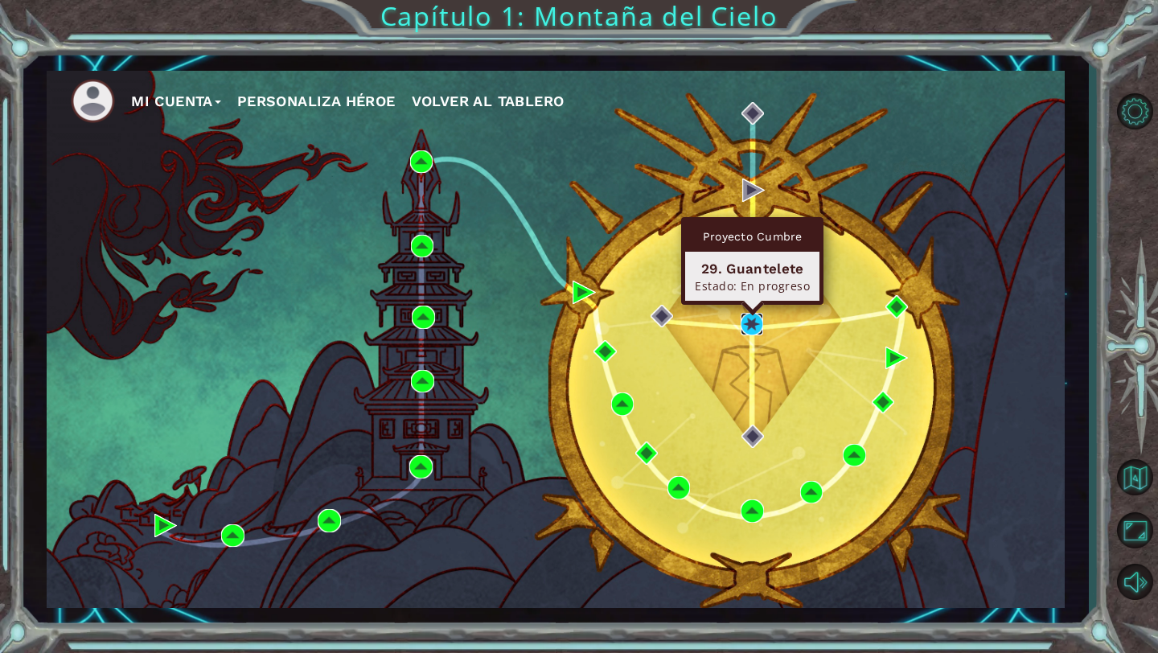
click at [750, 326] on img at bounding box center [751, 324] width 23 height 23
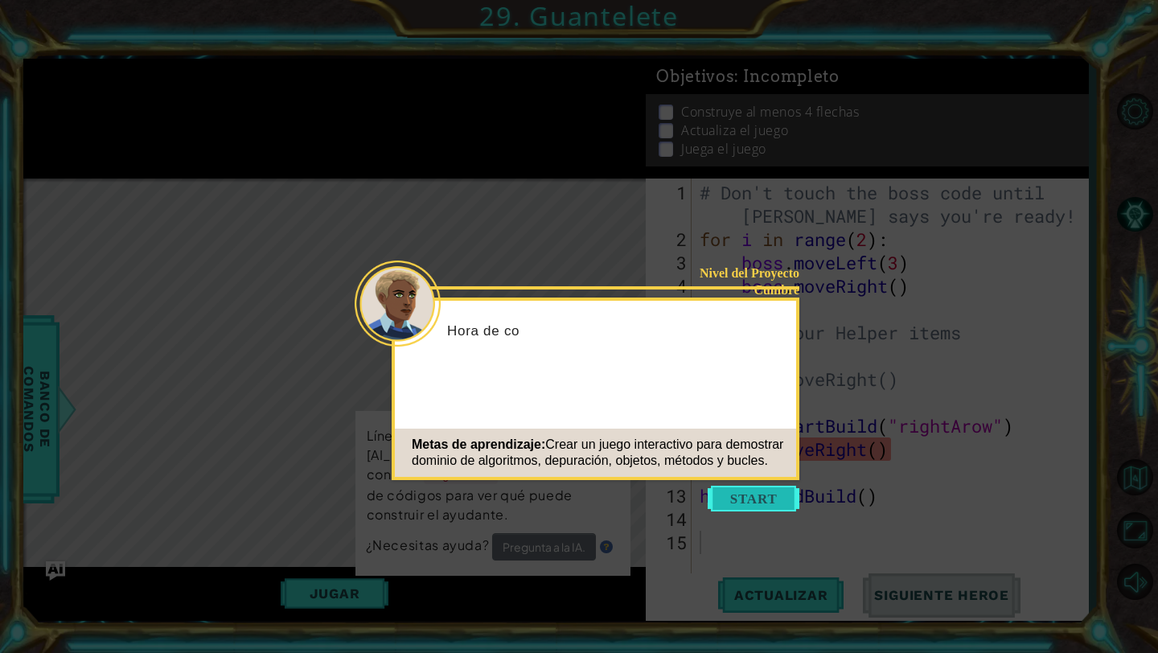
click at [728, 487] on button "Start" at bounding box center [753, 499] width 92 height 26
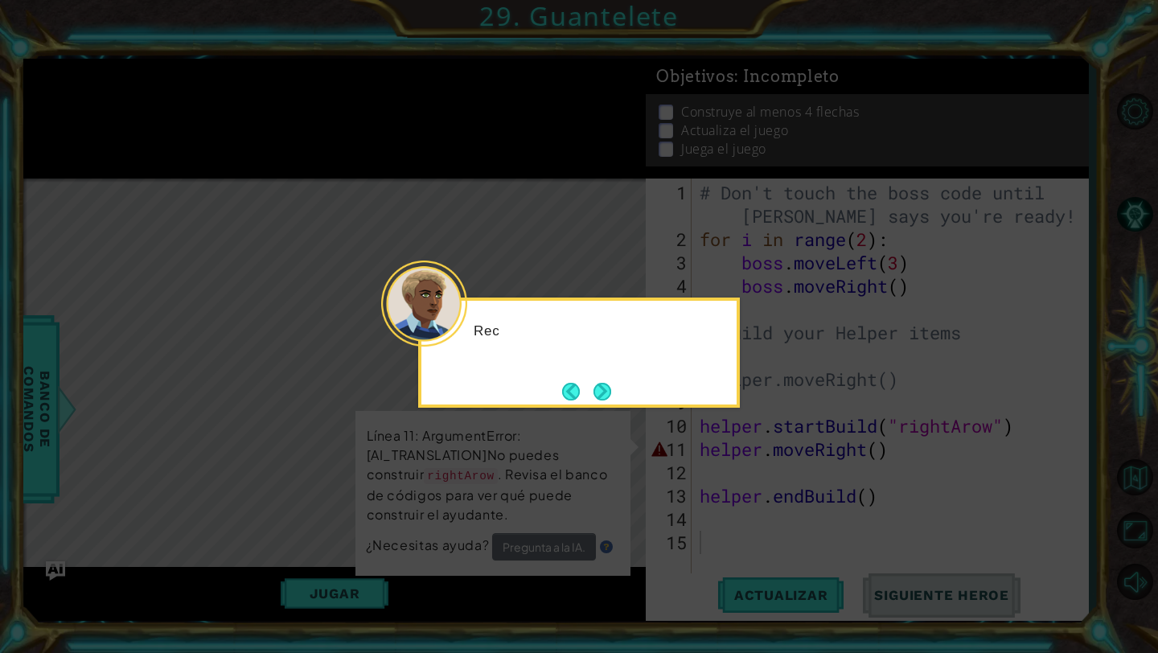
click at [589, 302] on header at bounding box center [578, 304] width 315 height 6
click at [605, 387] on button "Next" at bounding box center [602, 392] width 18 height 18
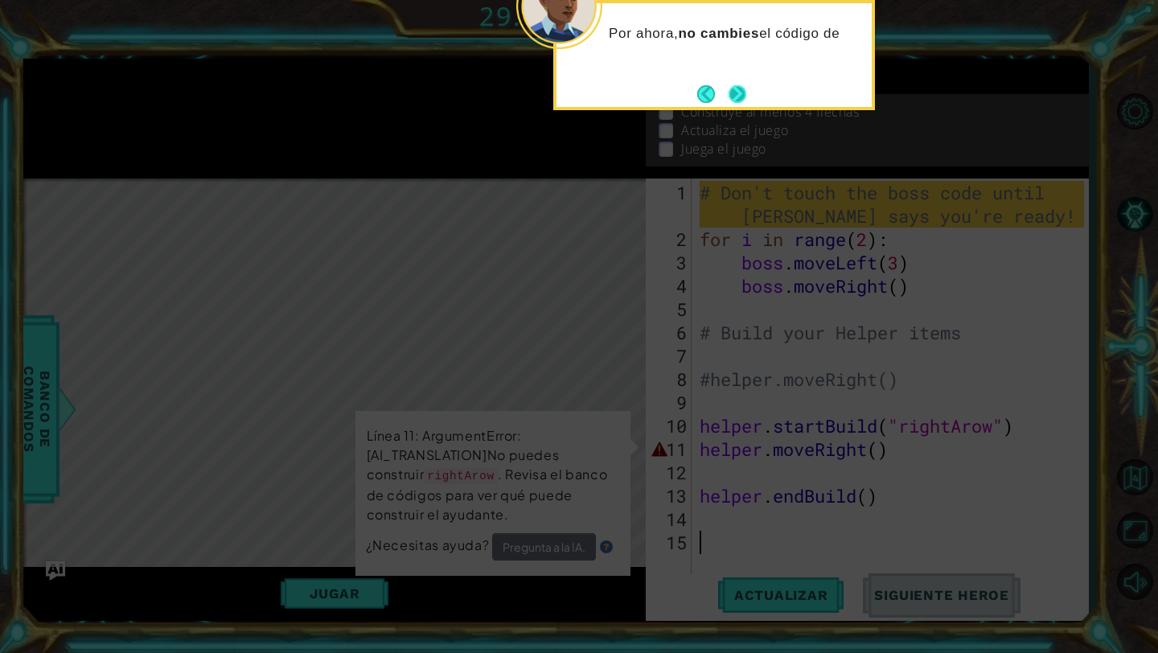
click at [744, 97] on button "Next" at bounding box center [737, 94] width 18 height 18
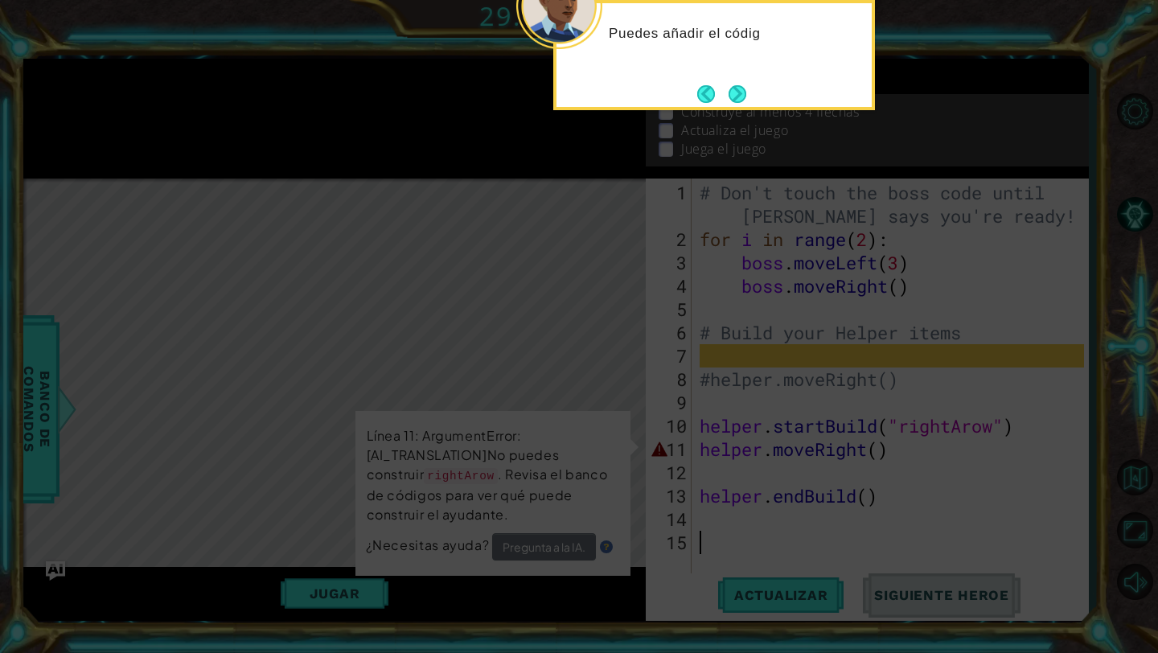
click at [731, 92] on button "Next" at bounding box center [737, 94] width 18 height 18
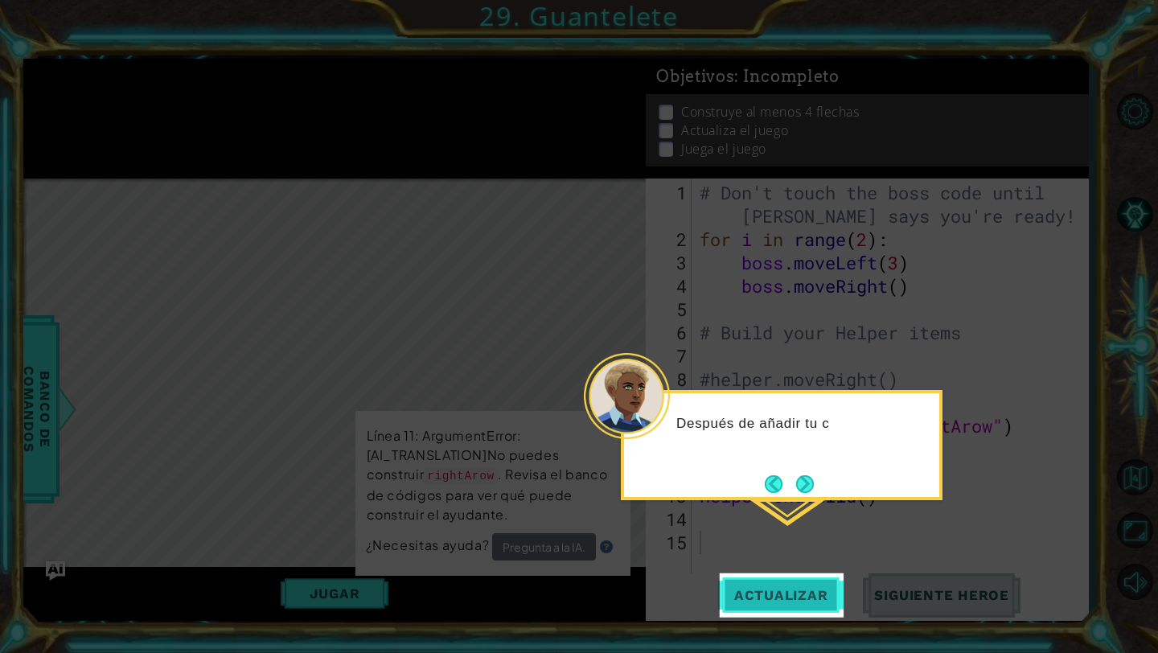
click at [736, 583] on button "Actualizar" at bounding box center [781, 595] width 126 height 44
click at [749, 591] on span "Actualizar" at bounding box center [781, 595] width 126 height 16
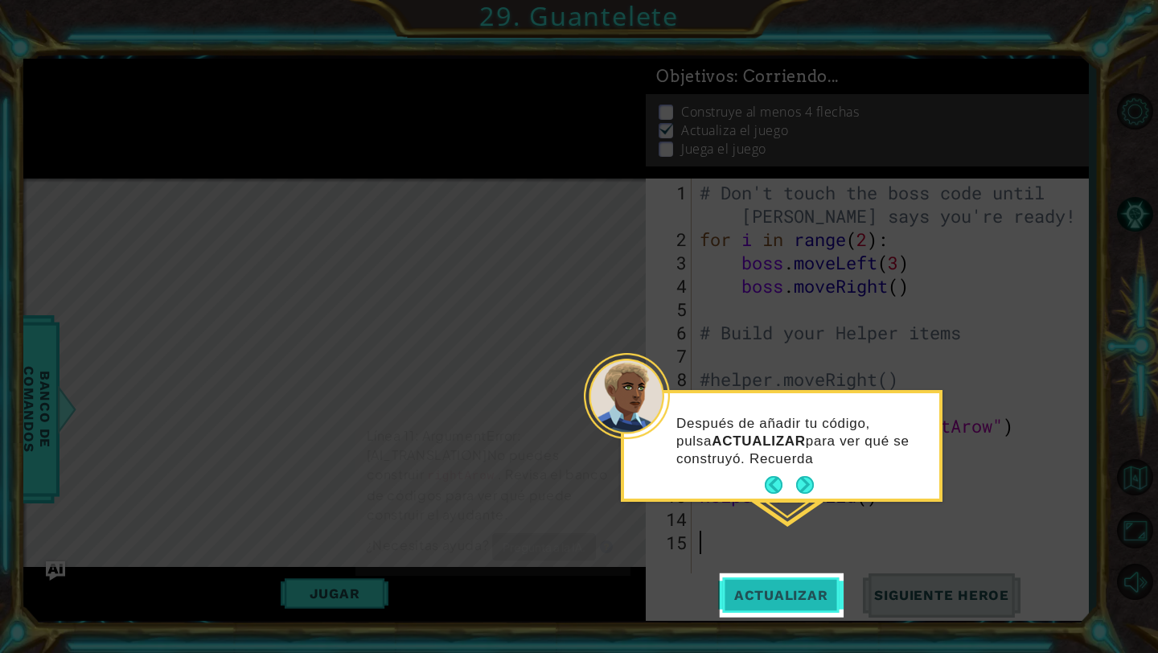
click at [749, 591] on span "Actualizar" at bounding box center [781, 595] width 126 height 16
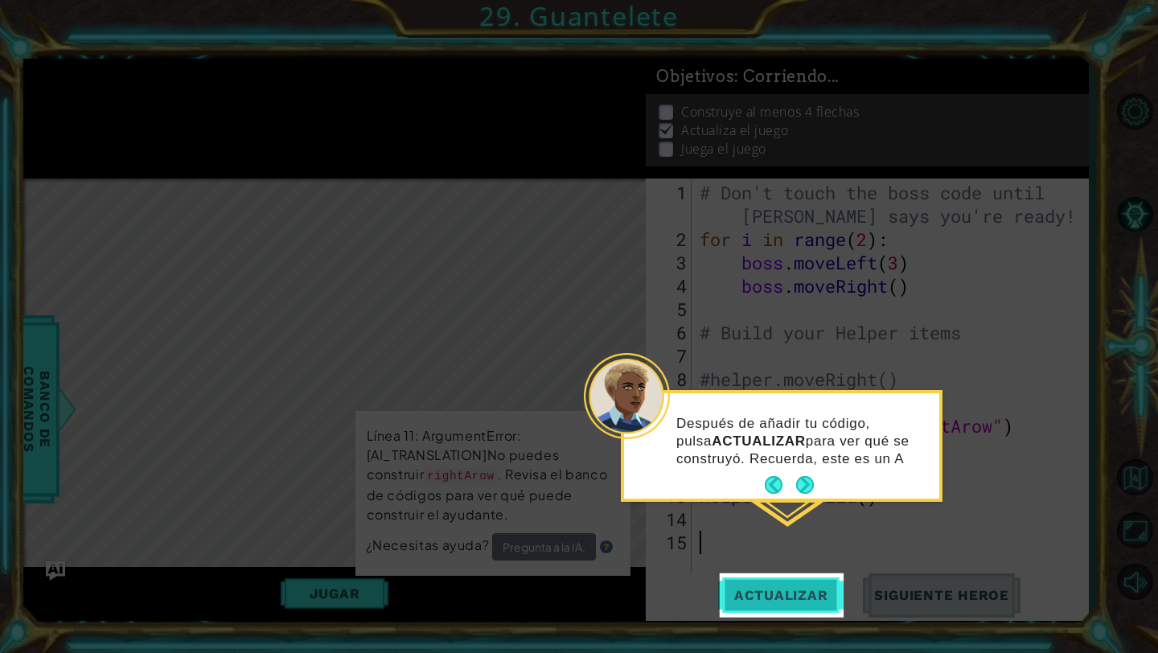
click at [749, 591] on span "Actualizar" at bounding box center [781, 595] width 126 height 16
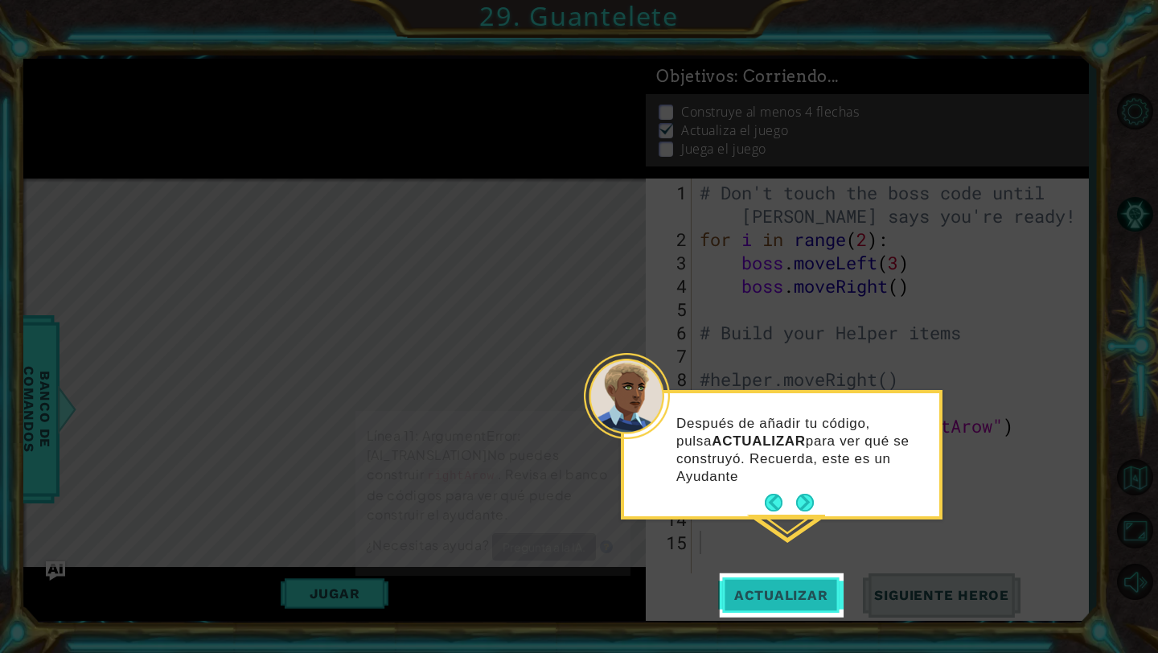
click at [749, 591] on span "Actualizar" at bounding box center [781, 595] width 126 height 16
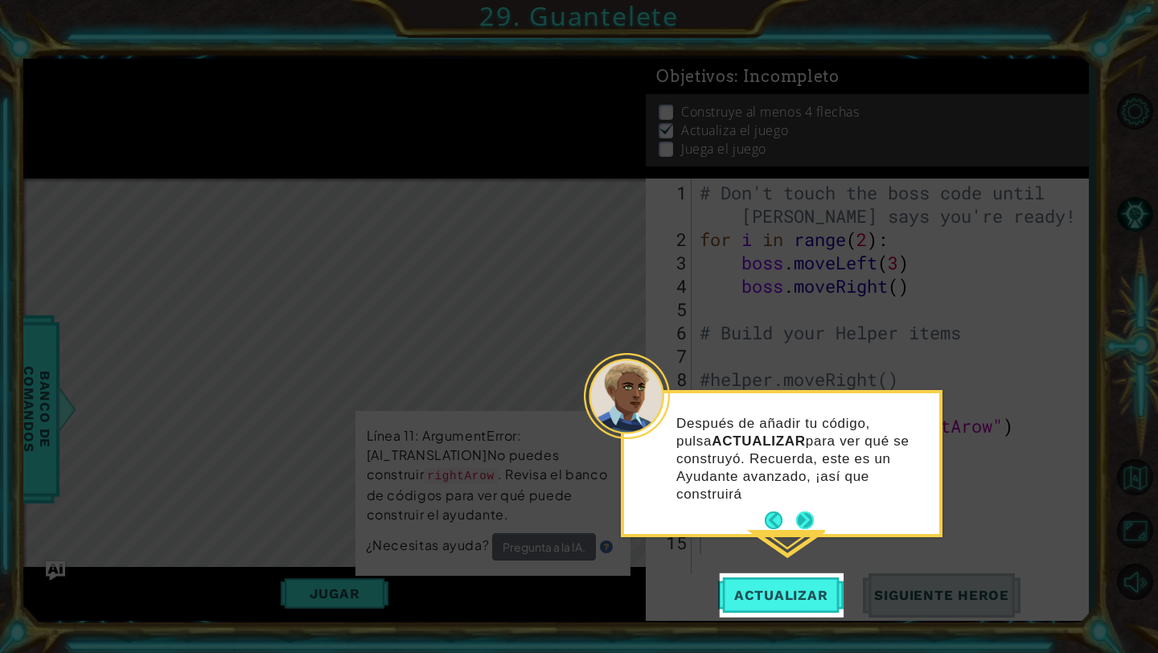
click at [806, 498] on div "Después de añadir tu código, pulsa ACTUALIZAR para ver qué se construyó. Recuer…" at bounding box center [781, 463] width 315 height 141
click at [803, 520] on button "Next" at bounding box center [805, 520] width 18 height 18
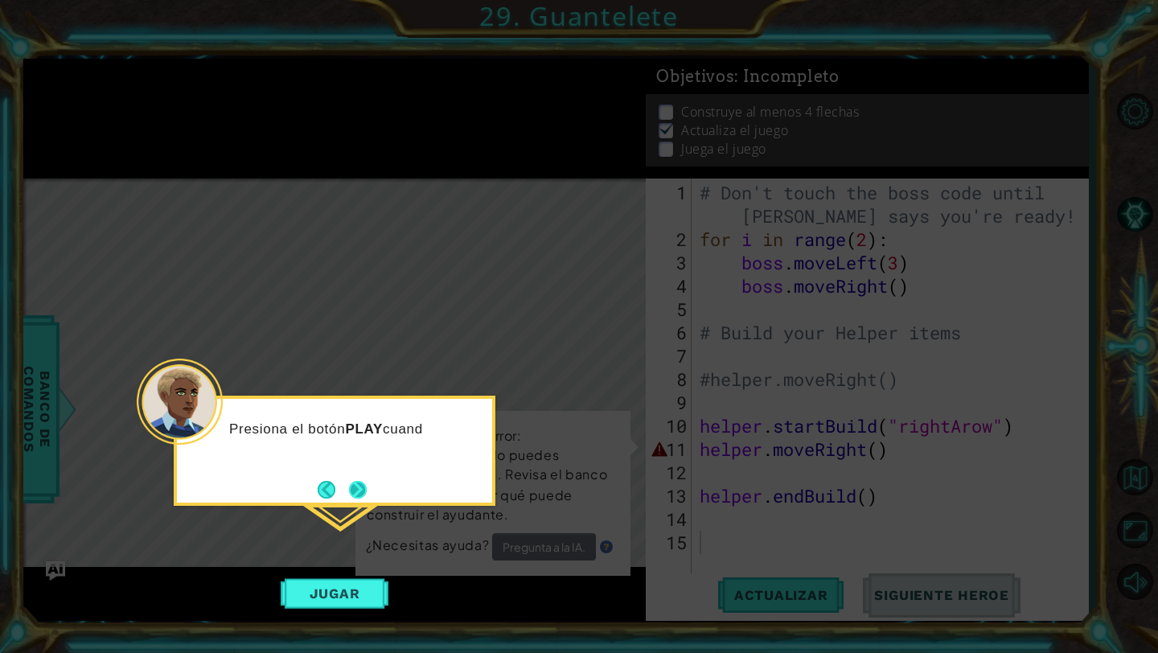
click at [359, 486] on button "Next" at bounding box center [358, 490] width 18 height 18
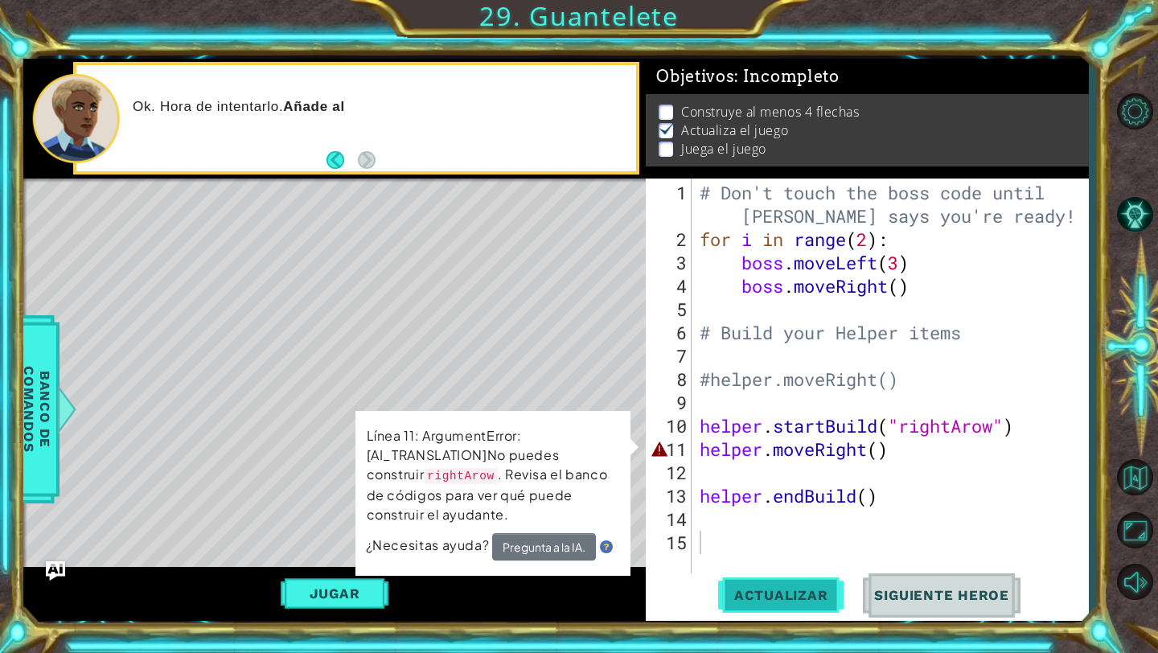
click at [740, 612] on button "Actualizar" at bounding box center [781, 595] width 126 height 44
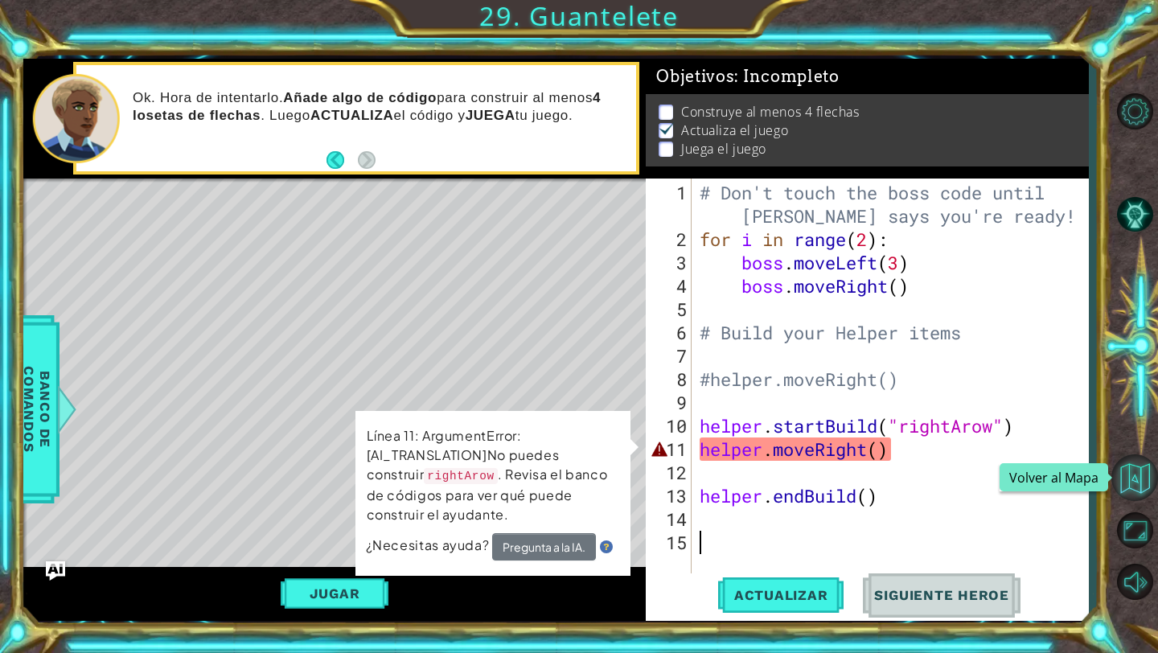
click at [1130, 464] on button "Volver al Mapa" at bounding box center [1134, 477] width 47 height 47
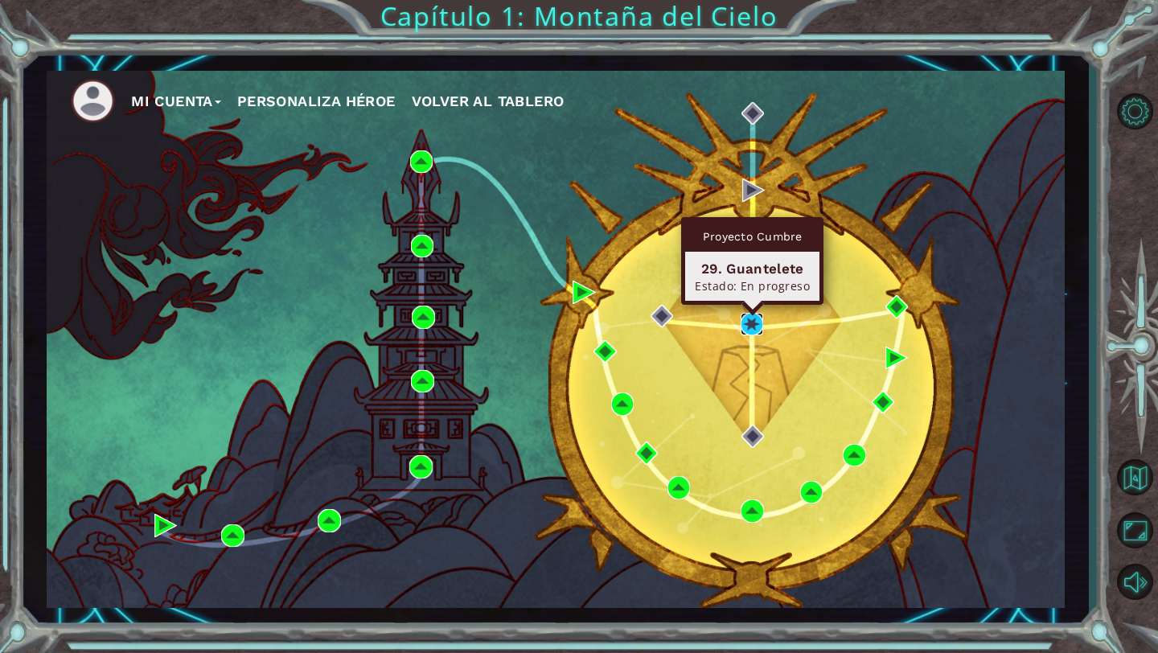
click at [751, 320] on img at bounding box center [751, 324] width 23 height 23
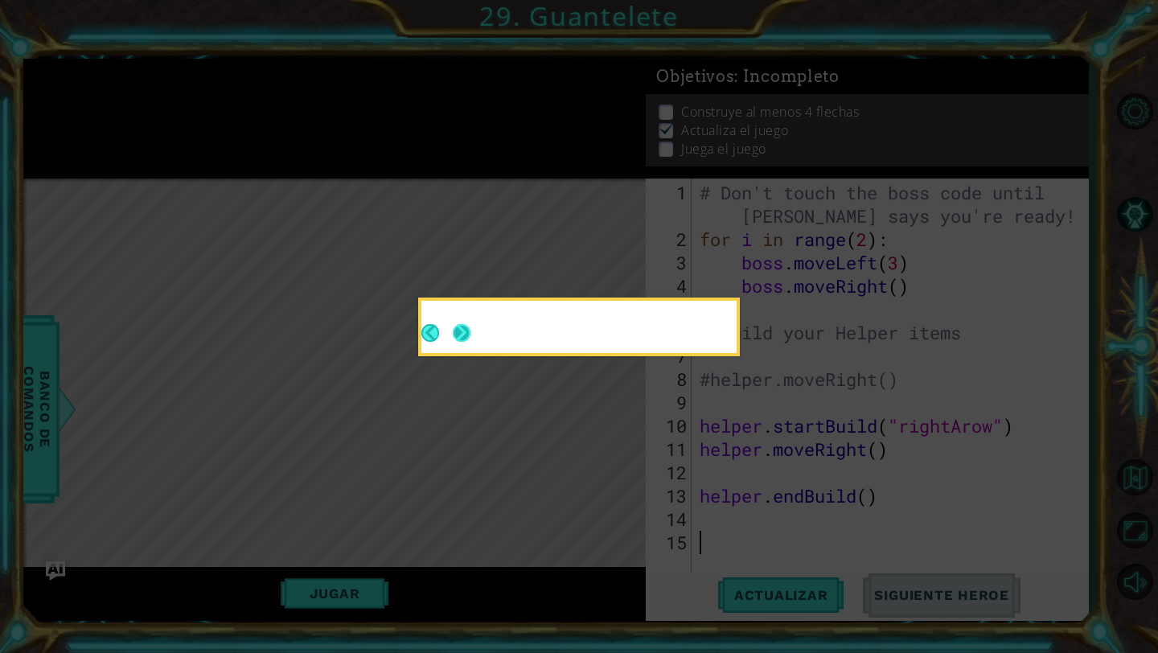
click at [464, 334] on div at bounding box center [578, 327] width 315 height 52
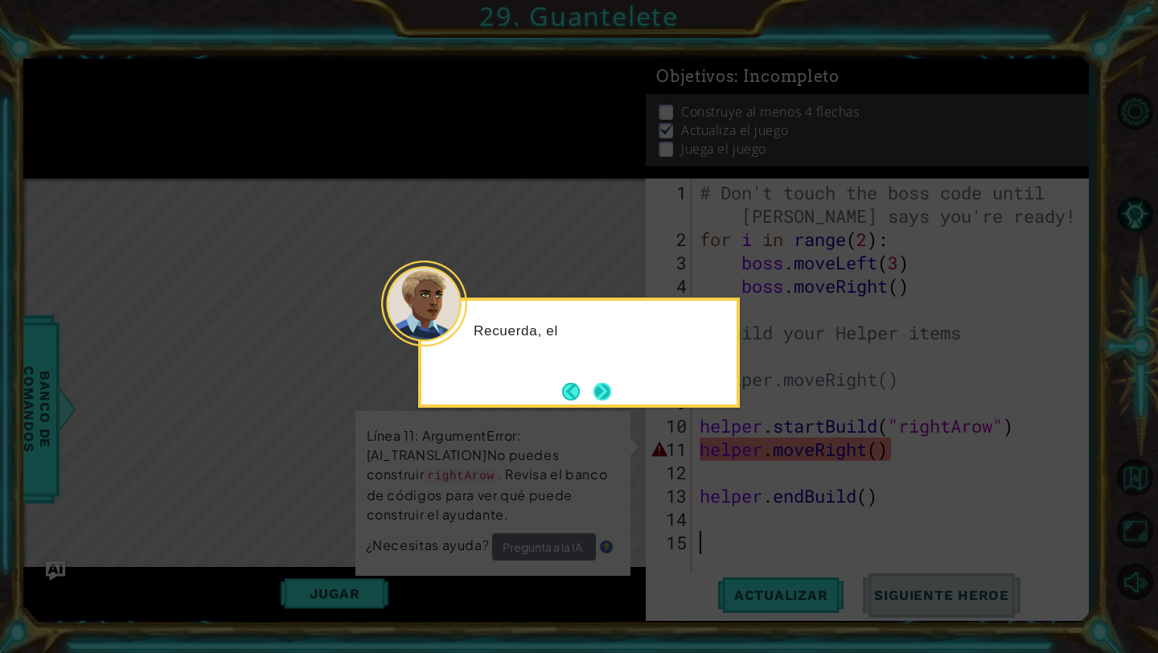
click at [606, 397] on button "Next" at bounding box center [602, 392] width 18 height 18
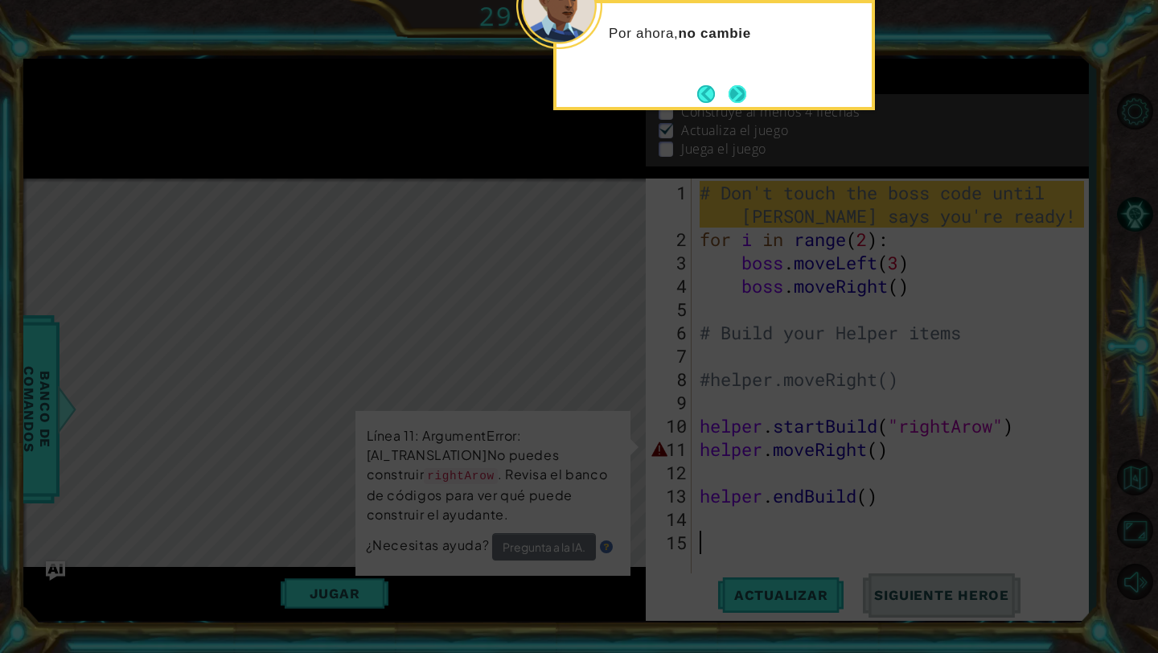
click at [736, 92] on button "Next" at bounding box center [737, 94] width 18 height 18
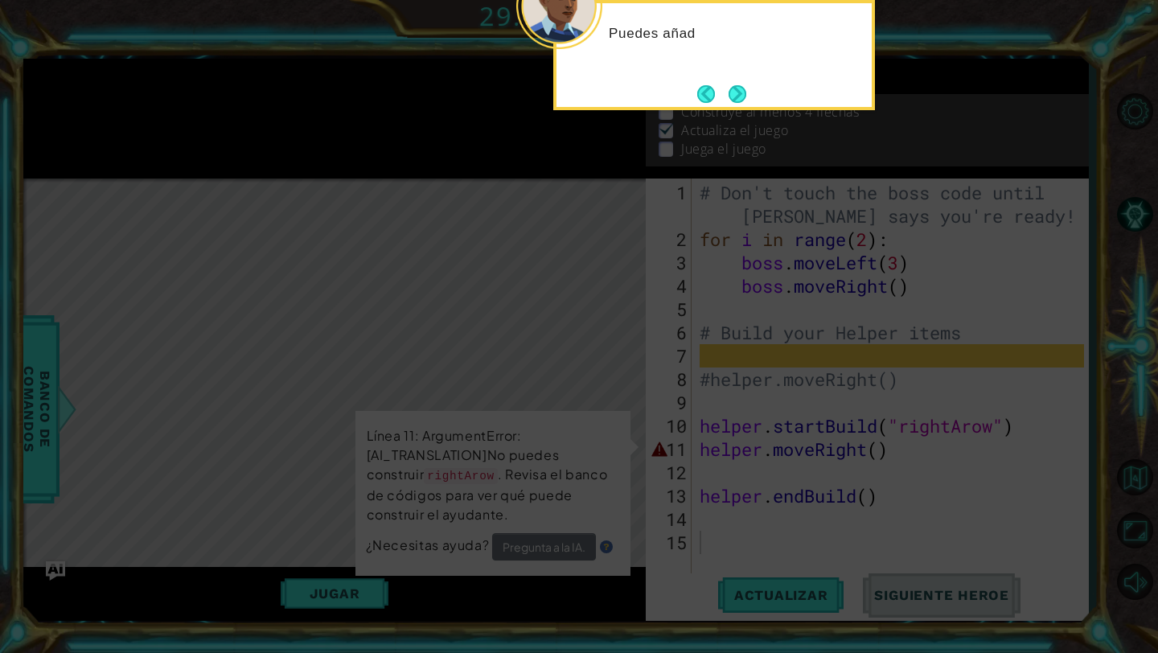
click at [736, 79] on div "Puedes añad" at bounding box center [714, 55] width 322 height 110
click at [736, 85] on button "Next" at bounding box center [737, 94] width 18 height 18
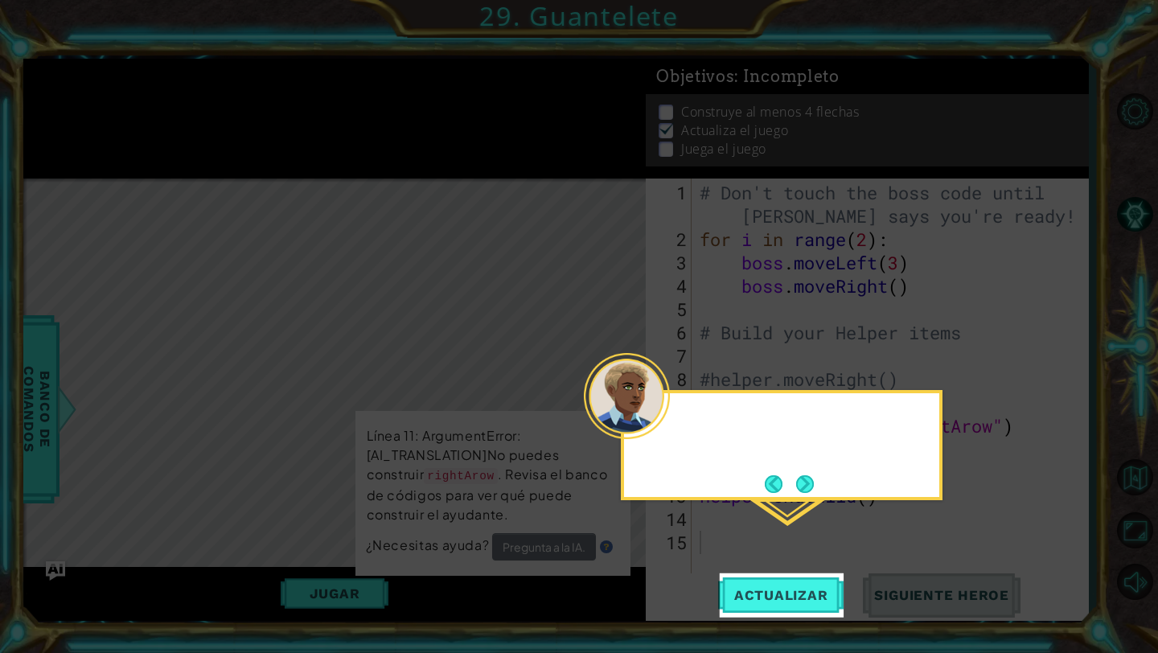
click at [736, 85] on icon at bounding box center [579, 326] width 1158 height 653
click at [805, 478] on button "Next" at bounding box center [805, 484] width 18 height 18
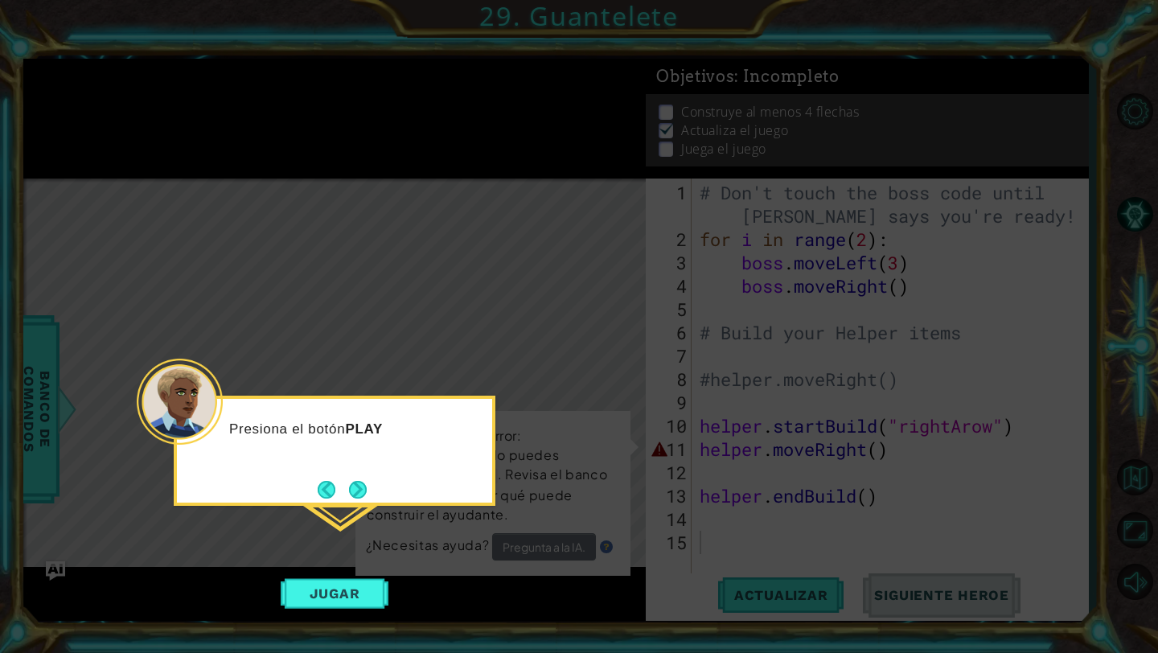
click at [356, 490] on button "Next" at bounding box center [358, 490] width 18 height 18
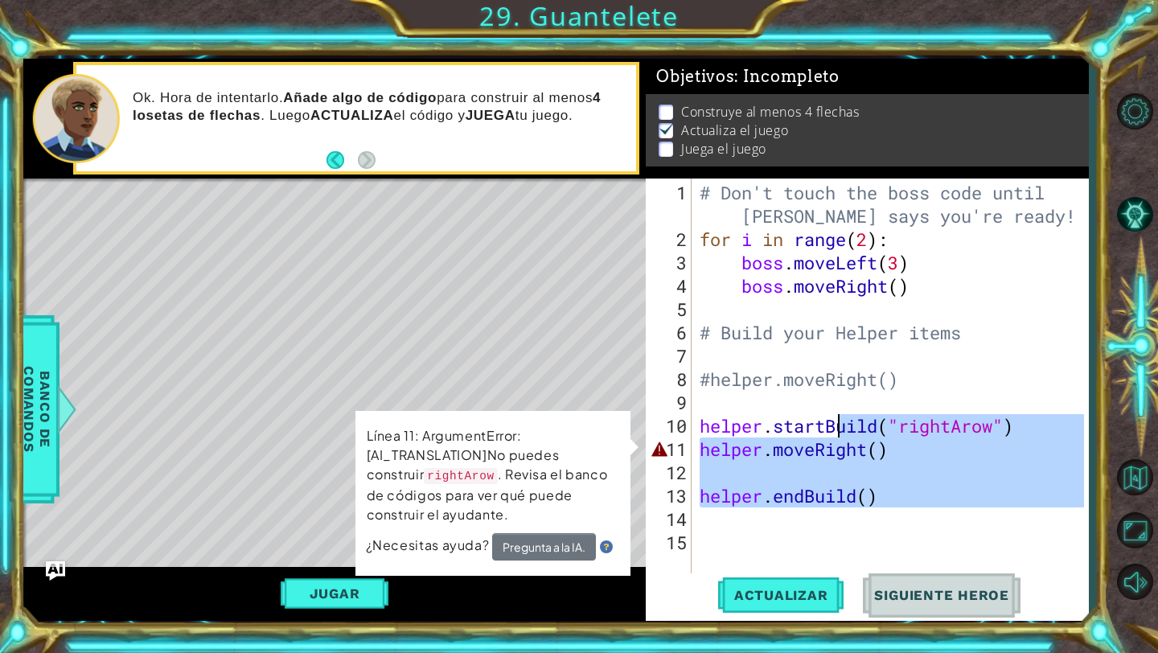
drag, startPoint x: 884, startPoint y: 513, endPoint x: 800, endPoint y: 416, distance: 128.8
click at [800, 416] on div "# Don't touch the boss code until [PERSON_NAME] says you're ready! for i in ran…" at bounding box center [894, 414] width 396 height 466
type textarea "helper.startBuild("rightArow") helper.moveRight()"
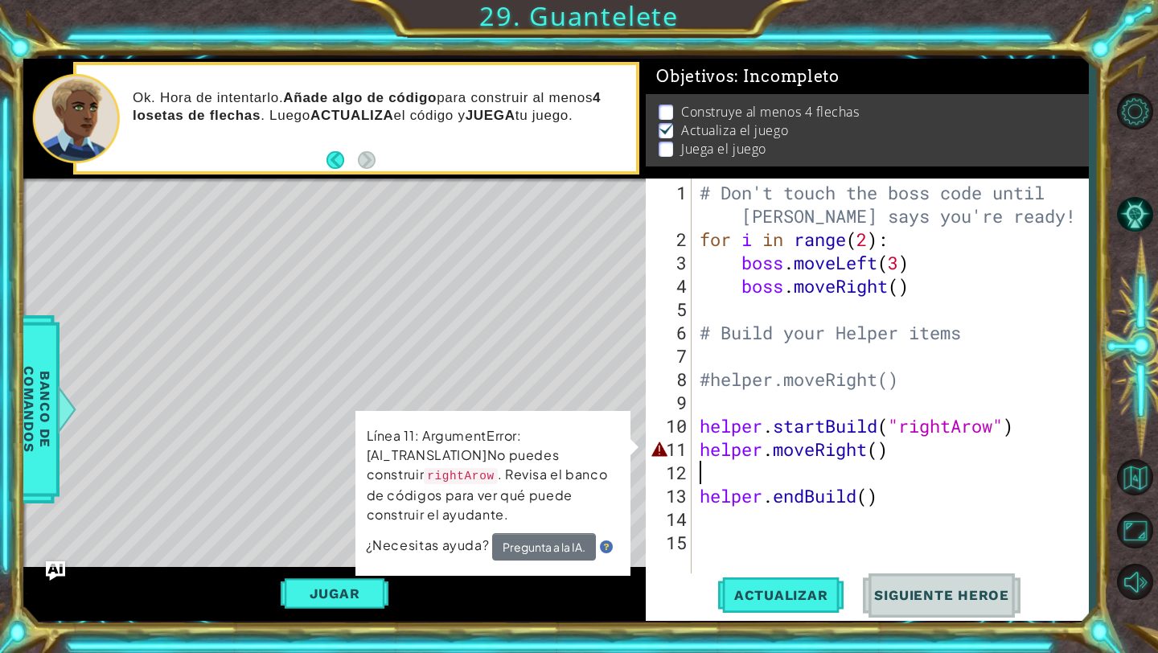
click at [878, 476] on div "# Don't touch the boss code until [PERSON_NAME] says you're ready! for i in ran…" at bounding box center [894, 414] width 396 height 466
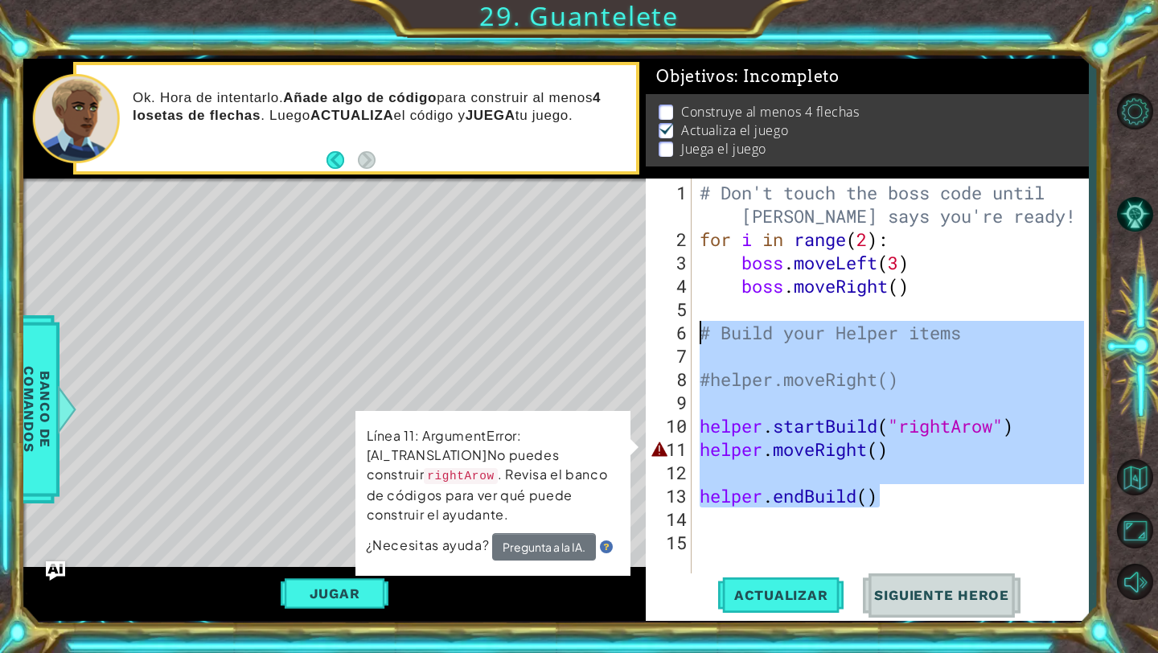
drag, startPoint x: 883, startPoint y: 489, endPoint x: 703, endPoint y: 328, distance: 241.4
click at [703, 328] on div "# Don't touch the boss code until [PERSON_NAME] says you're ready! for i in ran…" at bounding box center [894, 414] width 396 height 466
type textarea "# Build your Helper items"
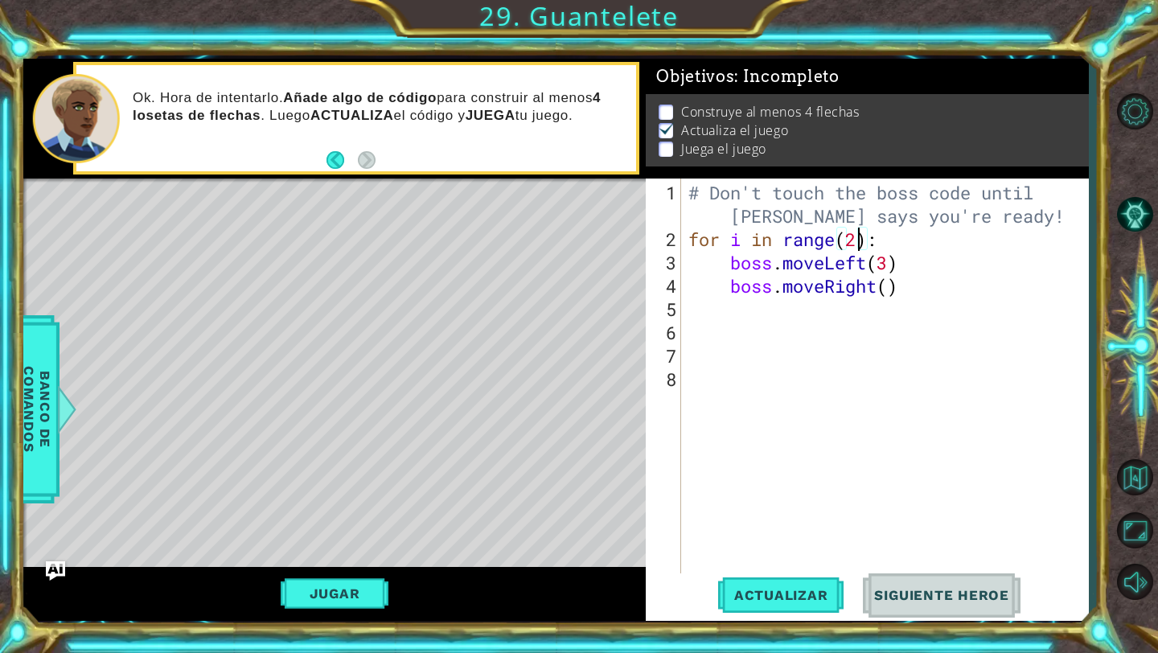
click at [859, 241] on div "# Don't touch the boss code until [PERSON_NAME] says you're ready! for i in ran…" at bounding box center [888, 414] width 407 height 466
click at [892, 265] on div "# Don't touch the boss code until [PERSON_NAME] says you're ready! for i in ran…" at bounding box center [888, 414] width 407 height 466
click at [876, 283] on div "# Don't touch the boss code until [PERSON_NAME] says you're ready! for i in ran…" at bounding box center [888, 414] width 407 height 466
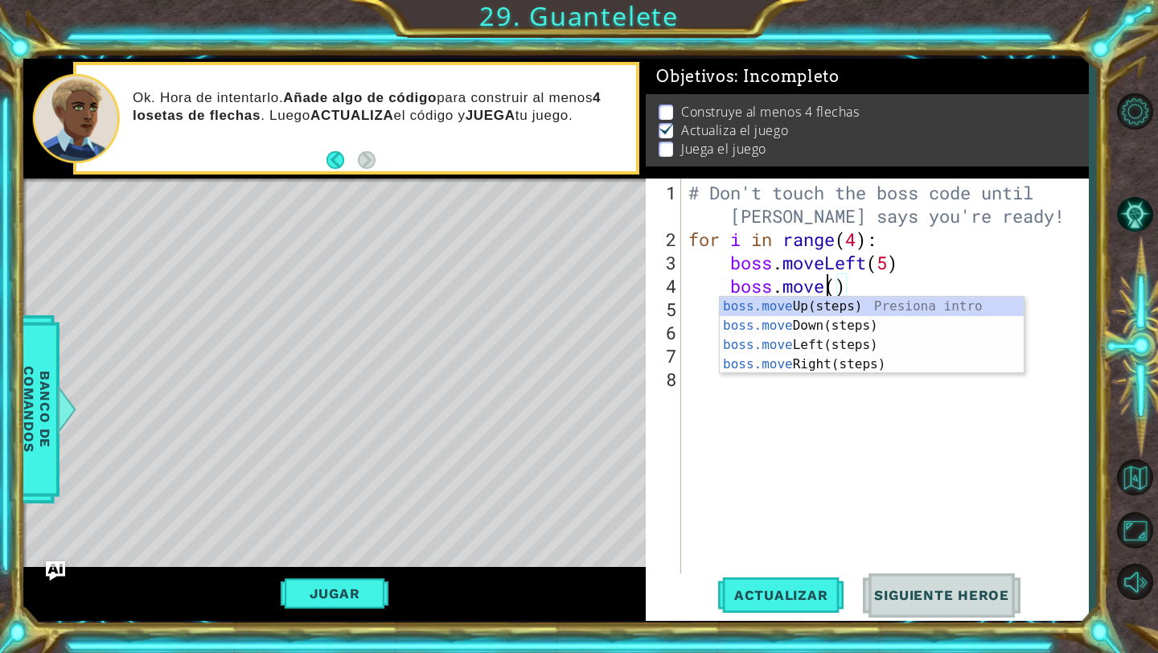
scroll to position [0, 6]
click at [841, 307] on div "boss.move Up(steps) Presiona intro boss.move Down(steps) Presiona intro boss.mo…" at bounding box center [871, 355] width 304 height 116
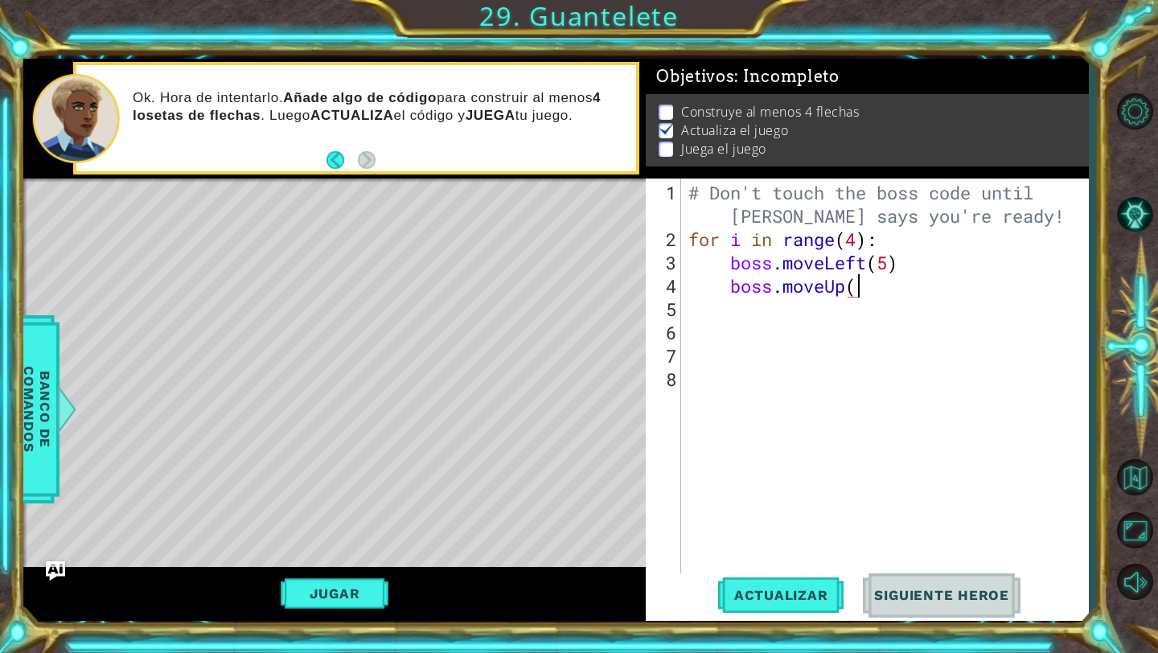
scroll to position [0, 7]
type textarea "boss.moveUp(4)"
click at [798, 308] on div "# Don't touch the boss code until [PERSON_NAME] says you're ready! for i in ran…" at bounding box center [888, 414] width 407 height 466
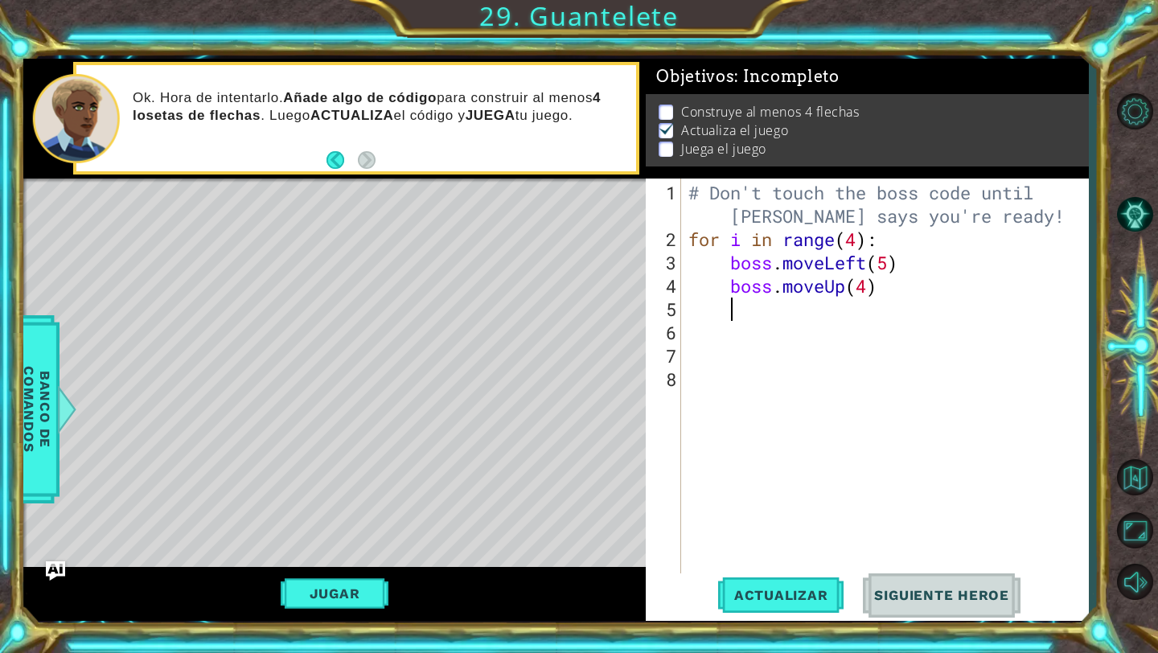
type textarea "b"
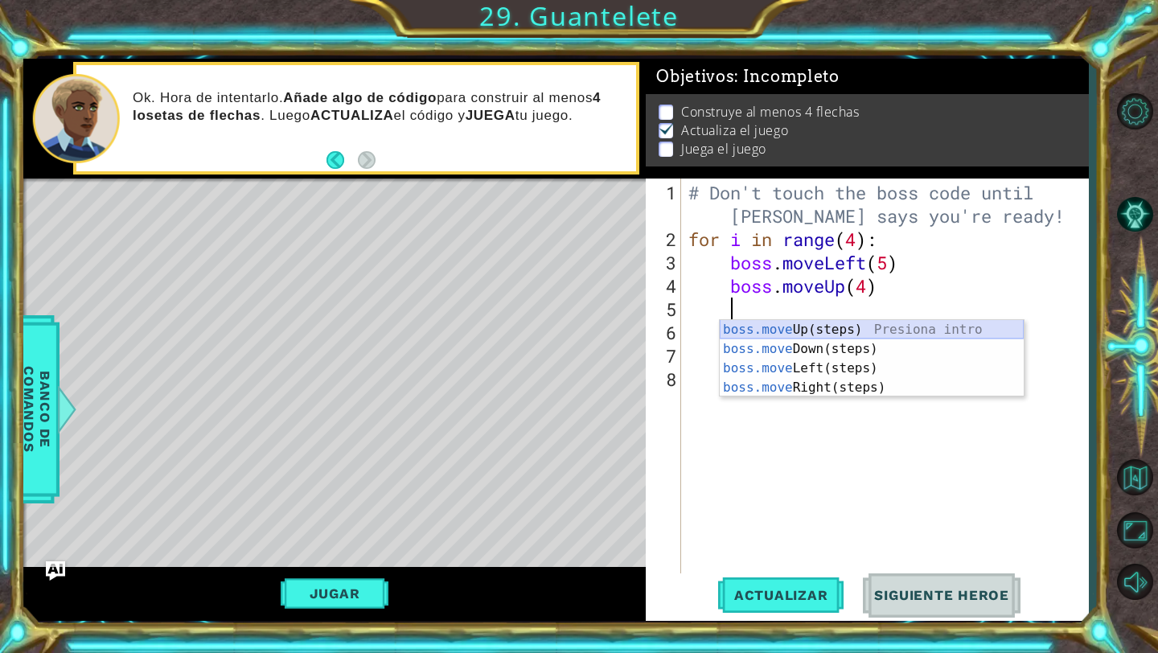
scroll to position [0, 2]
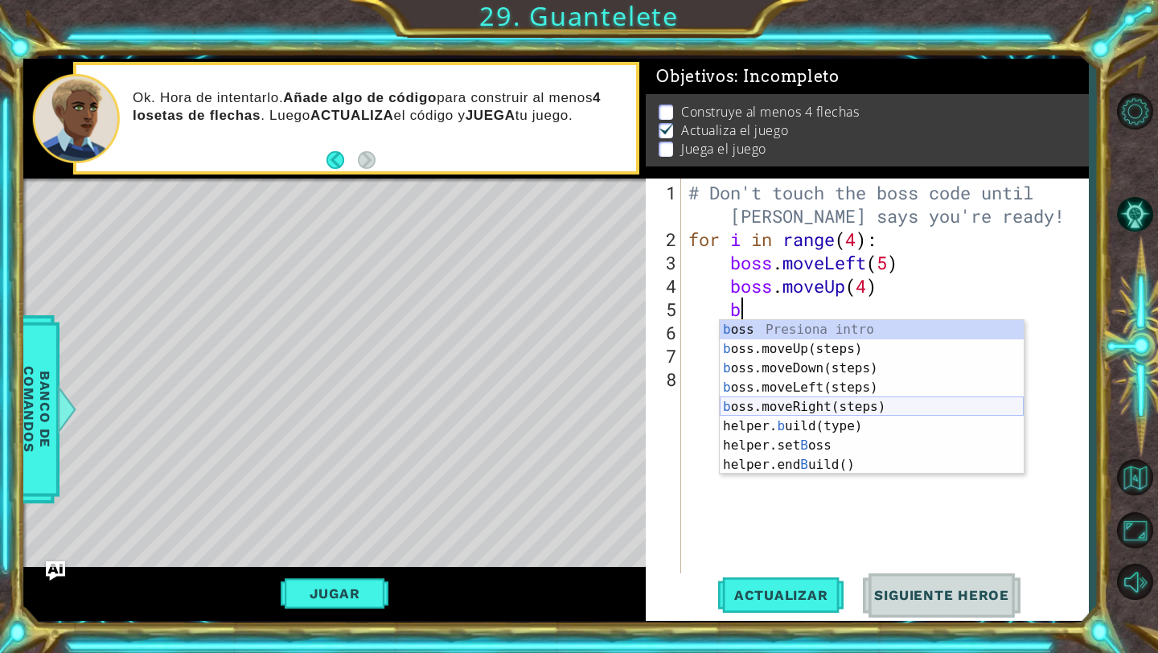
click at [809, 405] on div "b oss Presiona intro b oss.moveUp(steps) Presiona intro b oss.moveDown(steps) P…" at bounding box center [871, 416] width 304 height 193
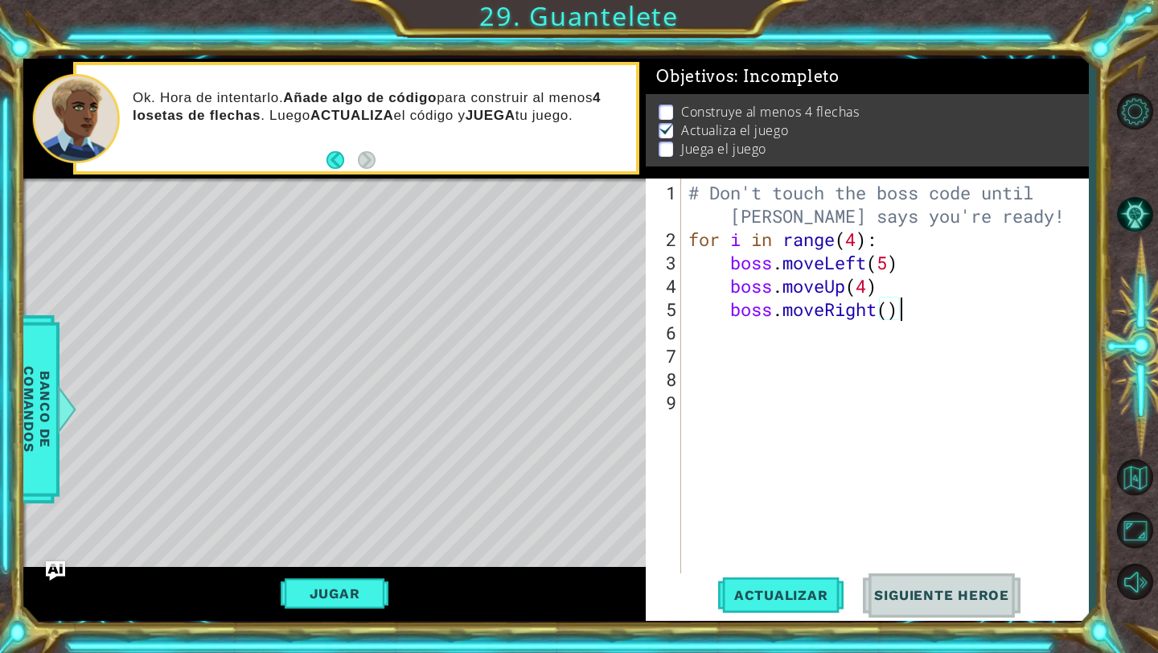
click at [896, 301] on div "# Don't touch the boss code until [PERSON_NAME] says you're ready! for i in ran…" at bounding box center [888, 414] width 407 height 466
click at [892, 301] on div "# Don't touch the boss code until [PERSON_NAME] says you're ready! for i in ran…" at bounding box center [888, 414] width 407 height 466
type textarea "boss.moveRight(3)"
click at [826, 362] on div "# Don't touch the boss code until [PERSON_NAME] says you're ready! for i in ran…" at bounding box center [888, 414] width 407 height 466
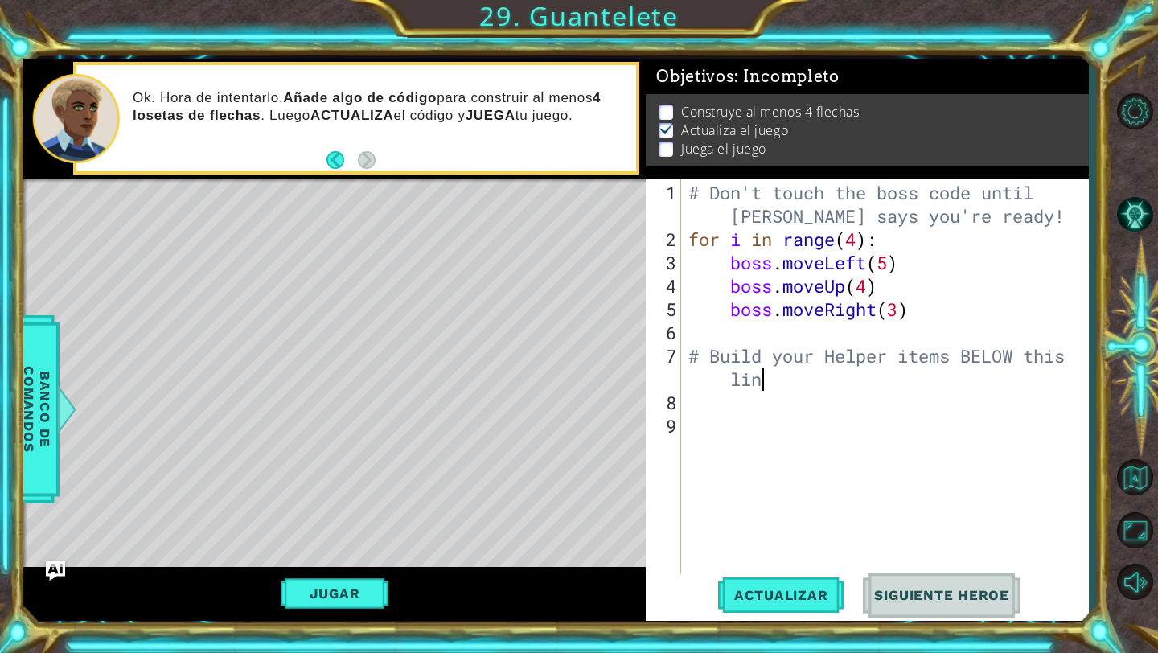
scroll to position [0, 18]
click at [716, 383] on div "# Don't touch the boss code until [PERSON_NAME] says you're ready! for i in ran…" at bounding box center [888, 414] width 407 height 466
type textarea "# Build your Helper items BELOW this line"
click at [754, 435] on div "# Don't touch the boss code until [PERSON_NAME] says you're ready! for i in ran…" at bounding box center [888, 414] width 407 height 466
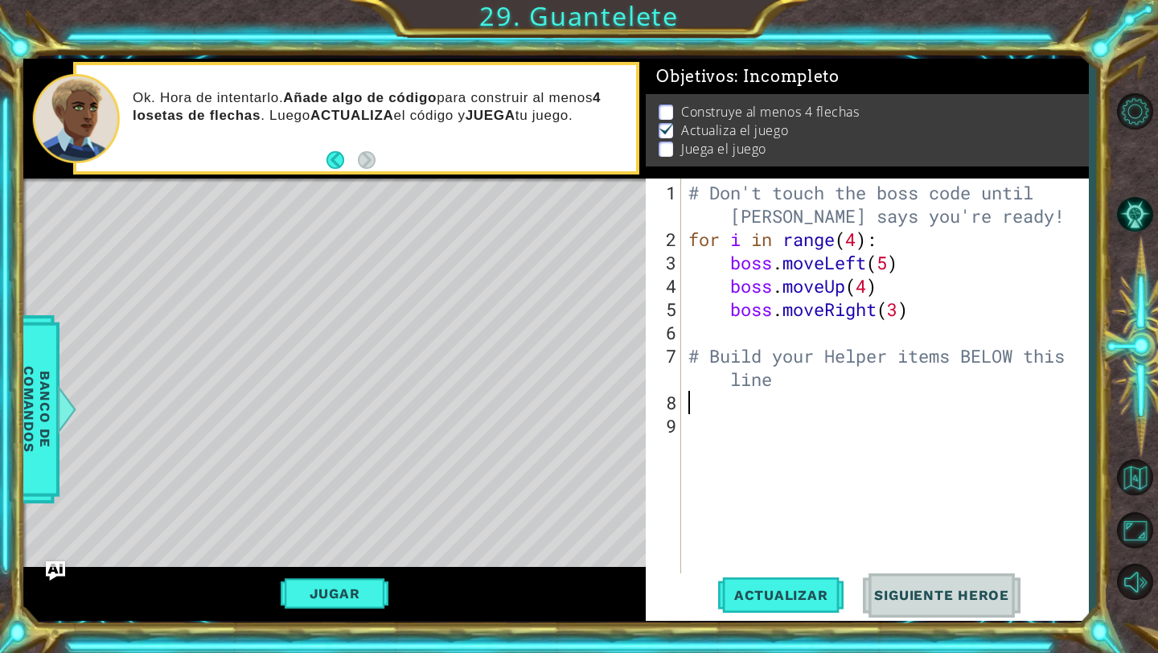
click at [751, 406] on div "# Don't touch the boss code until [PERSON_NAME] says you're ready! for i in ran…" at bounding box center [888, 414] width 407 height 466
type textarea "h"
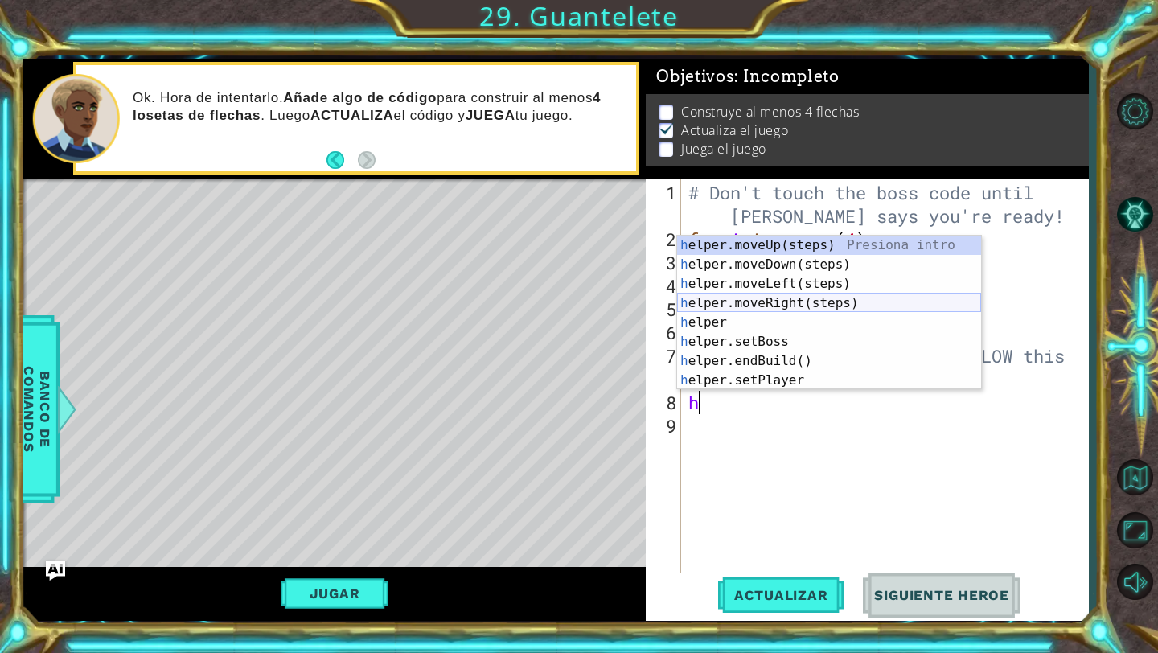
click at [786, 301] on div "h elper.moveUp(steps) Presiona intro h elper.moveDown(steps) Presiona intro h e…" at bounding box center [829, 332] width 304 height 193
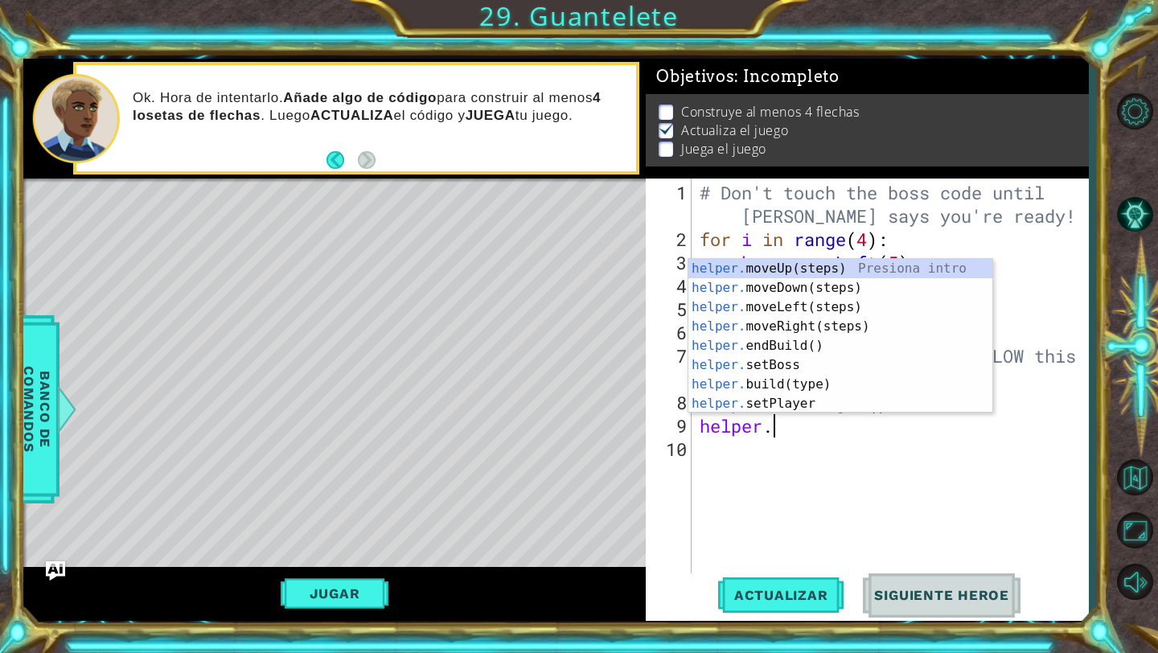
scroll to position [0, 2]
click at [792, 378] on div "helper. moveUp(steps) Presiona intro helper. moveDown(steps) Presiona intro hel…" at bounding box center [840, 355] width 304 height 193
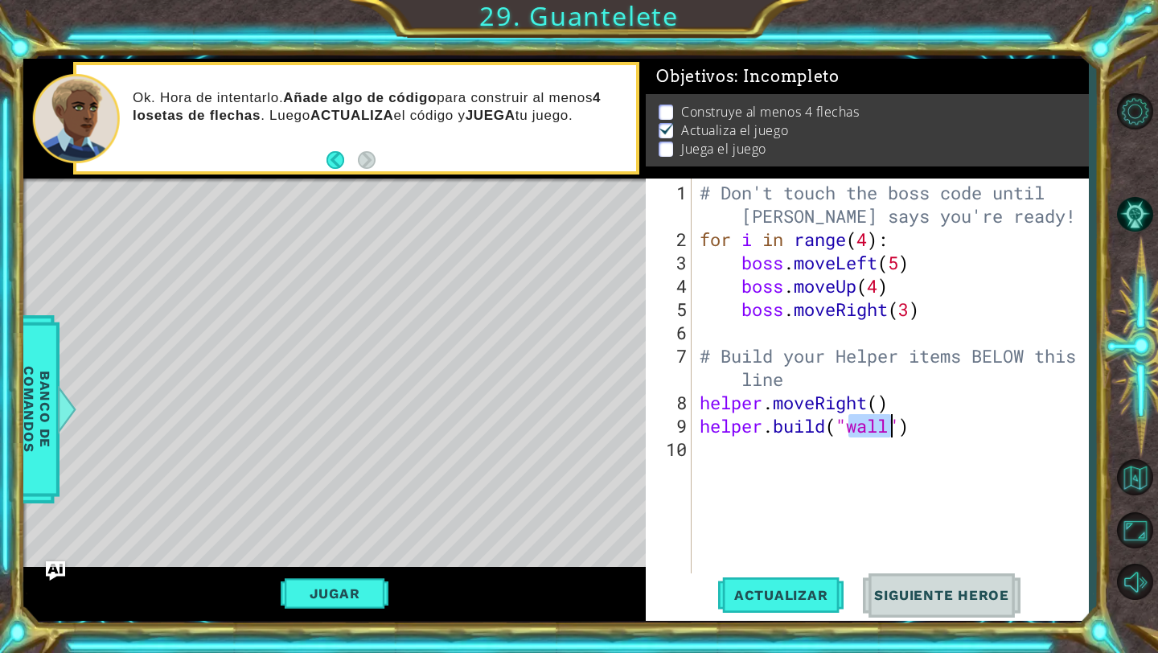
scroll to position [0, 7]
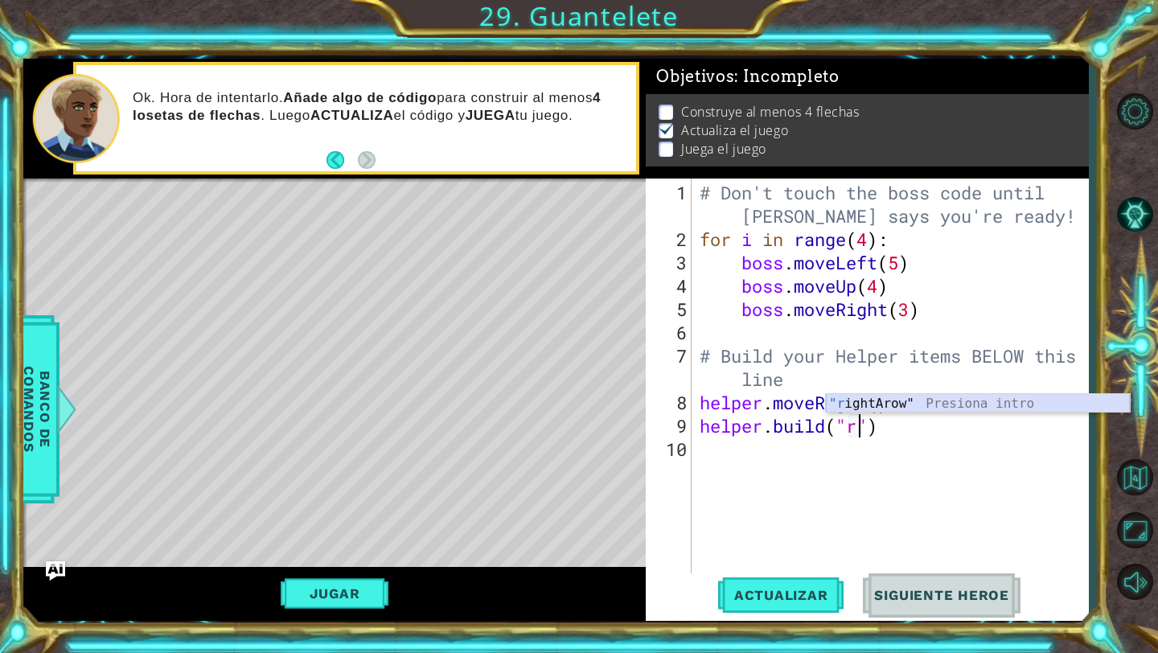
click at [908, 405] on div ""r ightArow" Presiona intro" at bounding box center [978, 423] width 304 height 58
type textarea "[DOMAIN_NAME]("rightArow")"
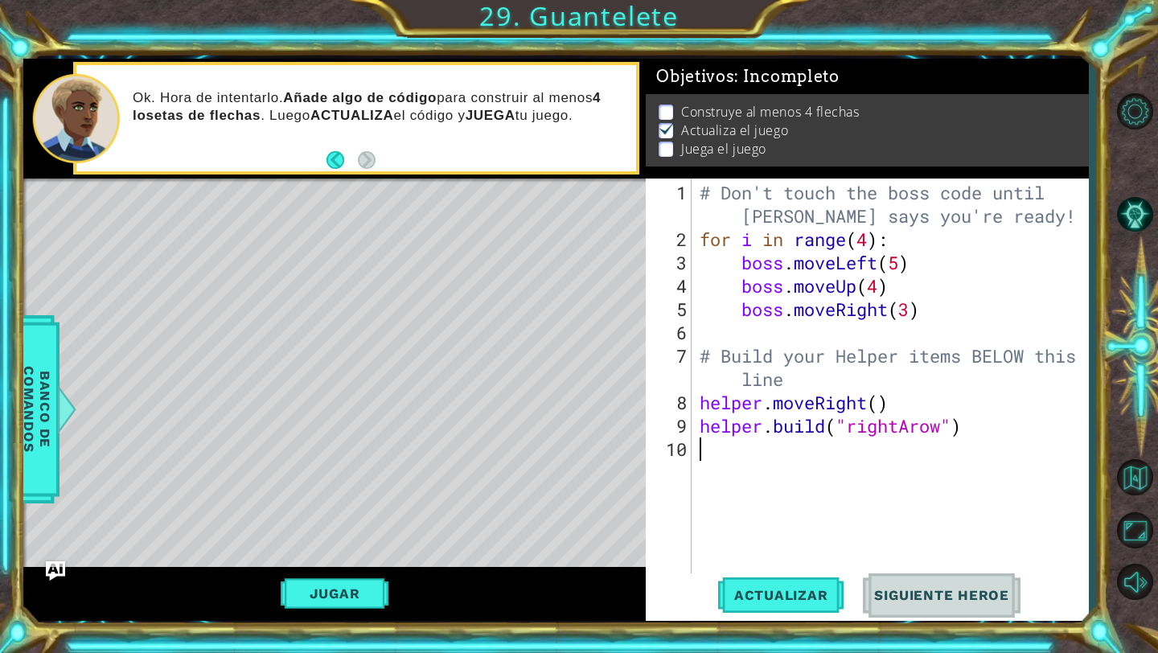
click at [818, 473] on div "# Don't touch the boss code until [PERSON_NAME] says you're ready! for i in ran…" at bounding box center [894, 414] width 396 height 466
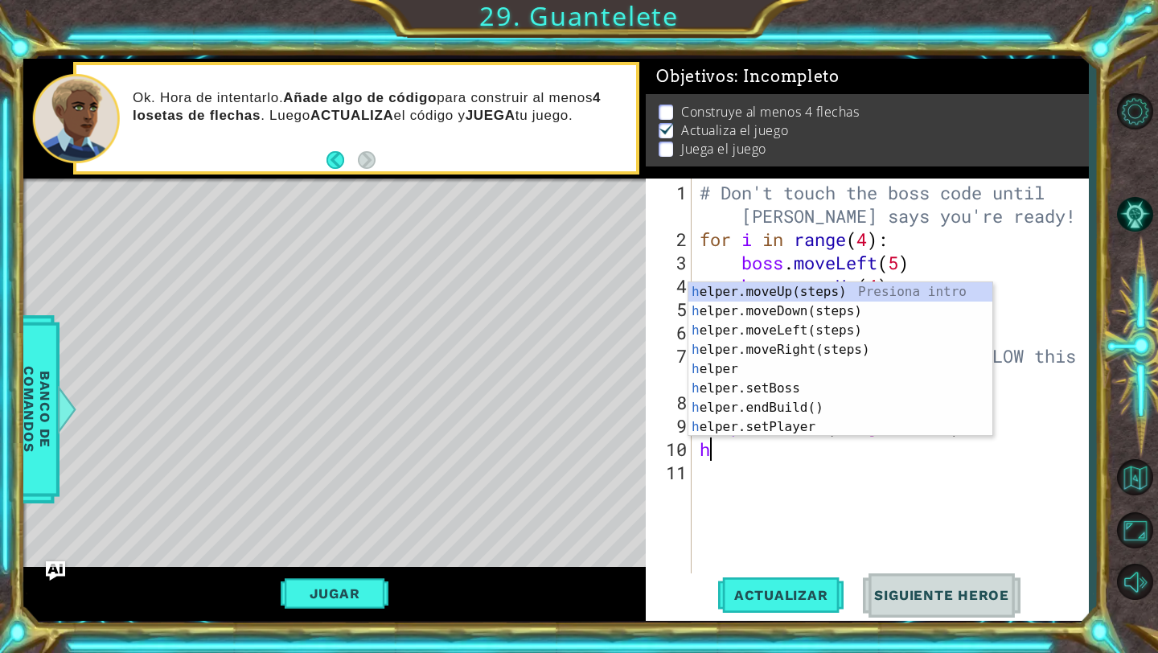
type textarea "he"
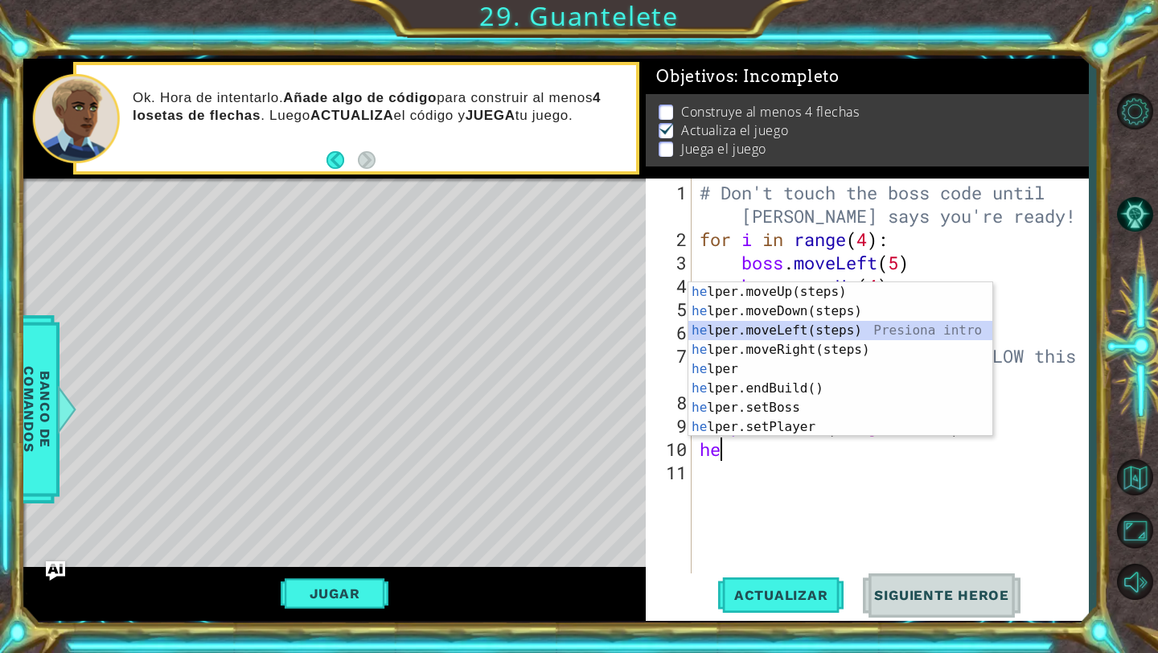
click at [803, 339] on div "he lper.moveUp(steps) Presiona intro he lper.moveDown(steps) Presiona intro he …" at bounding box center [840, 378] width 304 height 193
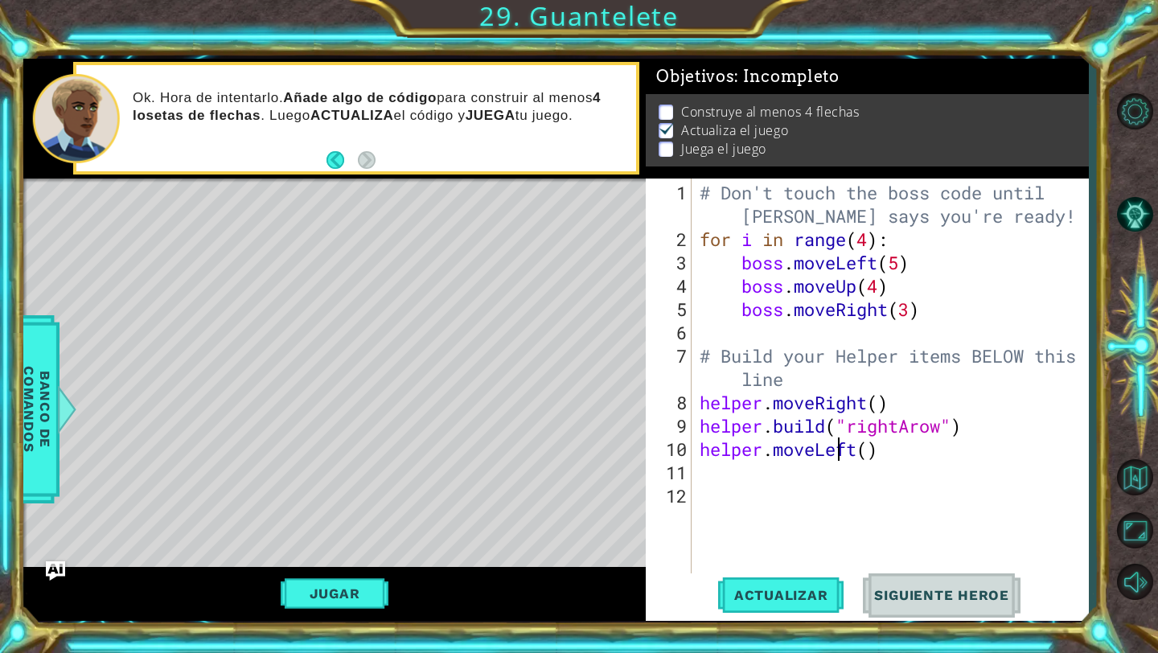
click at [839, 448] on div "# Don't touch the boss code until [PERSON_NAME] says you're ready! for i in ran…" at bounding box center [894, 414] width 396 height 466
drag, startPoint x: 855, startPoint y: 447, endPoint x: 775, endPoint y: 450, distance: 80.5
click at [775, 450] on div "# Don't touch the boss code until [PERSON_NAME] says you're ready! for i in ran…" at bounding box center [894, 414] width 396 height 466
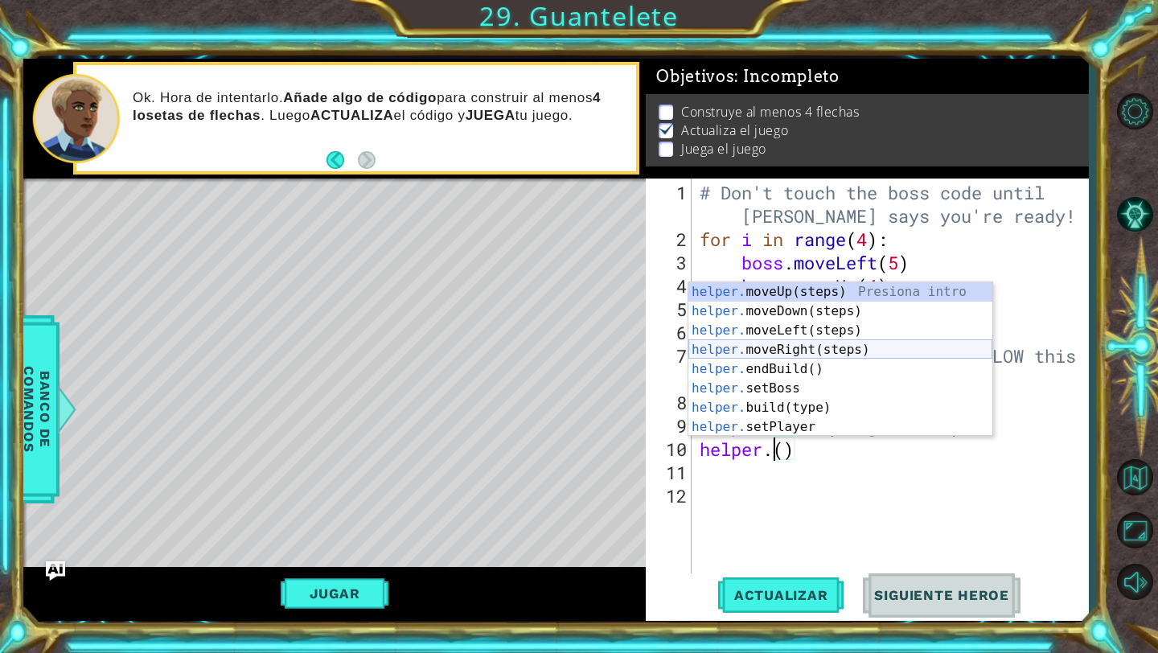
click at [790, 344] on div "helper. moveUp(steps) Presiona intro helper. moveDown(steps) Presiona intro hel…" at bounding box center [840, 378] width 304 height 193
type textarea "helper.moveRight"
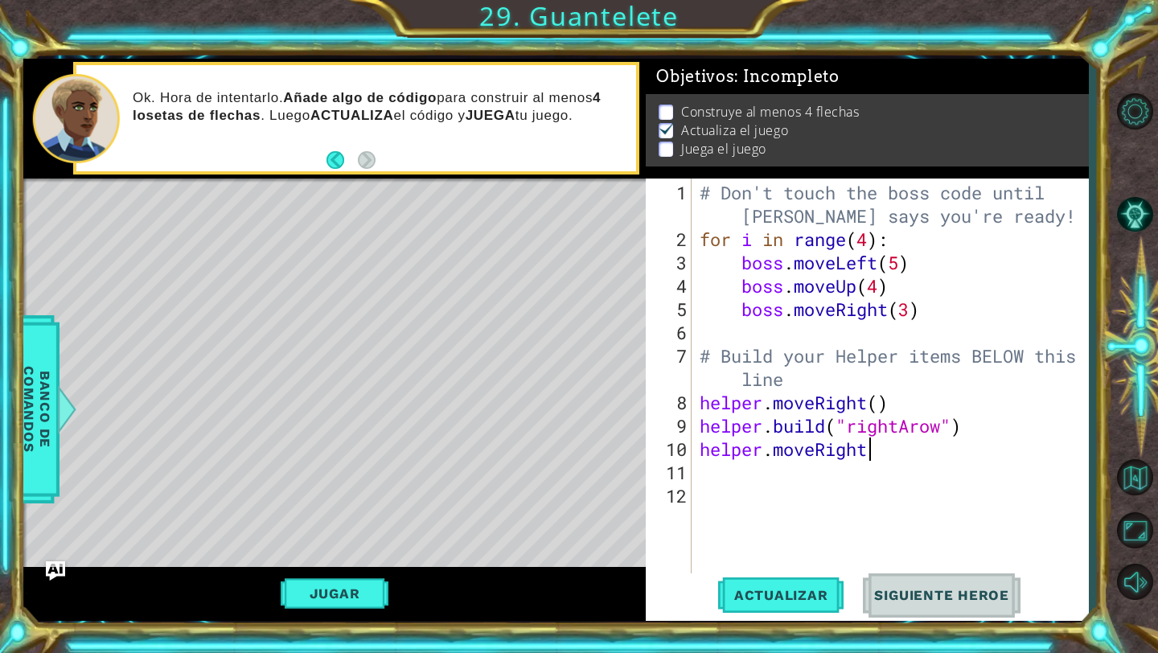
click at [777, 486] on div "# Don't touch the boss code until [PERSON_NAME] says you're ready! for i in ran…" at bounding box center [894, 414] width 396 height 466
click at [761, 473] on div "# Don't touch the boss code until [PERSON_NAME] says you're ready! for i in ran…" at bounding box center [894, 414] width 396 height 466
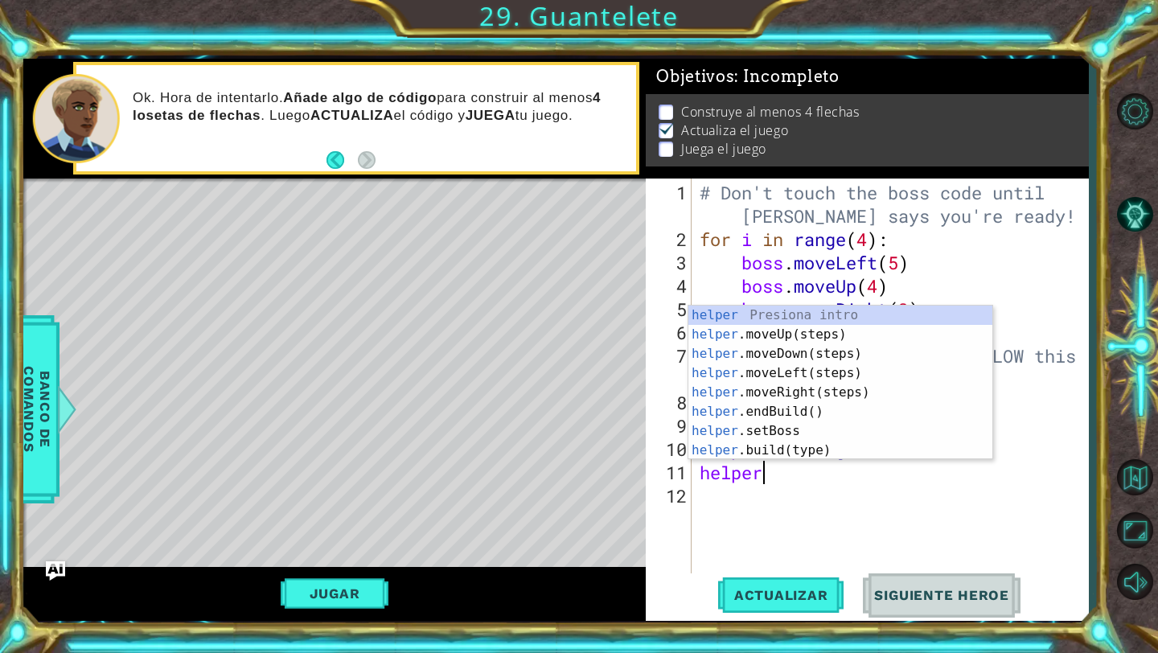
scroll to position [0, 2]
click at [808, 424] on div "helper. moveUp(steps) Presiona intro helper. moveDown(steps) Presiona intro hel…" at bounding box center [840, 401] width 304 height 193
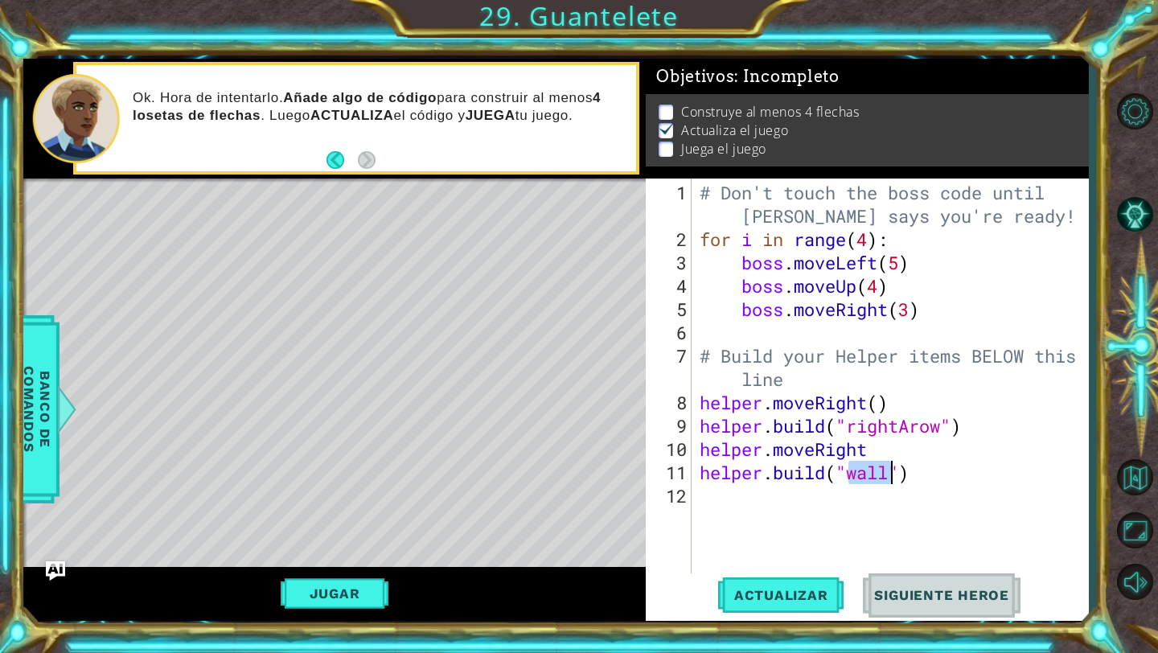
scroll to position [0, 7]
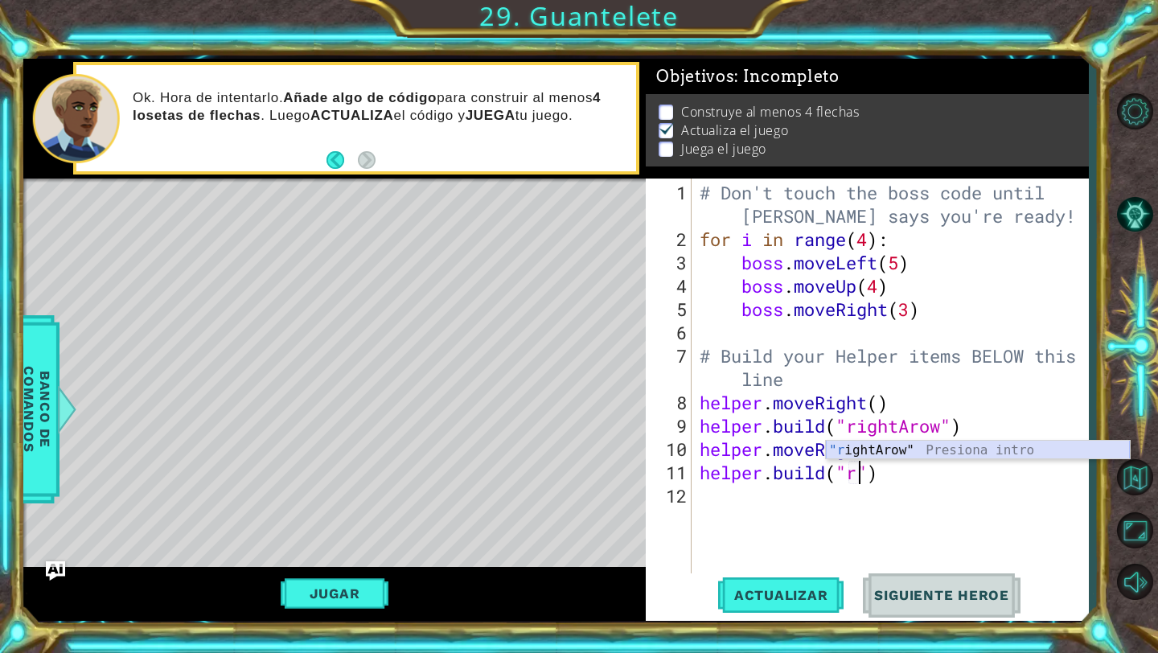
click at [863, 453] on div ""r ightArow" Presiona intro" at bounding box center [978, 470] width 304 height 58
type textarea "[DOMAIN_NAME]("rightArow")"
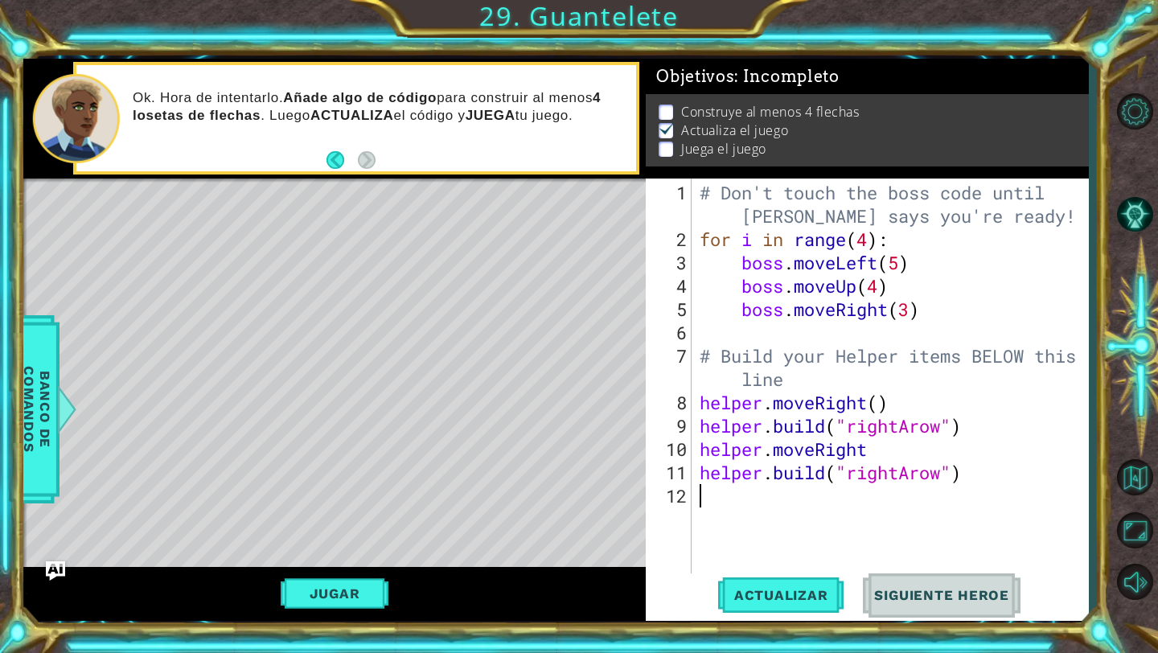
click at [805, 497] on div "# Don't touch the boss code until [PERSON_NAME] says you're ready! for i in ran…" at bounding box center [894, 414] width 396 height 466
type textarea "h"
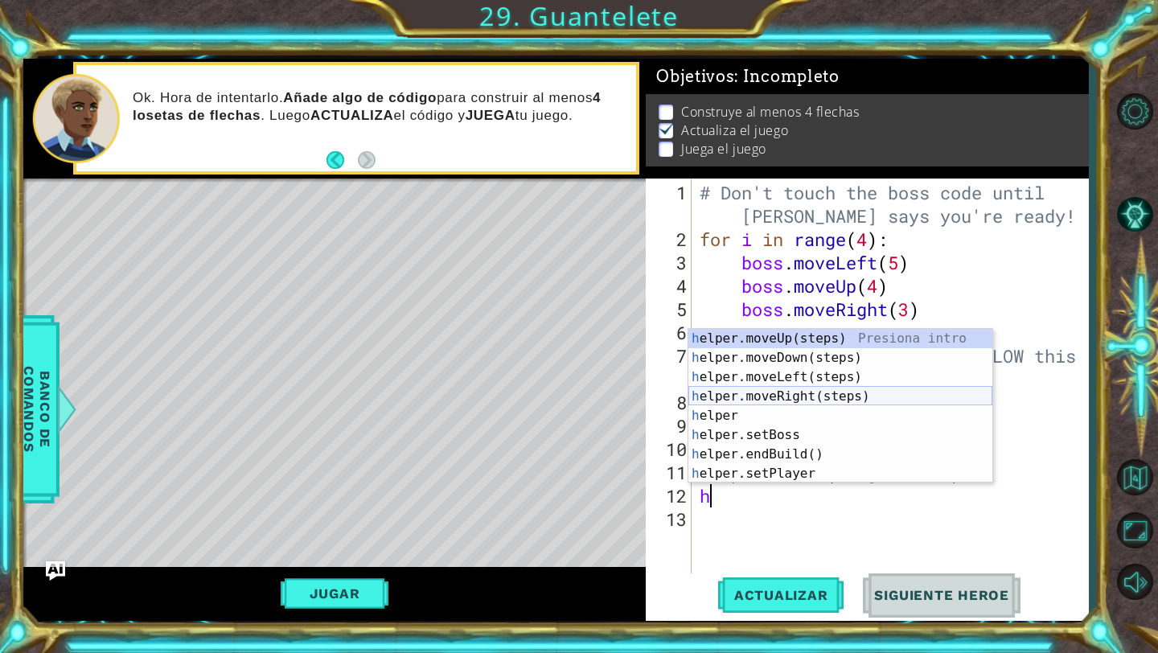
click at [797, 398] on div "h elper.moveUp(steps) Presiona intro h elper.moveDown(steps) Presiona intro h e…" at bounding box center [840, 425] width 304 height 193
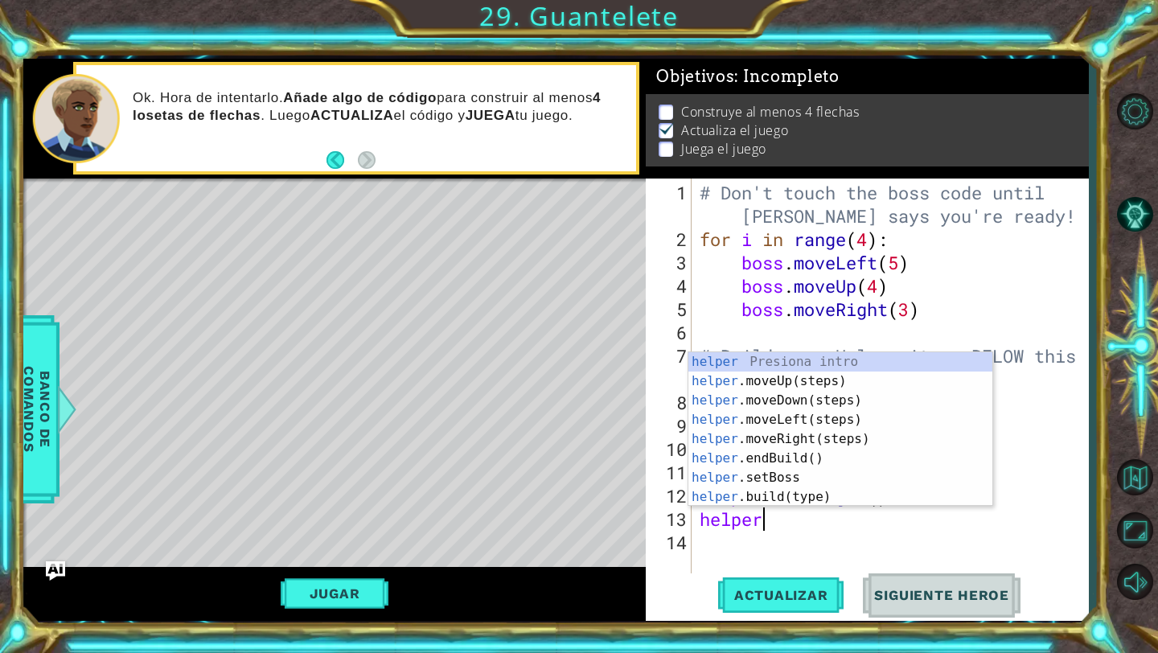
scroll to position [0, 2]
click at [774, 473] on div "helper. moveUp(steps) Presiona intro helper. moveDown(steps) Presiona intro hel…" at bounding box center [840, 448] width 304 height 193
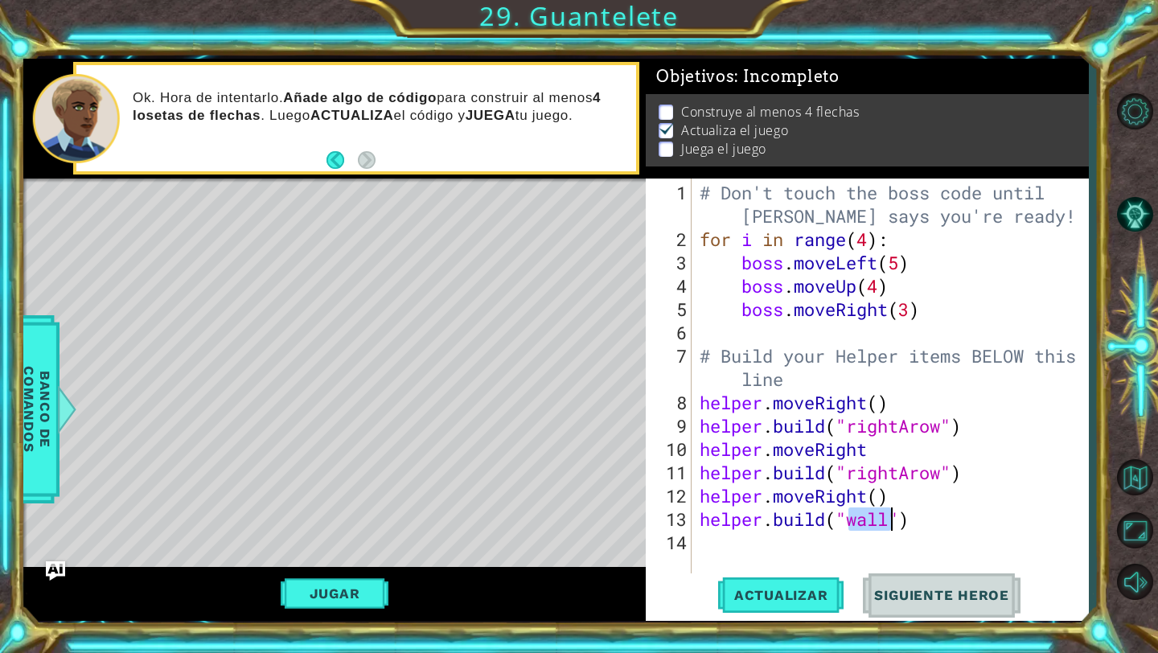
scroll to position [0, 7]
click at [836, 494] on div ""r ightArow" Presiona intro" at bounding box center [978, 516] width 304 height 58
type textarea "[DOMAIN_NAME]("rightArow")"
click at [766, 553] on div "# Don't touch the boss code until [PERSON_NAME] says you're ready! for i in ran…" at bounding box center [894, 414] width 396 height 466
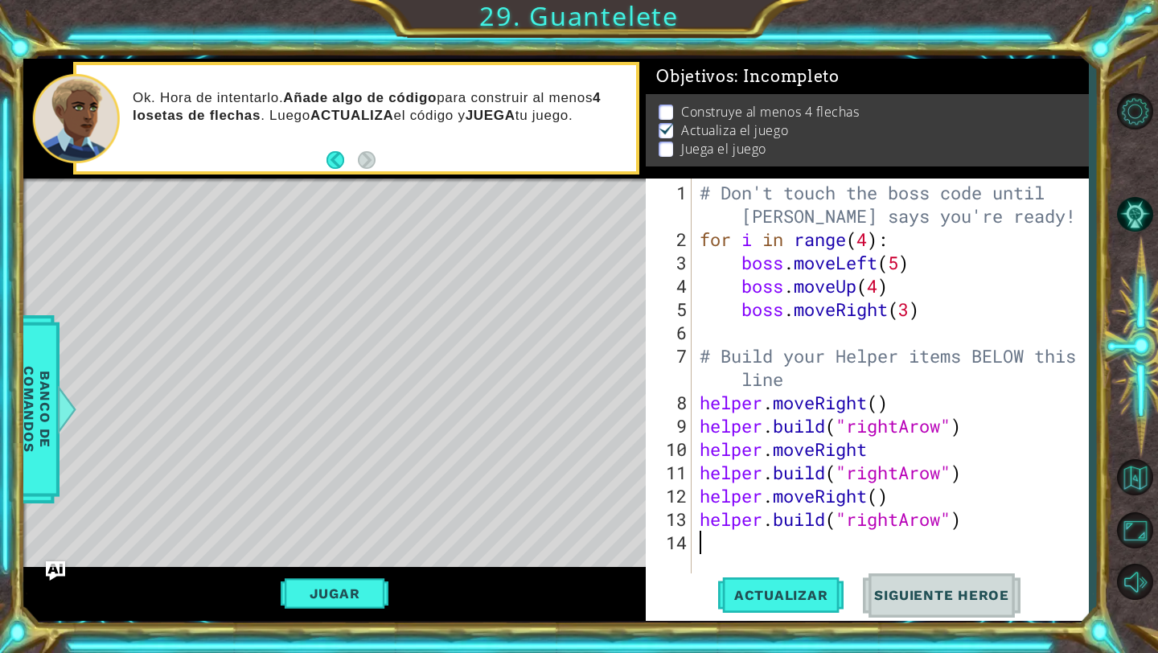
type textarea "[DOMAIN_NAME]("rightArow")"
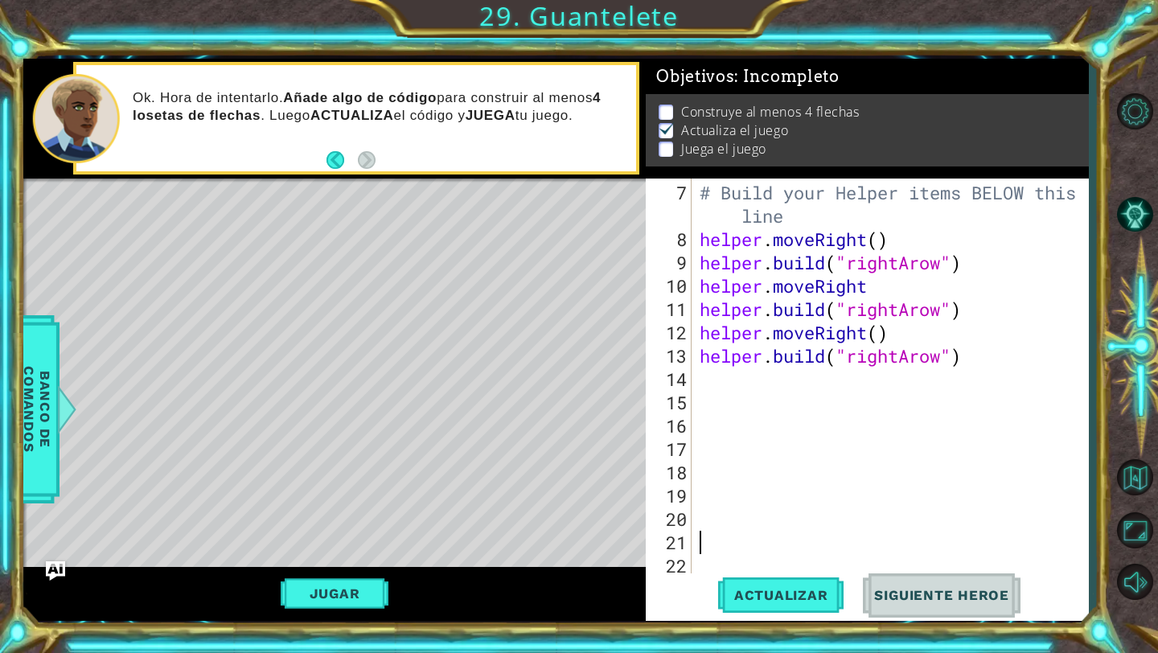
scroll to position [163, 0]
click at [780, 395] on div "# Build your Helper items BELOW this line helper . moveRight ( ) helper . build…" at bounding box center [894, 414] width 396 height 466
click at [765, 381] on div "# Build your Helper items BELOW this line helper . moveRight ( ) helper . build…" at bounding box center [894, 414] width 396 height 466
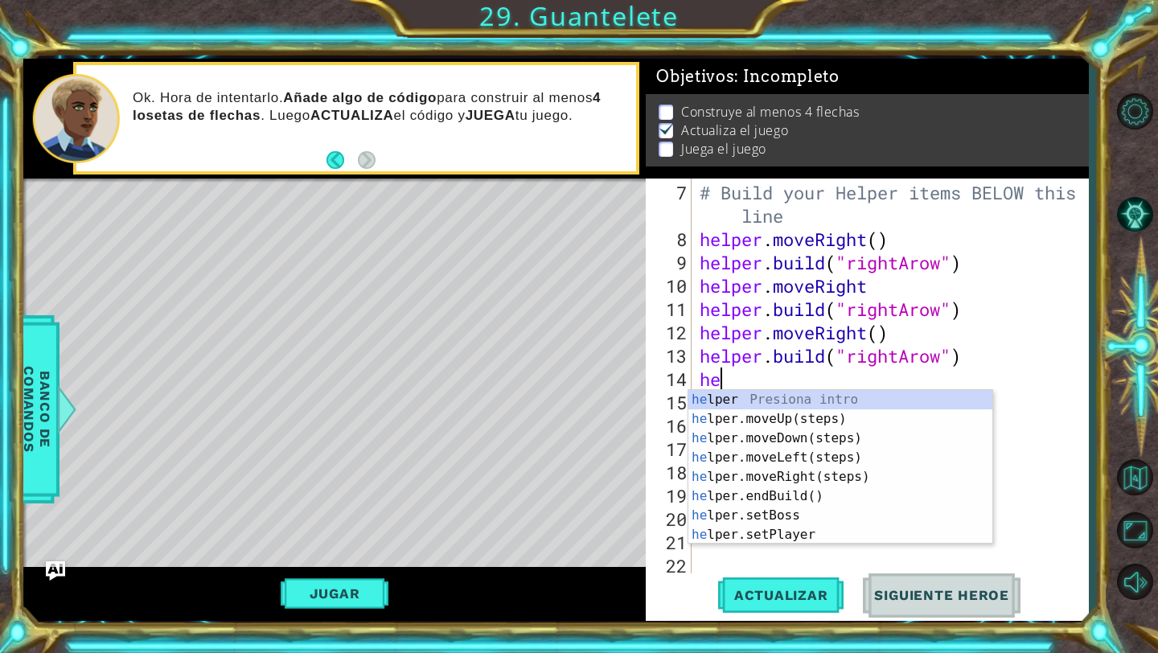
type textarea "hel"
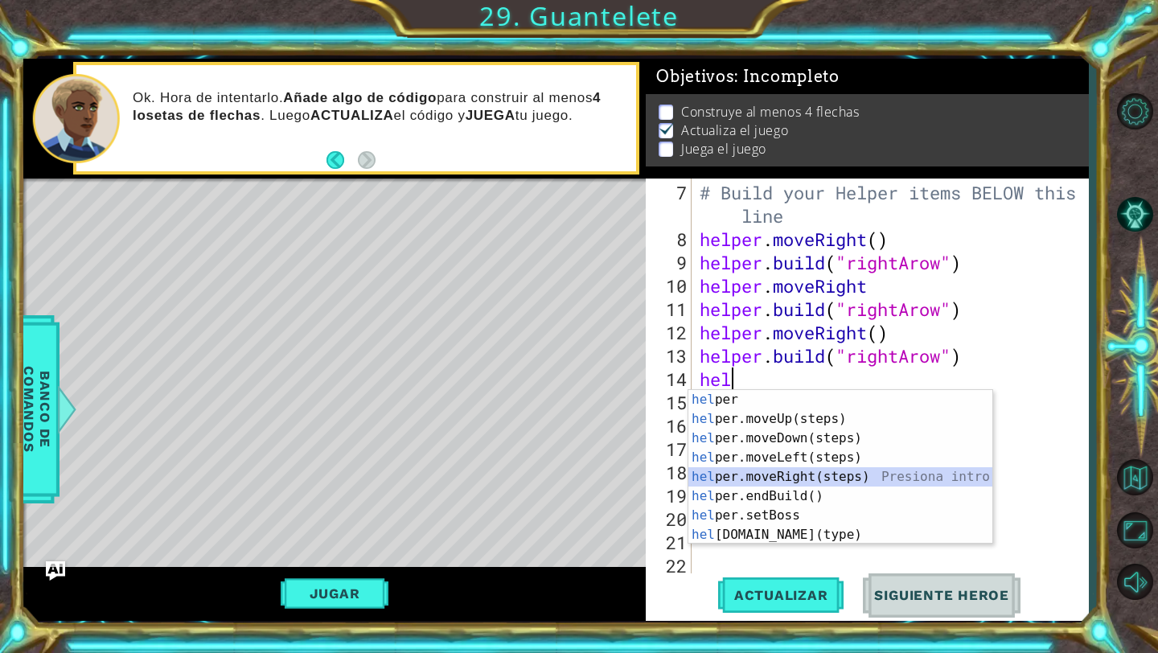
click at [792, 473] on div "hel per Presiona intro hel per.moveUp(steps) Presiona intro hel per.moveDown(st…" at bounding box center [840, 486] width 304 height 193
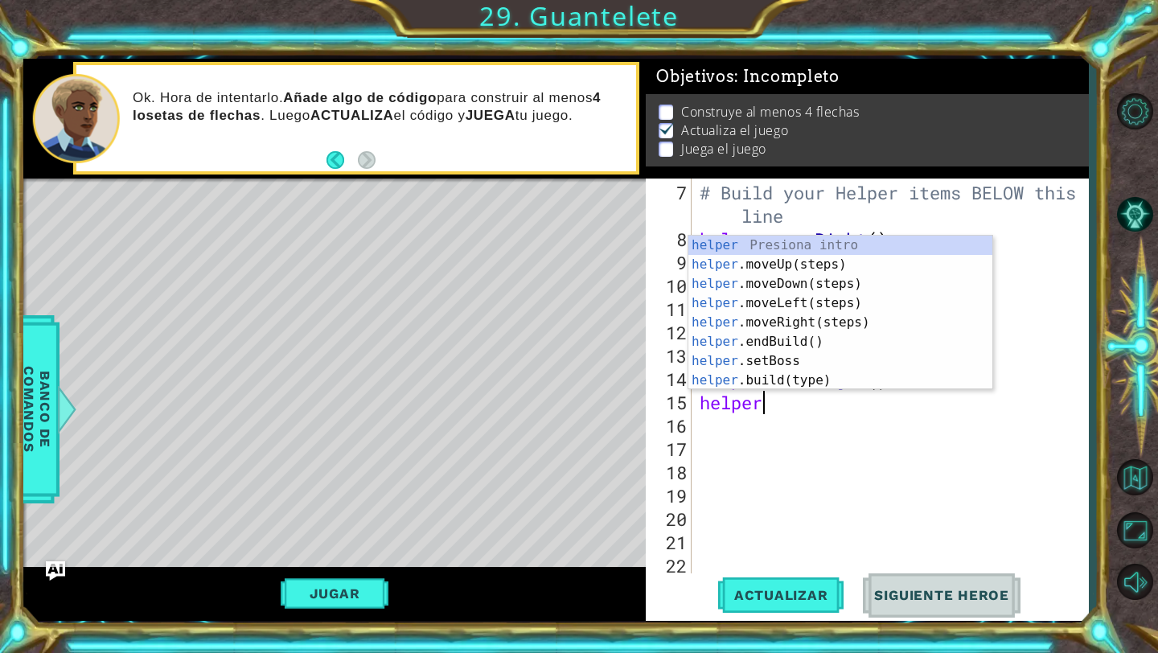
scroll to position [0, 2]
type textarea "helper."
click at [840, 322] on div "helper. moveUp(steps) Presiona intro helper. moveDown(steps) Presiona intro hel…" at bounding box center [840, 332] width 304 height 193
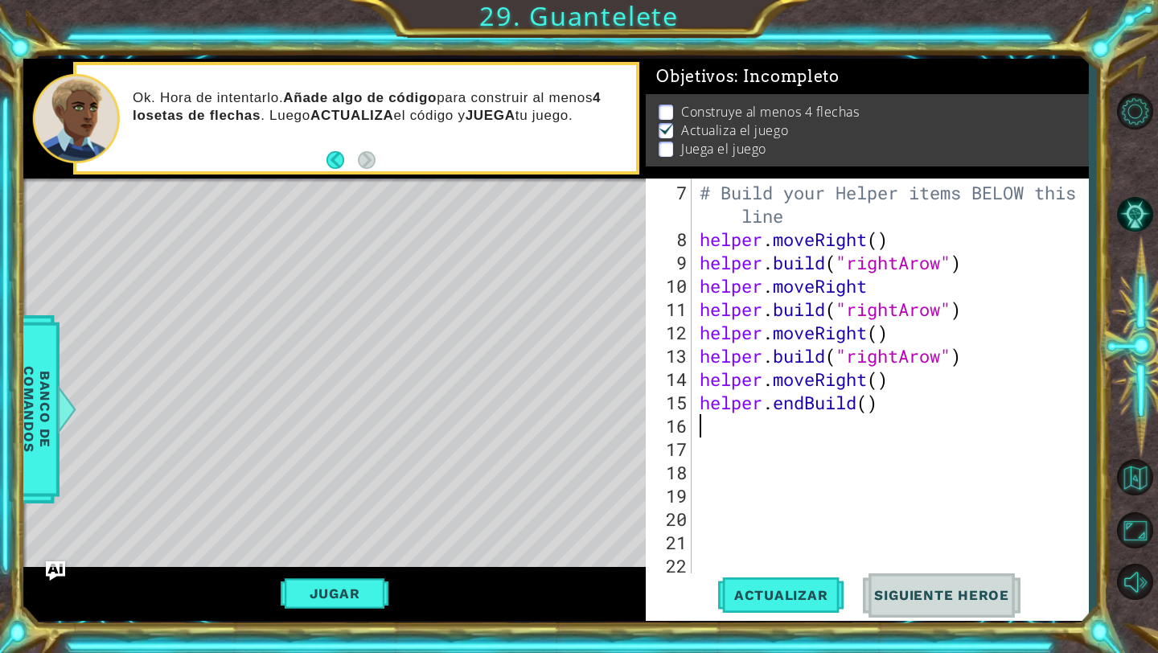
scroll to position [0, 0]
click at [801, 407] on div "# Build your Helper items BELOW this line helper . moveRight ( ) helper . build…" at bounding box center [894, 414] width 396 height 466
click at [833, 407] on div "# Build your Helper items BELOW this line helper . moveRight ( ) helper . build…" at bounding box center [894, 414] width 396 height 466
click at [823, 408] on div "# Build your Helper items BELOW this line helper . moveRight ( ) helper . build…" at bounding box center [894, 414] width 396 height 466
click at [838, 399] on div "# Build your Helper items BELOW this line helper . moveRight ( ) helper . build…" at bounding box center [894, 414] width 396 height 466
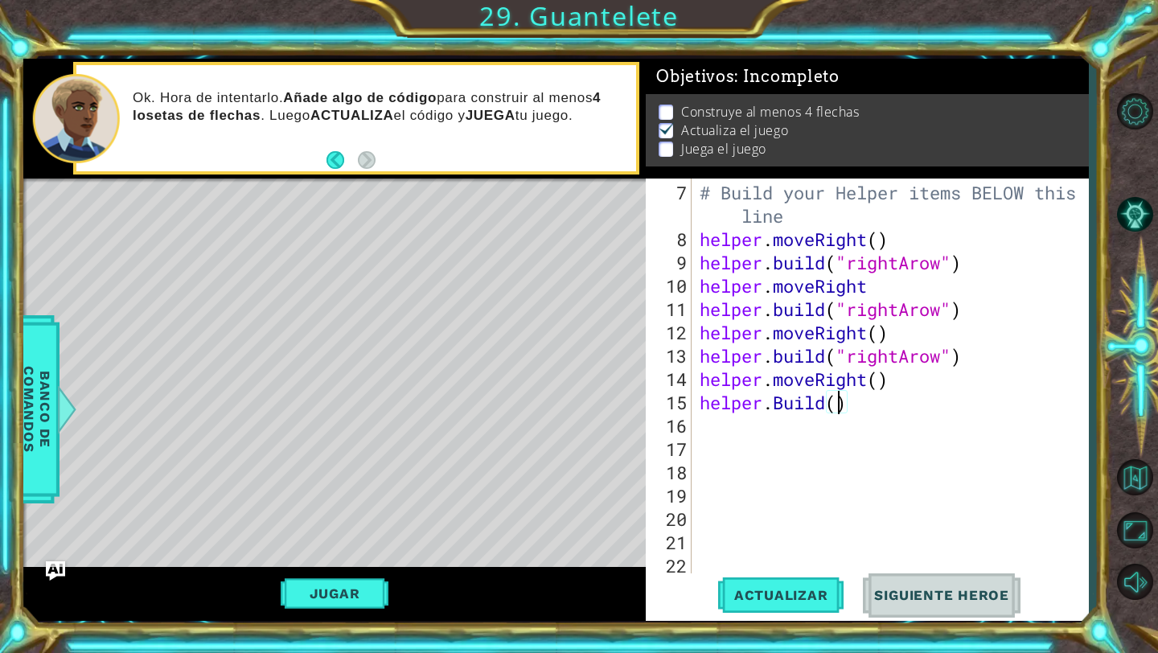
scroll to position [0, 6]
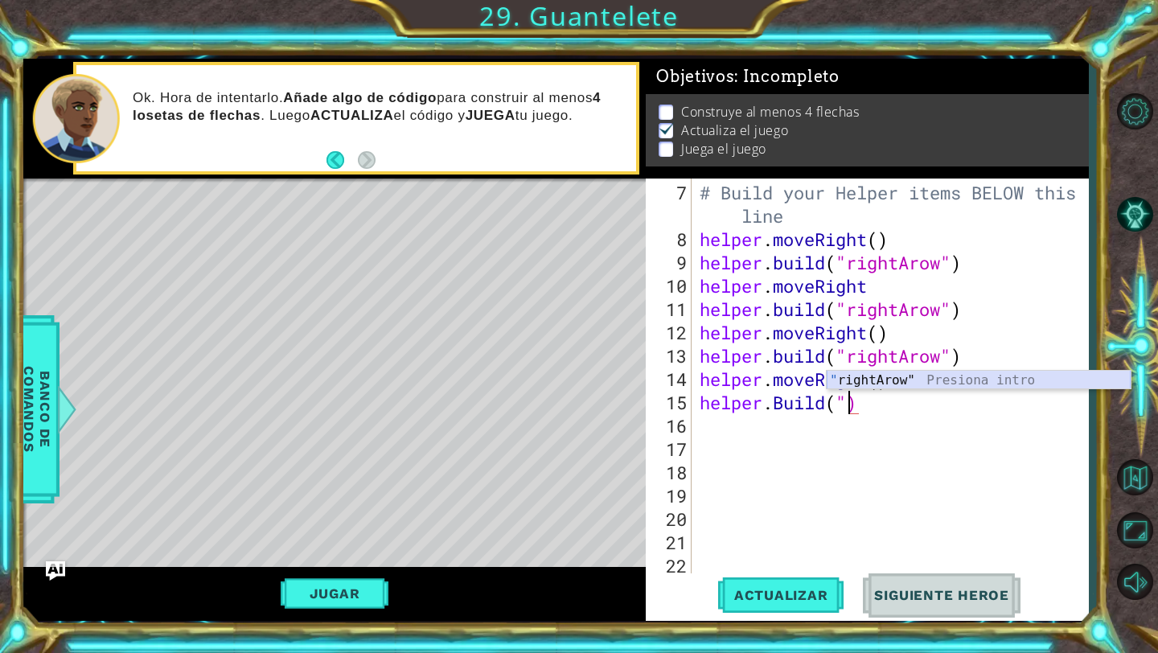
click at [853, 381] on div "" rightArow" Presiona intro" at bounding box center [978, 400] width 304 height 58
type textarea "[DOMAIN_NAME]("rightArow")"
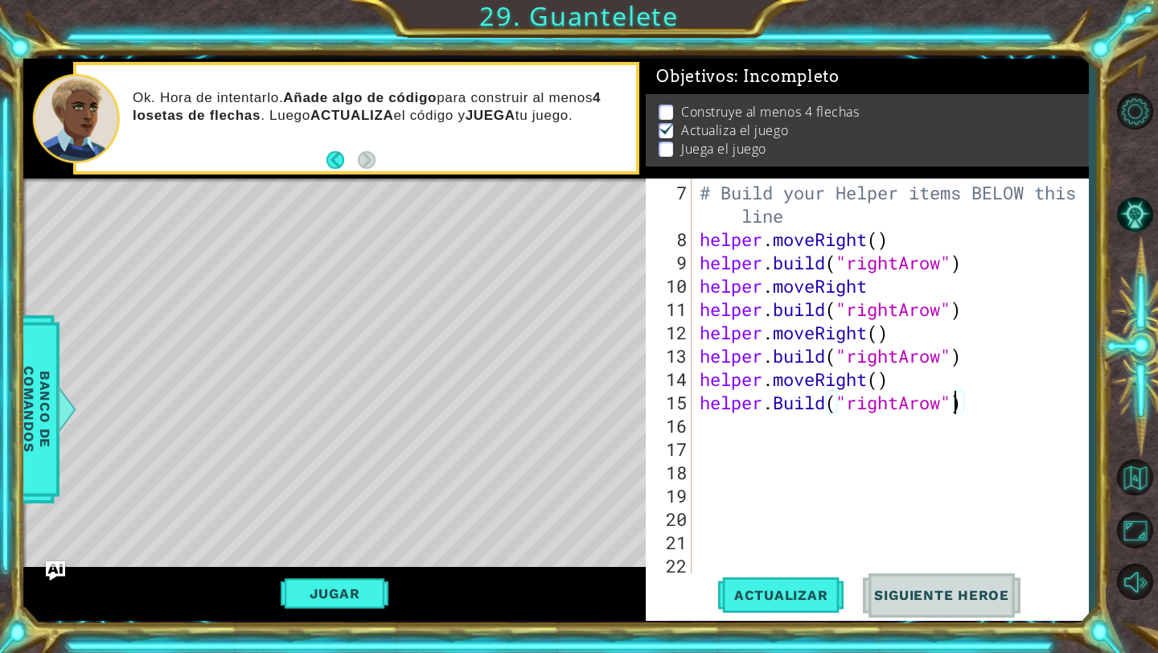
click at [878, 437] on div "# Build your Helper items BELOW this line helper . moveRight ( ) helper . build…" at bounding box center [894, 414] width 396 height 466
click at [860, 427] on div "# Build your Helper items BELOW this line helper . moveRight ( ) helper . build…" at bounding box center [894, 414] width 396 height 466
type textarea "h"
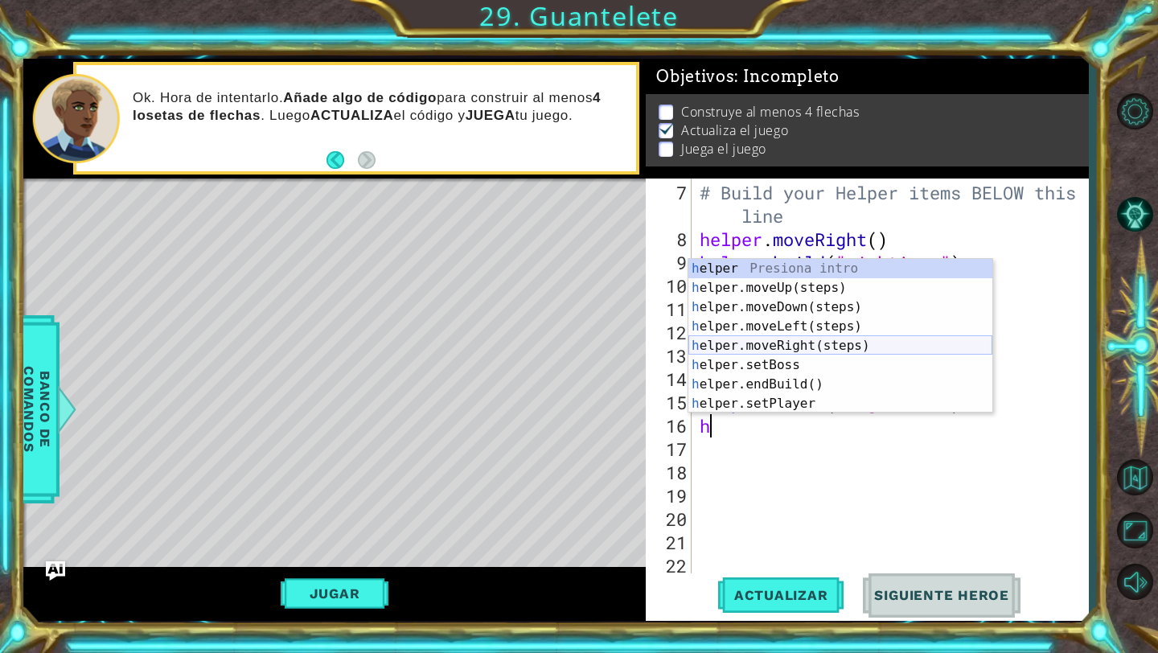
click at [817, 343] on div "h elper Presiona intro h elper.moveUp(steps) Presiona intro h elper.moveDown(st…" at bounding box center [840, 355] width 304 height 193
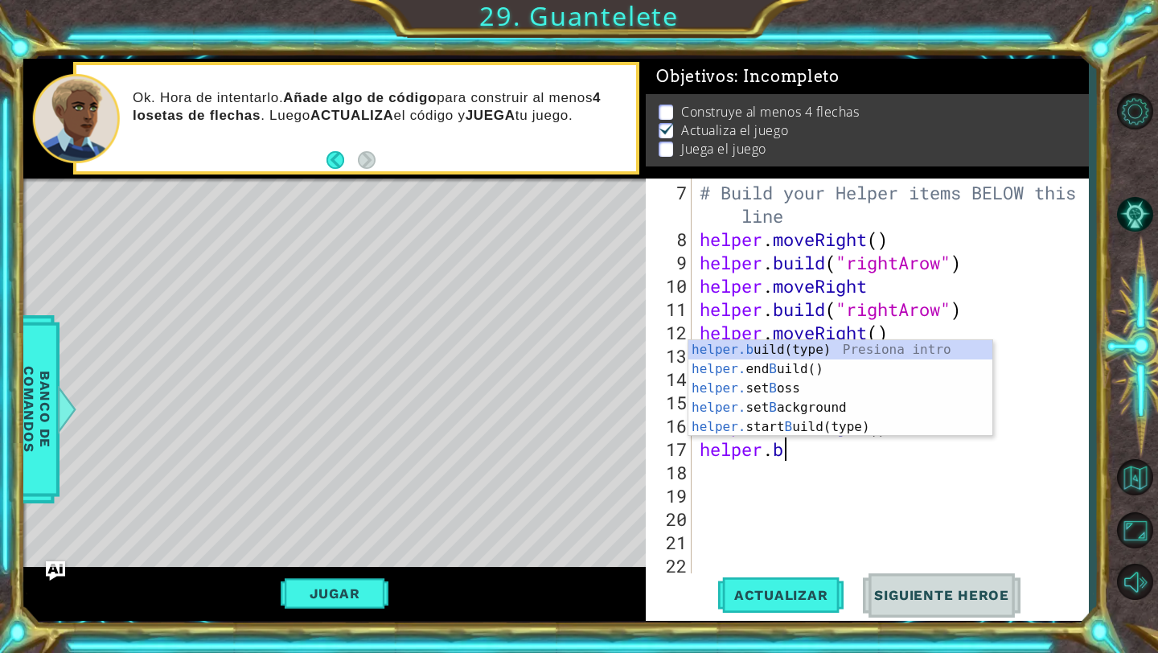
scroll to position [0, 3]
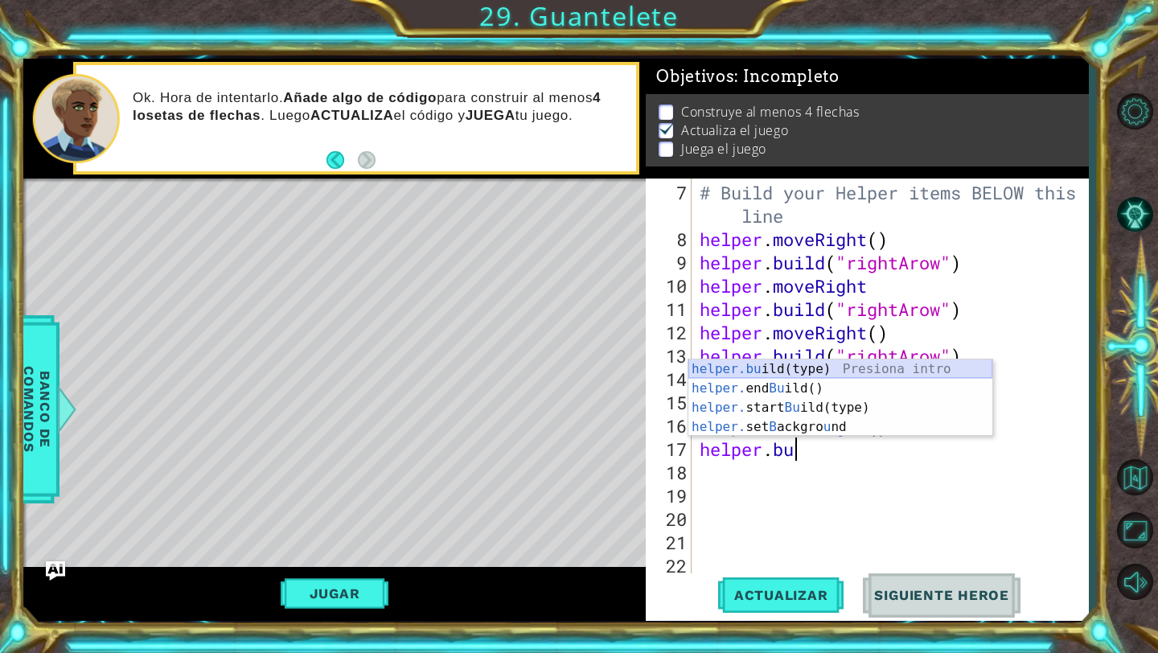
click at [803, 367] on div "helper.bu ild(type) Presiona intro helper. end Bu ild() Presiona intro helper. …" at bounding box center [840, 417] width 304 height 116
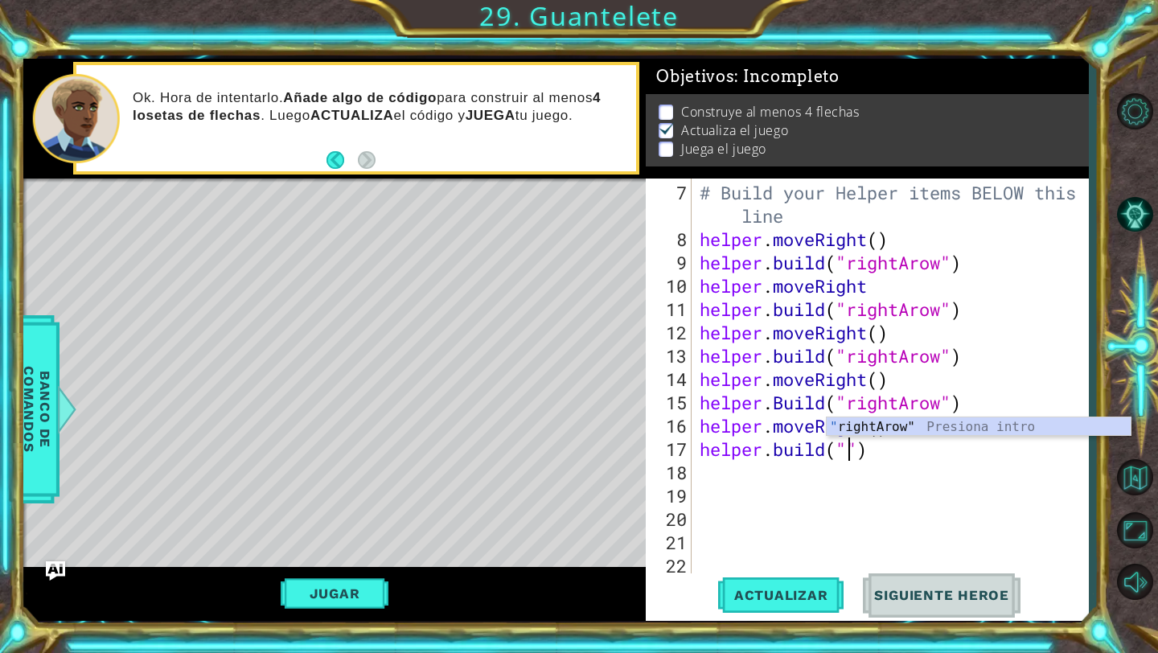
scroll to position [0, 7]
click at [851, 428] on div ""r ightArow" Presiona intro" at bounding box center [978, 446] width 304 height 58
type textarea "[DOMAIN_NAME]("rightArow")"
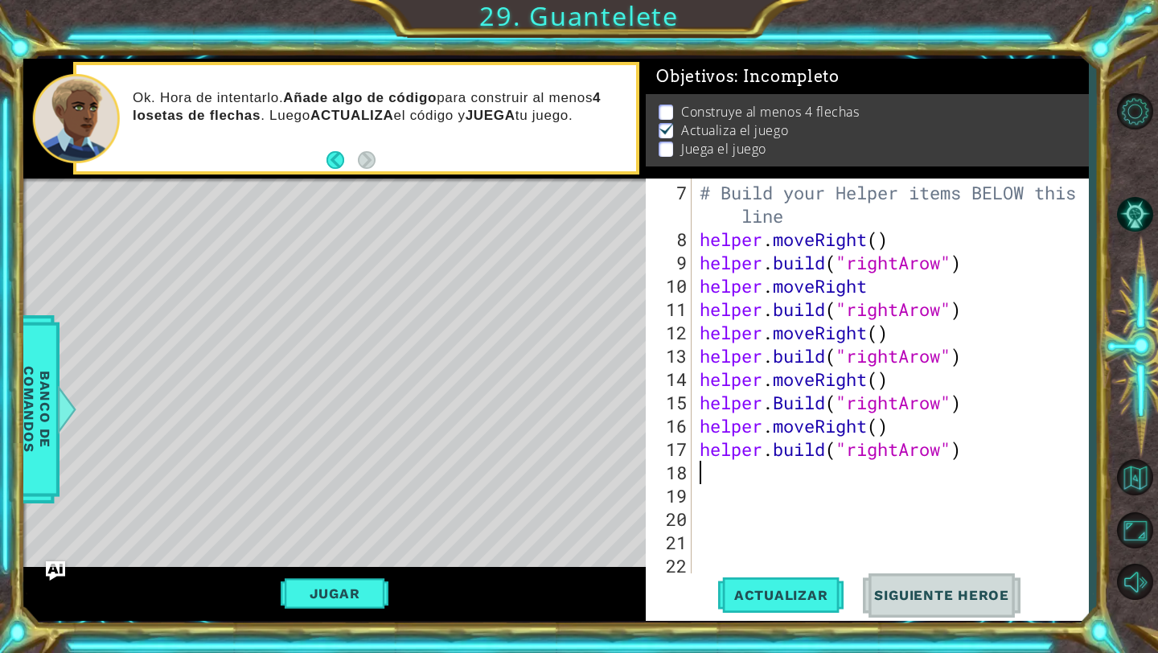
click at [797, 471] on div "# Build your Helper items BELOW this line helper . moveRight ( ) helper . build…" at bounding box center [894, 414] width 396 height 466
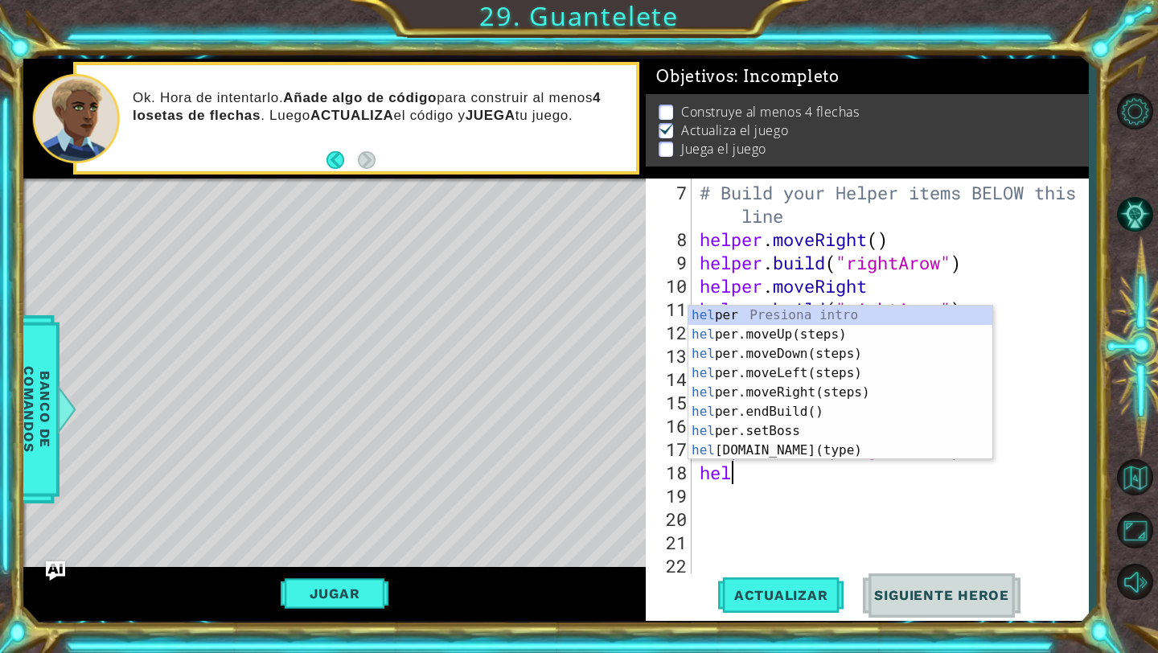
scroll to position [0, 1]
type textarea "helper"
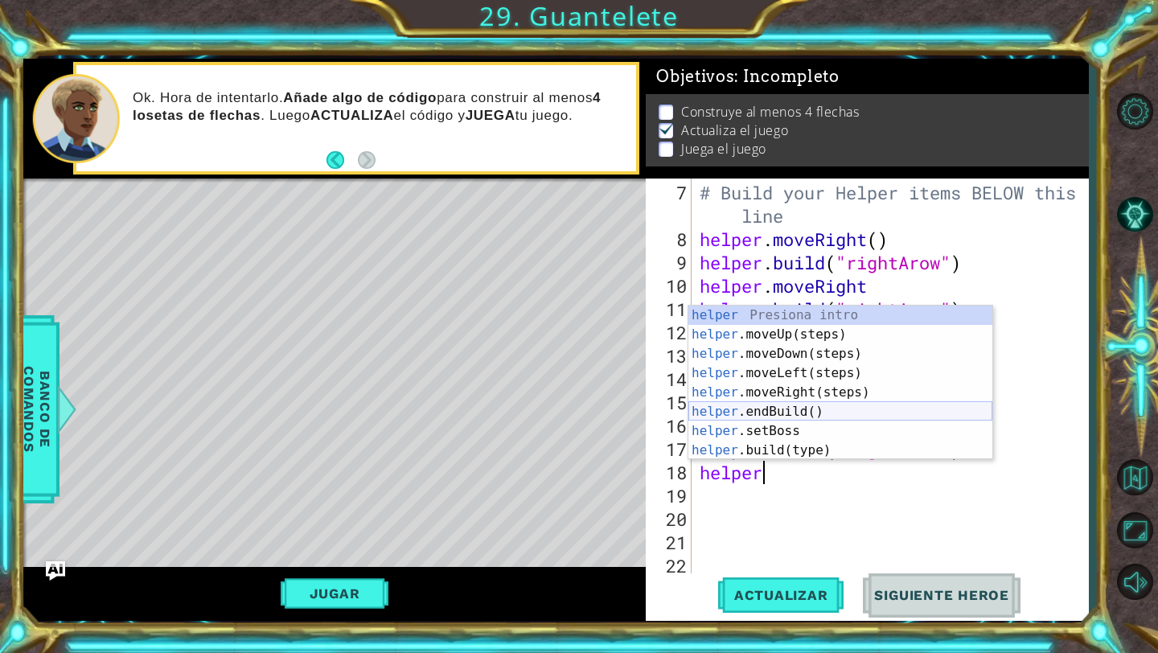
click at [831, 402] on div "helper Presiona intro helper .moveUp(steps) Presiona intro helper .moveDown(ste…" at bounding box center [840, 401] width 304 height 193
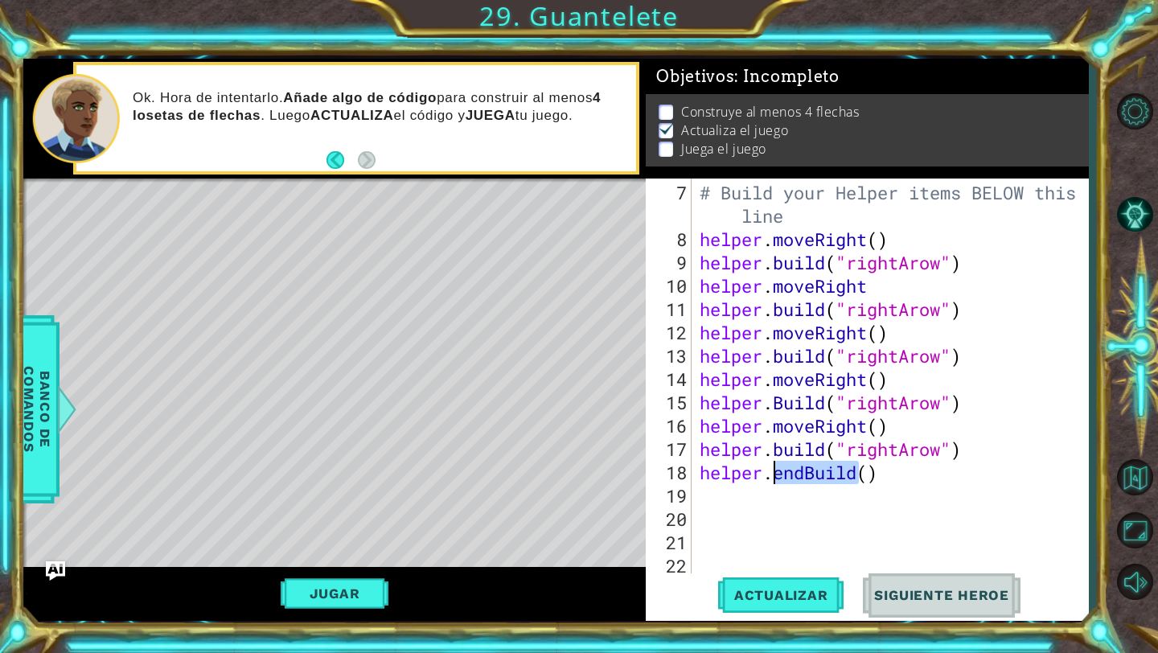
drag, startPoint x: 858, startPoint y: 473, endPoint x: 770, endPoint y: 471, distance: 87.6
click at [769, 470] on div "# Build your Helper items BELOW this line helper . moveRight ( ) helper . build…" at bounding box center [894, 414] width 396 height 466
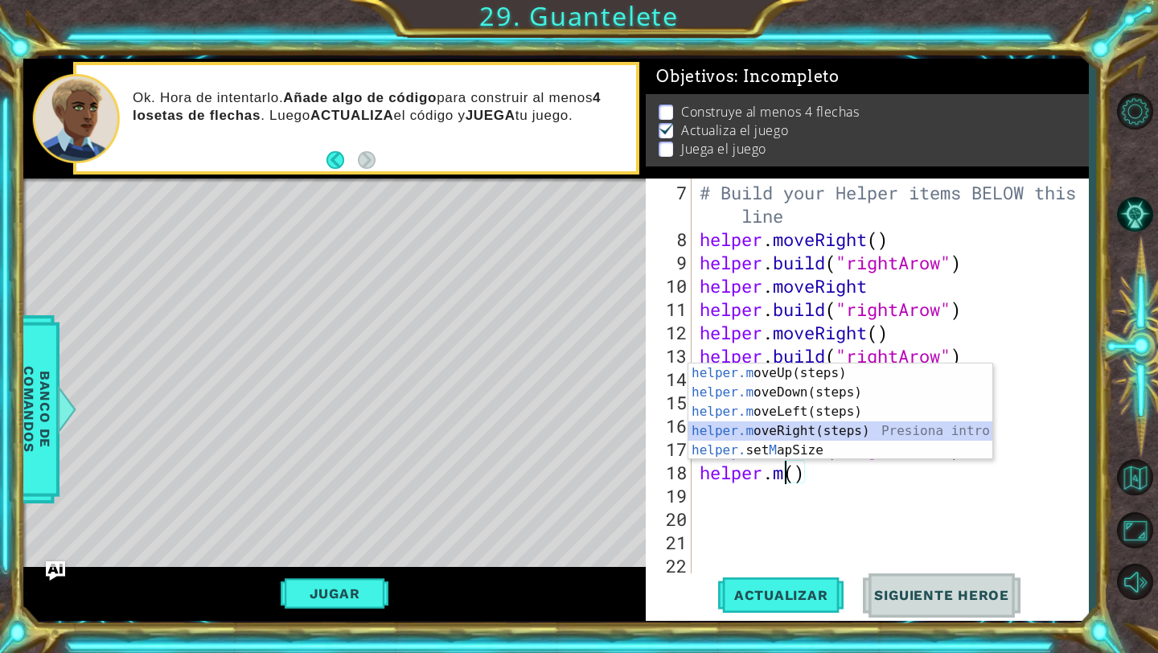
click at [792, 433] on div "helper.m oveUp(steps) Presiona intro helper.m oveDown(steps) Presiona intro hel…" at bounding box center [840, 430] width 304 height 135
type textarea "helper.moveRight"
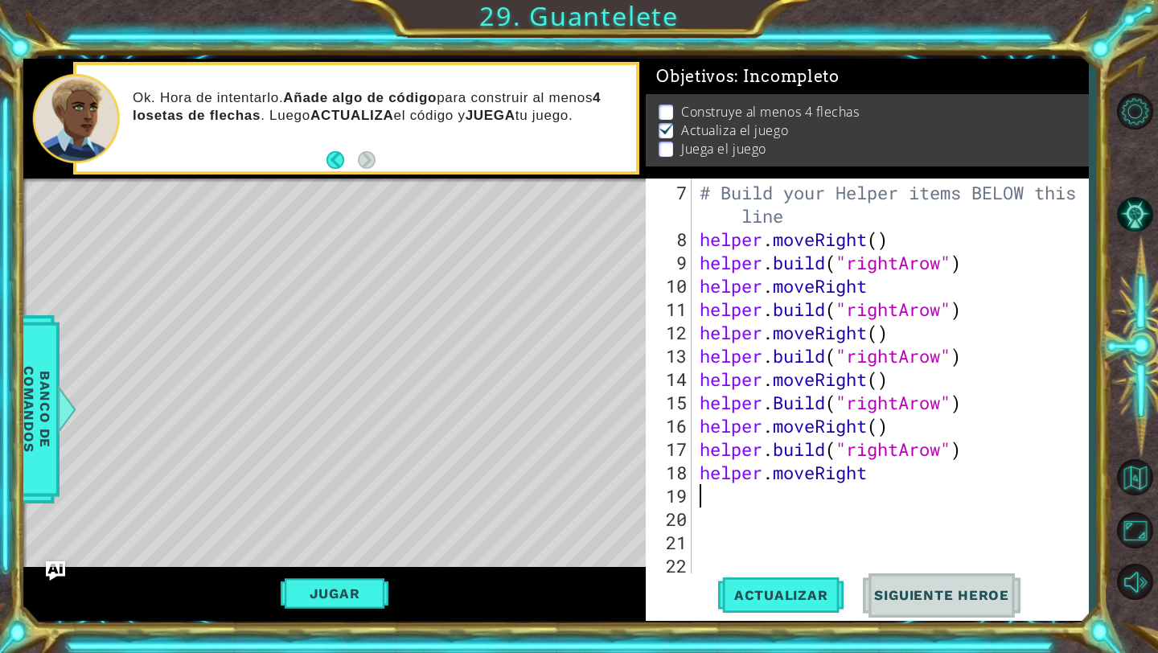
click at [801, 491] on div "# Build your Helper items BELOW this line helper . moveRight ( ) helper . build…" at bounding box center [894, 414] width 396 height 466
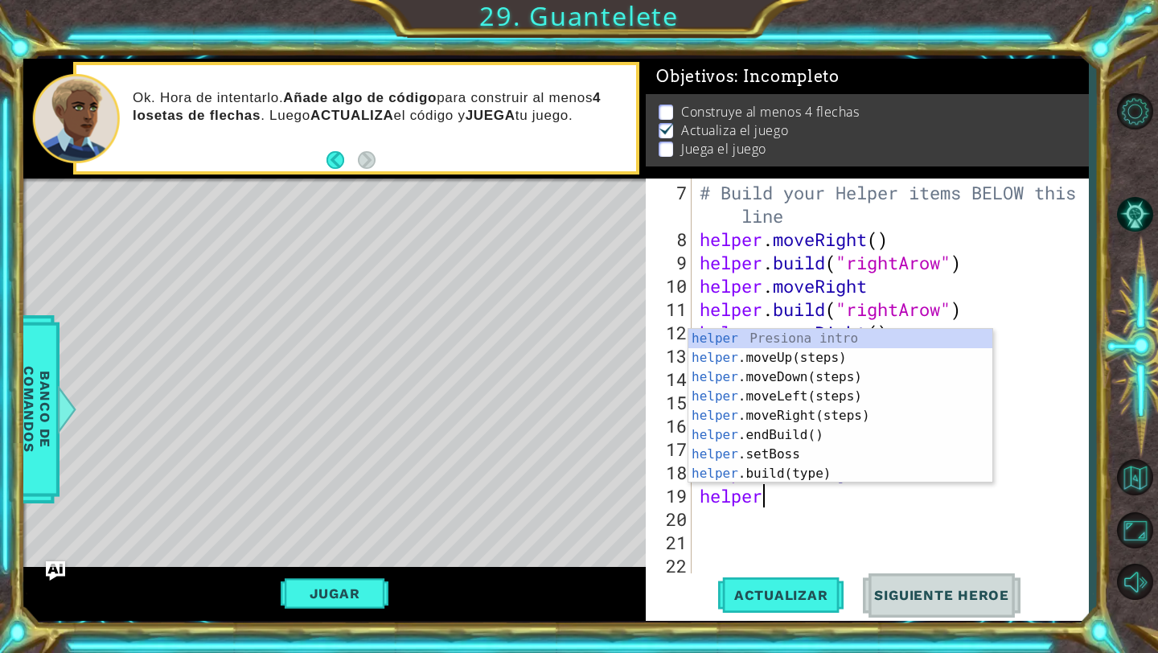
type textarea "helper."
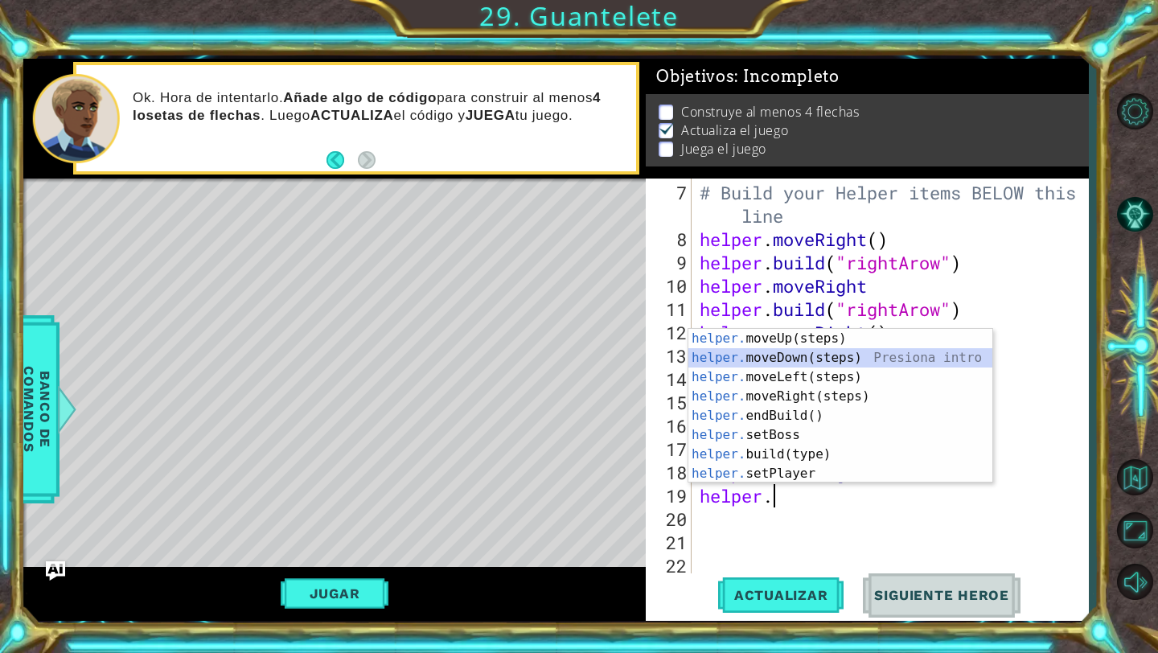
click at [805, 355] on div "helper. moveUp(steps) Presiona intro helper. moveDown(steps) Presiona intro hel…" at bounding box center [840, 425] width 304 height 193
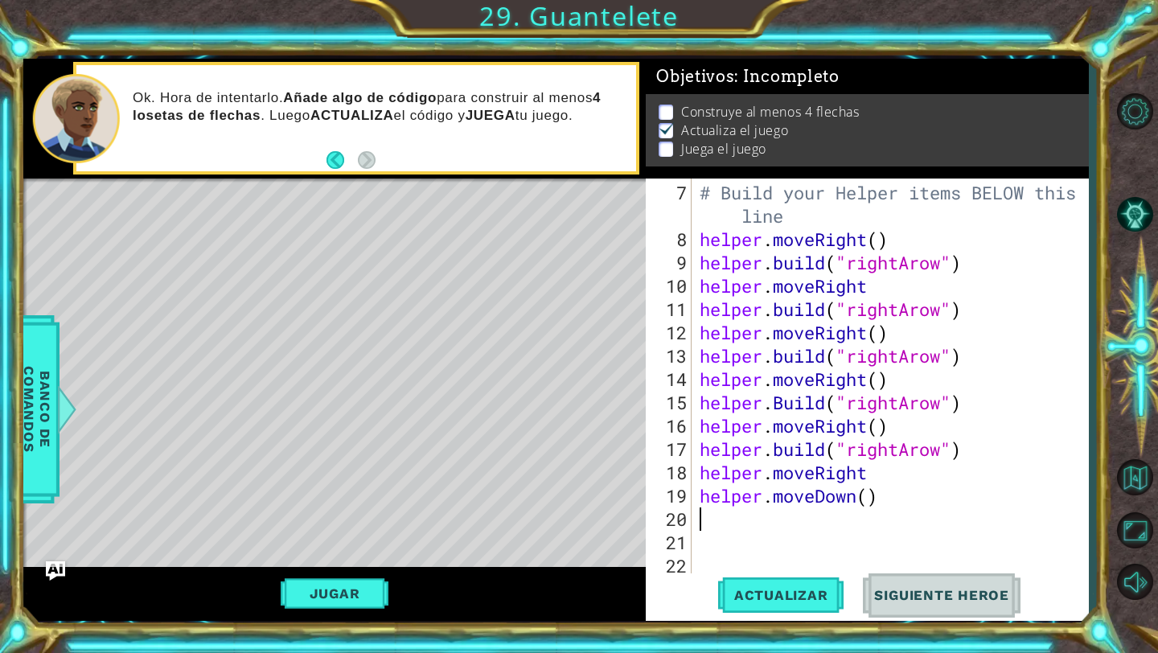
click at [872, 495] on div "# Build your Helper items BELOW this line helper . moveRight ( ) helper . build…" at bounding box center [894, 414] width 396 height 466
type textarea "helper.moveDown("downArrow")"
click at [845, 527] on div "# Build your Helper items BELOW this line helper . moveRight ( ) helper . build…" at bounding box center [894, 414] width 396 height 466
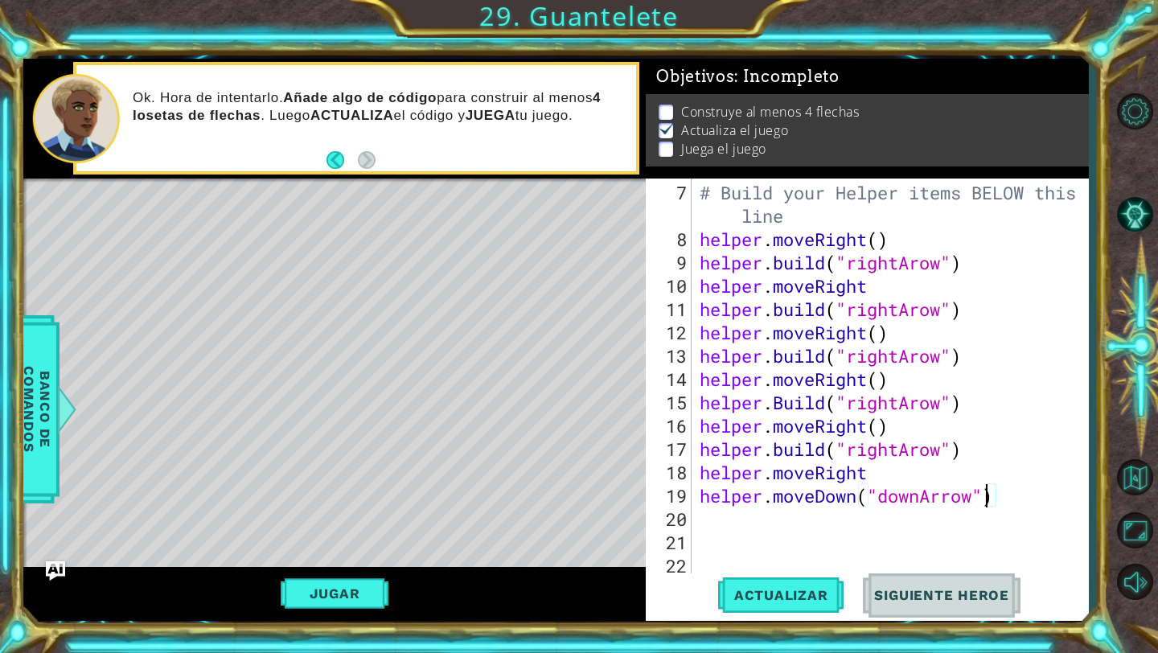
scroll to position [0, 0]
type textarea "h"
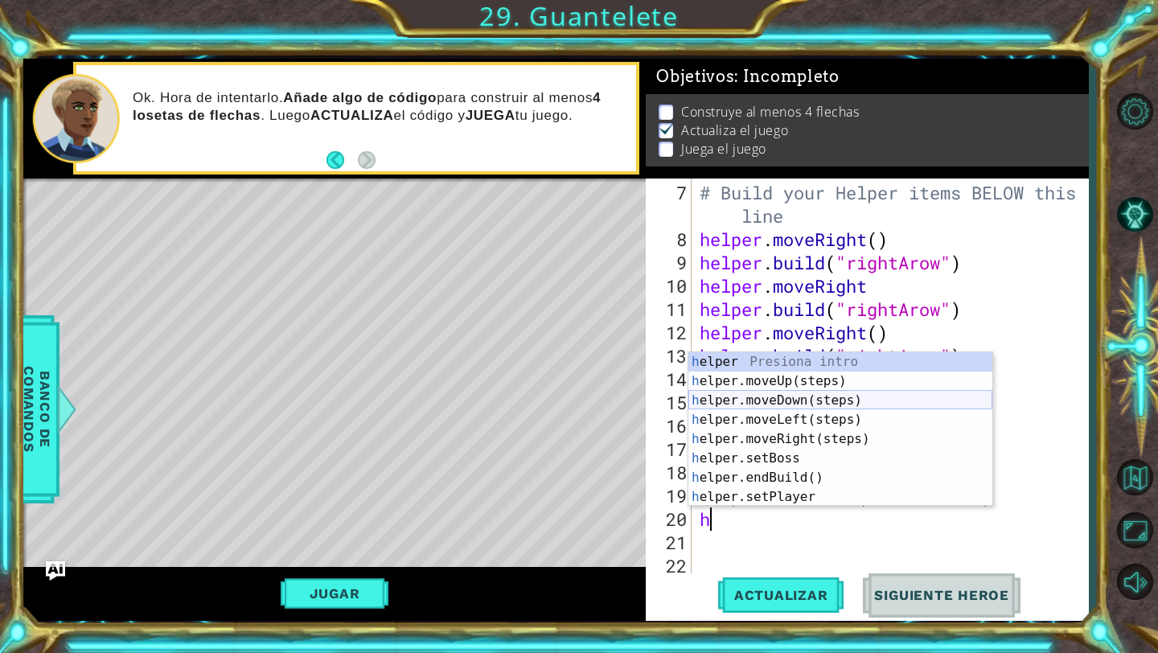
click at [834, 404] on div "h elper Presiona intro h elper.moveUp(steps) Presiona intro h elper.moveDown(st…" at bounding box center [840, 448] width 304 height 193
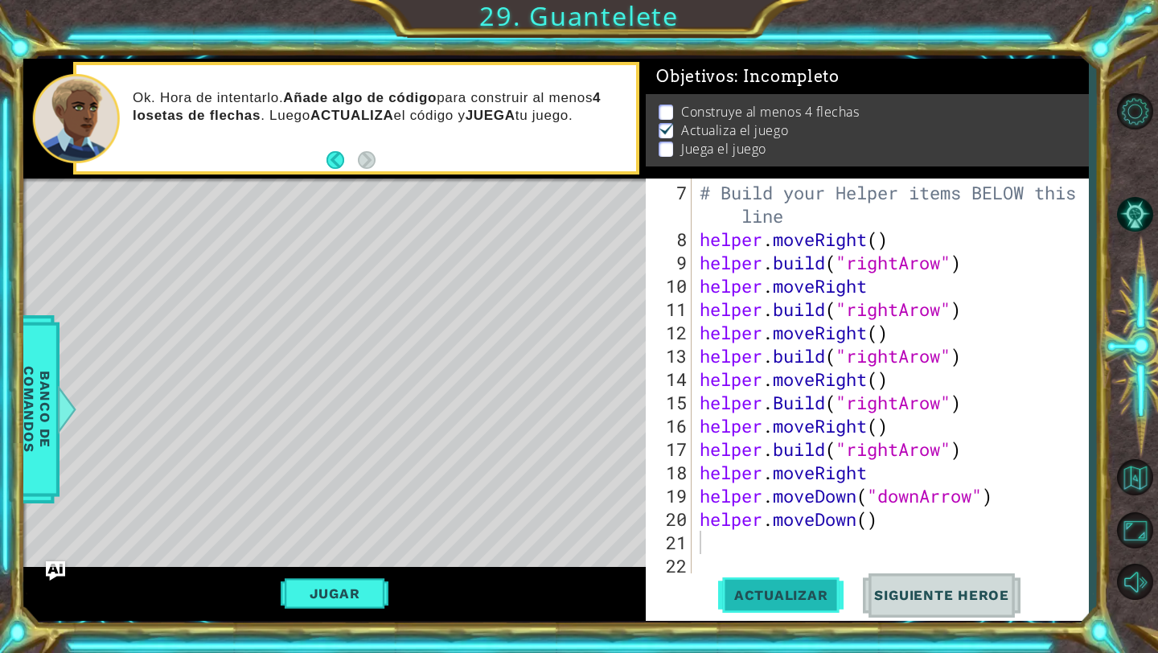
click at [769, 585] on button "Actualizar" at bounding box center [781, 595] width 126 height 44
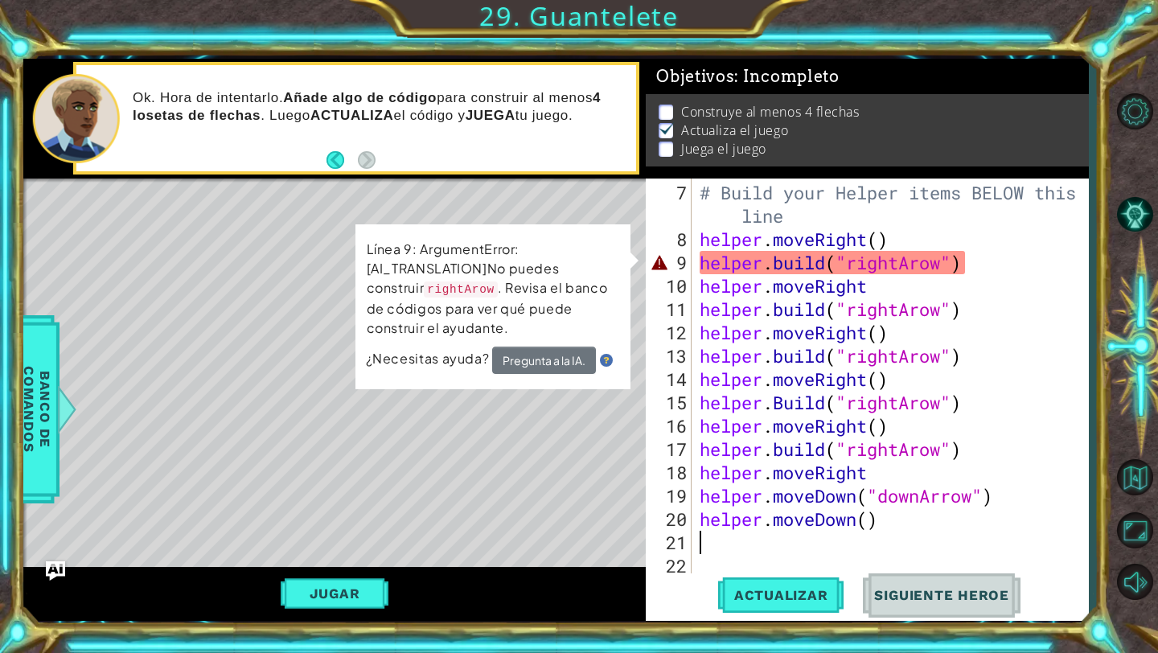
click at [867, 263] on div "# Build your Helper items BELOW this line helper . moveRight ( ) helper . build…" at bounding box center [894, 414] width 396 height 466
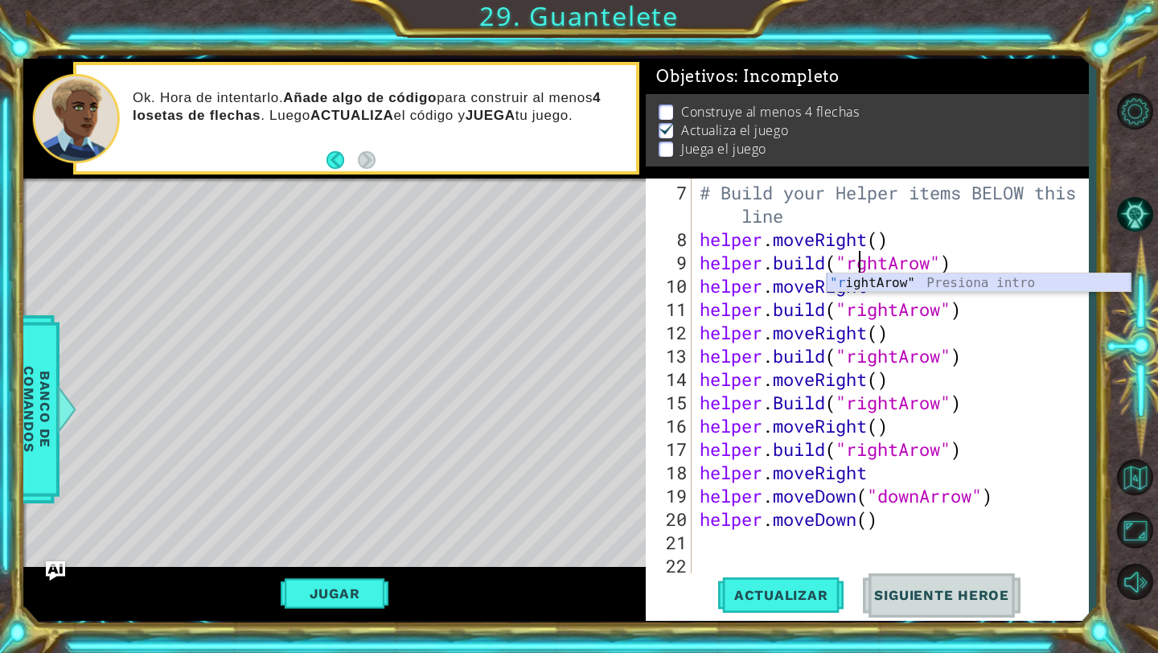
click at [872, 277] on div ""r ightArow" Presiona intro" at bounding box center [978, 302] width 304 height 58
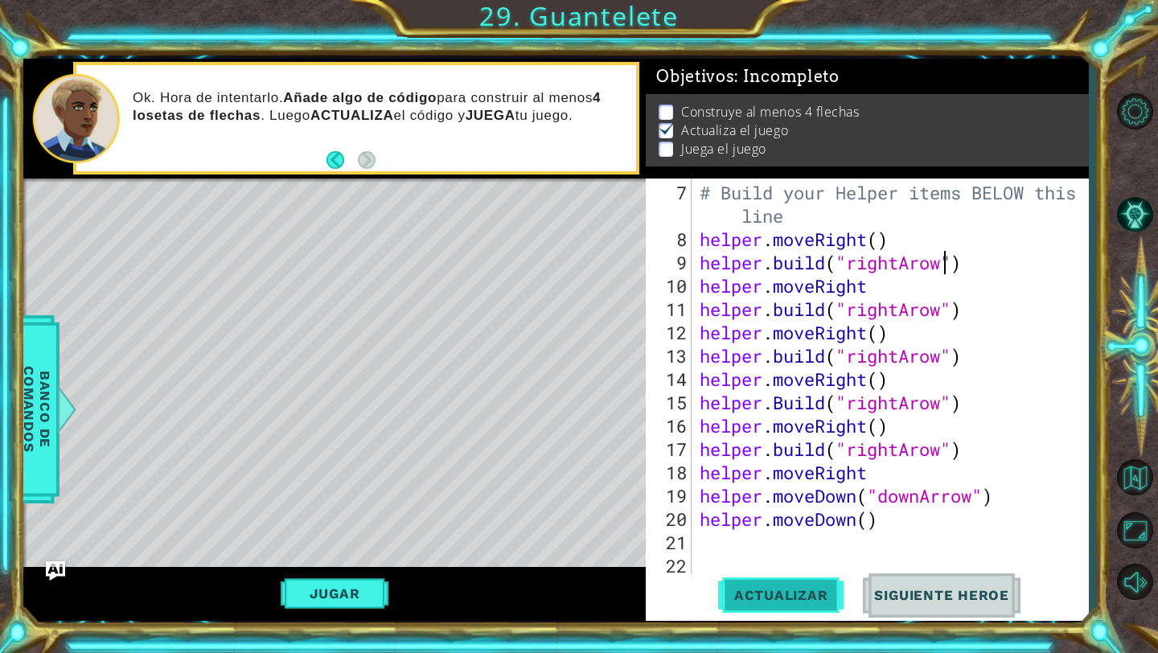
click at [774, 584] on button "Actualizar" at bounding box center [781, 595] width 126 height 44
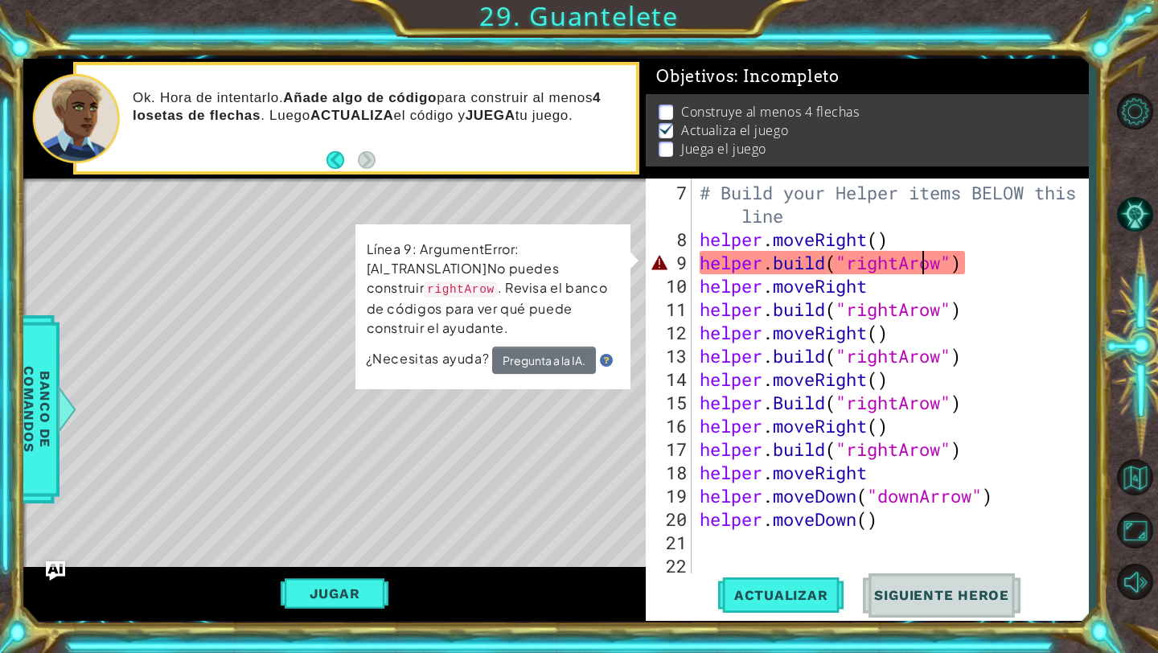
scroll to position [0, 10]
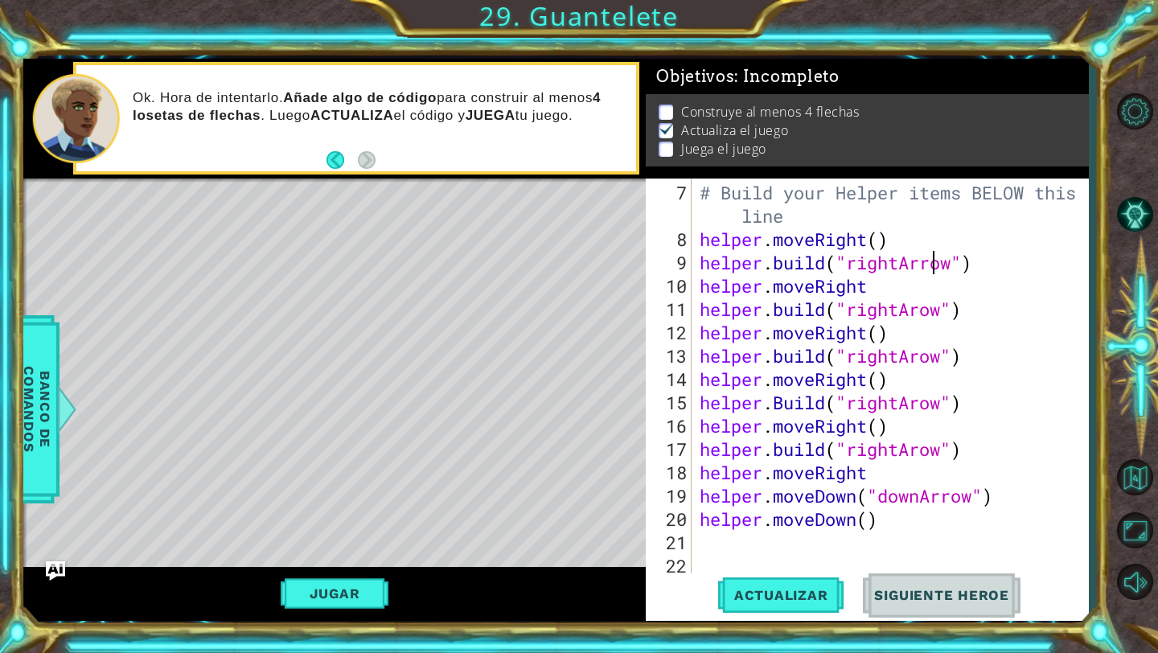
click at [918, 313] on div "# Build your Helper items BELOW this line helper . moveRight ( ) helper . build…" at bounding box center [894, 414] width 396 height 466
click at [923, 355] on div "# Build your Helper items BELOW this line helper . moveRight ( ) helper . build…" at bounding box center [894, 414] width 396 height 466
click at [927, 396] on div "# Build your Helper items BELOW this line helper . moveRight ( ) helper . build…" at bounding box center [894, 414] width 396 height 466
click at [922, 445] on div "# Build your Helper items BELOW this line helper . moveRight ( ) helper . build…" at bounding box center [894, 414] width 396 height 466
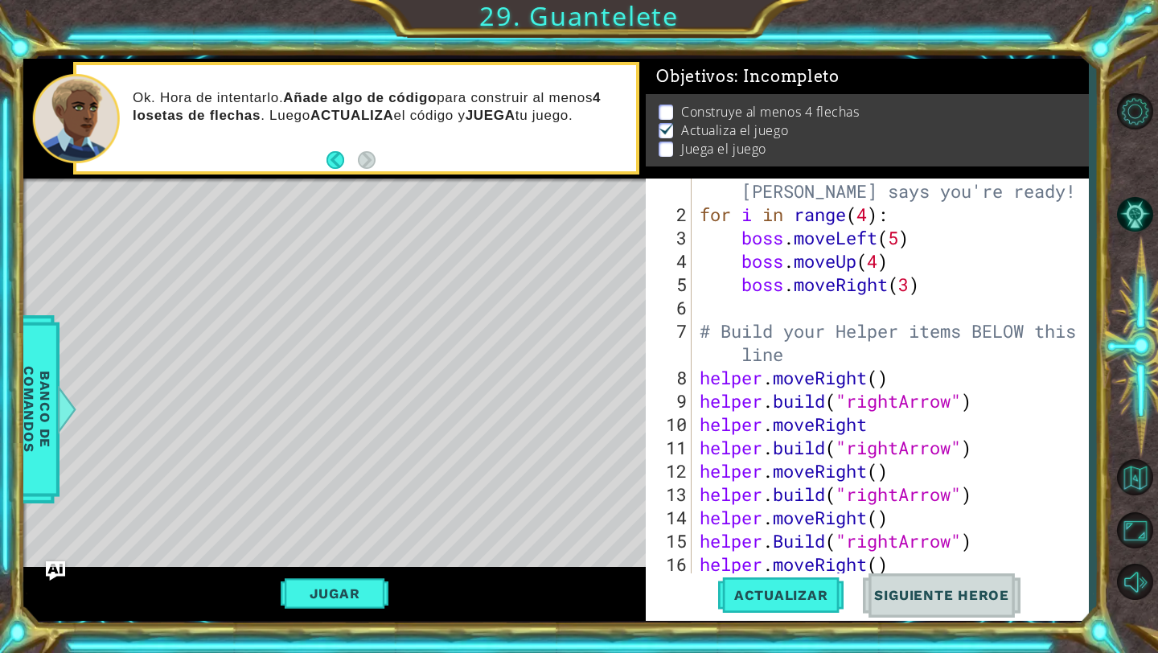
scroll to position [303, 0]
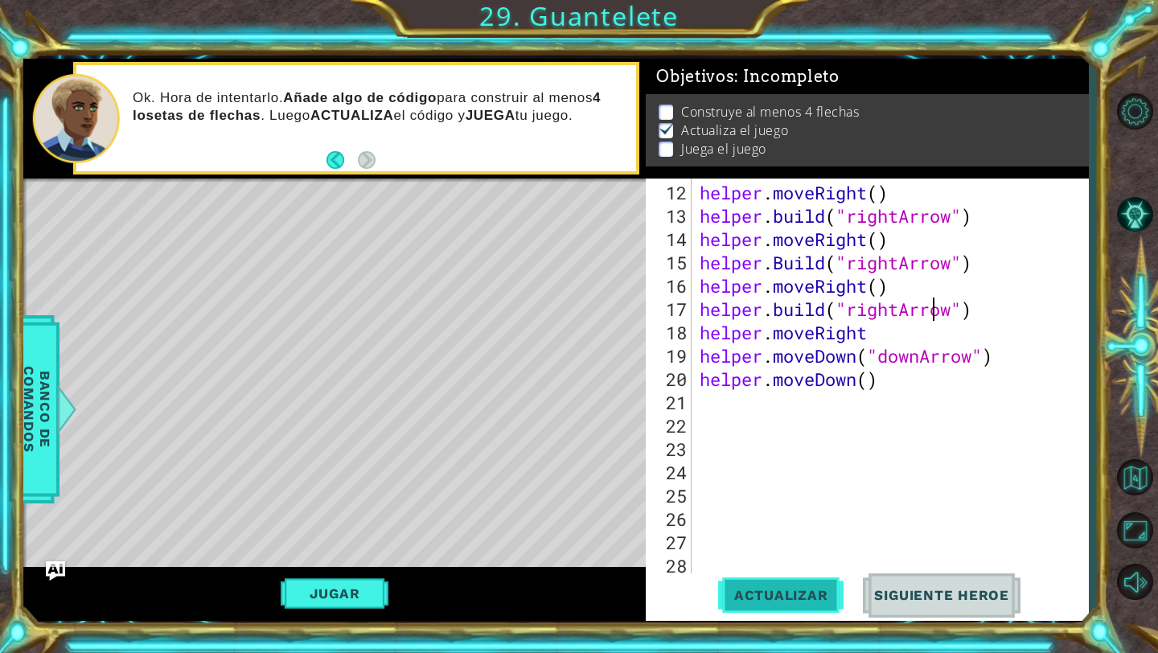
click at [821, 593] on span "Actualizar" at bounding box center [781, 595] width 126 height 16
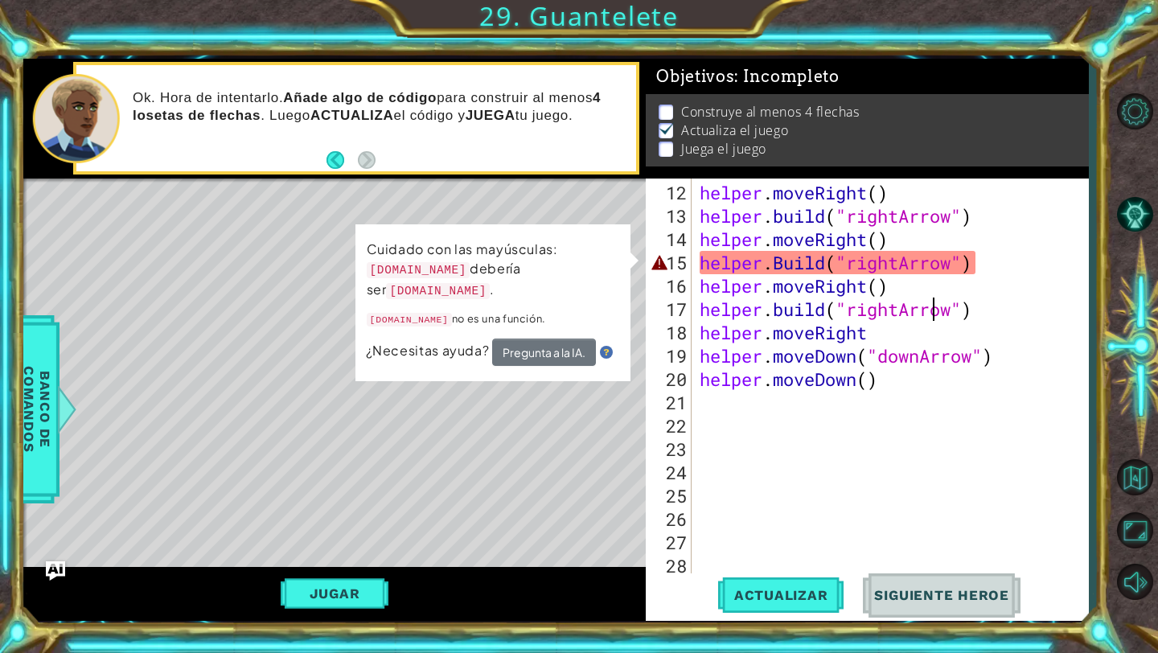
click at [785, 265] on div "helper . moveRight ( ) helper . build ( "rightArrow" ) helper . moveRight ( ) h…" at bounding box center [894, 402] width 396 height 443
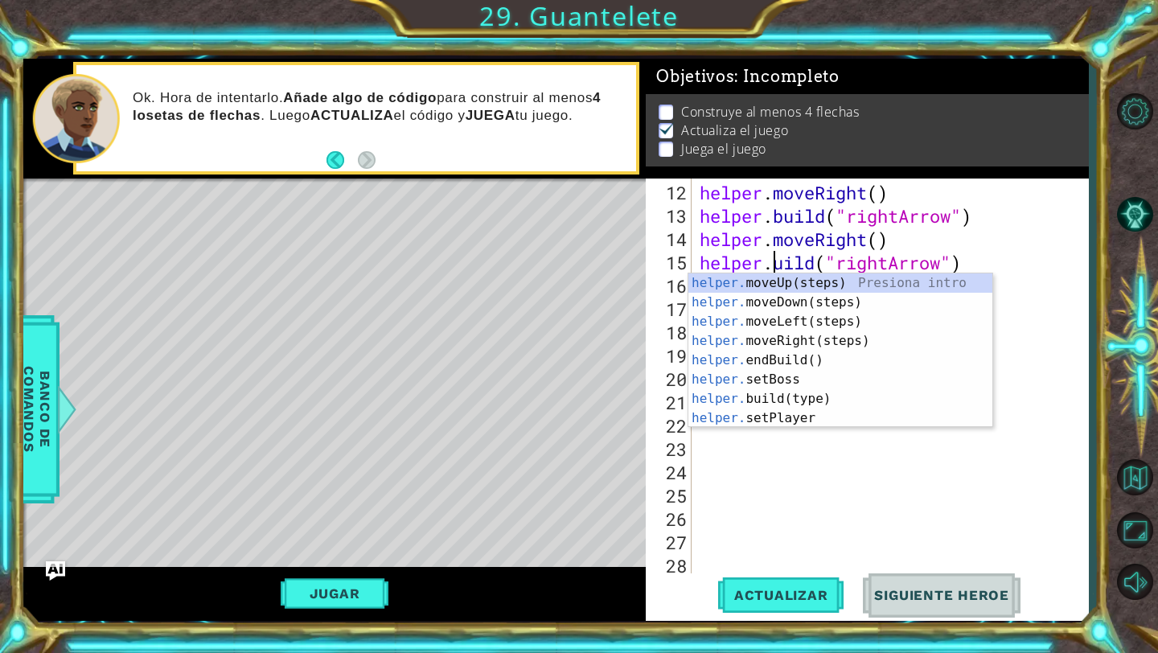
scroll to position [0, 4]
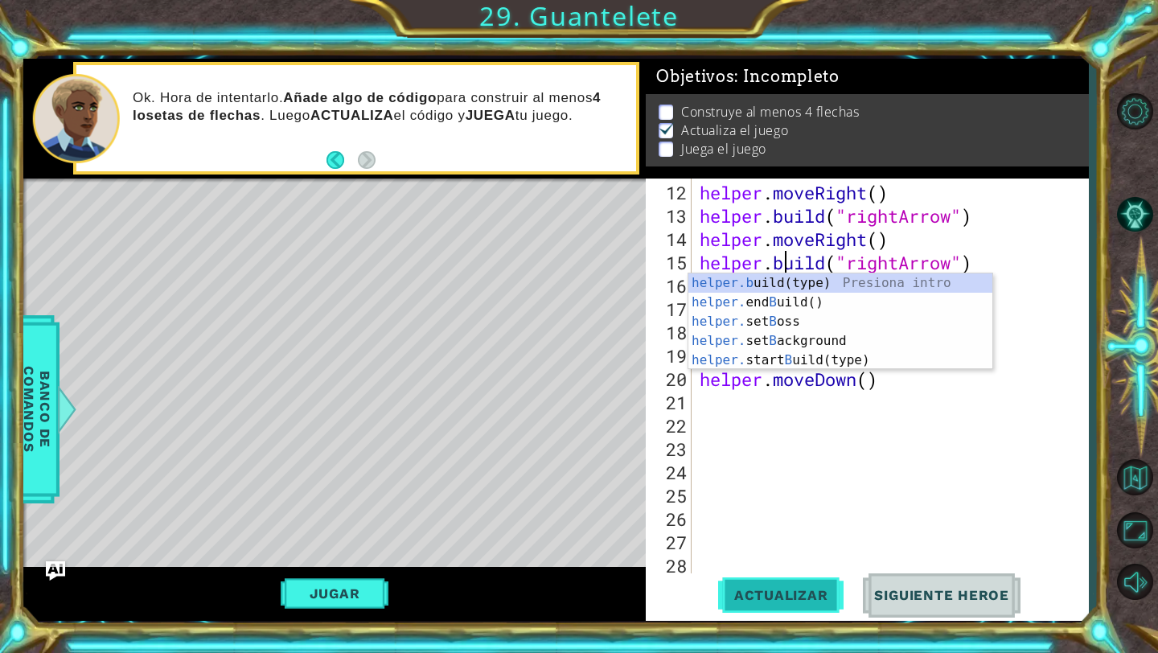
type textarea "[DOMAIN_NAME]("rightArrow")"
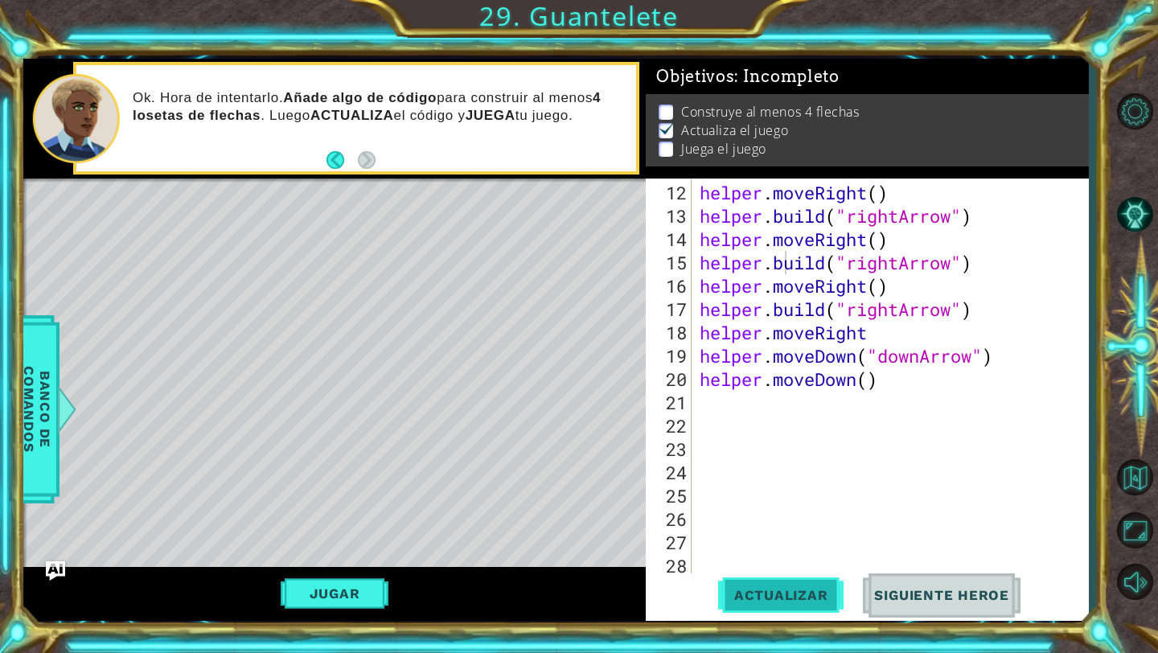
click at [774, 598] on span "Actualizar" at bounding box center [781, 595] width 126 height 16
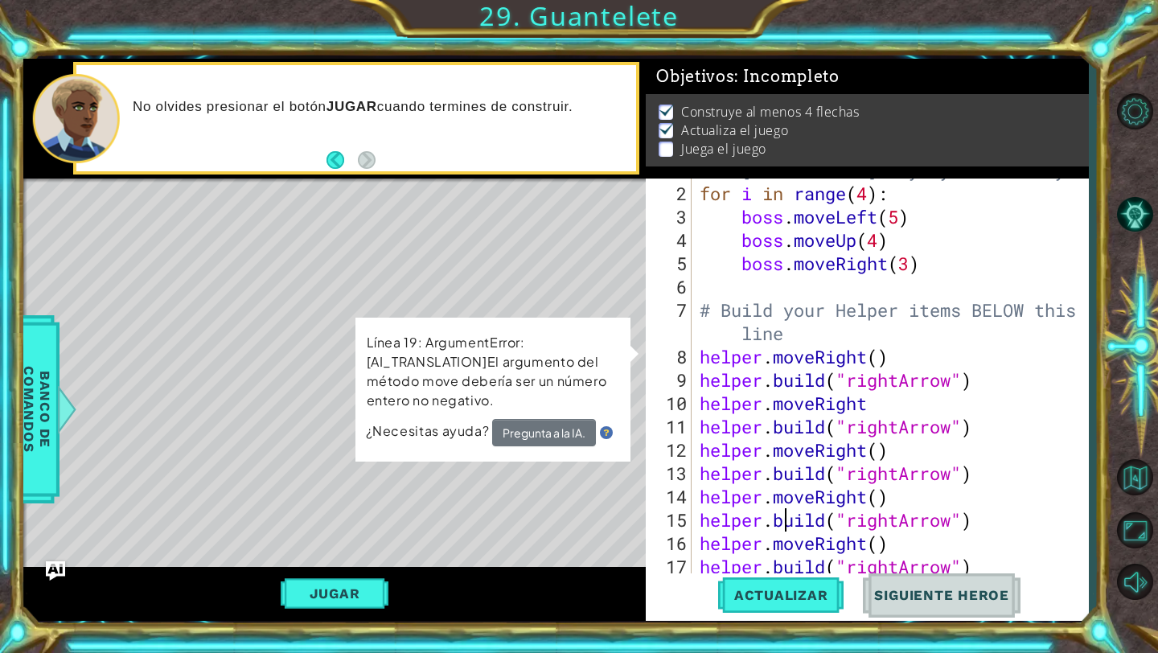
scroll to position [80, 0]
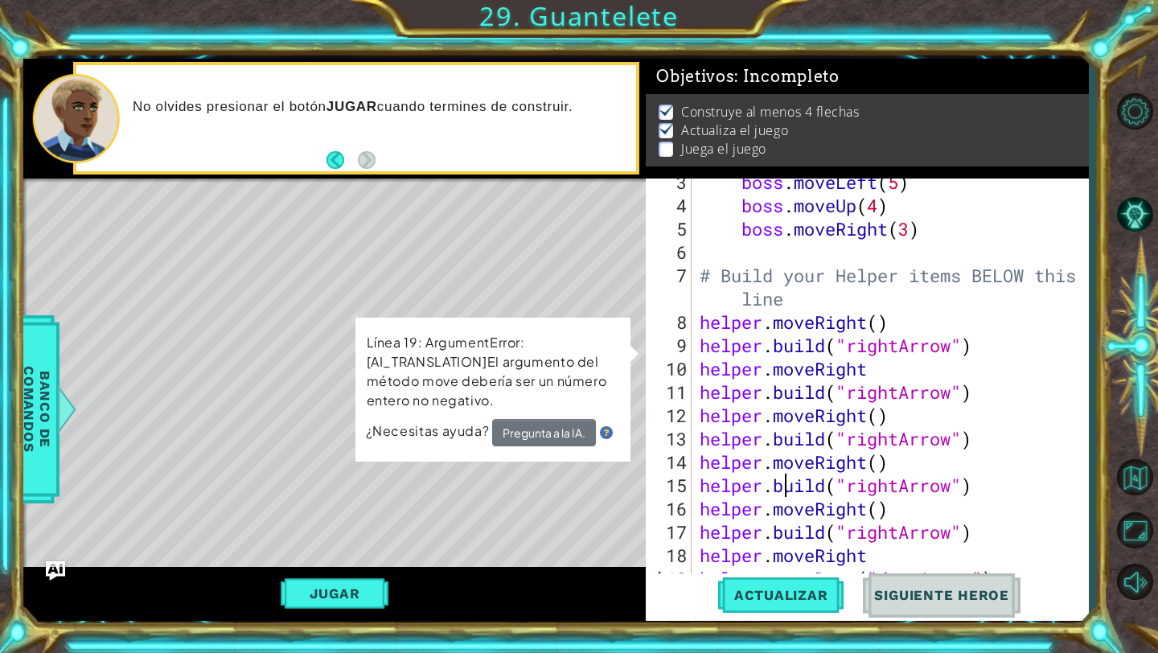
click at [379, 584] on button "Jugar" at bounding box center [335, 593] width 109 height 31
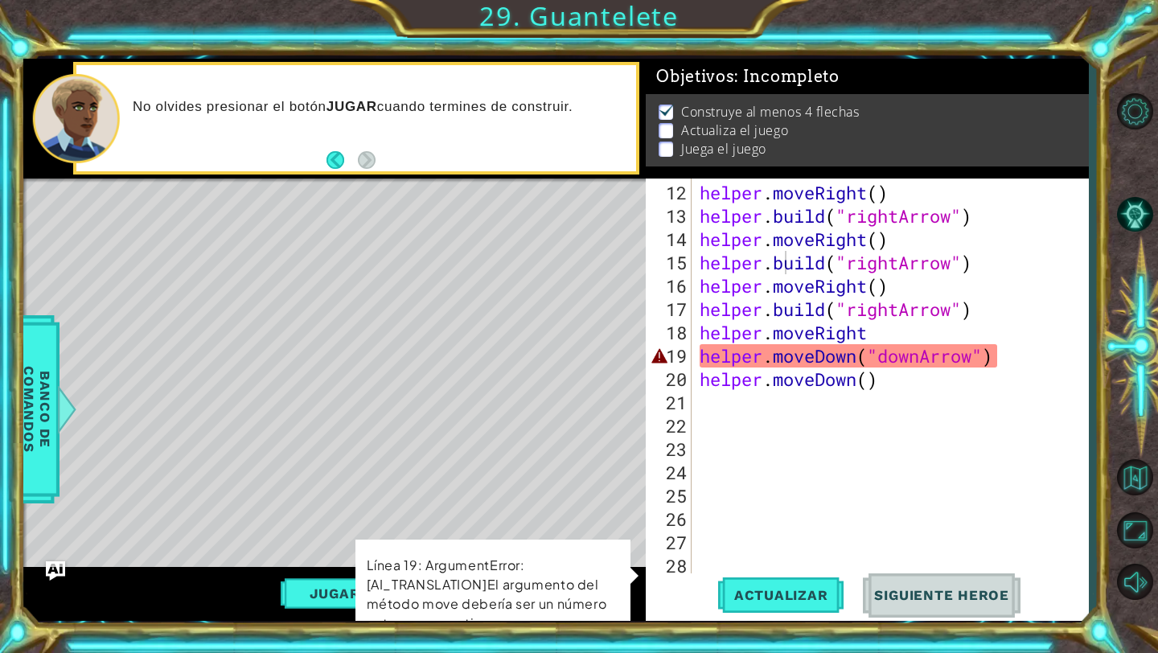
scroll to position [303, 0]
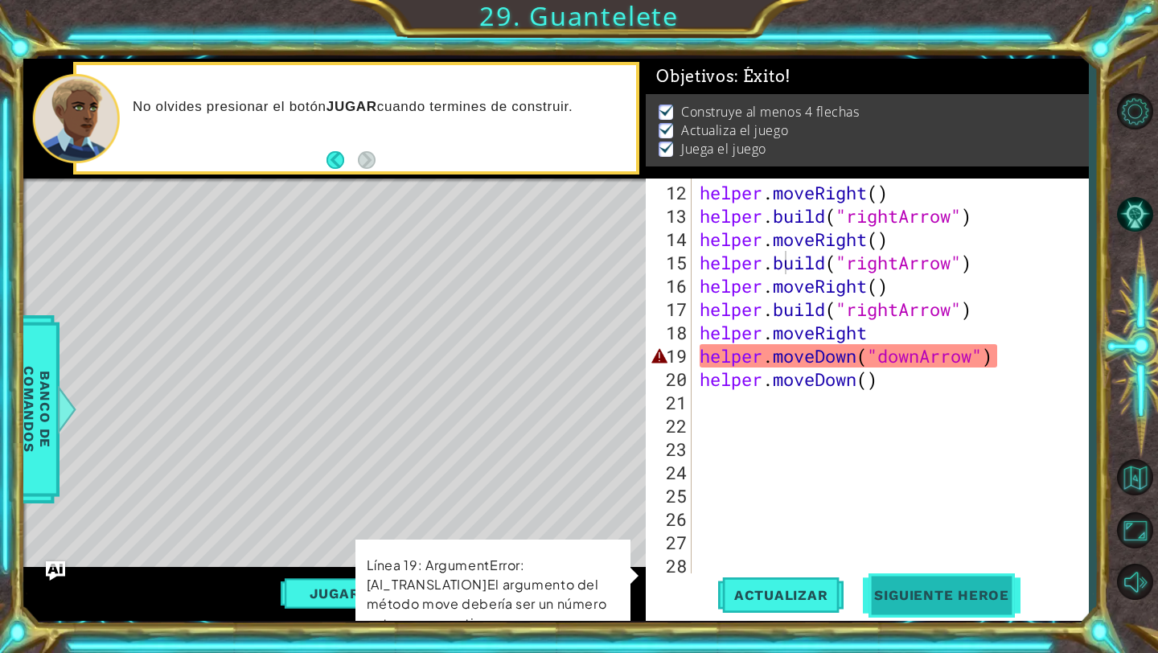
click at [892, 576] on button "Siguiente Heroe" at bounding box center [941, 595] width 167 height 44
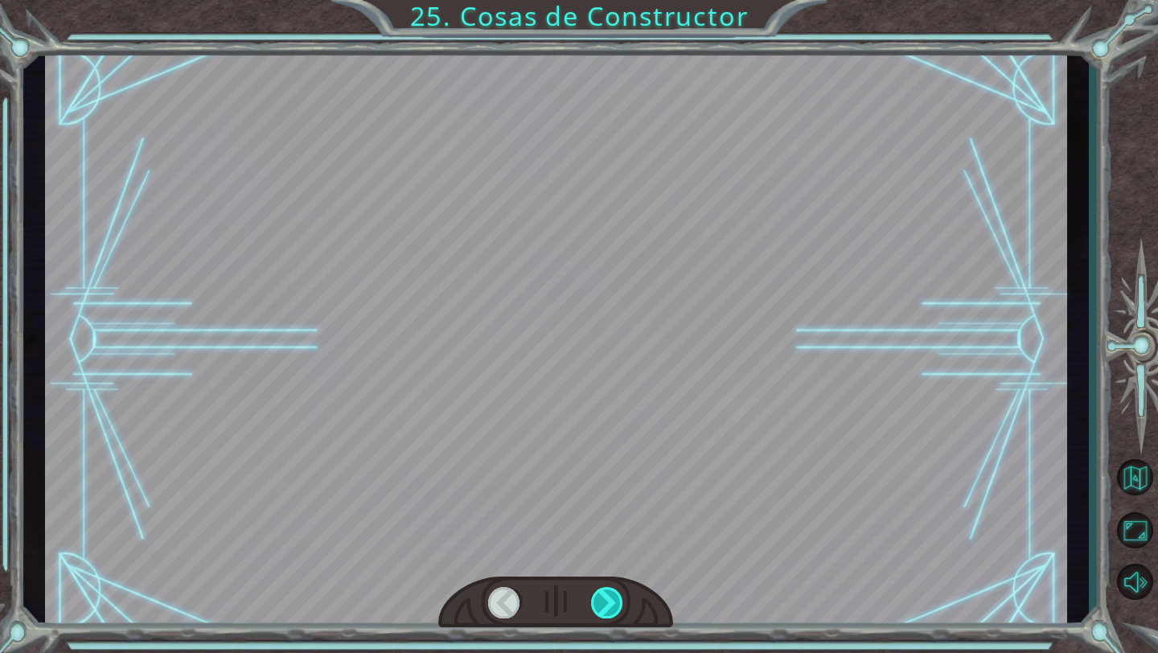
click at [621, 590] on div at bounding box center [607, 602] width 33 height 31
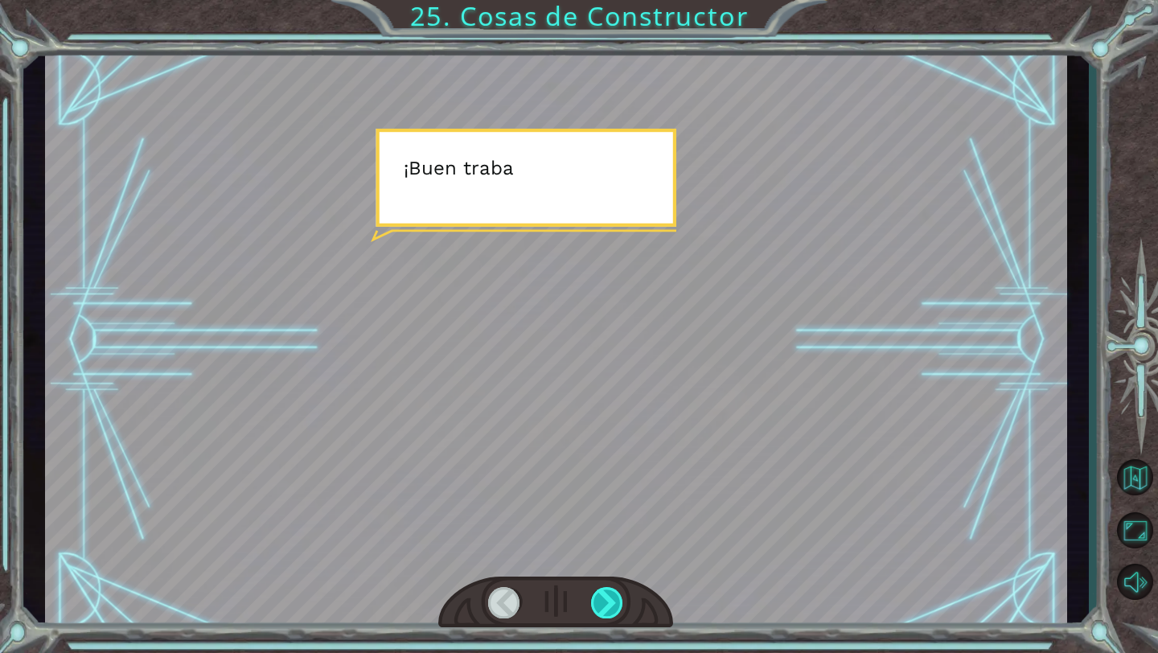
click at [621, 590] on div at bounding box center [607, 602] width 33 height 31
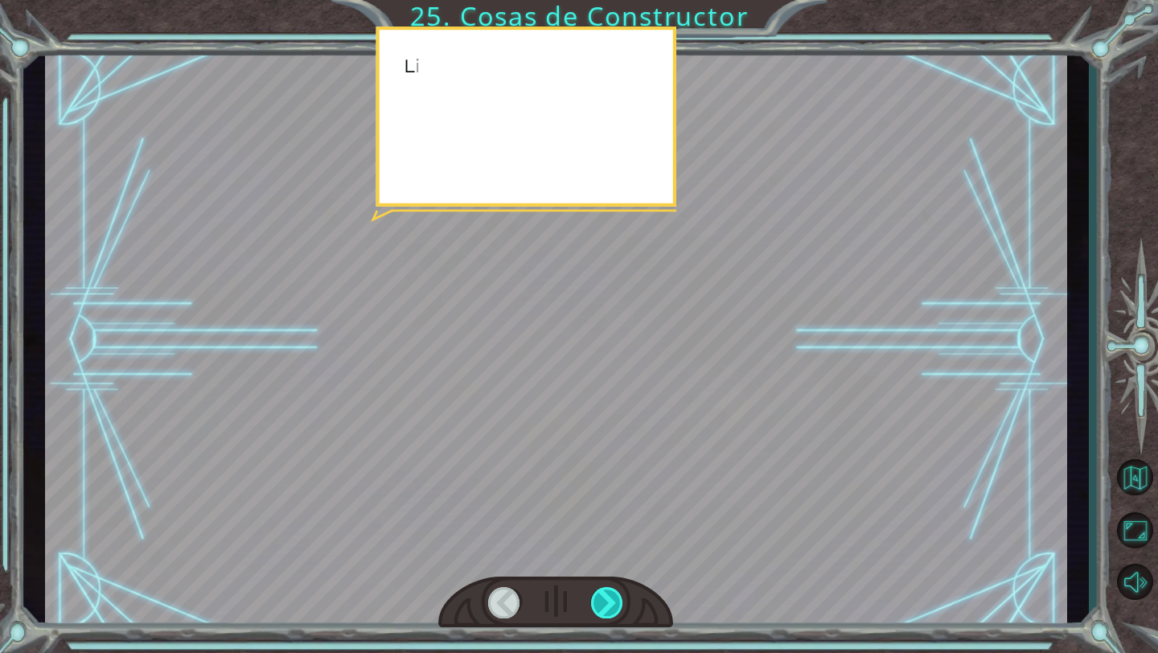
click at [620, 592] on div at bounding box center [607, 602] width 33 height 31
click at [620, 593] on div at bounding box center [607, 602] width 33 height 31
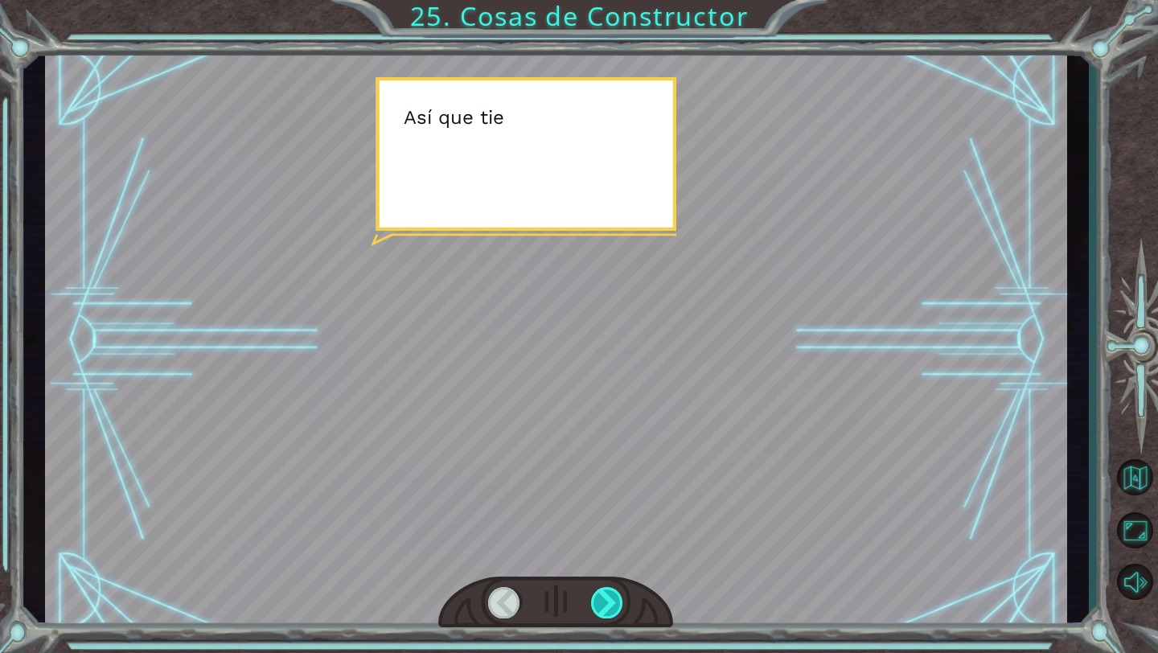
click at [616, 593] on div at bounding box center [607, 602] width 33 height 31
click at [615, 593] on div at bounding box center [607, 602] width 33 height 31
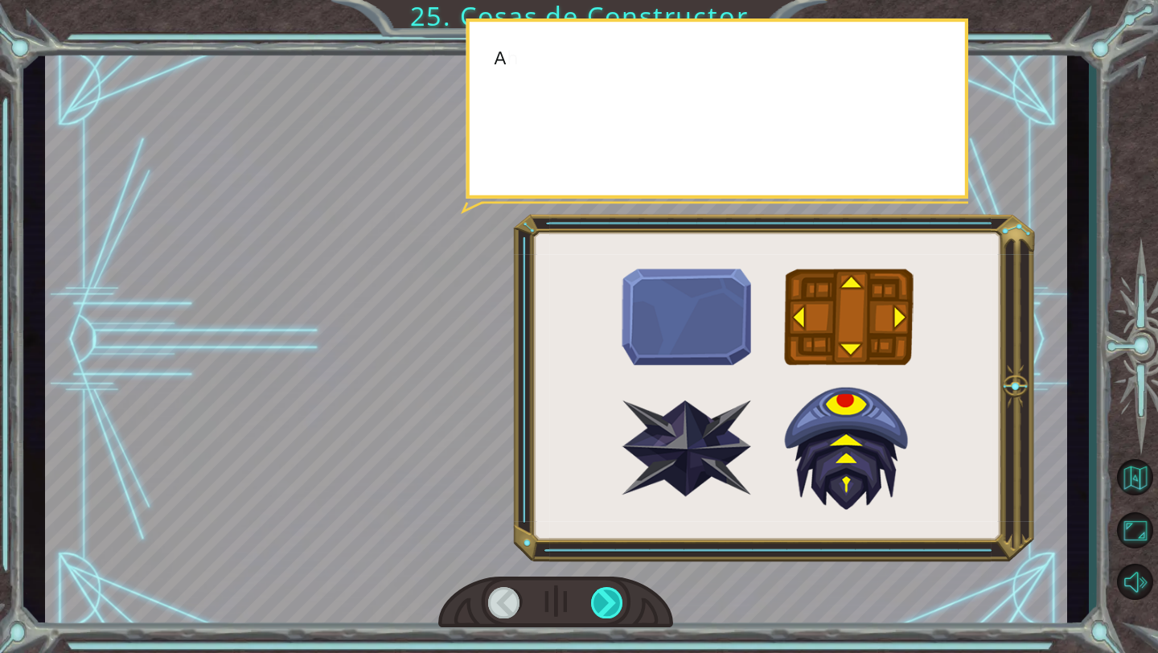
click at [615, 593] on div at bounding box center [607, 602] width 33 height 31
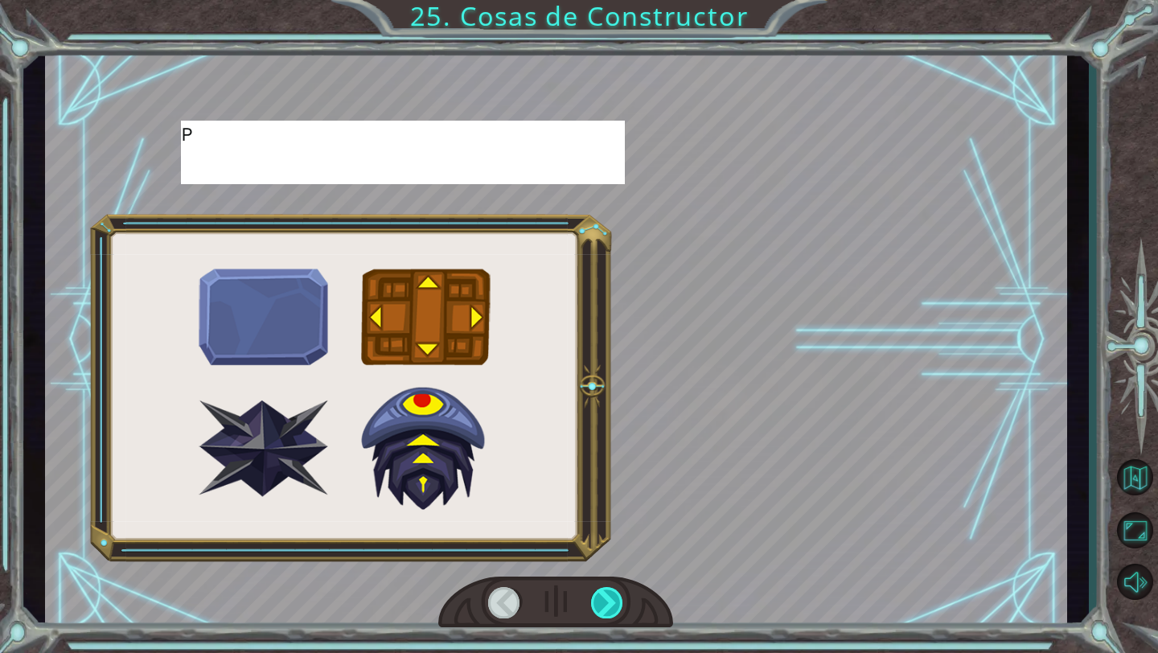
click at [615, 593] on div at bounding box center [607, 602] width 33 height 31
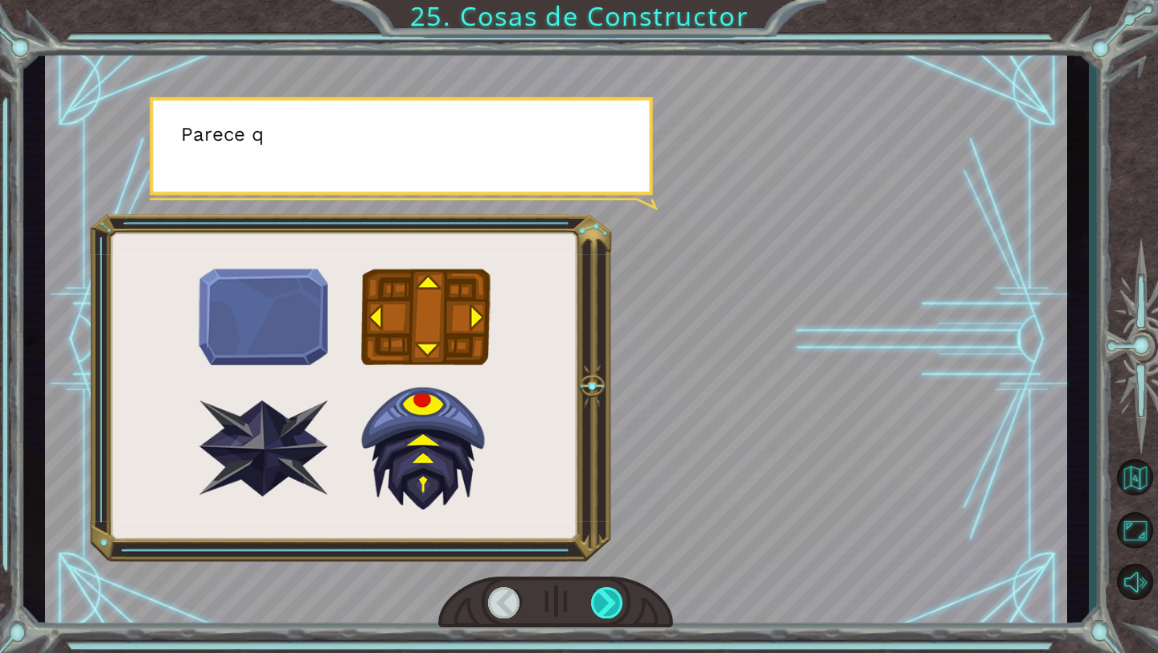
click at [615, 593] on div at bounding box center [607, 602] width 33 height 31
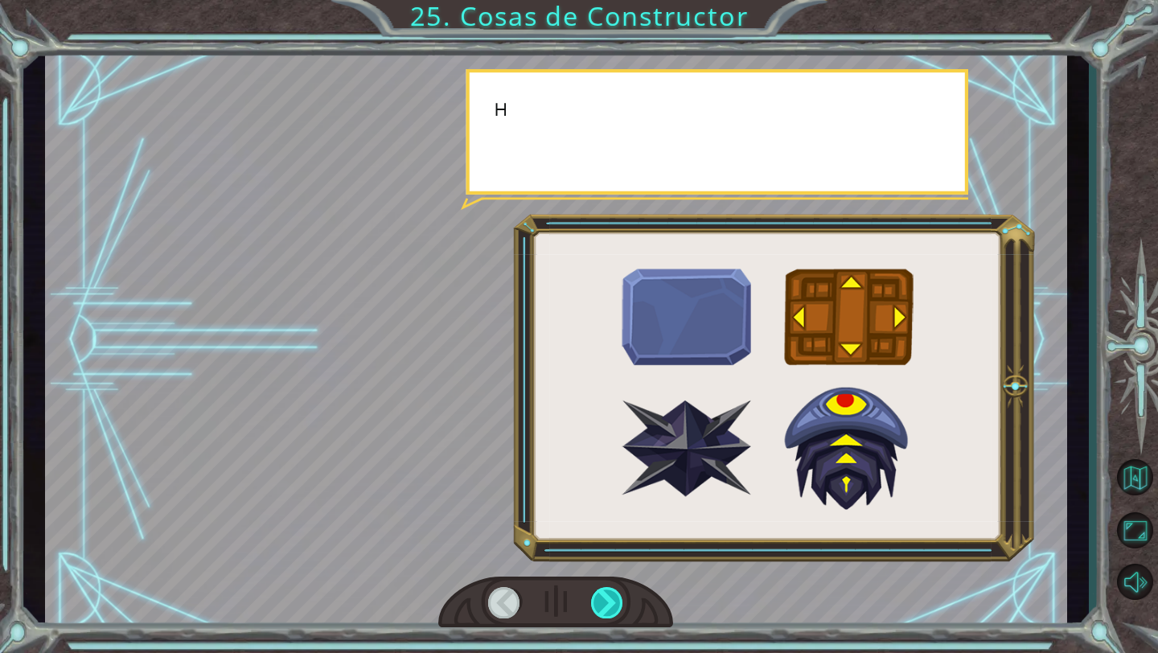
click at [615, 593] on div at bounding box center [607, 602] width 33 height 31
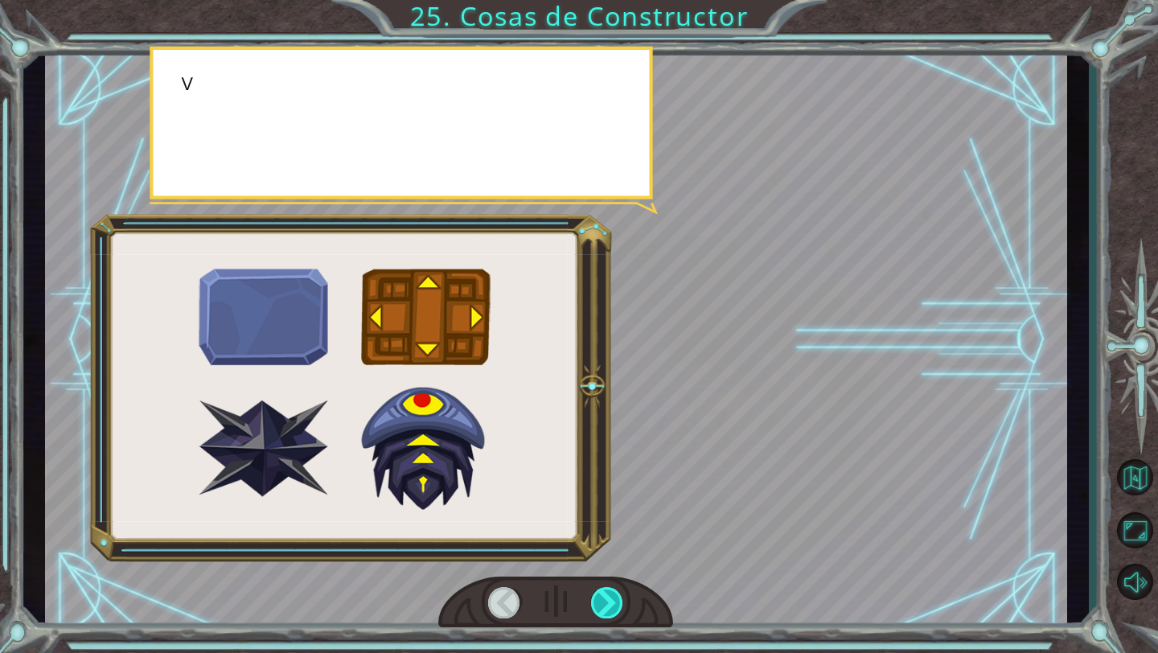
click at [615, 593] on div at bounding box center [607, 602] width 33 height 31
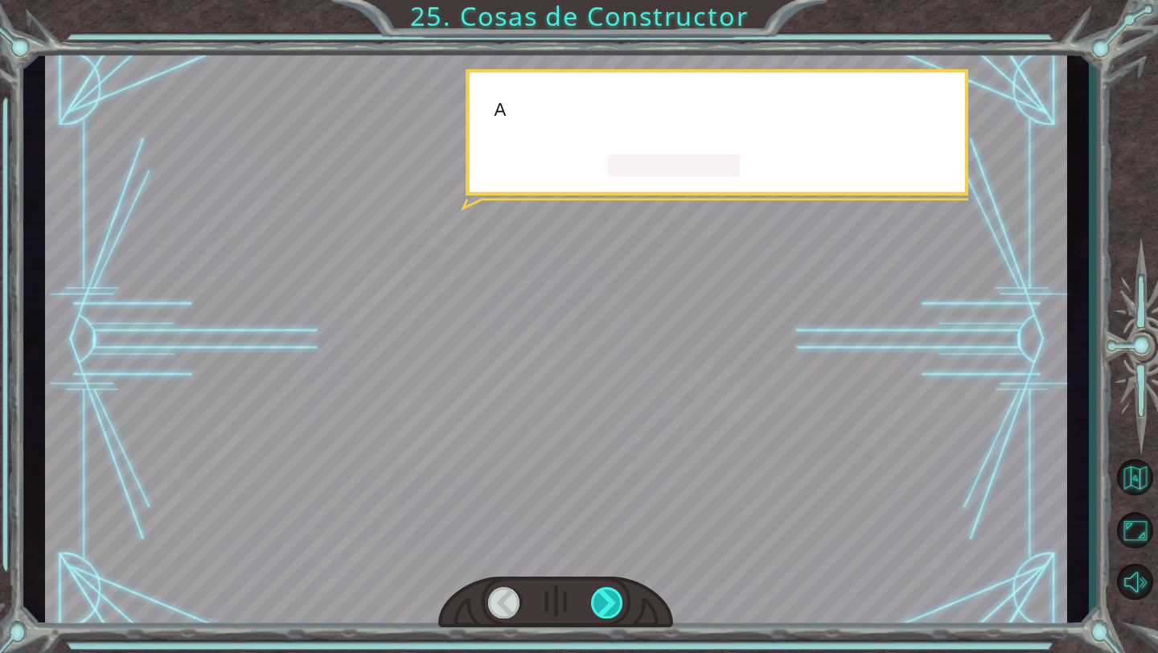
click at [615, 593] on div at bounding box center [607, 602] width 33 height 31
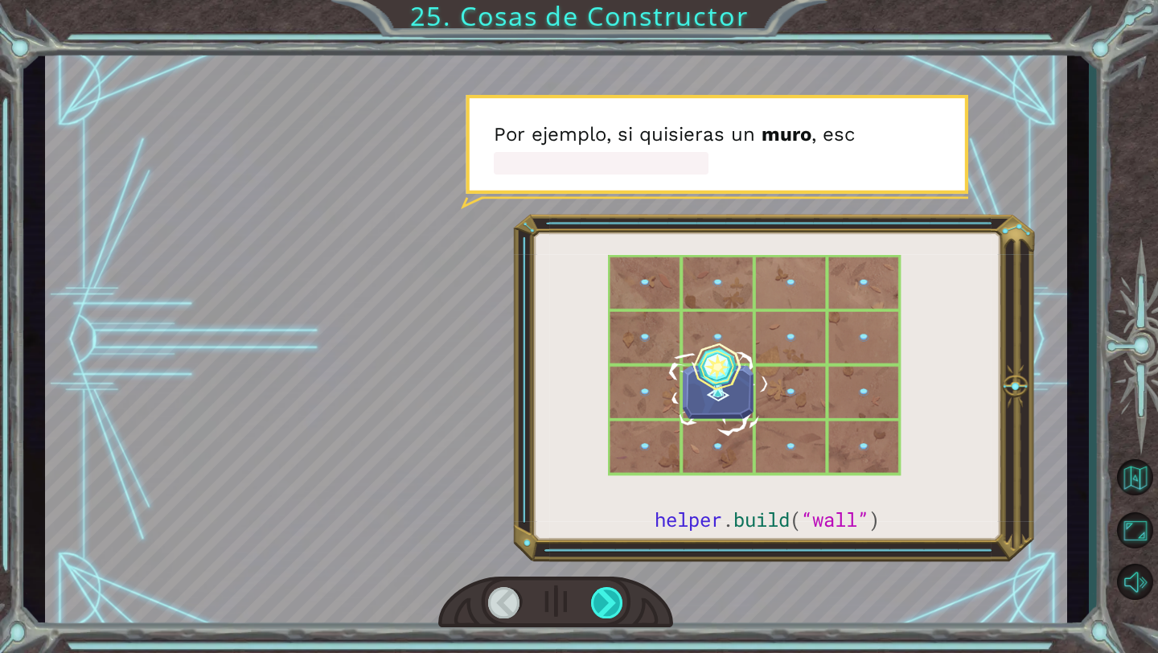
click at [615, 592] on div at bounding box center [607, 602] width 33 height 31
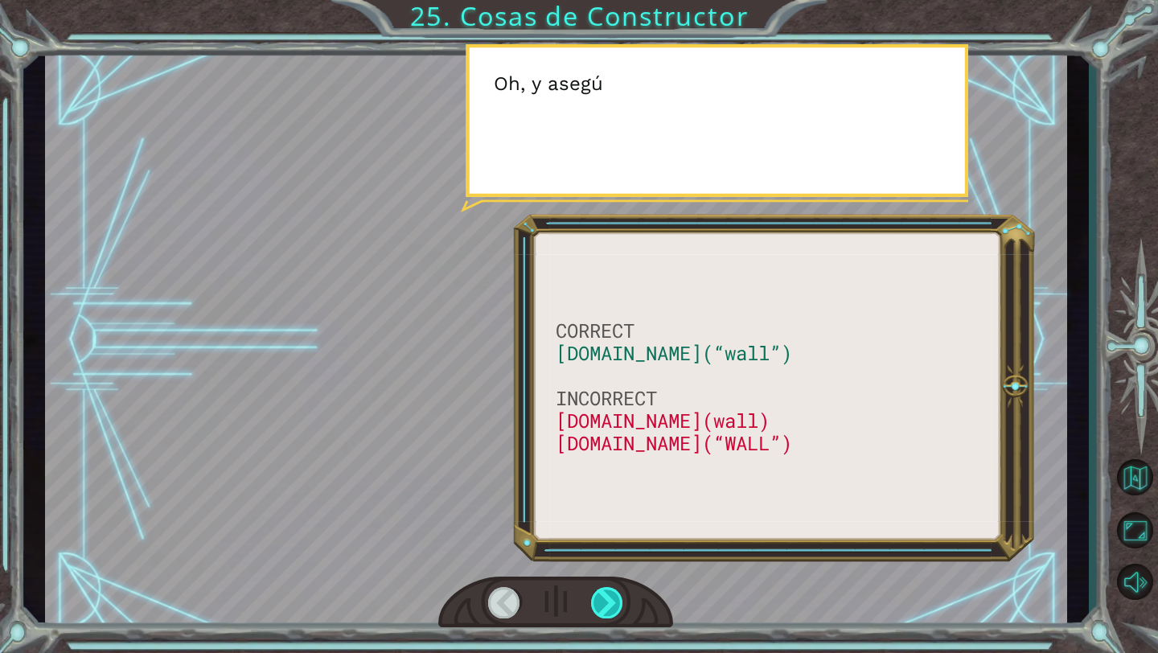
click at [615, 592] on div at bounding box center [607, 602] width 33 height 31
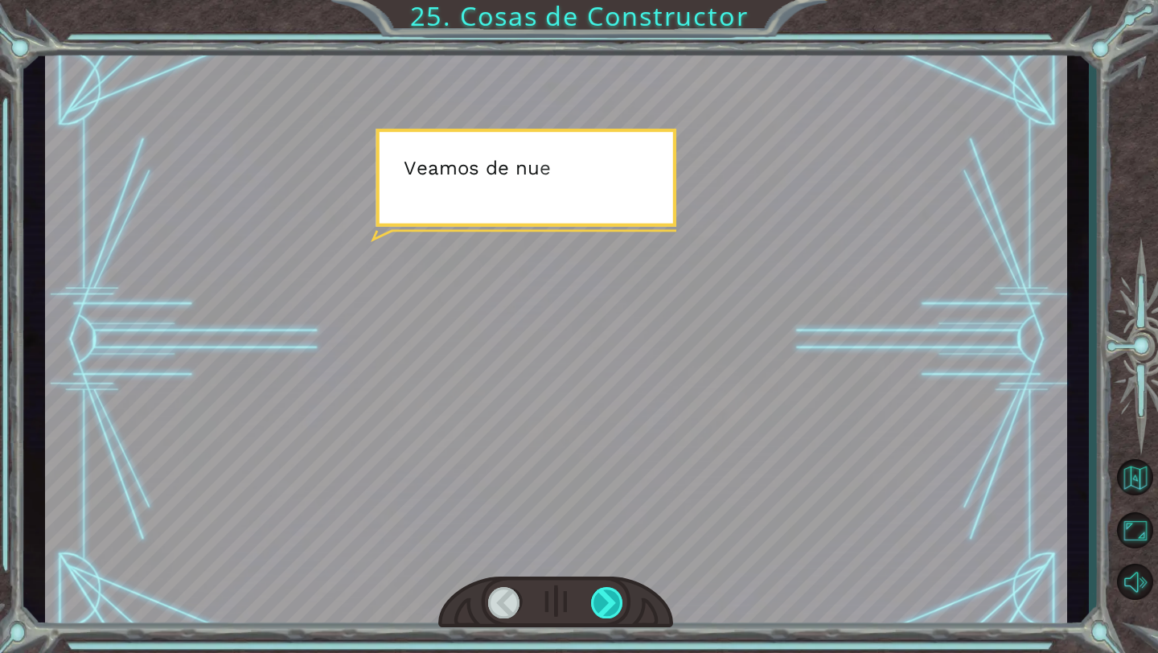
click at [615, 592] on div at bounding box center [607, 602] width 33 height 31
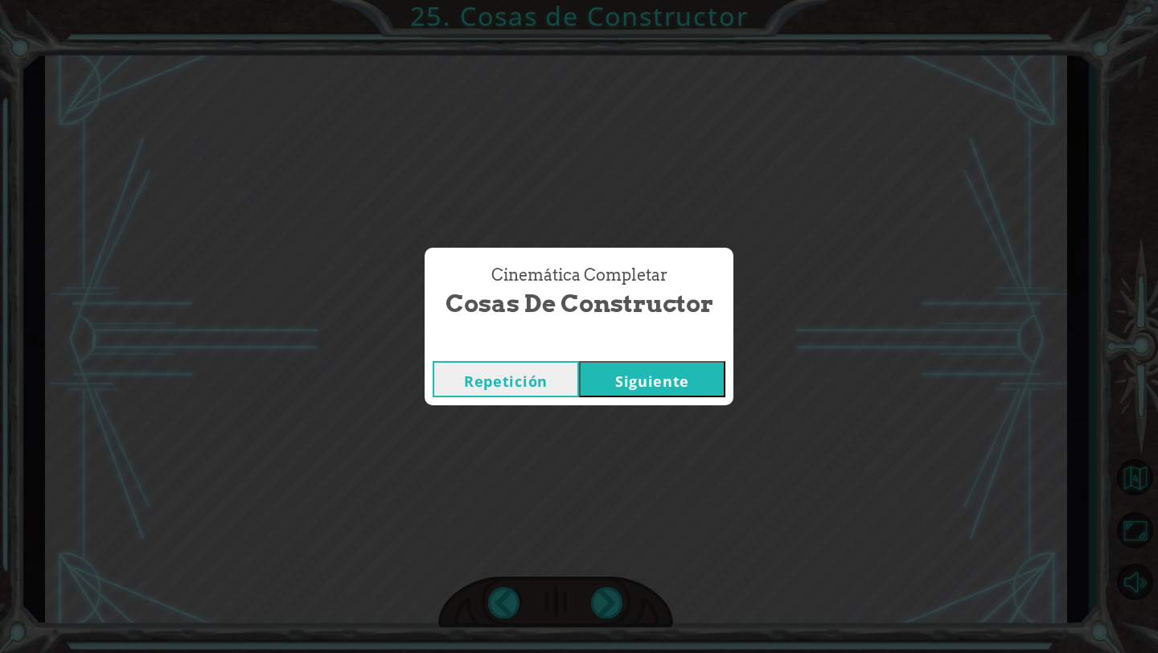
click at [637, 390] on button "Siguiente" at bounding box center [652, 379] width 146 height 36
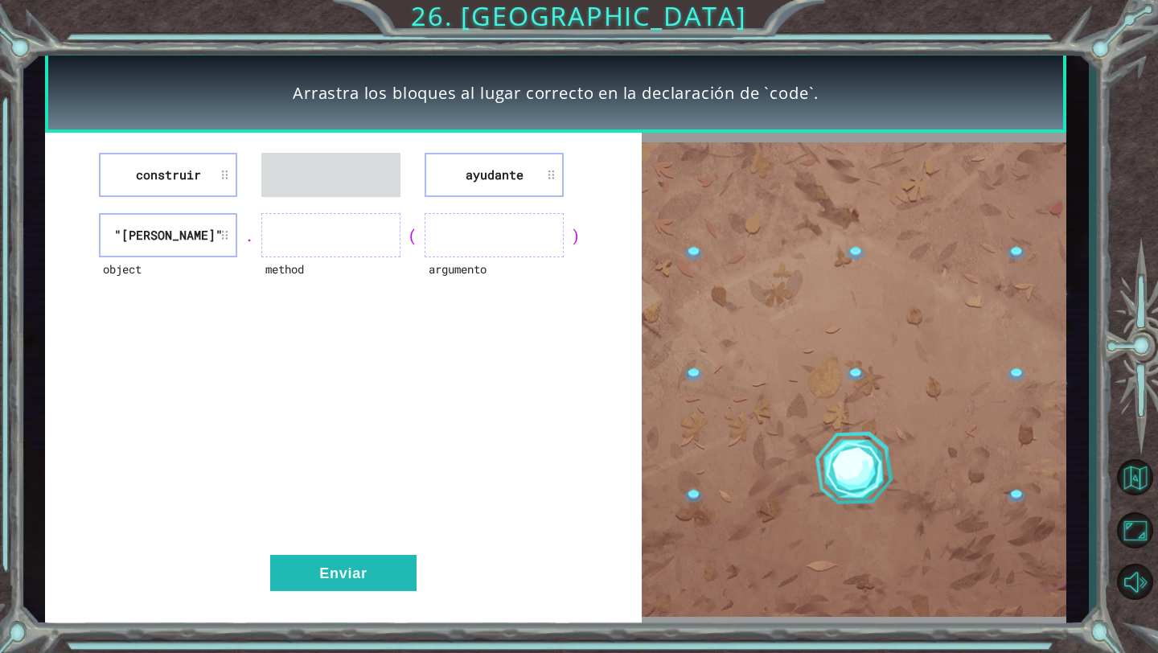
drag, startPoint x: 326, startPoint y: 166, endPoint x: 317, endPoint y: 168, distance: 9.9
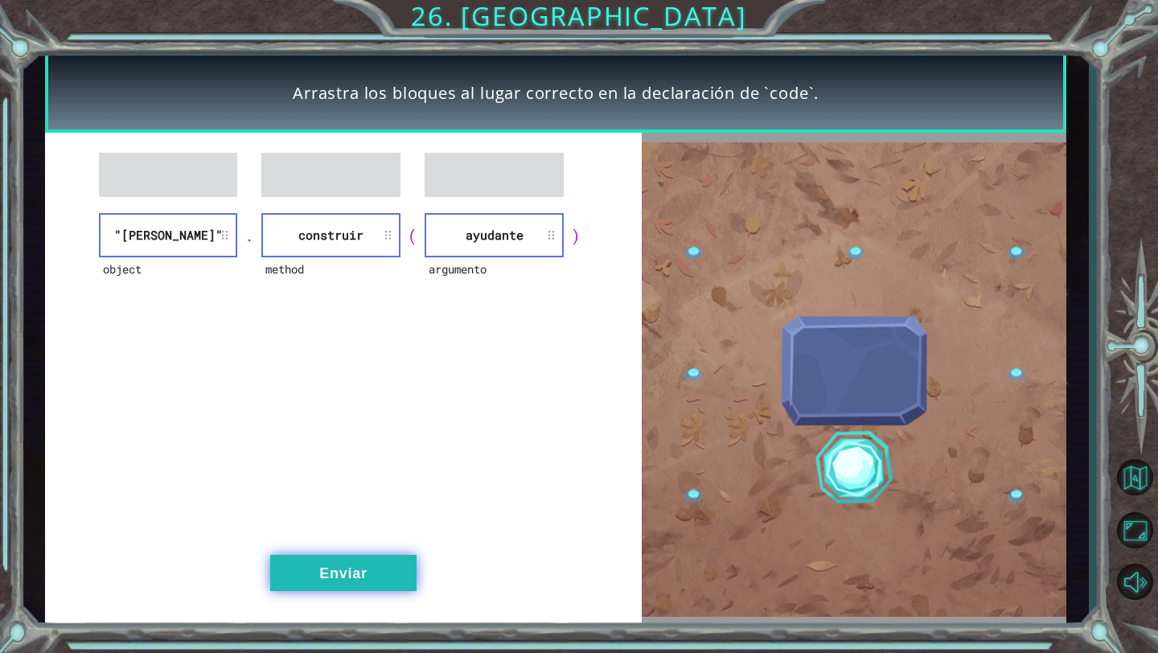
click at [359, 564] on button "Enviar" at bounding box center [343, 573] width 146 height 36
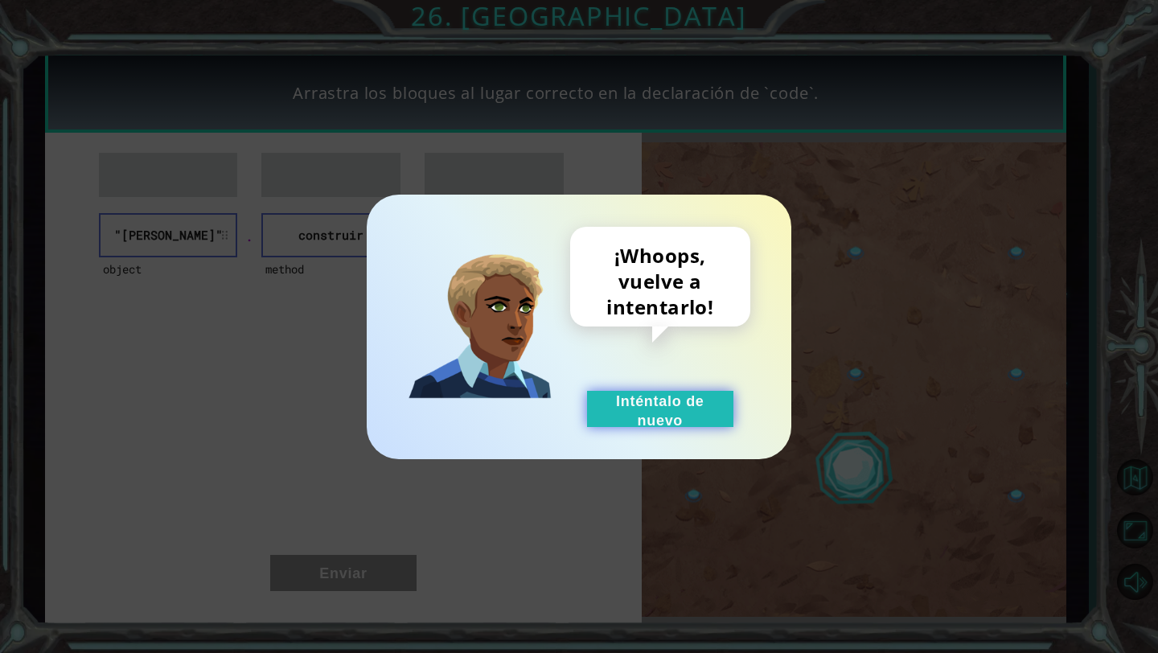
click at [605, 402] on button "Inténtalo de nuevo" at bounding box center [660, 409] width 146 height 36
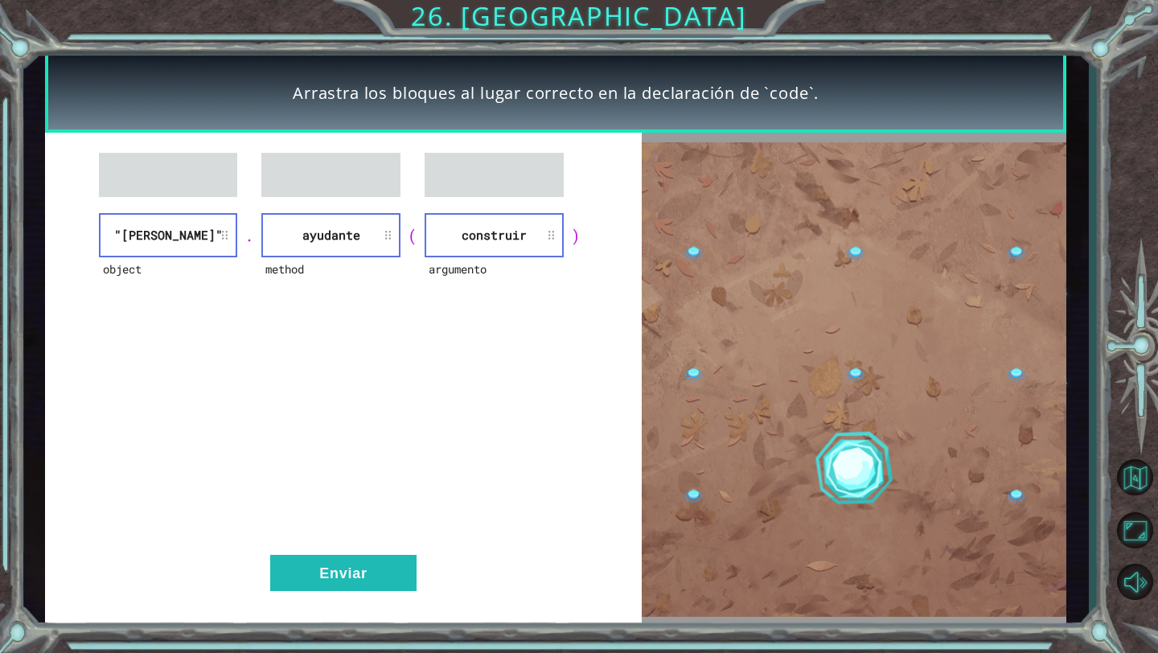
drag, startPoint x: 211, startPoint y: 183, endPoint x: 224, endPoint y: 186, distance: 13.9
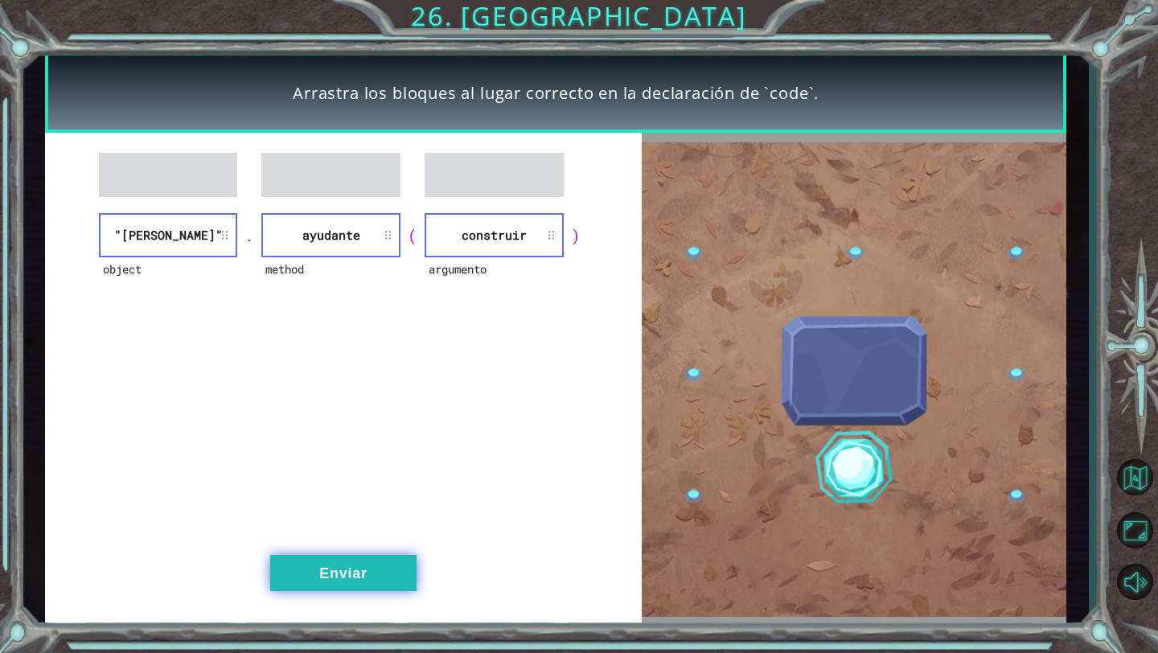
click at [363, 573] on button "Enviar" at bounding box center [343, 573] width 146 height 36
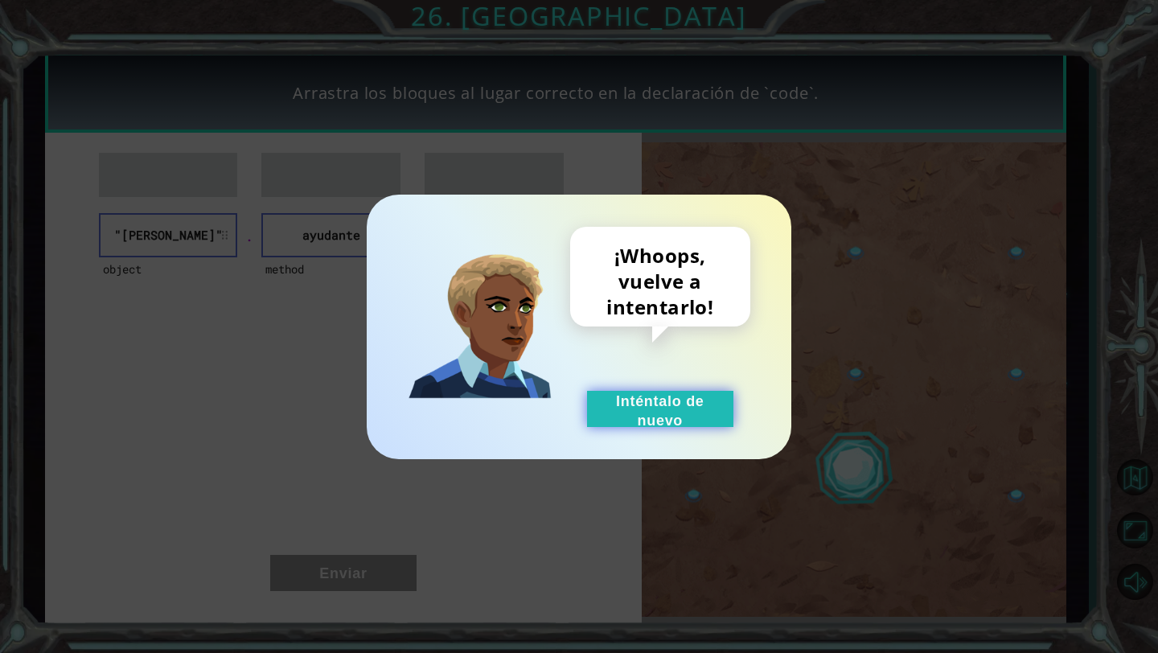
click at [618, 398] on button "Inténtalo de nuevo" at bounding box center [660, 409] width 146 height 36
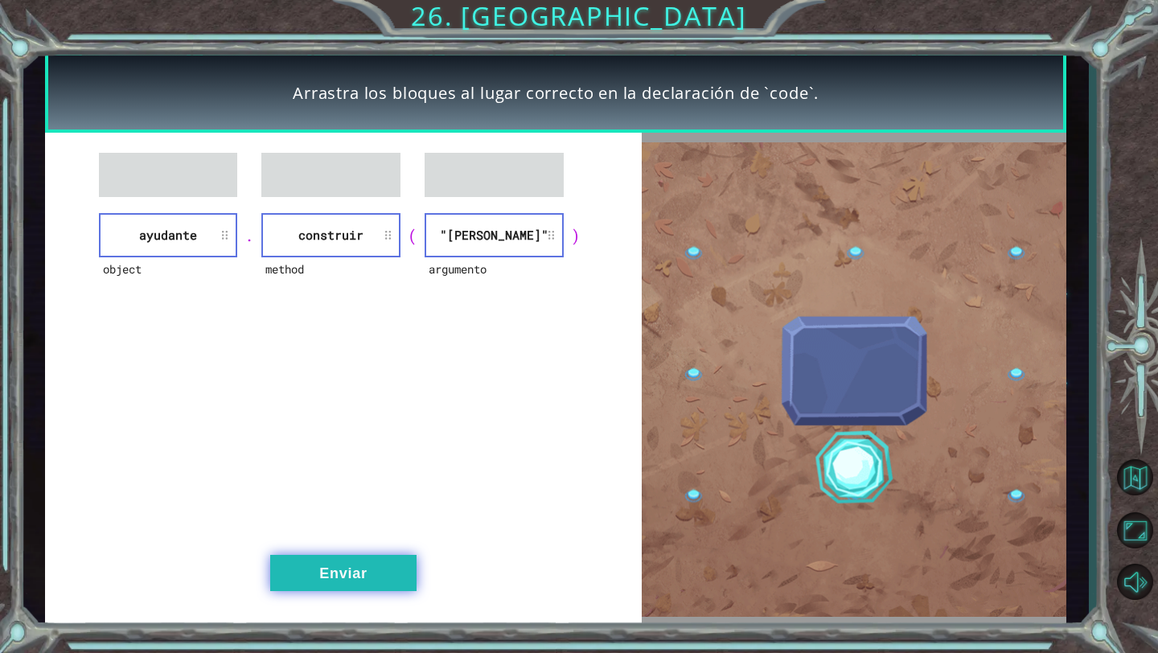
click at [366, 566] on button "Enviar" at bounding box center [343, 573] width 146 height 36
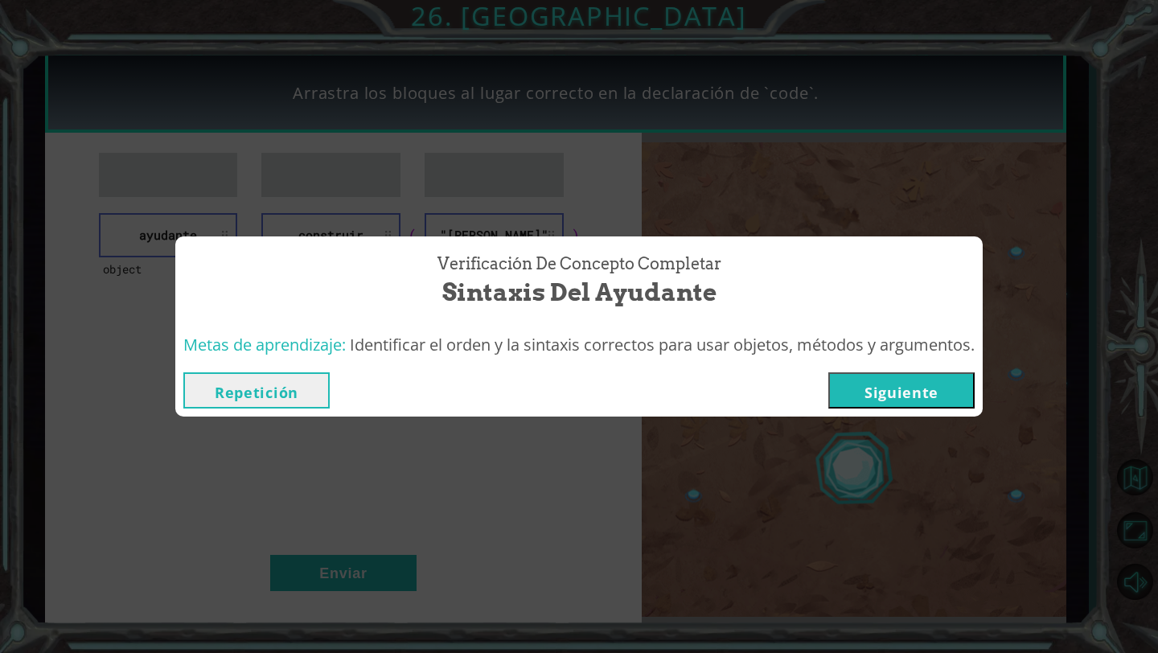
click at [915, 387] on button "Siguiente" at bounding box center [901, 390] width 146 height 36
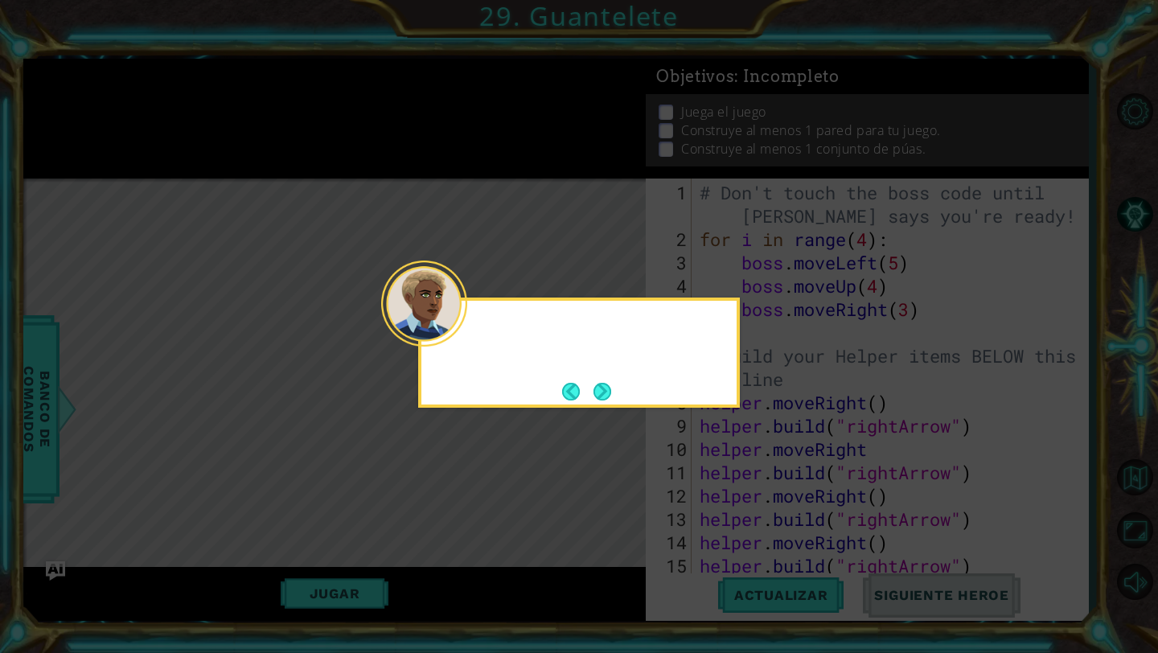
click at [461, 327] on div at bounding box center [424, 303] width 86 height 86
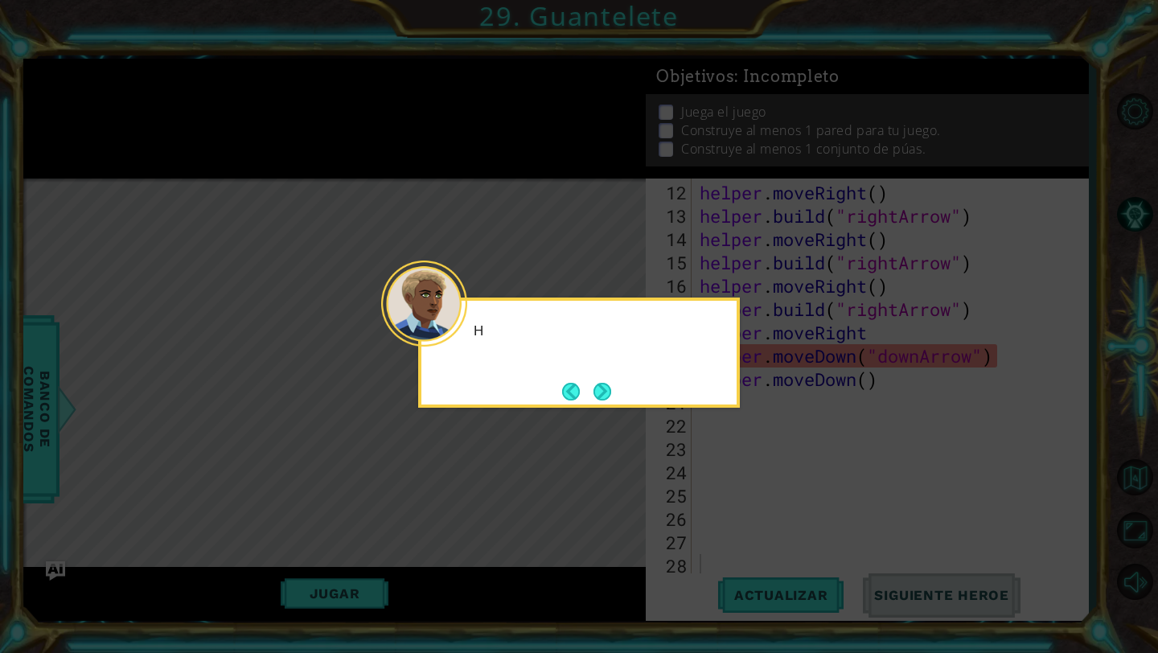
scroll to position [303, 0]
click at [598, 387] on button "Next" at bounding box center [602, 392] width 18 height 18
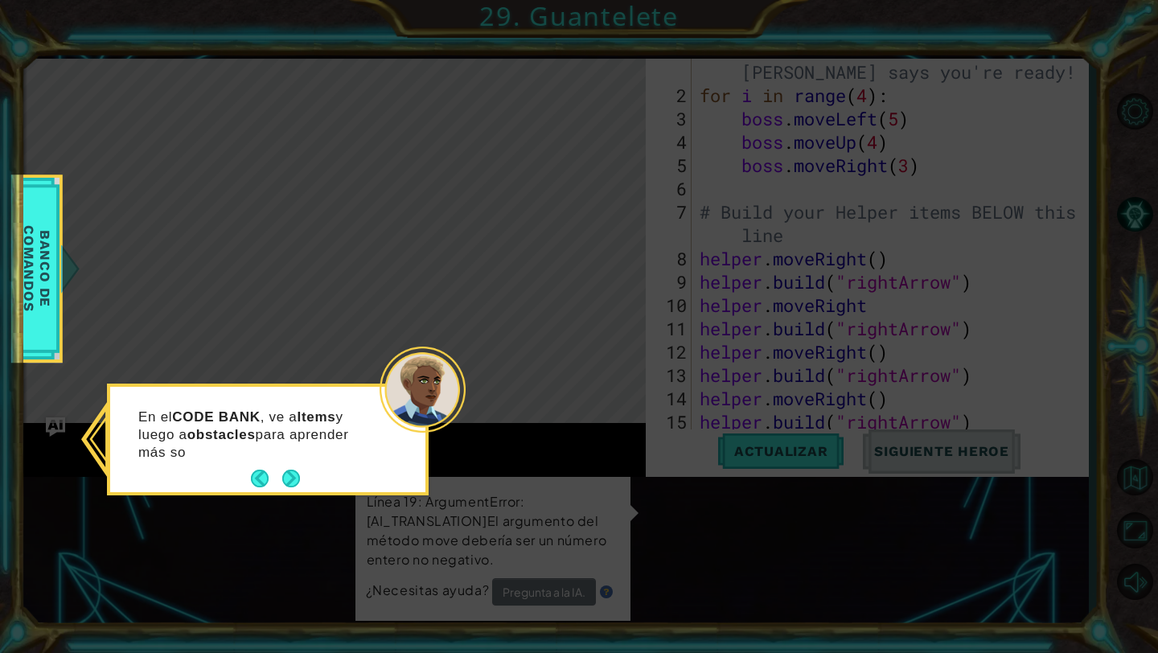
click at [306, 470] on div "En el CODE BANK , ve a Items y luego a obstacles para aprender más so" at bounding box center [267, 442] width 315 height 99
click at [286, 486] on button "Next" at bounding box center [291, 478] width 18 height 18
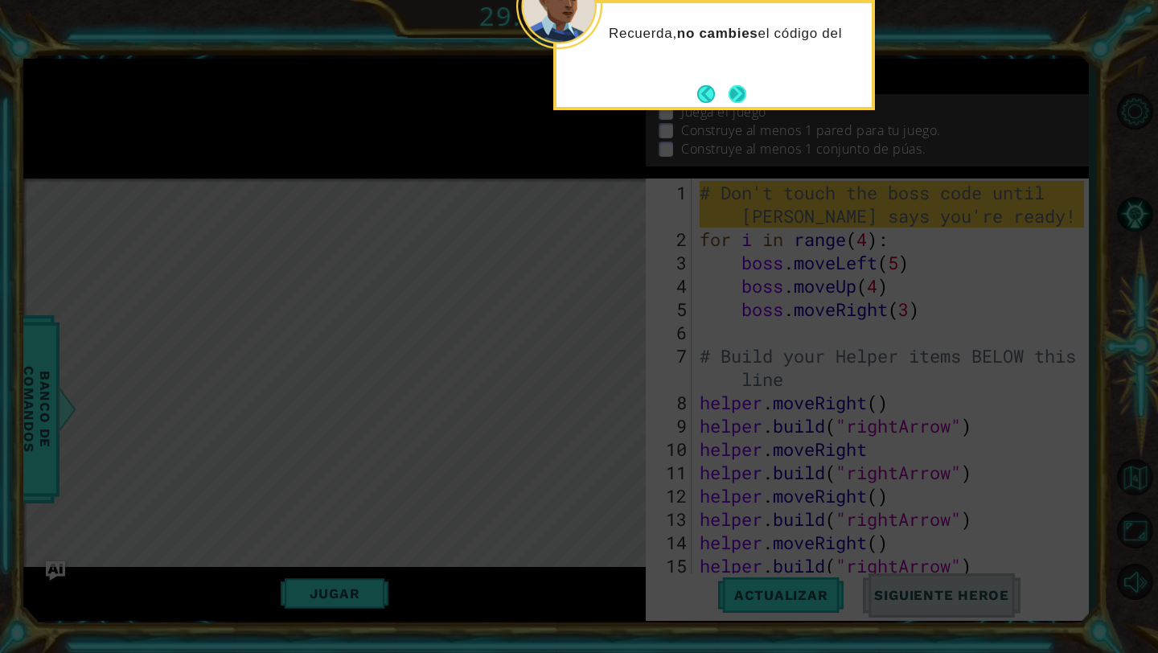
click at [736, 85] on button "Next" at bounding box center [737, 94] width 18 height 18
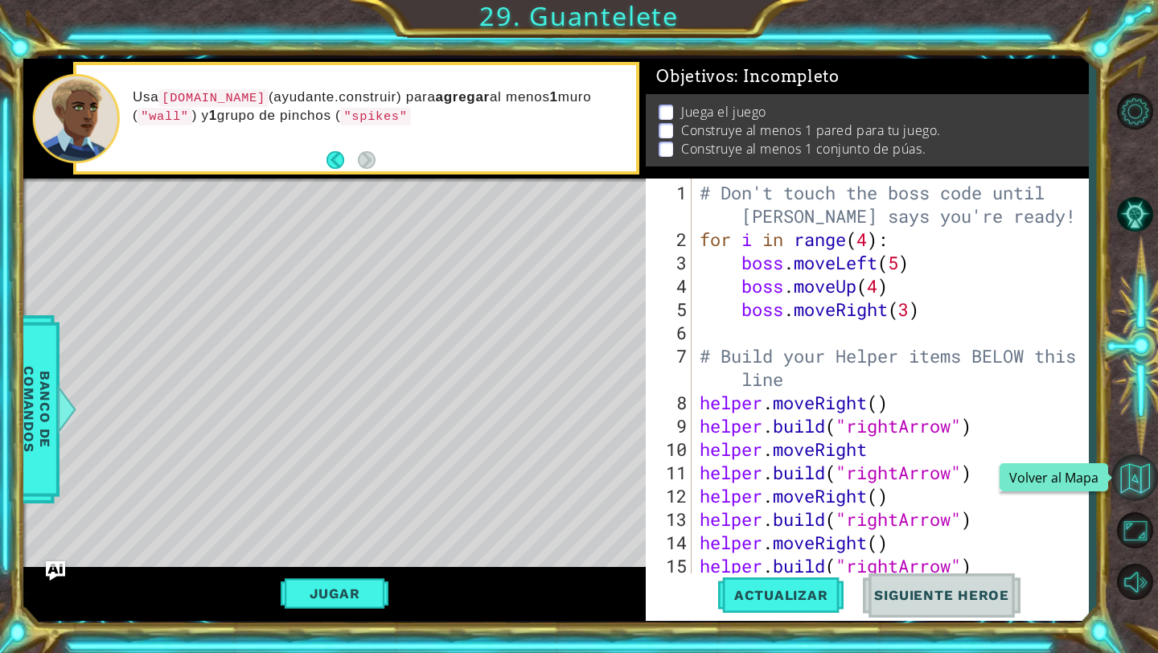
click at [1146, 475] on button "Volver al Mapa" at bounding box center [1134, 477] width 47 height 47
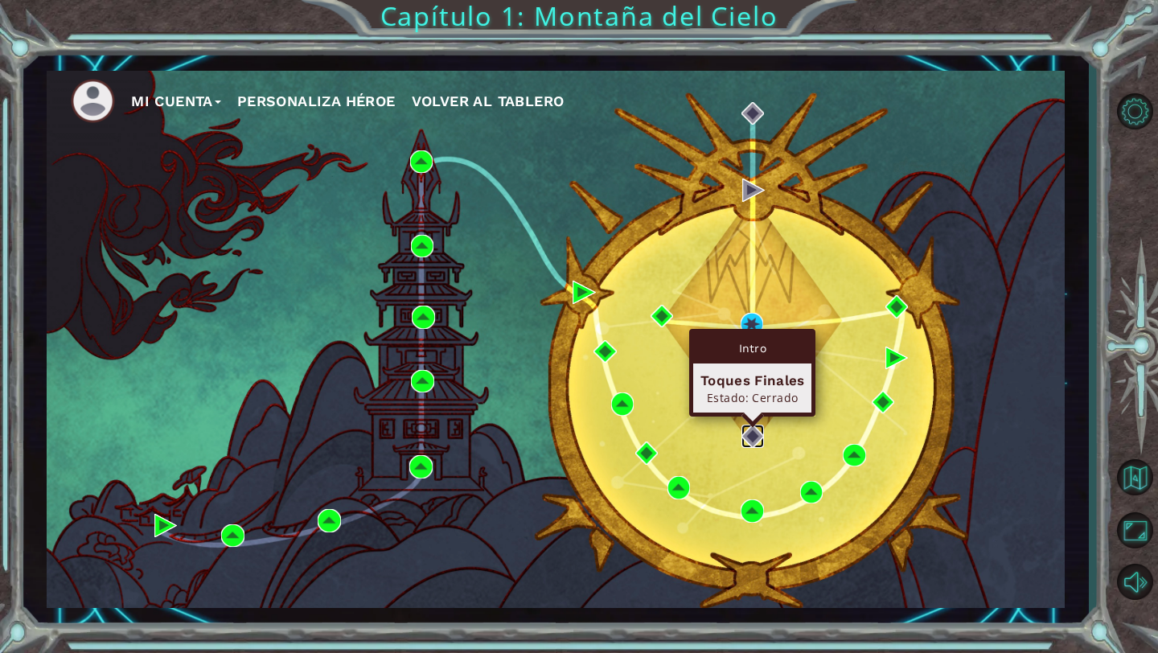
click at [754, 432] on img at bounding box center [752, 435] width 23 height 23
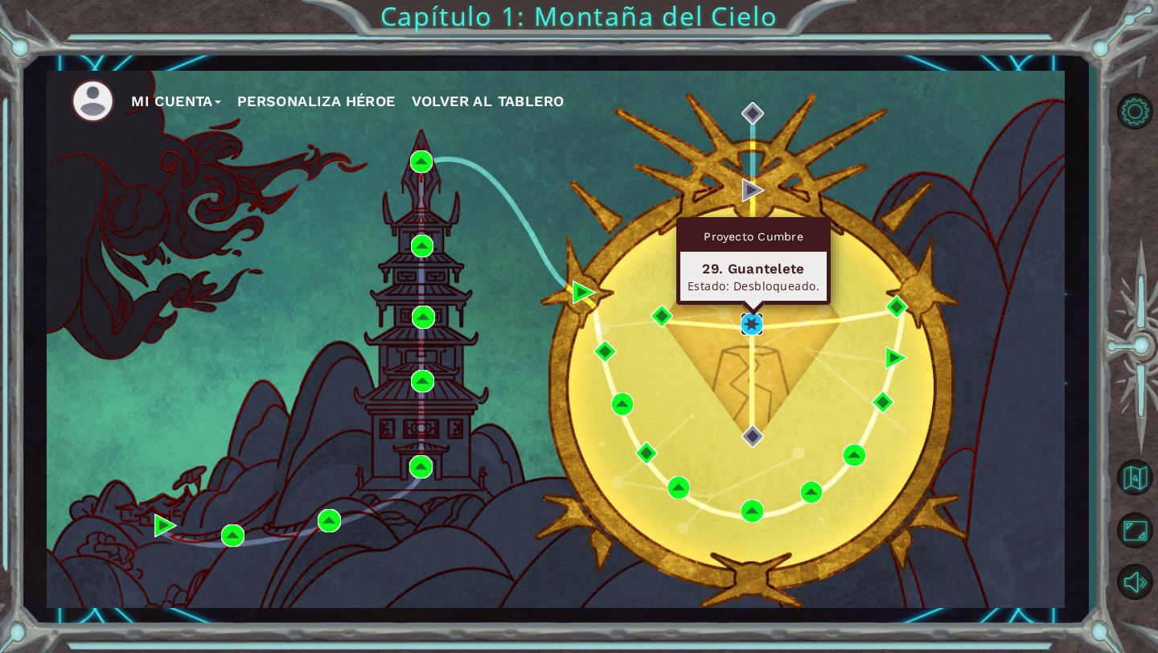
click at [748, 324] on img at bounding box center [751, 324] width 23 height 23
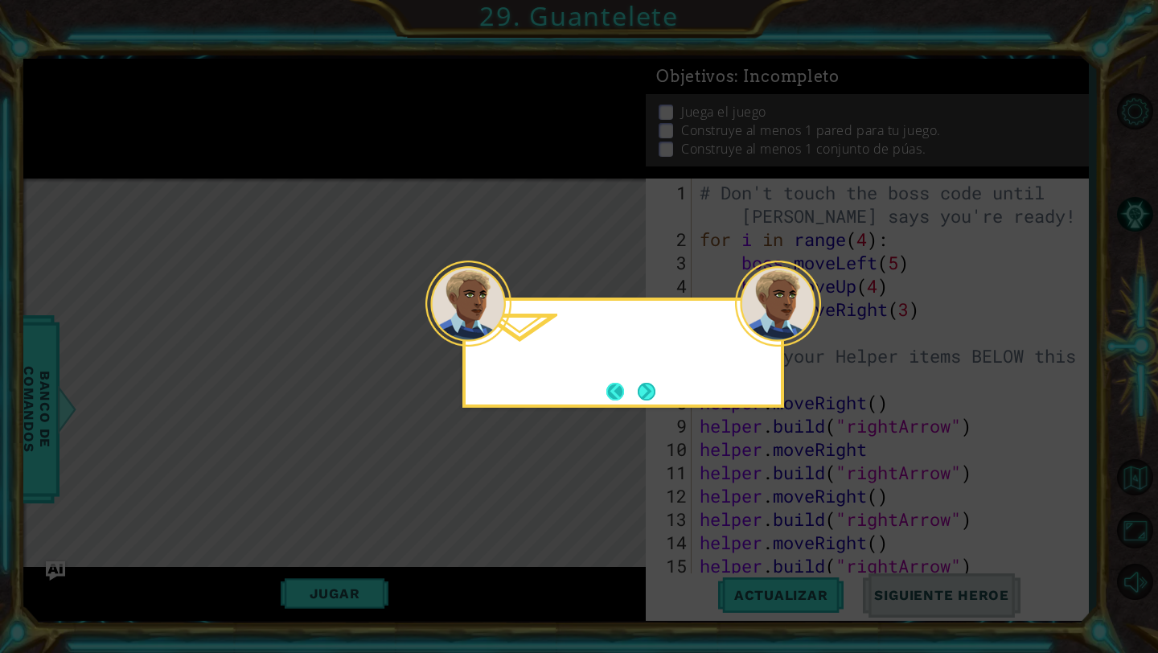
click at [496, 336] on div at bounding box center [468, 303] width 86 height 86
click at [640, 383] on button "Next" at bounding box center [646, 392] width 18 height 18
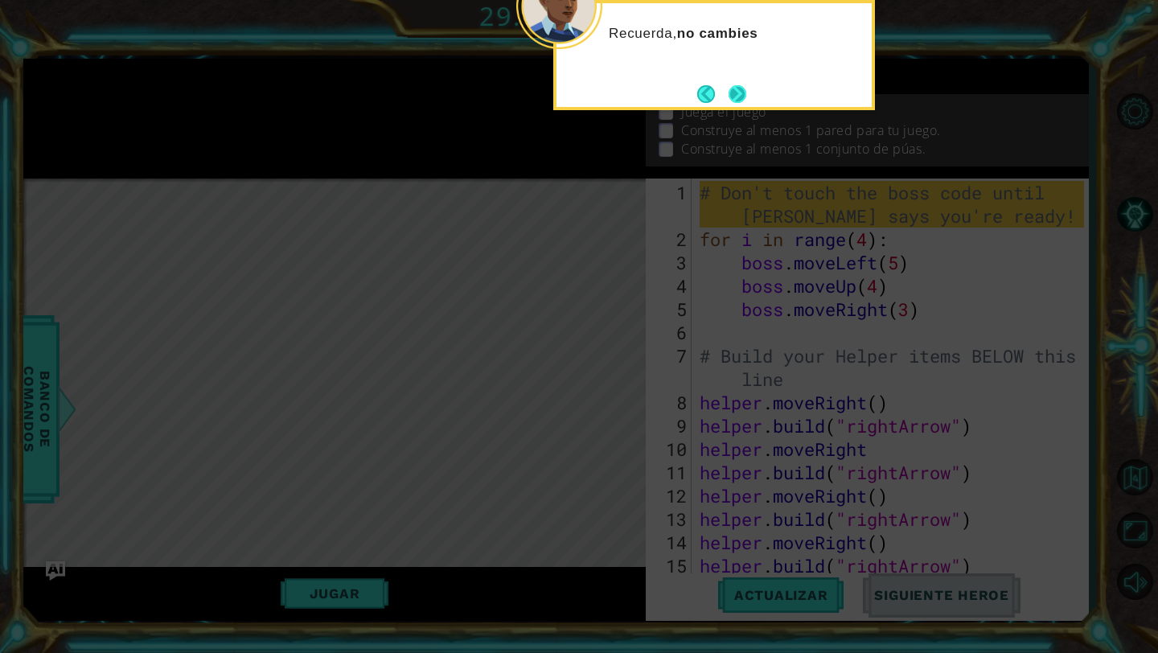
click at [730, 101] on button "Next" at bounding box center [737, 94] width 18 height 18
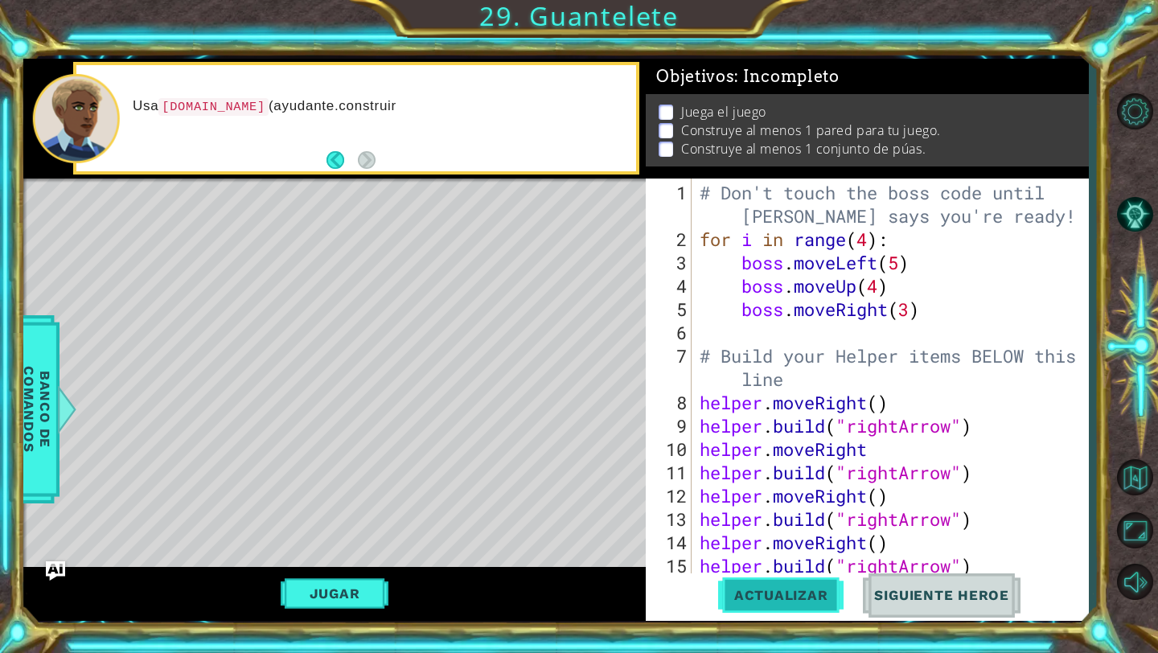
click at [810, 597] on span "Actualizar" at bounding box center [781, 595] width 126 height 16
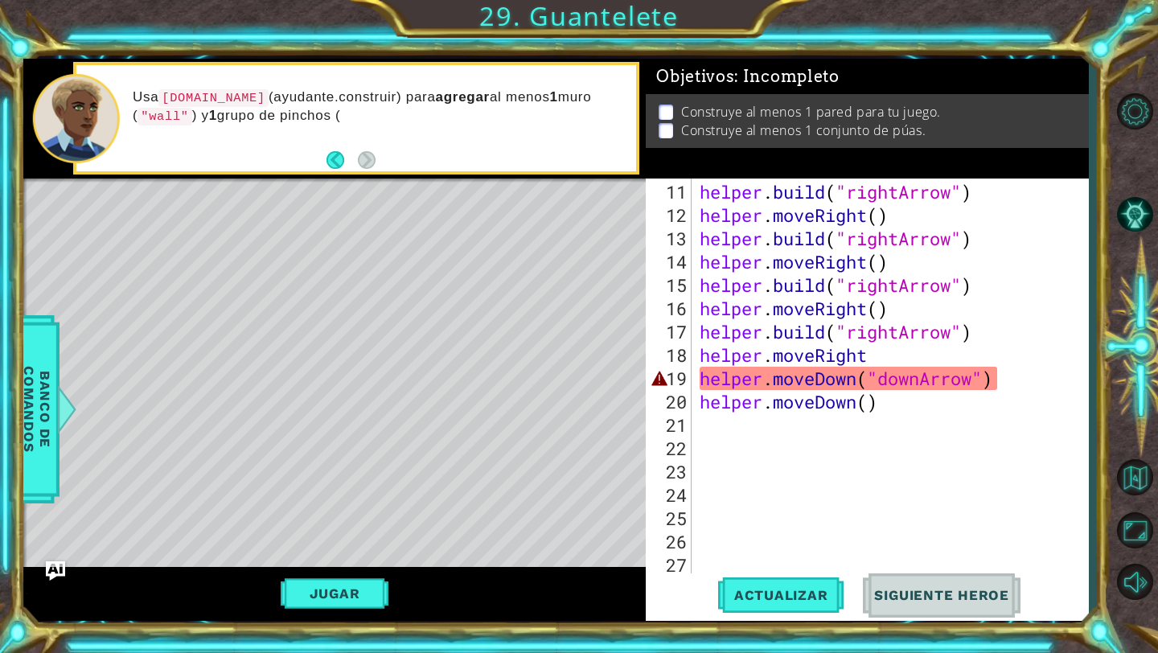
scroll to position [281, 0]
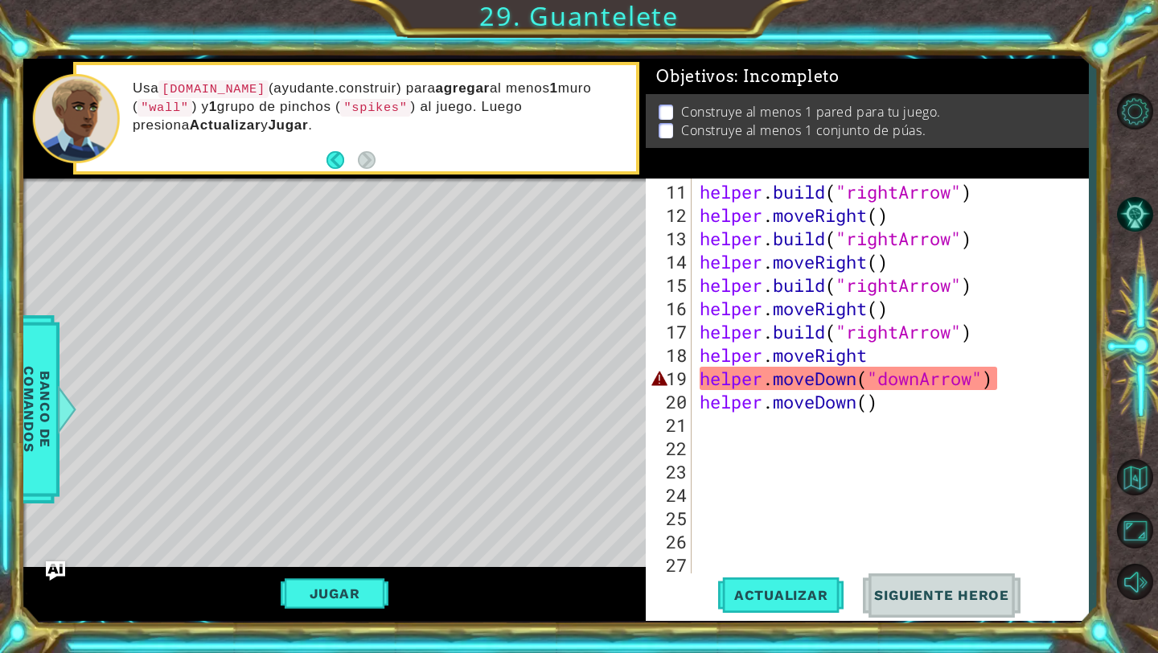
click at [843, 377] on div "helper . build ( "rightArrow" ) helper . moveRight ( ) helper . build ( "rightA…" at bounding box center [894, 401] width 396 height 443
click at [952, 388] on div "helper . build ( "rightArrow" ) helper . moveRight ( ) helper . build ( "rightA…" at bounding box center [894, 401] width 396 height 443
drag, startPoint x: 1000, startPoint y: 373, endPoint x: 703, endPoint y: 376, distance: 297.5
click at [703, 376] on div "helper . build ( "rightArrow" ) helper . moveRight ( ) helper . build ( "rightA…" at bounding box center [894, 401] width 396 height 443
type textarea "helper.moveDown("downArrow")"
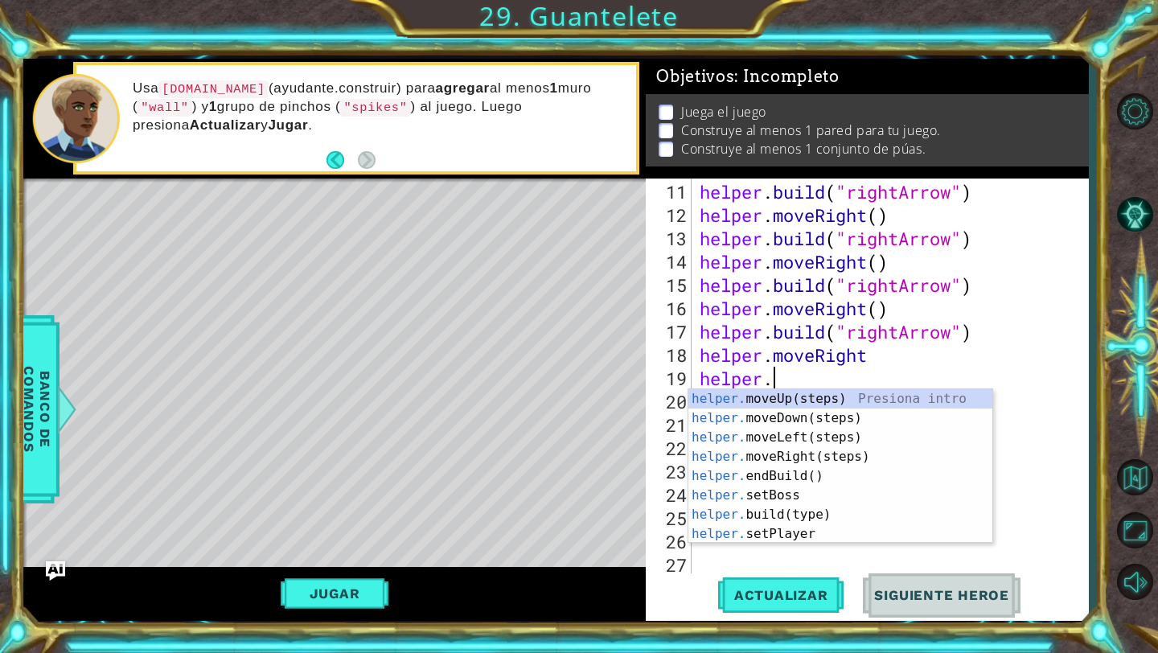
scroll to position [0, 3]
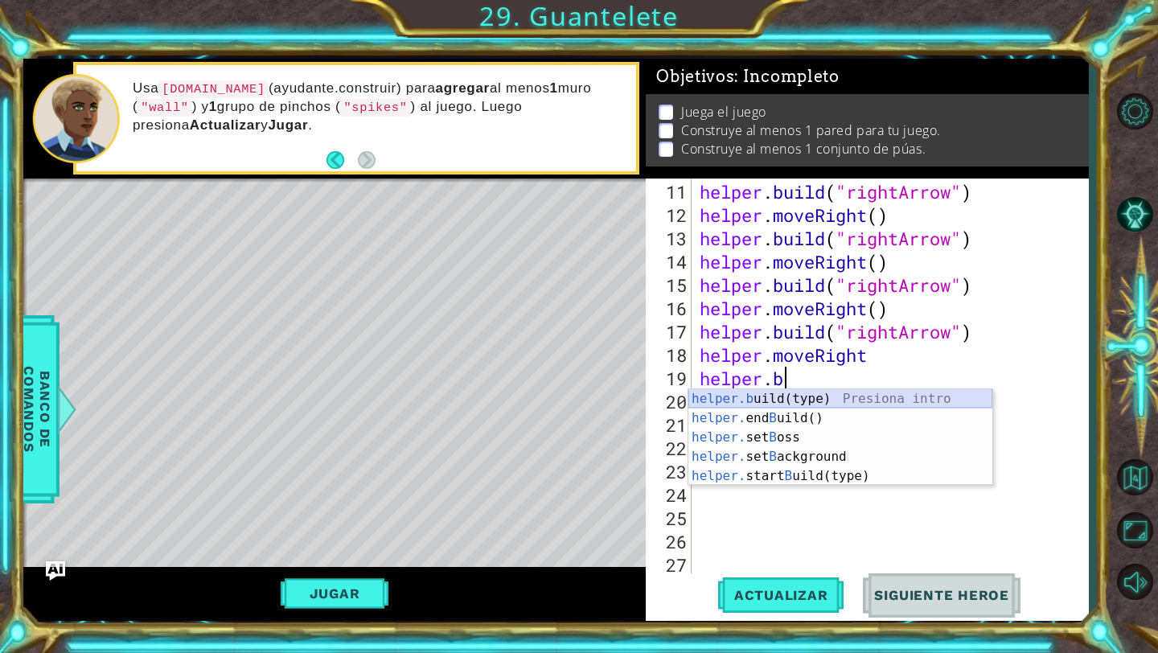
click at [783, 396] on div "helper.b uild(type) Presiona intro helper. end B uild() Presiona intro helper. …" at bounding box center [840, 456] width 304 height 135
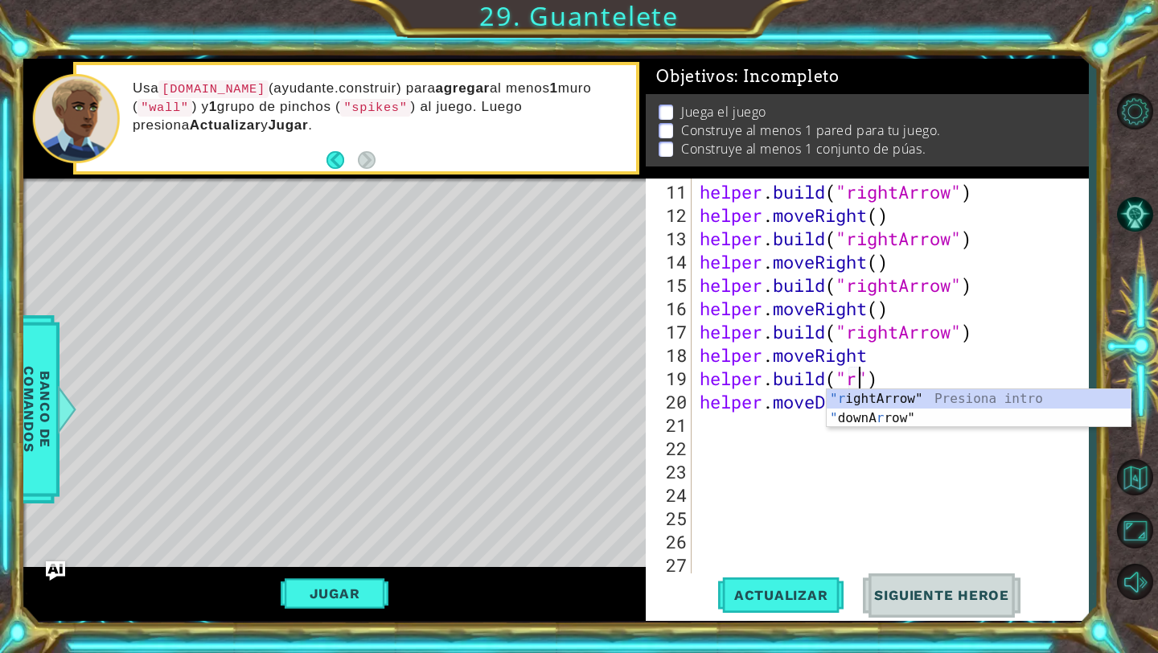
scroll to position [0, 7]
click at [863, 393] on div ""ri ghtArrow" Presiona intro" at bounding box center [978, 418] width 304 height 58
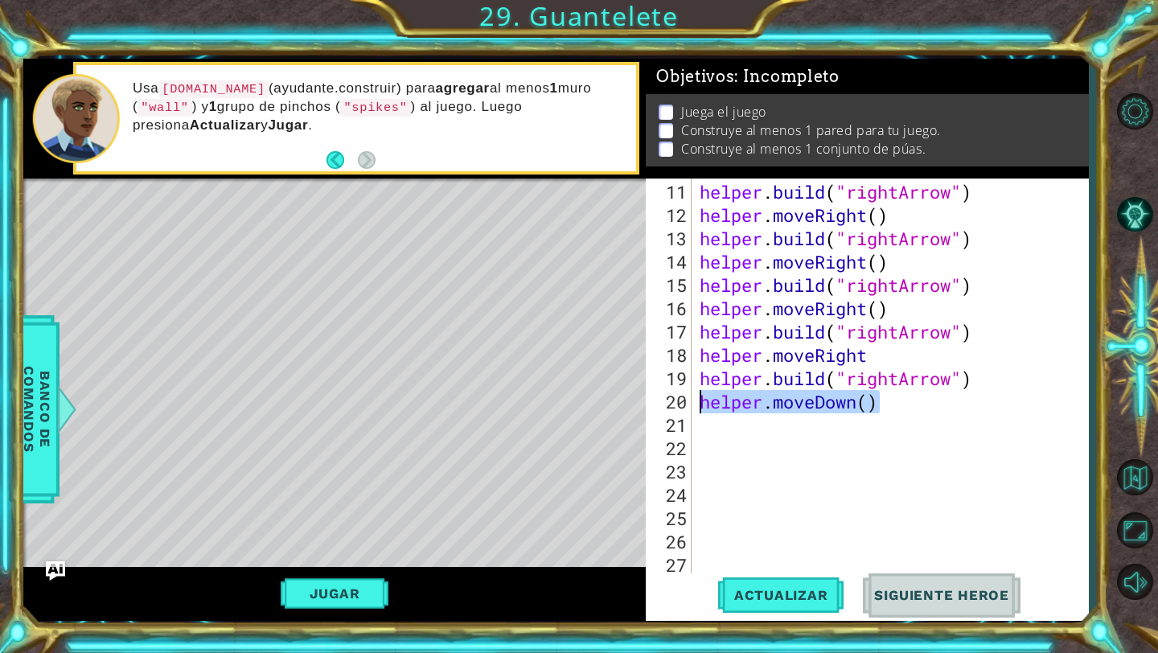
drag, startPoint x: 884, startPoint y: 400, endPoint x: 692, endPoint y: 394, distance: 192.2
click at [691, 394] on div "[DOMAIN_NAME]("rightArrow") 11 12 13 14 15 16 17 18 19 20 21 22 23 24 25 26 27 …" at bounding box center [865, 376] width 438 height 396
type textarea "helper.moveDown()"
click at [752, 585] on button "Actualizar" at bounding box center [781, 595] width 126 height 44
click at [749, 572] on div "helper . build ( "rightArrow" ) helper . moveRight ( ) helper . build ( "rightA…" at bounding box center [894, 401] width 396 height 443
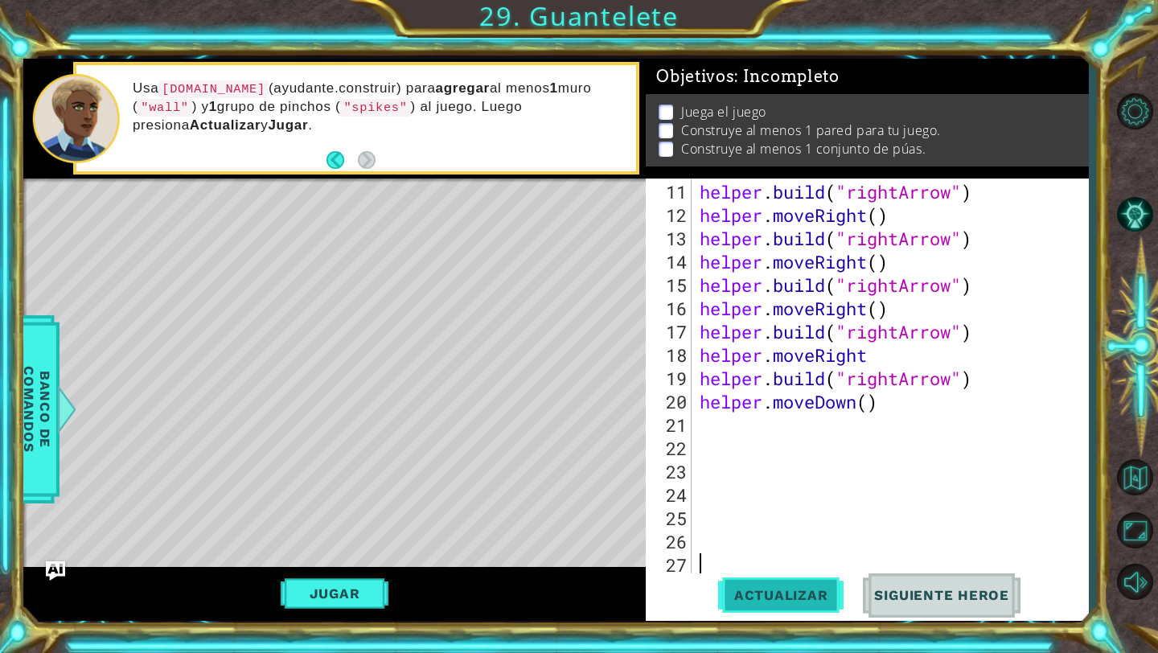
scroll to position [0, 0]
click at [749, 582] on button "Actualizar" at bounding box center [781, 595] width 126 height 44
drag, startPoint x: 859, startPoint y: 403, endPoint x: 777, endPoint y: 404, distance: 82.0
click at [777, 403] on div "helper . build ( "rightArrow" ) helper . moveRight ( ) helper . build ( "rightA…" at bounding box center [894, 401] width 396 height 443
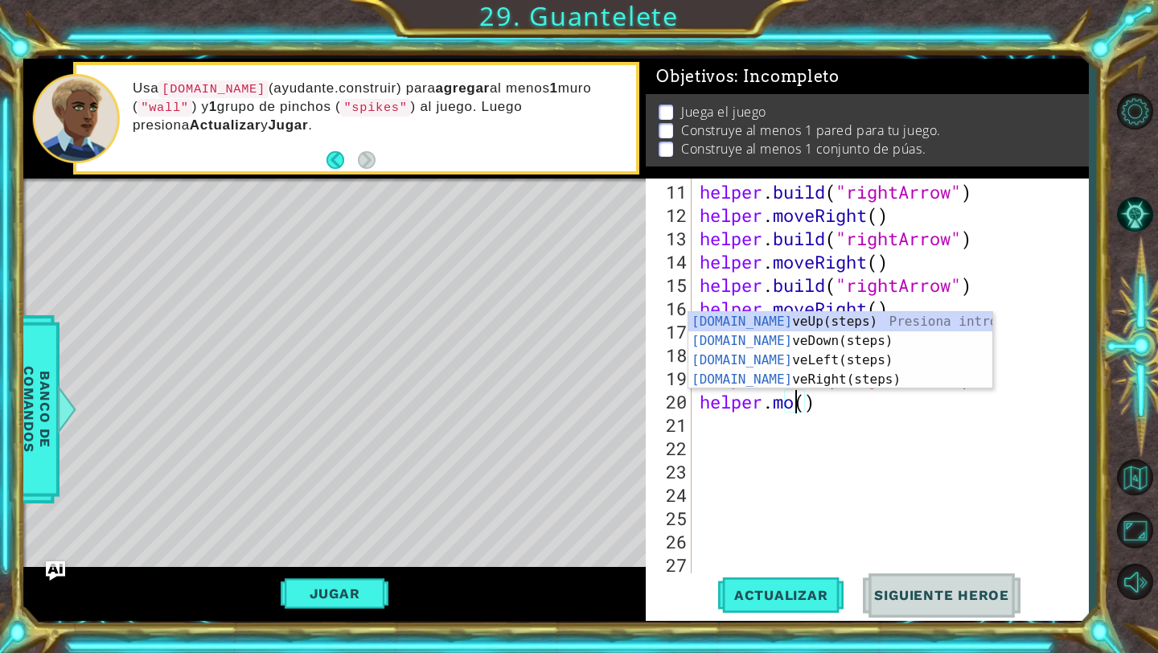
scroll to position [0, 4]
click at [798, 359] on div "[DOMAIN_NAME] veUp(steps) Presiona intro [DOMAIN_NAME] veDown(steps) Presiona i…" at bounding box center [840, 370] width 304 height 116
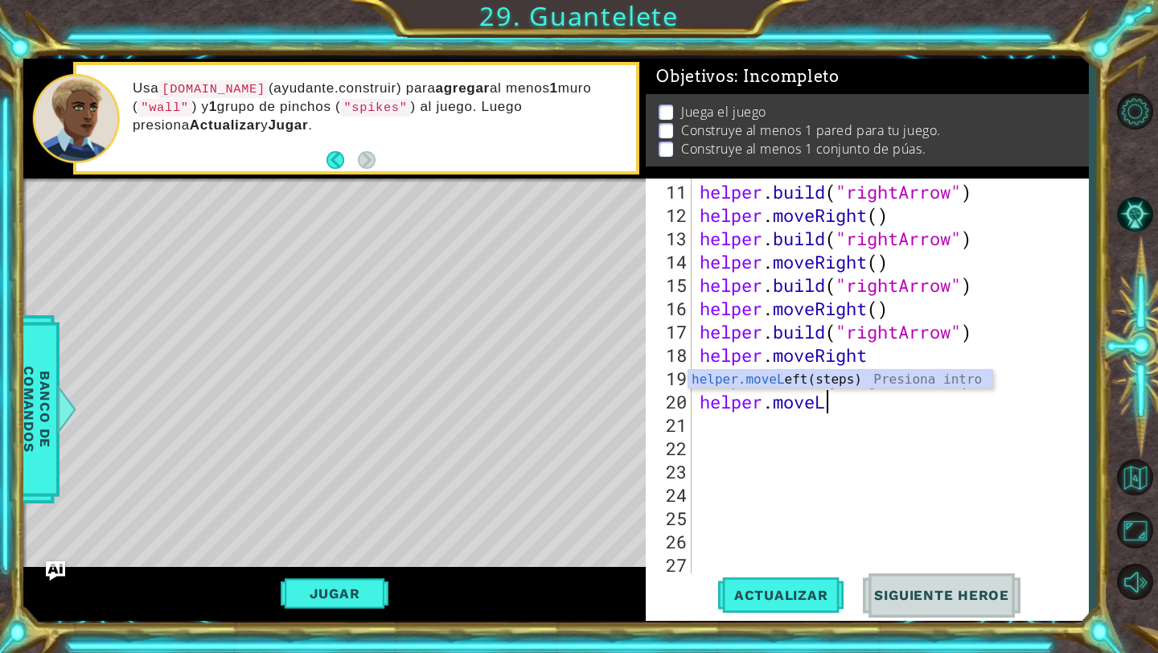
type textarea "helper.move"
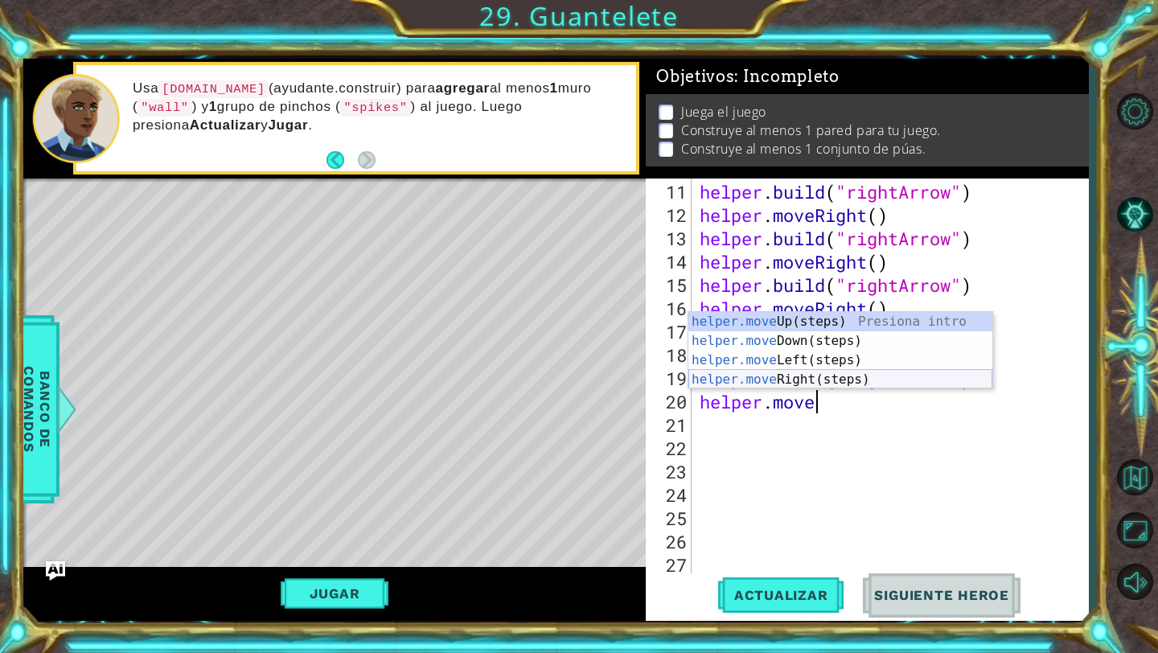
click at [867, 376] on div "helper.move Up(steps) Presiona intro helper.move Down(steps) Presiona intro hel…" at bounding box center [840, 370] width 304 height 116
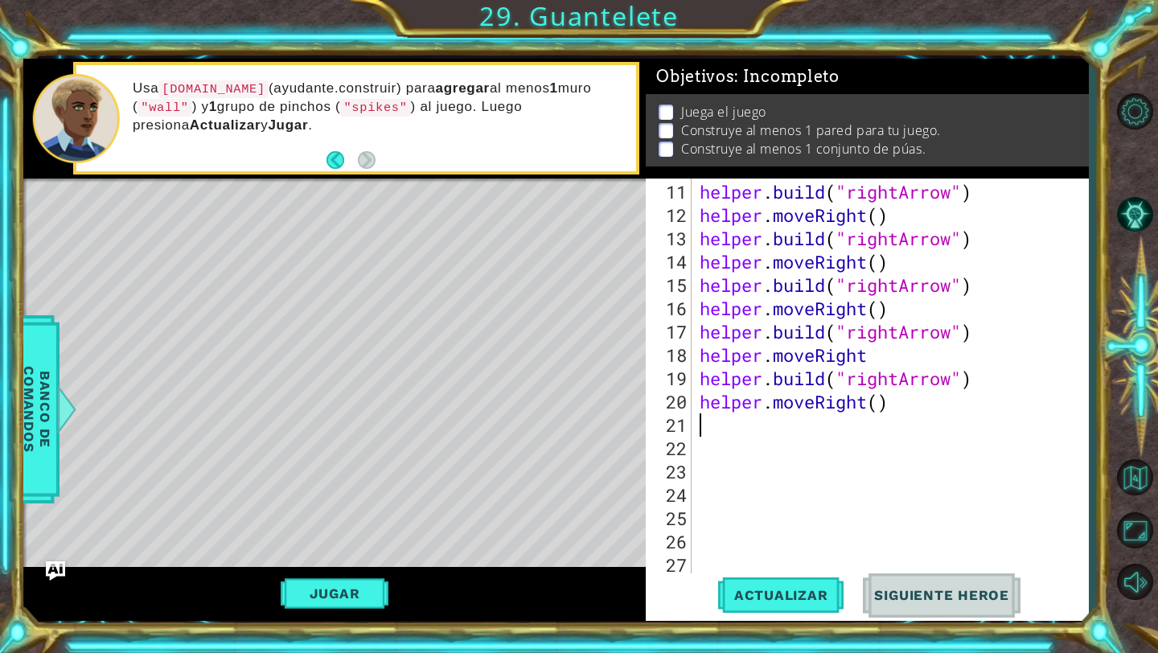
scroll to position [0, 0]
click at [786, 594] on span "Actualizar" at bounding box center [781, 595] width 126 height 16
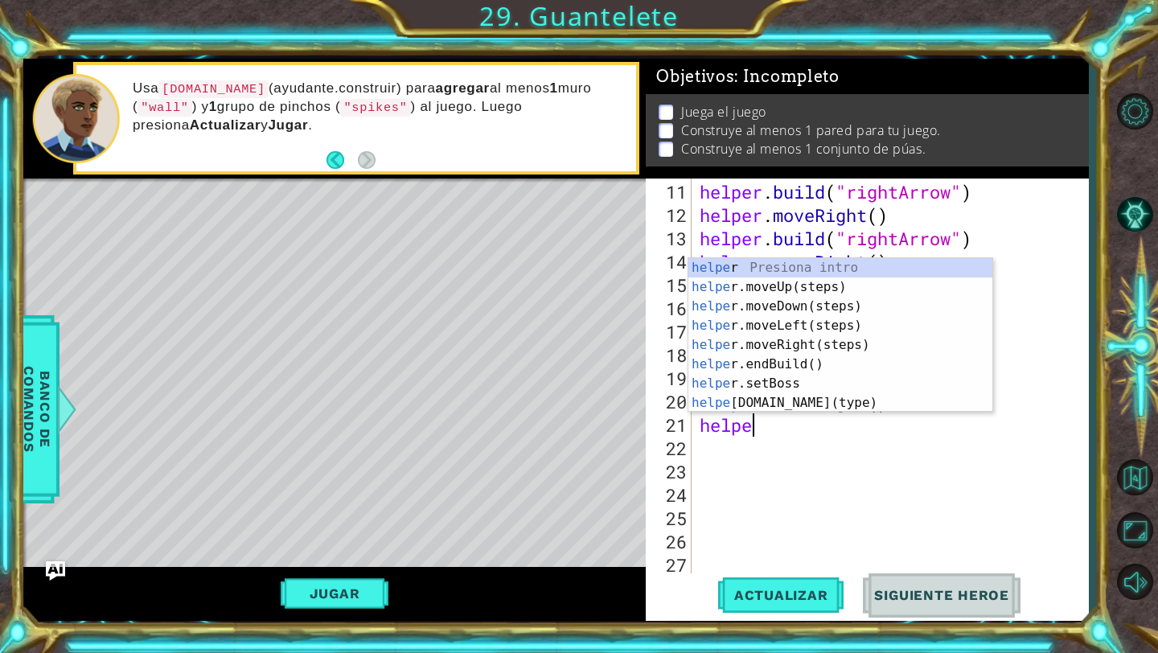
scroll to position [0, 2]
click at [766, 396] on div "helper Presiona intro helper .moveUp(steps) Presiona intro helper .moveDown(ste…" at bounding box center [840, 354] width 304 height 193
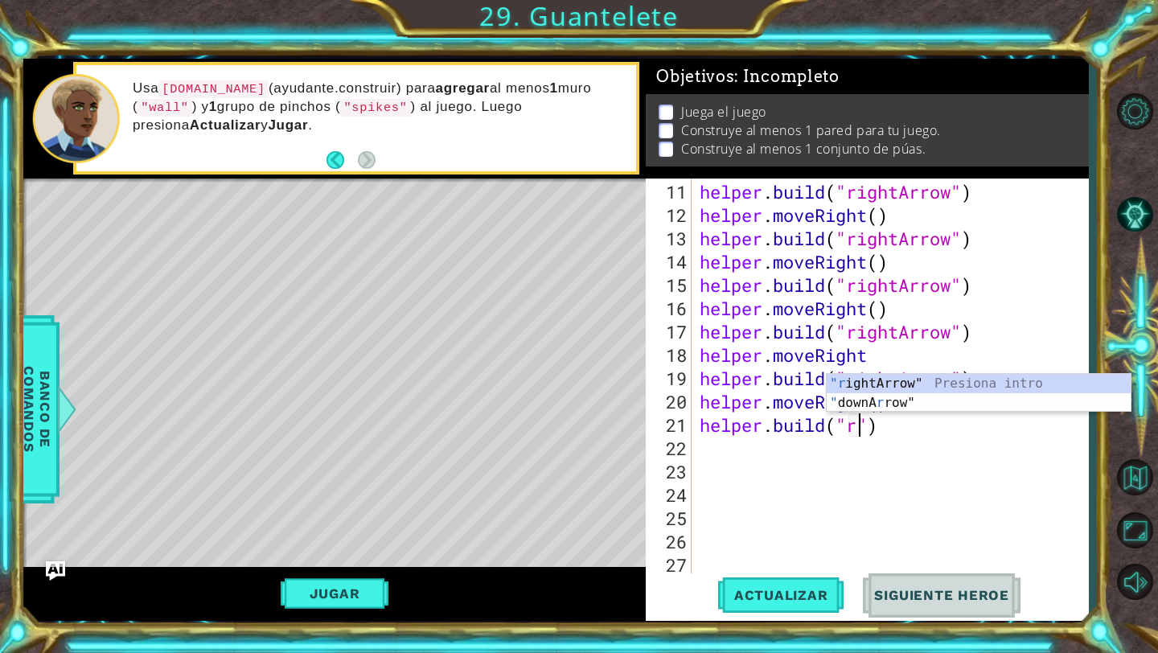
scroll to position [0, 7]
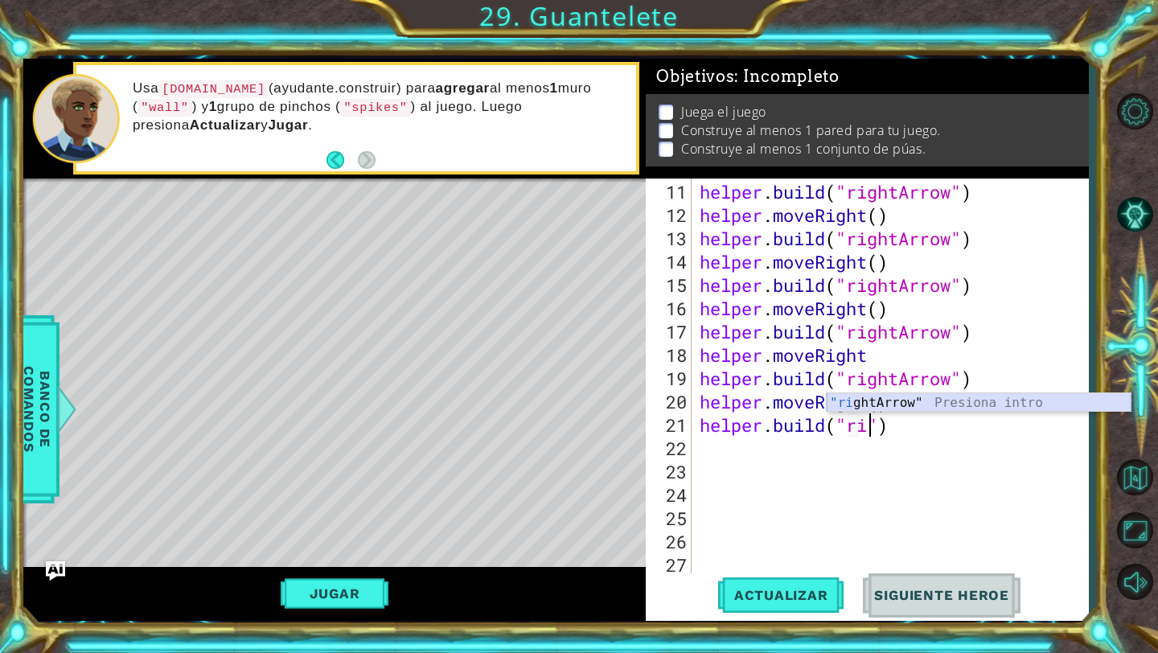
click at [856, 405] on div ""ri ghtArrow" Presiona intro" at bounding box center [978, 422] width 304 height 58
type textarea "[DOMAIN_NAME]("rightArrow")"
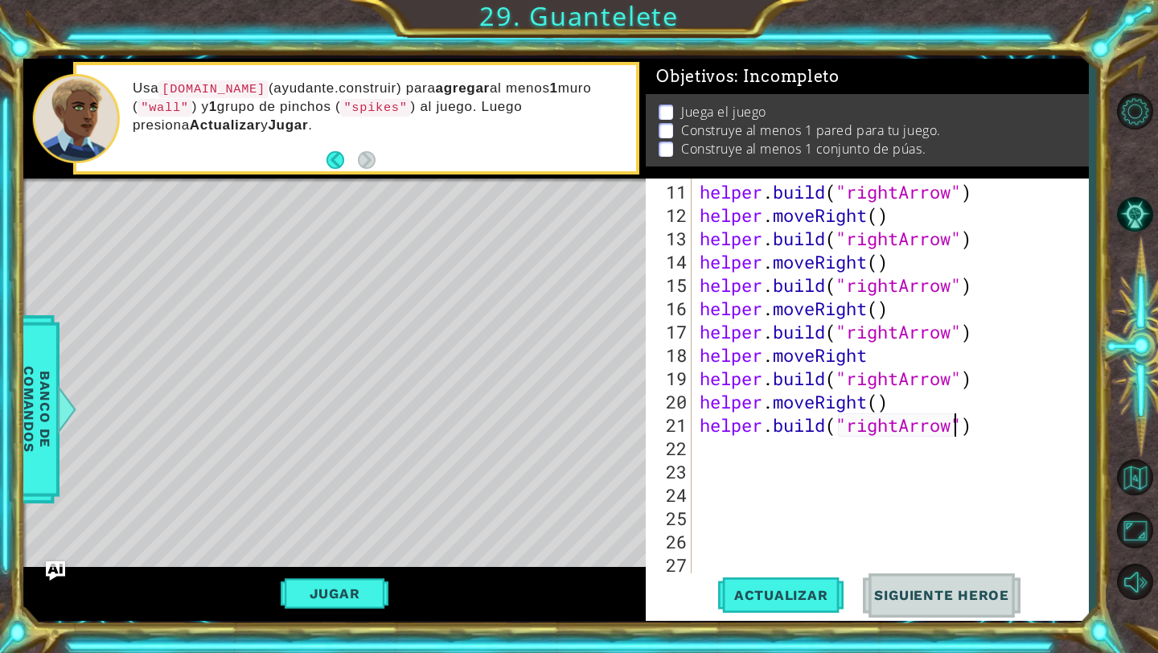
click at [807, 453] on div "helper . build ( "rightArrow" ) helper . moveRight ( ) helper . build ( "rightA…" at bounding box center [894, 401] width 396 height 443
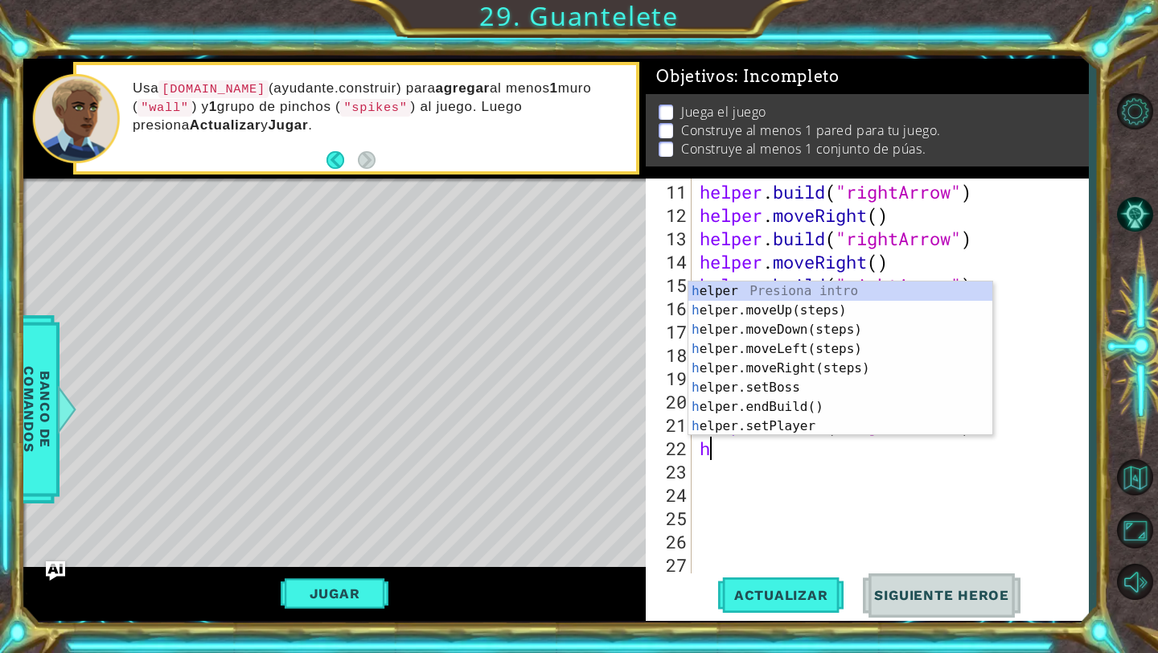
type textarea "he"
click at [820, 371] on div "he lper Presiona intro he lper.moveUp(steps) Presiona intro he lper.moveDown(st…" at bounding box center [840, 377] width 304 height 193
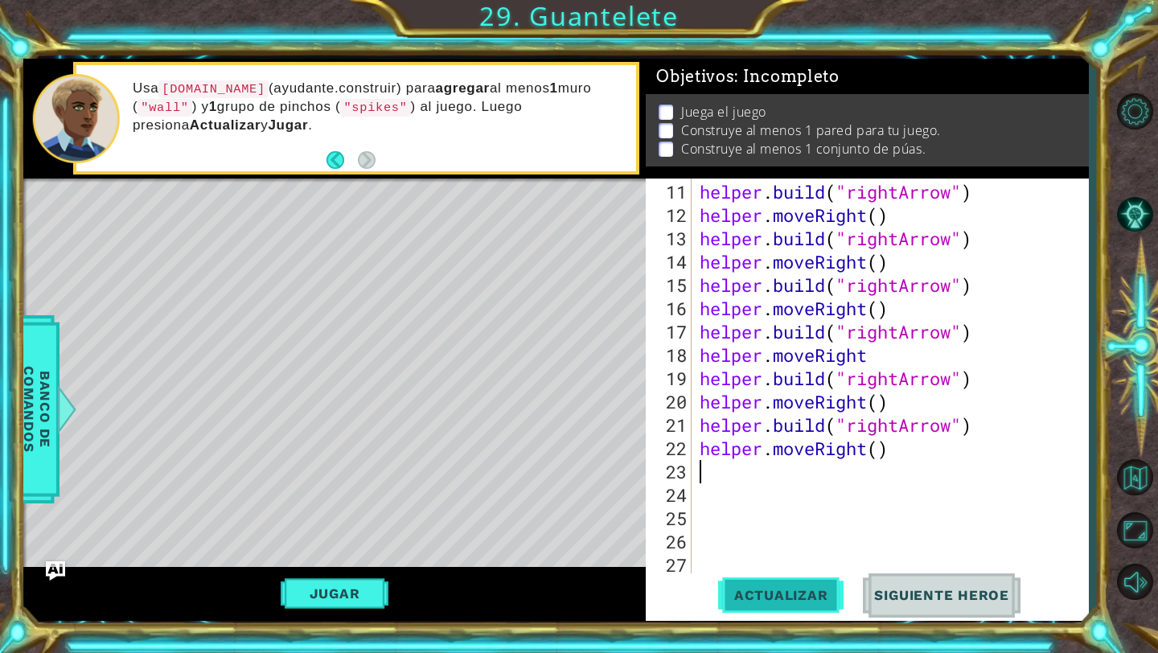
click at [786, 600] on span "Actualizar" at bounding box center [781, 595] width 126 height 16
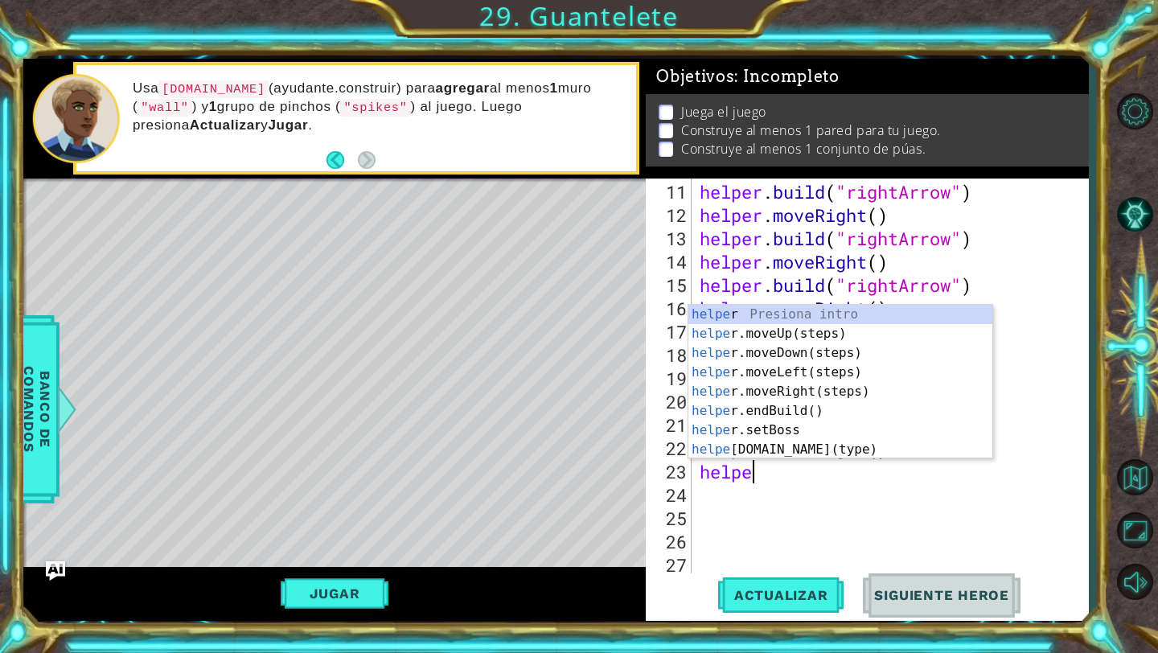
scroll to position [0, 2]
click at [781, 441] on div "helper Presiona intro helper .moveUp(steps) Presiona intro helper .moveDown(ste…" at bounding box center [840, 401] width 304 height 193
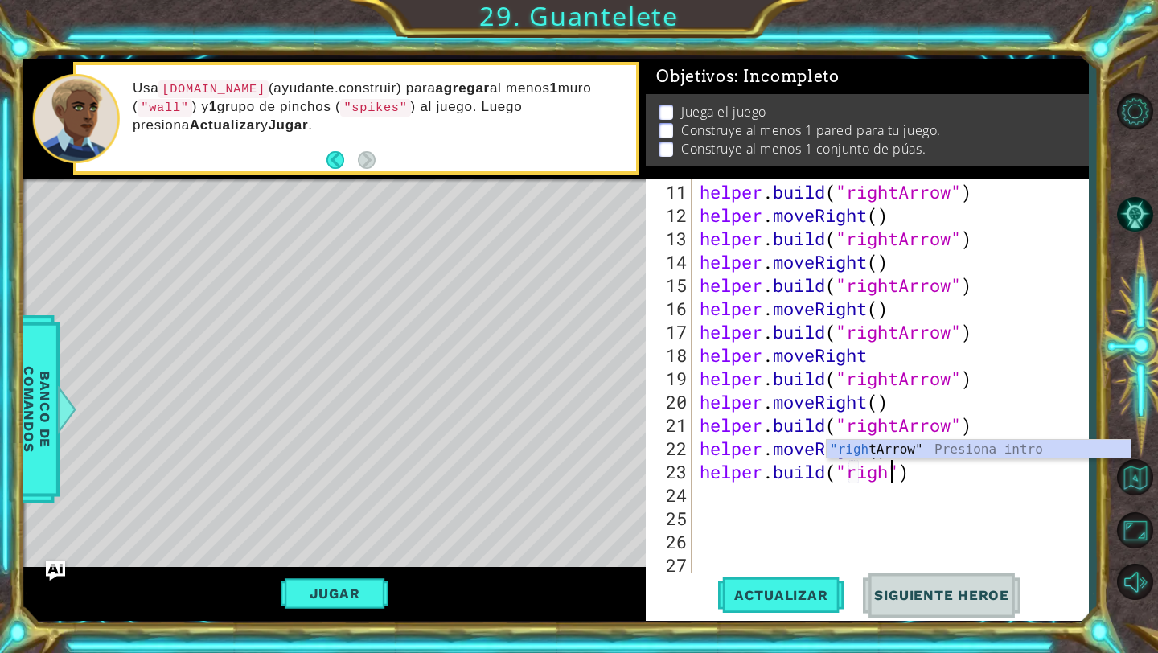
scroll to position [0, 9]
click at [917, 447] on div ""right Arrow" Presiona intro" at bounding box center [978, 469] width 304 height 58
type textarea "[DOMAIN_NAME]("rightArrow")"
click at [812, 501] on div "helper . build ( "rightArrow" ) helper . moveRight ( ) helper . build ( "rightA…" at bounding box center [894, 401] width 396 height 443
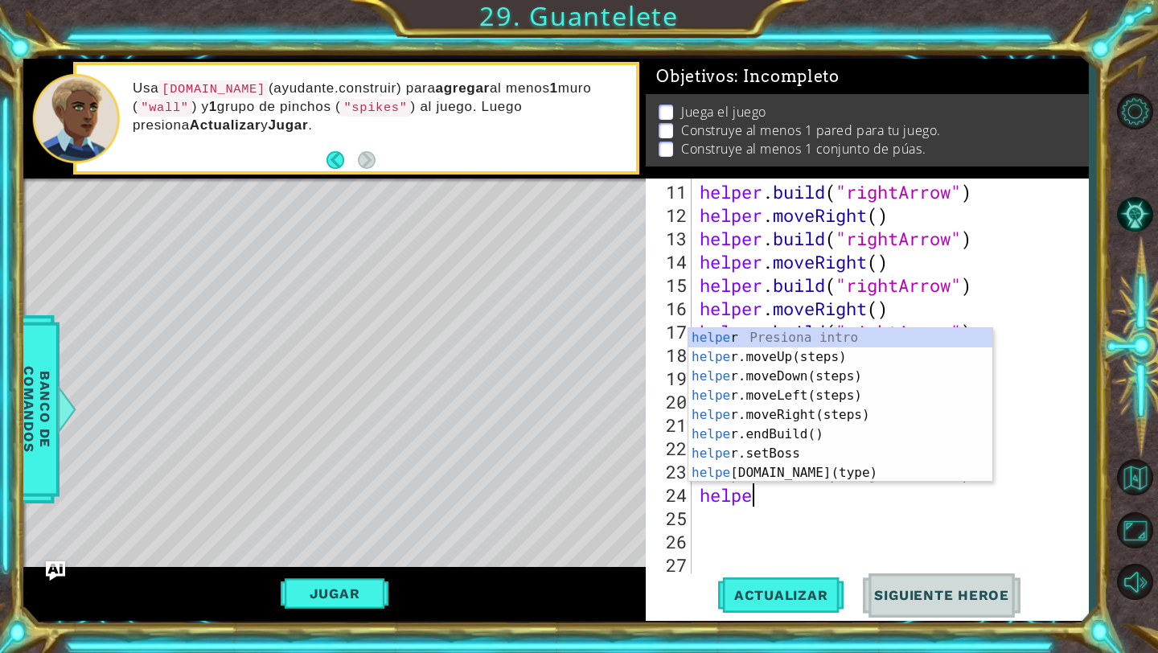
type textarea "helper"
click at [798, 407] on div "helper Presiona intro helper .moveUp(steps) Presiona intro helper .moveDown(ste…" at bounding box center [840, 424] width 304 height 193
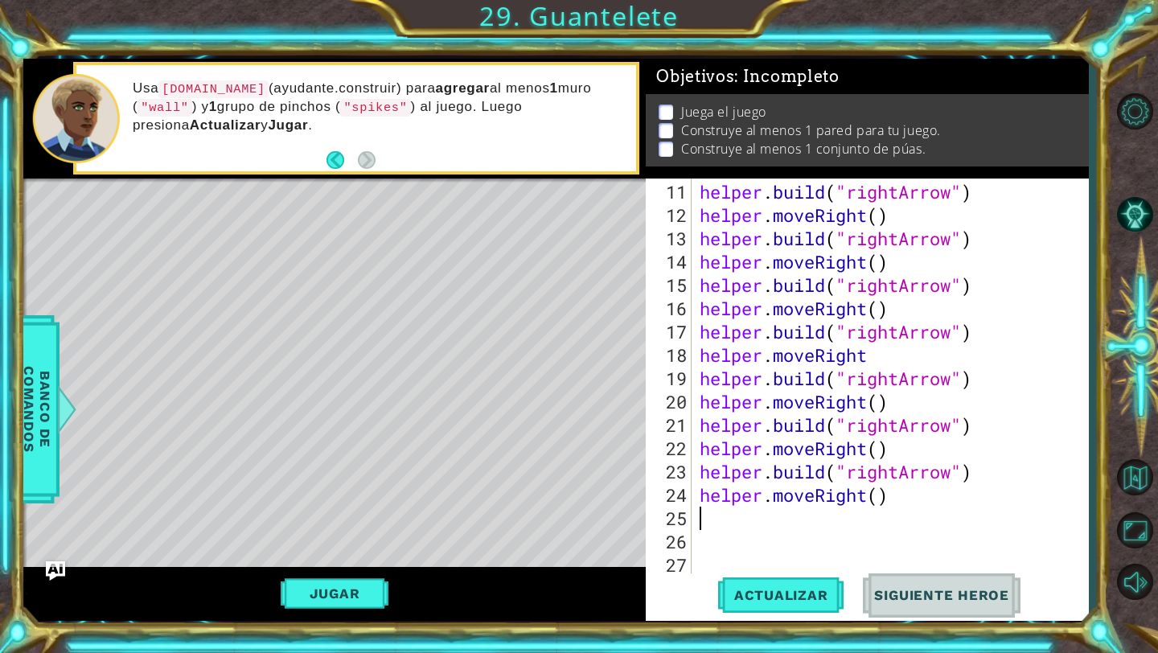
scroll to position [0, 0]
click at [786, 588] on span "Actualizar" at bounding box center [781, 595] width 126 height 16
drag, startPoint x: 956, startPoint y: 473, endPoint x: 849, endPoint y: 471, distance: 106.9
click at [849, 471] on div "helper . build ( "rightArrow" ) helper . moveRight ( ) helper . build ( "rightA…" at bounding box center [894, 401] width 396 height 443
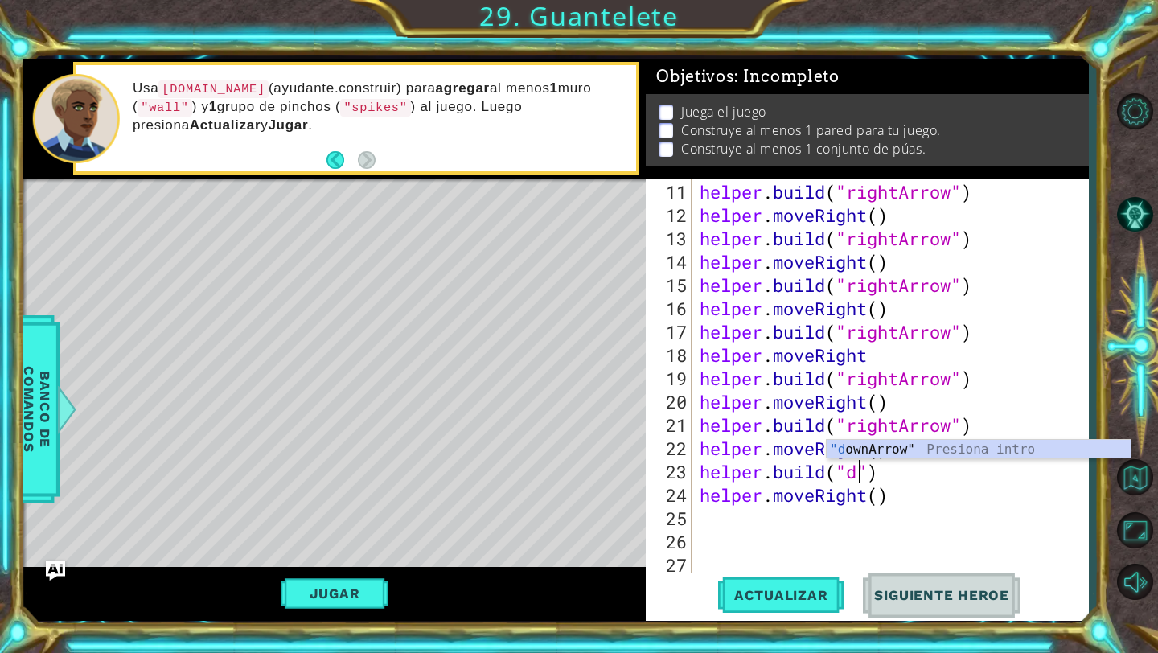
scroll to position [0, 7]
click at [882, 450] on div ""d ownArrow" Presiona intro" at bounding box center [978, 469] width 304 height 58
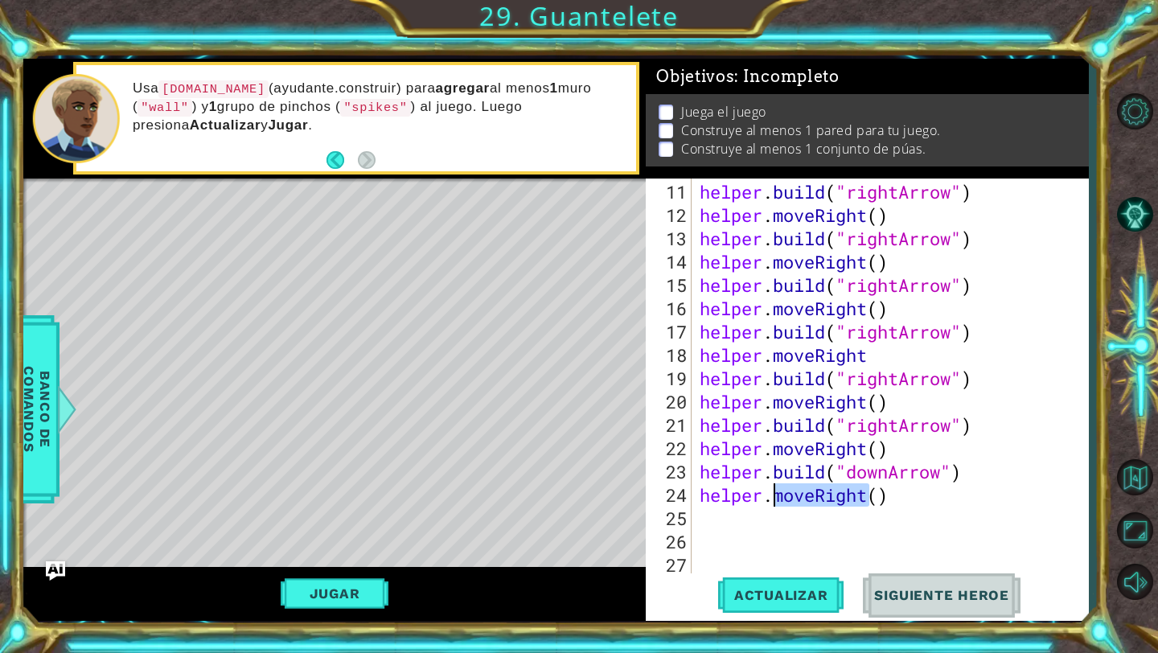
drag, startPoint x: 868, startPoint y: 500, endPoint x: 777, endPoint y: 498, distance: 90.9
click at [777, 498] on div "helper . build ( "rightArrow" ) helper . moveRight ( ) helper . build ( "rightA…" at bounding box center [894, 401] width 396 height 443
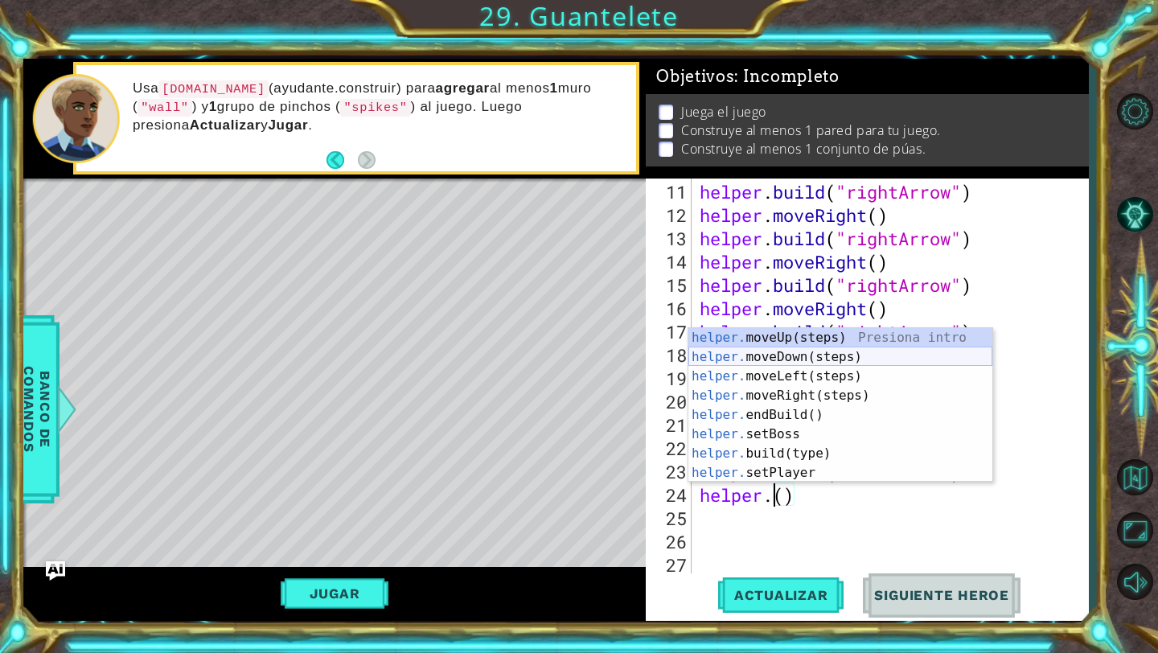
click at [759, 358] on div "helper. moveUp(steps) Presiona intro helper. moveDown(steps) Presiona intro hel…" at bounding box center [840, 424] width 304 height 193
type textarea "helper.moveDown"
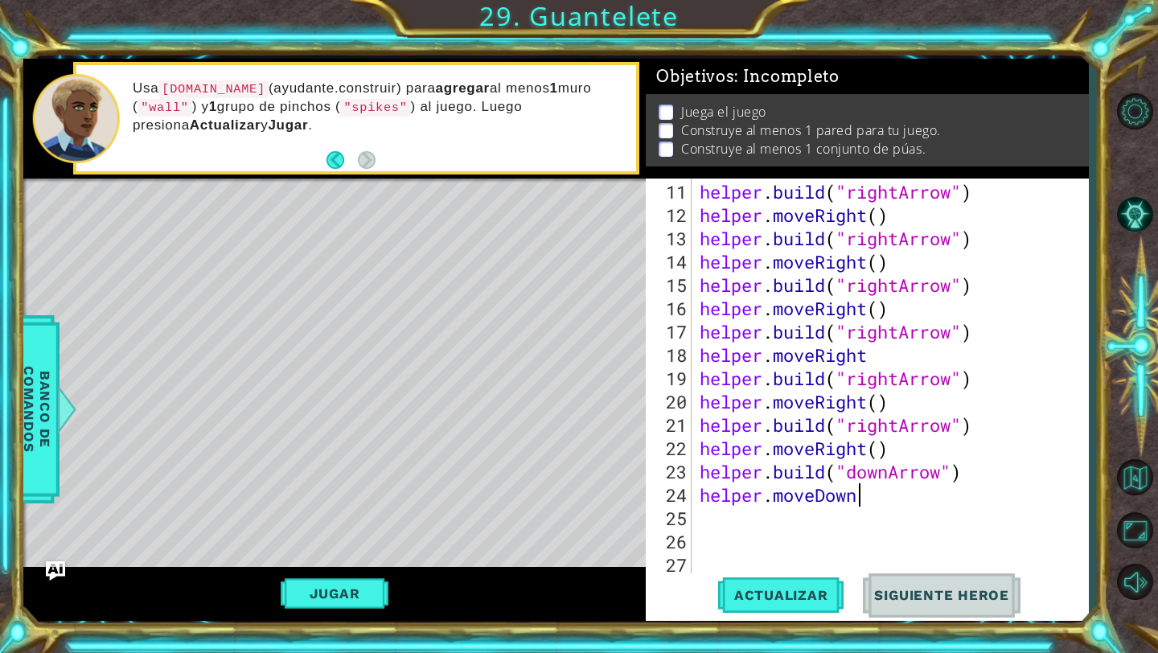
click at [703, 513] on div "helper . build ( "rightArrow" ) helper . moveRight ( ) helper . build ( "rightA…" at bounding box center [894, 401] width 396 height 443
type textarea "j"
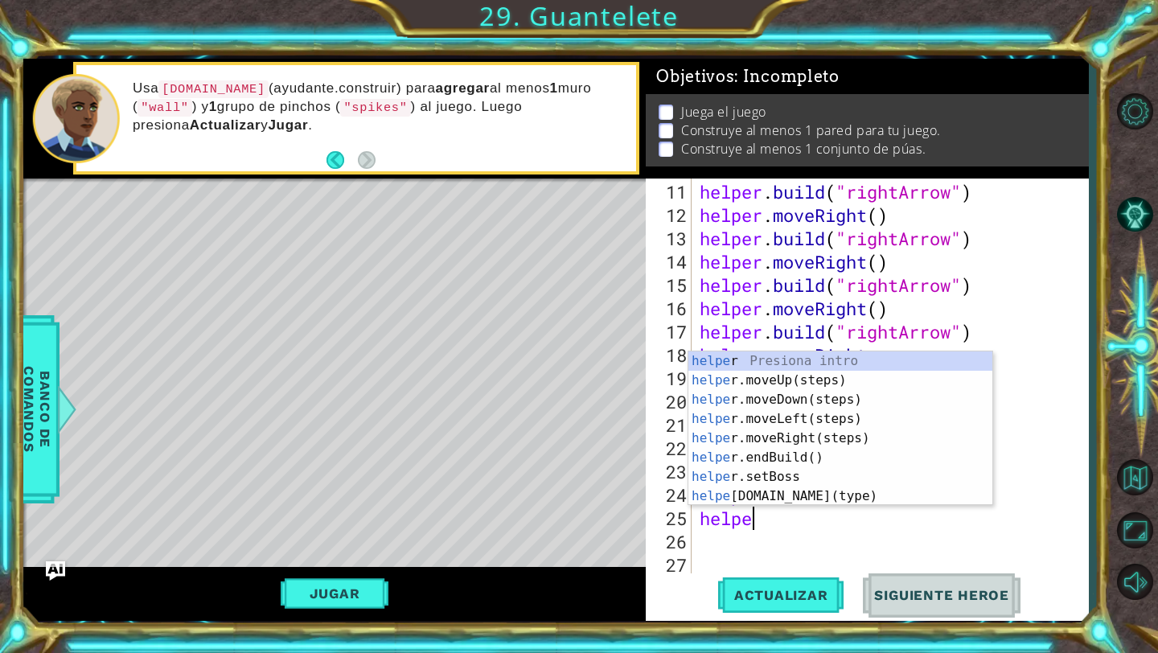
scroll to position [0, 2]
click at [793, 492] on div "helper Presiona intro helper .moveUp(steps) Presiona intro helper .moveDown(ste…" at bounding box center [840, 447] width 304 height 193
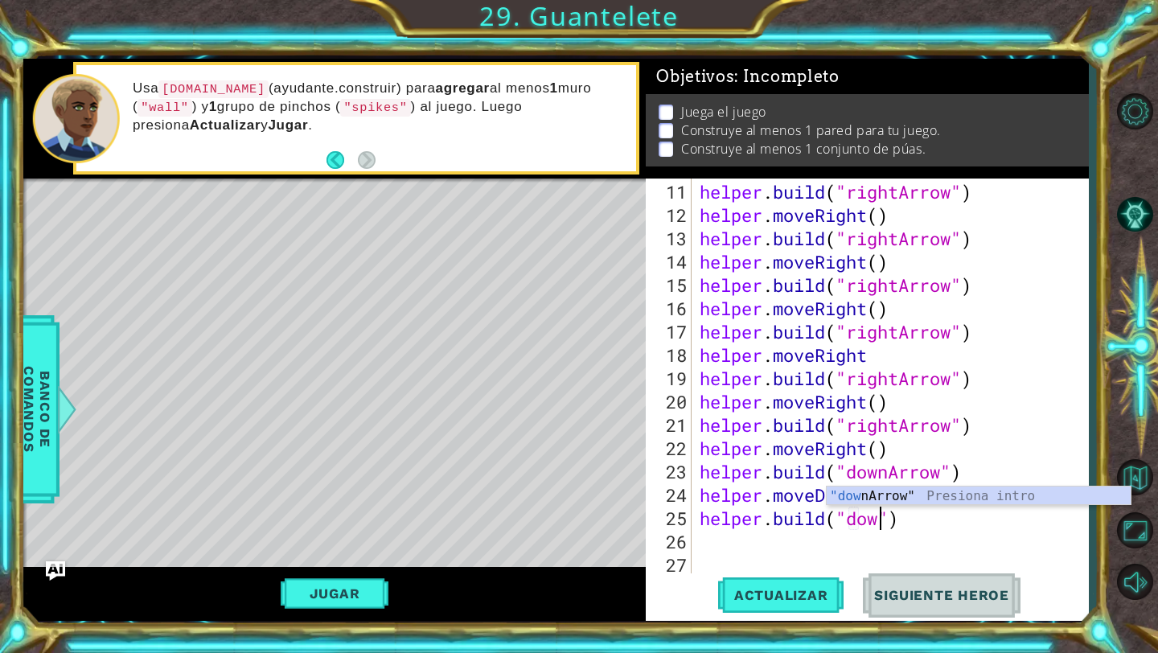
scroll to position [0, 9]
click at [853, 496] on div ""down Arrow" Presiona intro" at bounding box center [978, 515] width 304 height 58
type textarea "[DOMAIN_NAME]("downArrow")"
click at [783, 541] on div "helper . build ( "rightArrow" ) helper . moveRight ( ) helper . build ( "rightA…" at bounding box center [894, 401] width 396 height 443
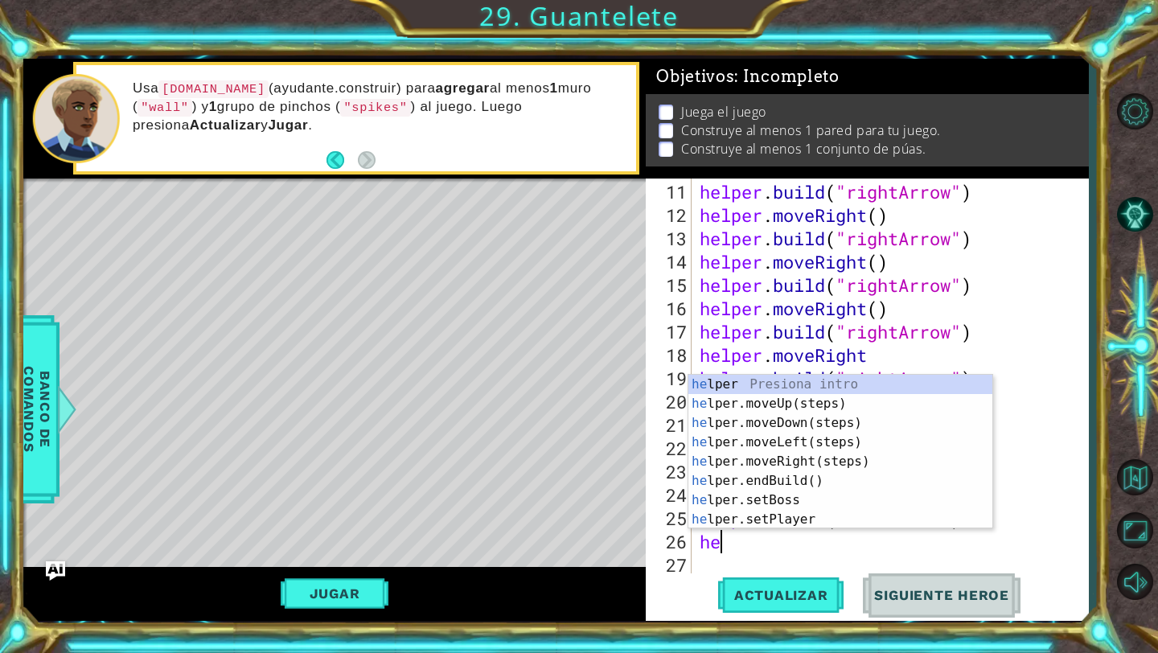
type textarea "hel"
click at [841, 429] on div "hel per Presiona intro hel per.moveUp(steps) Presiona intro hel per.moveDown(st…" at bounding box center [840, 471] width 304 height 193
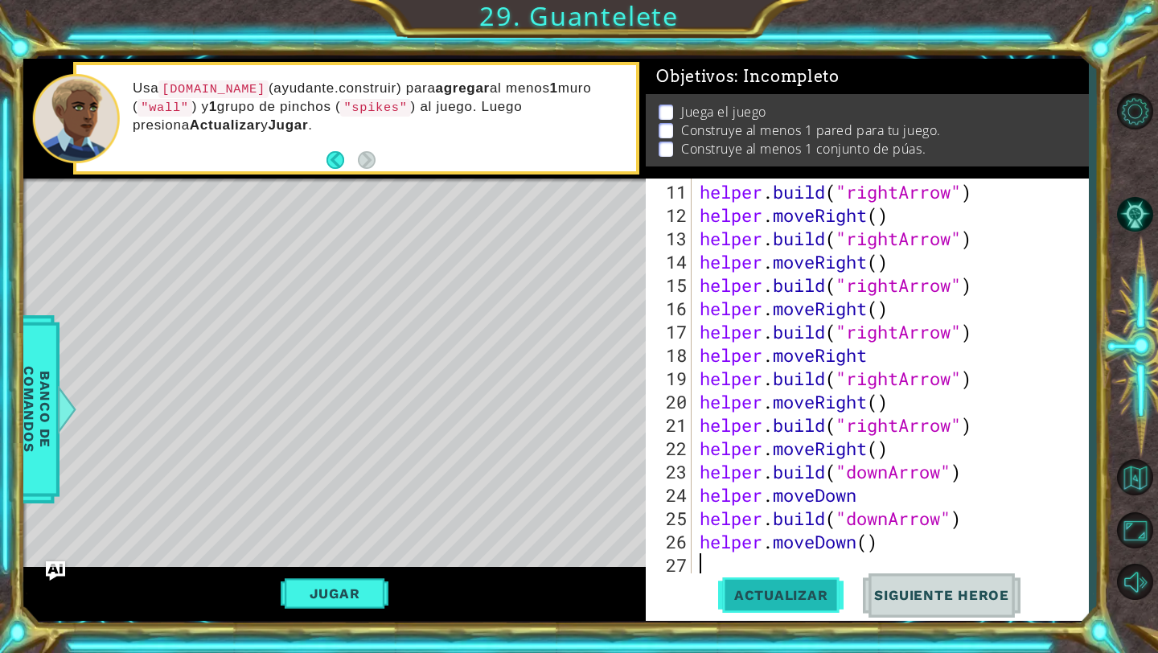
click at [781, 601] on span "Actualizar" at bounding box center [781, 595] width 126 height 16
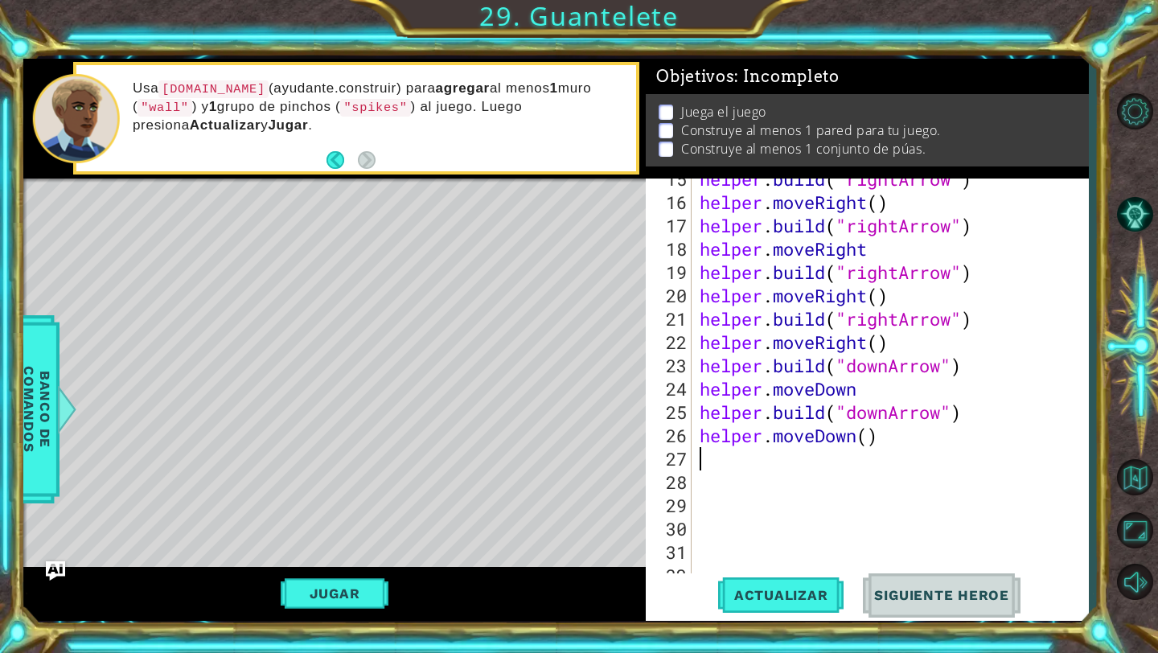
scroll to position [396, 0]
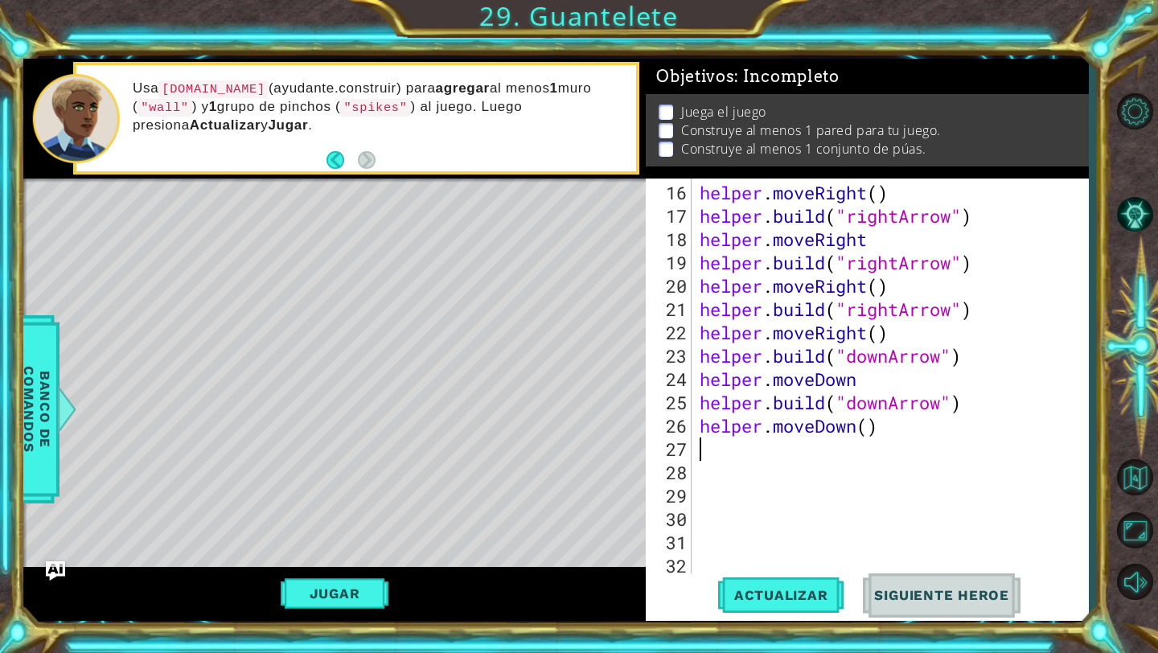
type textarea "j"
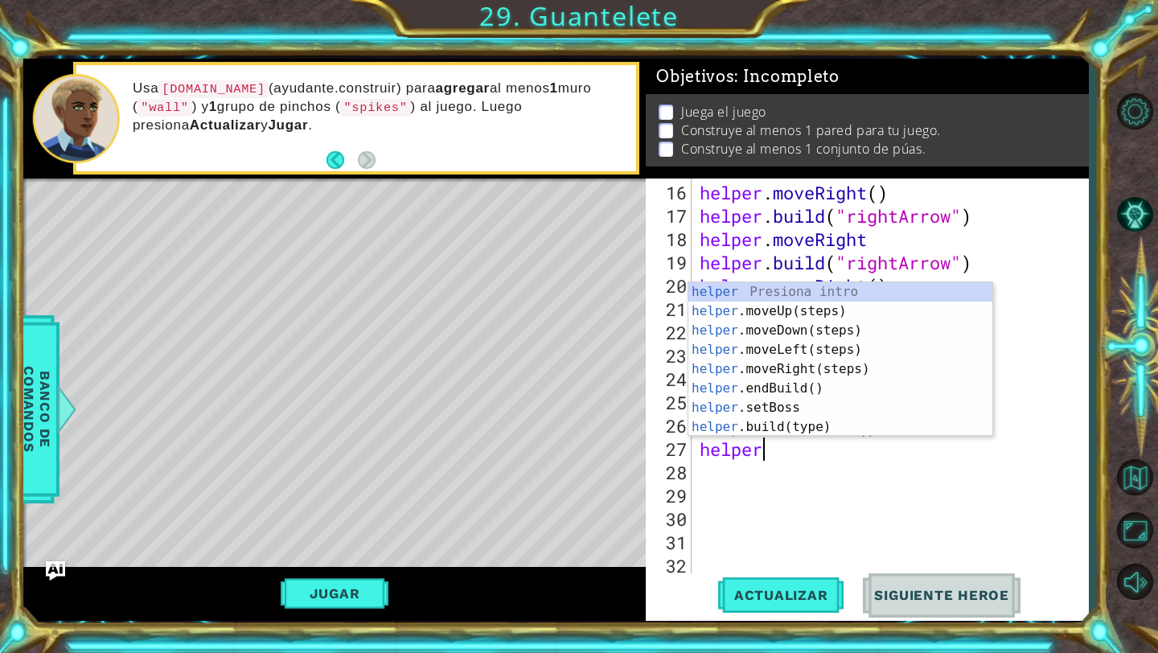
scroll to position [0, 2]
click at [789, 420] on div "helper Presiona intro helper .moveUp(steps) Presiona intro helper .moveDown(ste…" at bounding box center [840, 378] width 304 height 193
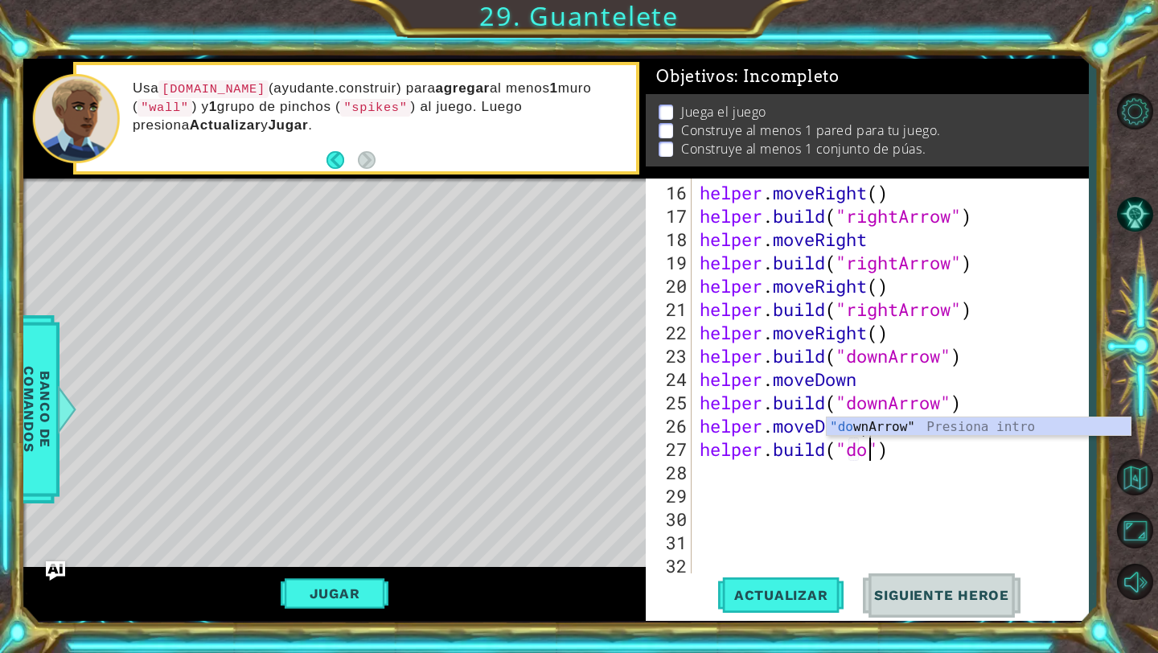
scroll to position [0, 9]
click at [850, 422] on div ""down Arrow" Presiona intro" at bounding box center [978, 446] width 304 height 58
type textarea "[DOMAIN_NAME]("downArrow")"
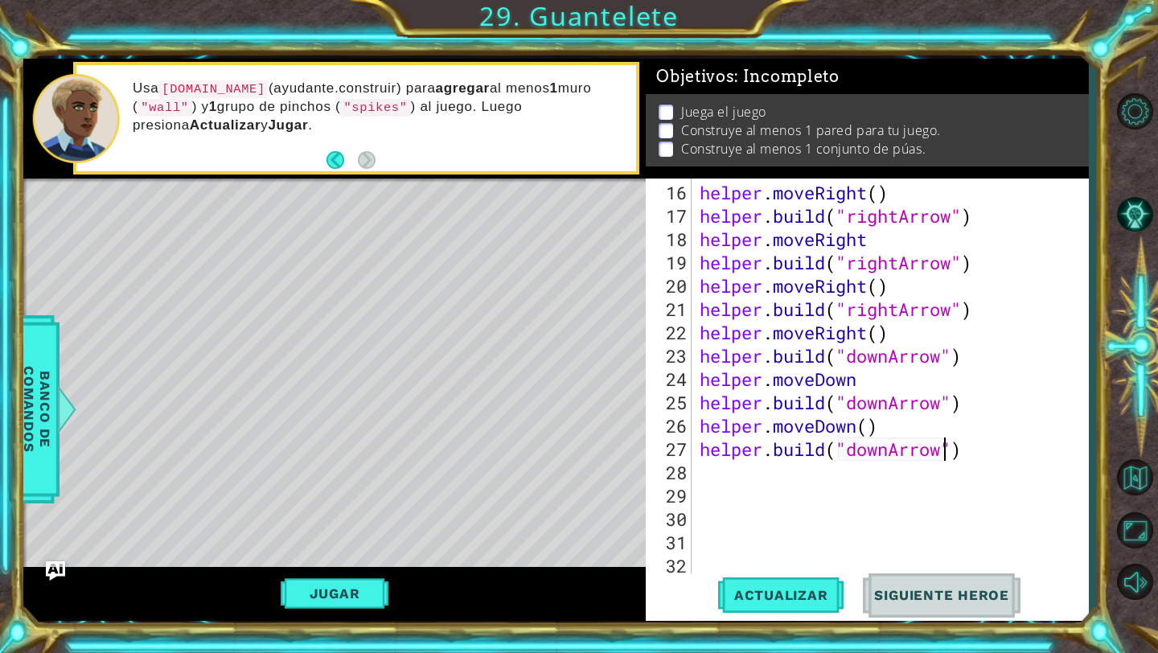
click at [796, 470] on div "helper . moveRight ( ) helper . build ( "rightArrow" ) helper . moveRight helpe…" at bounding box center [894, 402] width 396 height 443
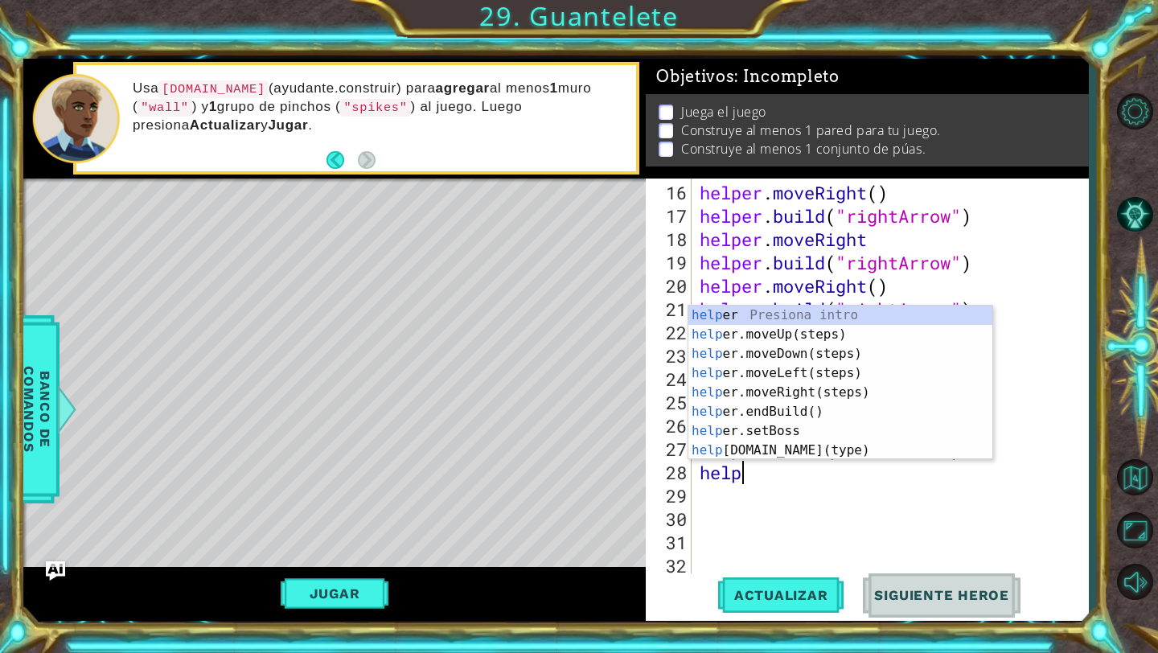
type textarea "helpe"
click at [815, 354] on div "helpe r Presiona intro helpe r.moveUp(steps) Presiona intro helpe r.moveDown(st…" at bounding box center [840, 401] width 304 height 193
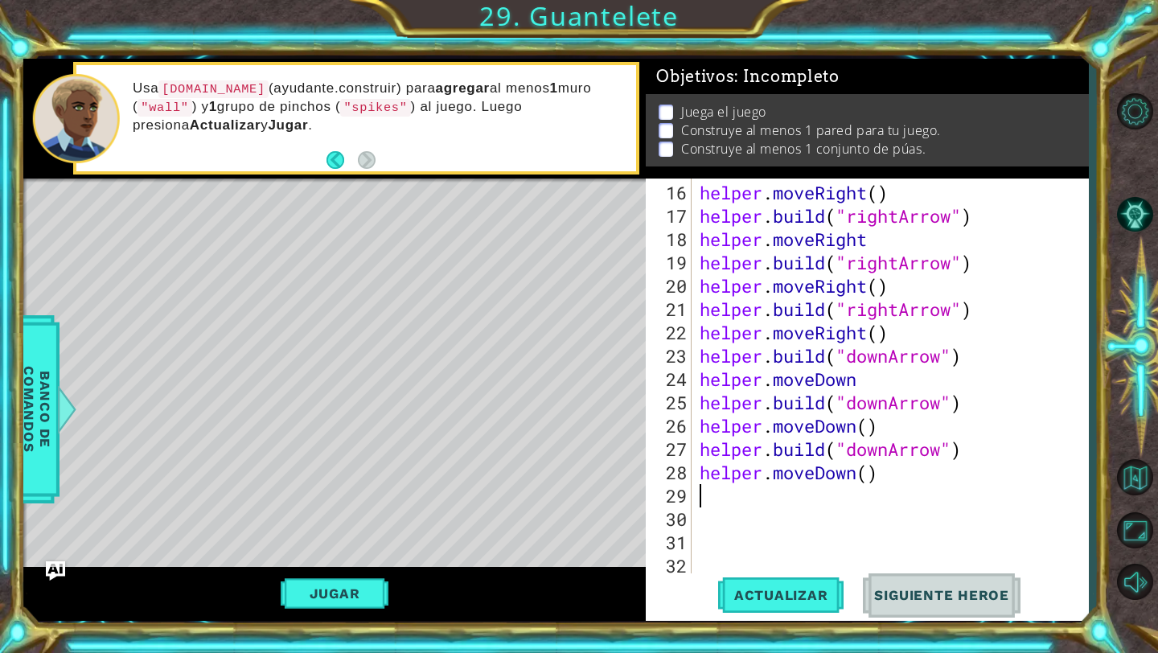
scroll to position [0, 0]
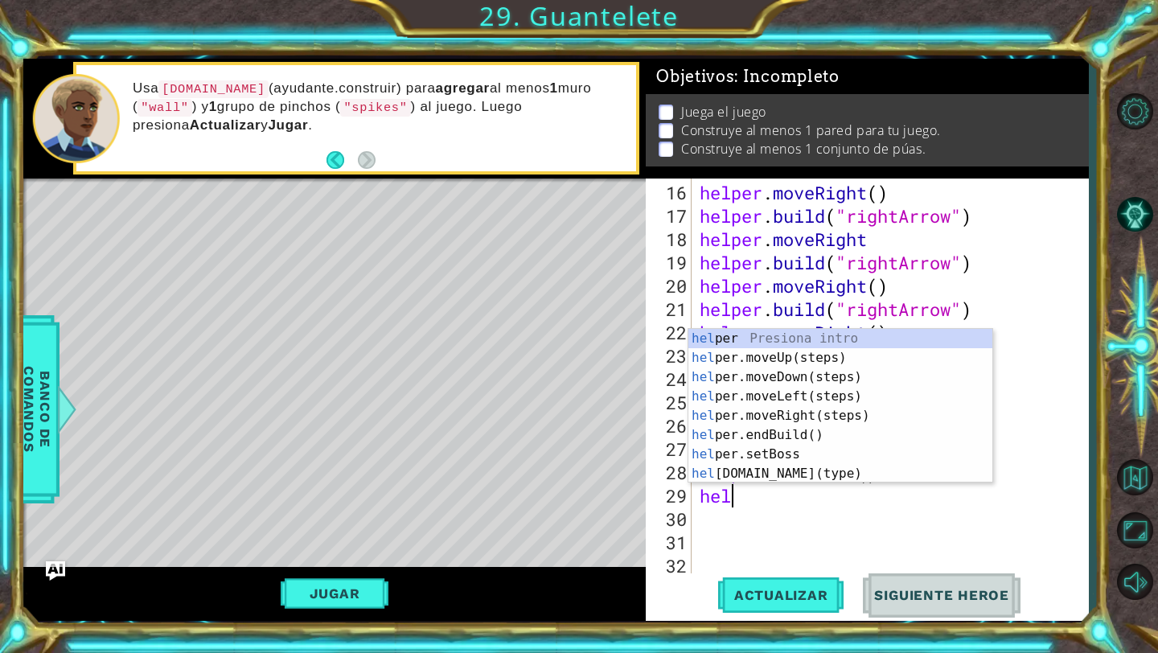
type textarea "helpe"
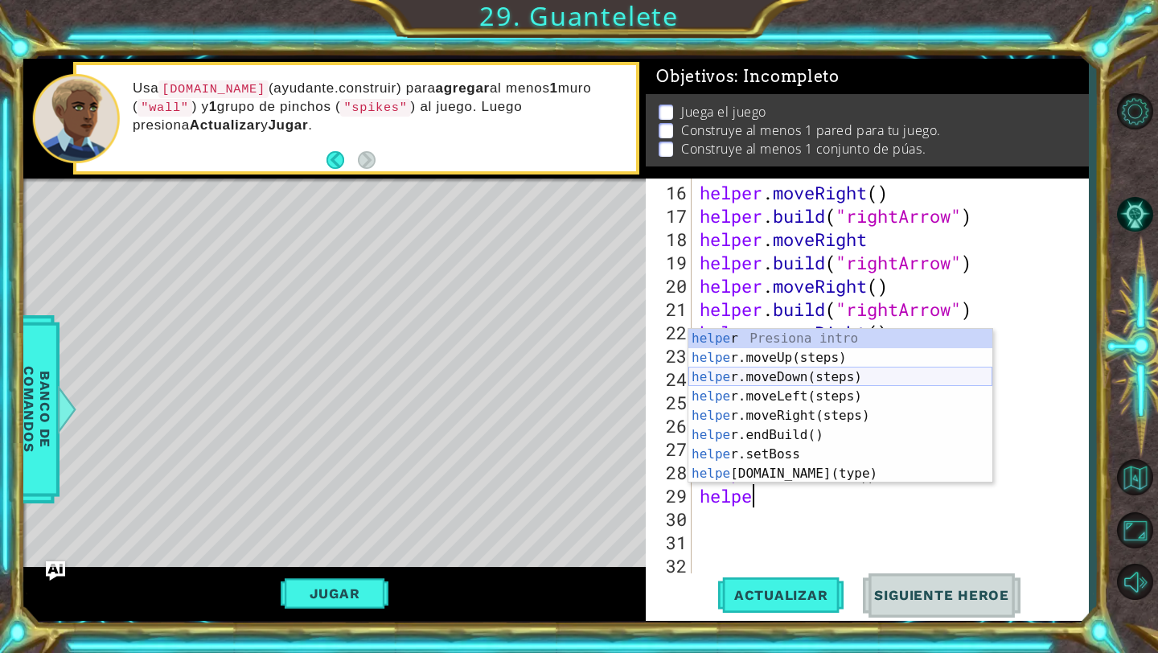
click at [818, 377] on div "helpe r Presiona intro helpe r.moveUp(steps) Presiona intro helpe r.moveDown(st…" at bounding box center [840, 425] width 304 height 193
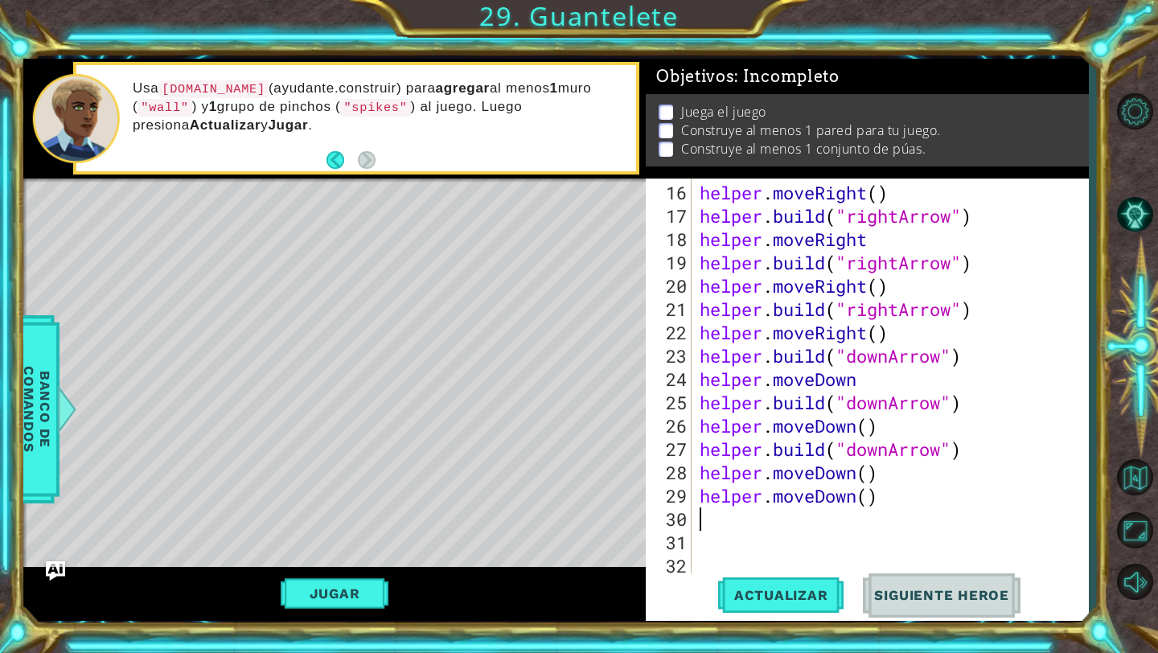
scroll to position [0, 0]
click at [861, 499] on div "helper . moveRight ( ) helper . build ( "rightArrow" ) helper . moveRight helpe…" at bounding box center [894, 402] width 396 height 443
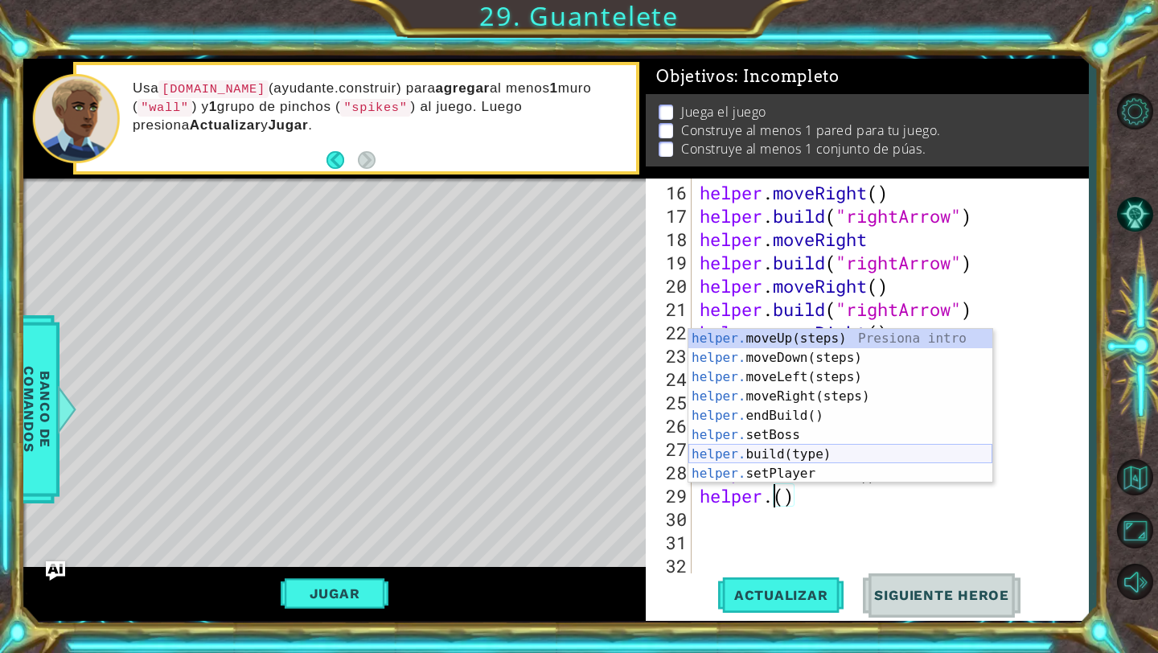
click at [840, 457] on div "helper. moveUp(steps) Presiona intro helper. moveDown(steps) Presiona intro hel…" at bounding box center [840, 425] width 304 height 193
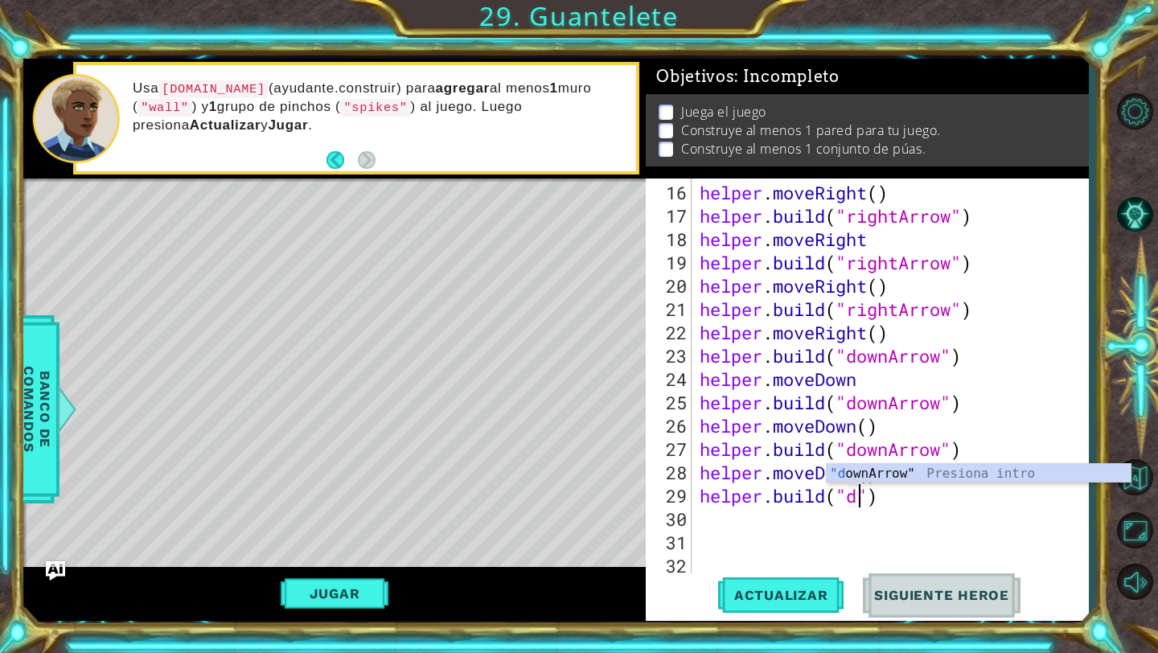
scroll to position [0, 8]
click at [886, 473] on div ""dow nArrow" Presiona intro" at bounding box center [978, 493] width 304 height 58
type textarea "[DOMAIN_NAME]("downArrow")"
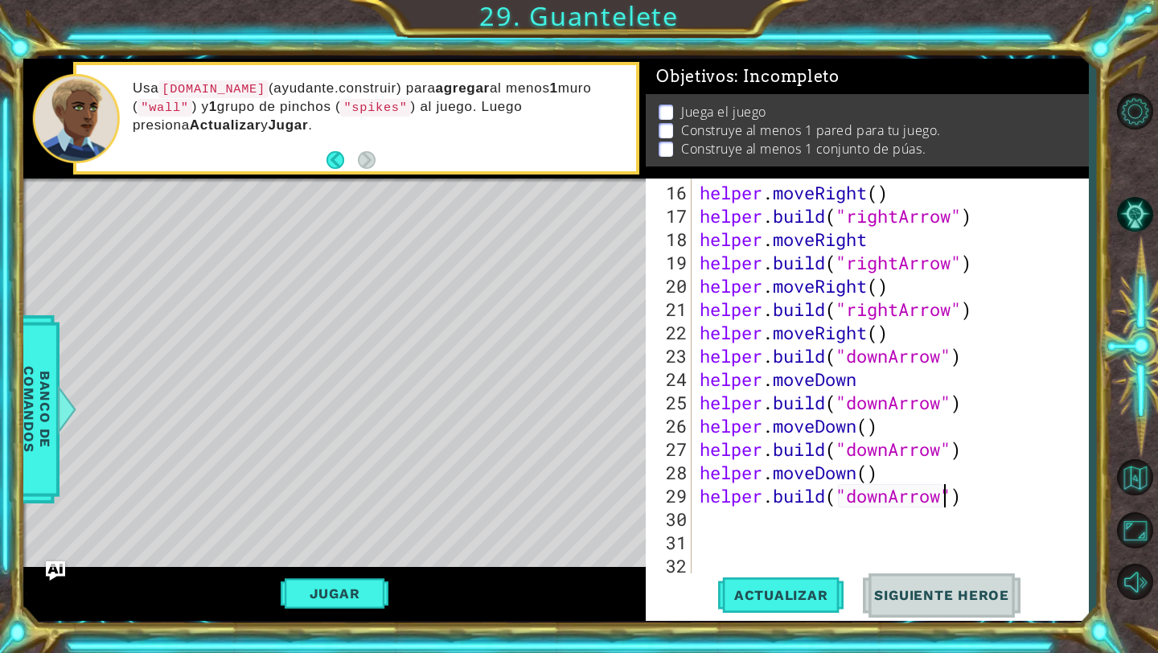
click at [789, 515] on div "helper . moveRight ( ) helper . build ( "rightArrow" ) helper . moveRight helpe…" at bounding box center [894, 402] width 396 height 443
type textarea "j"
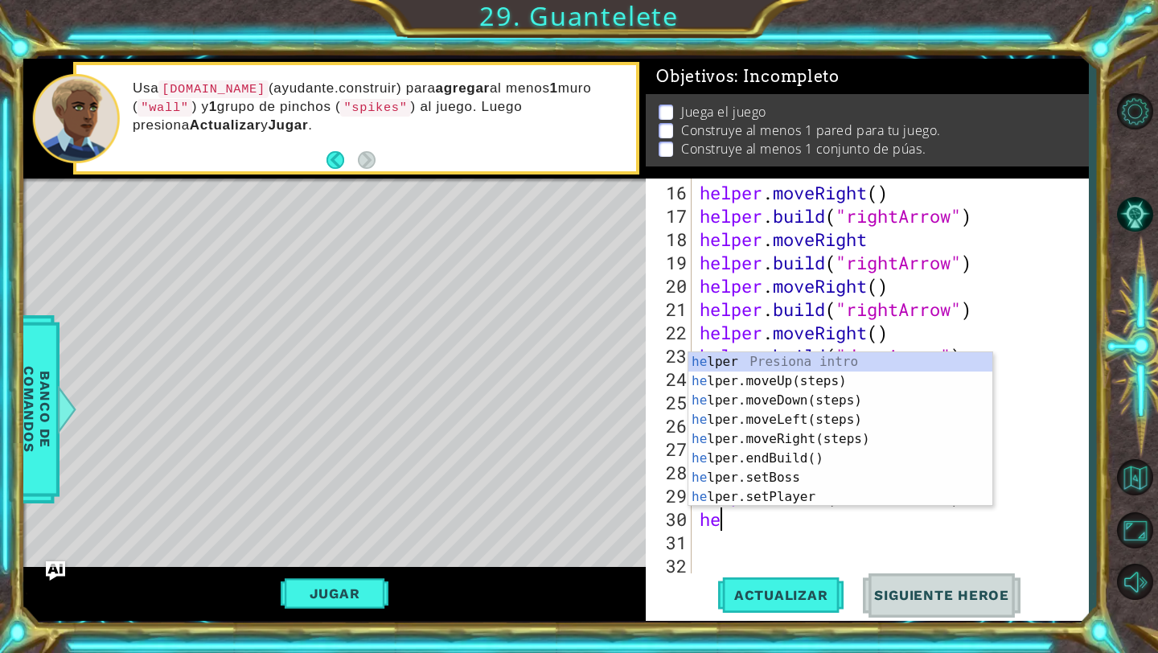
type textarea "hel"
click at [797, 391] on div "hel per Presiona intro hel per.moveUp(steps) Presiona intro hel per.moveDown(st…" at bounding box center [840, 448] width 304 height 193
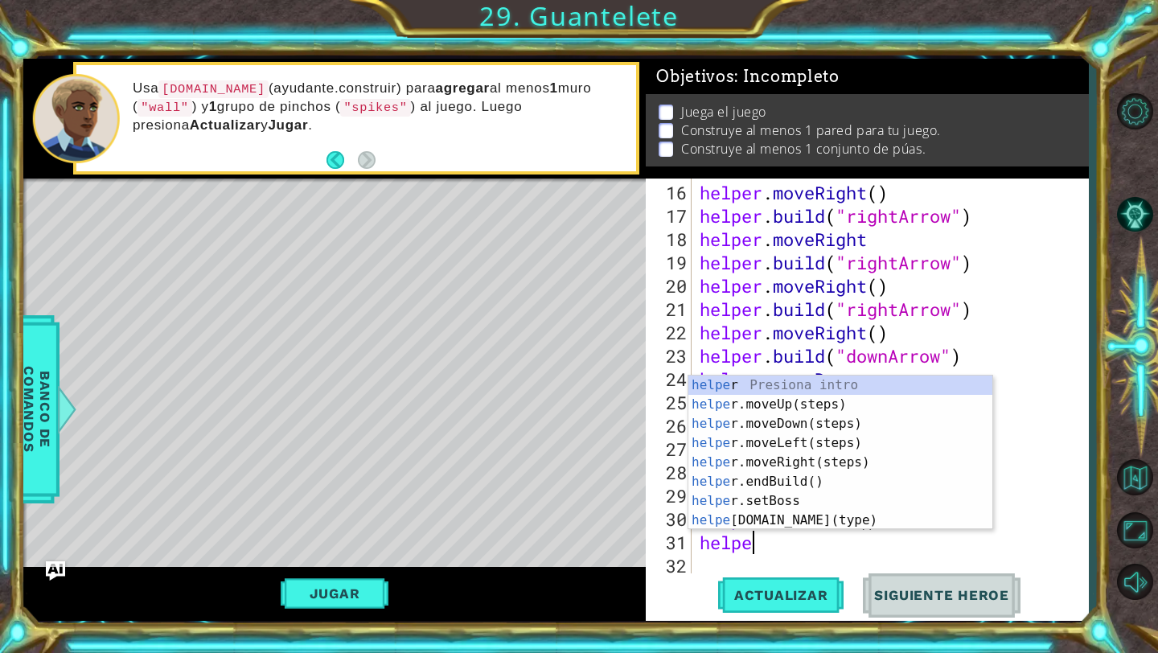
scroll to position [0, 2]
click at [789, 518] on div "helpe r Presiona intro helpe r.moveUp(steps) Presiona intro helpe r.moveDown(st…" at bounding box center [840, 471] width 304 height 193
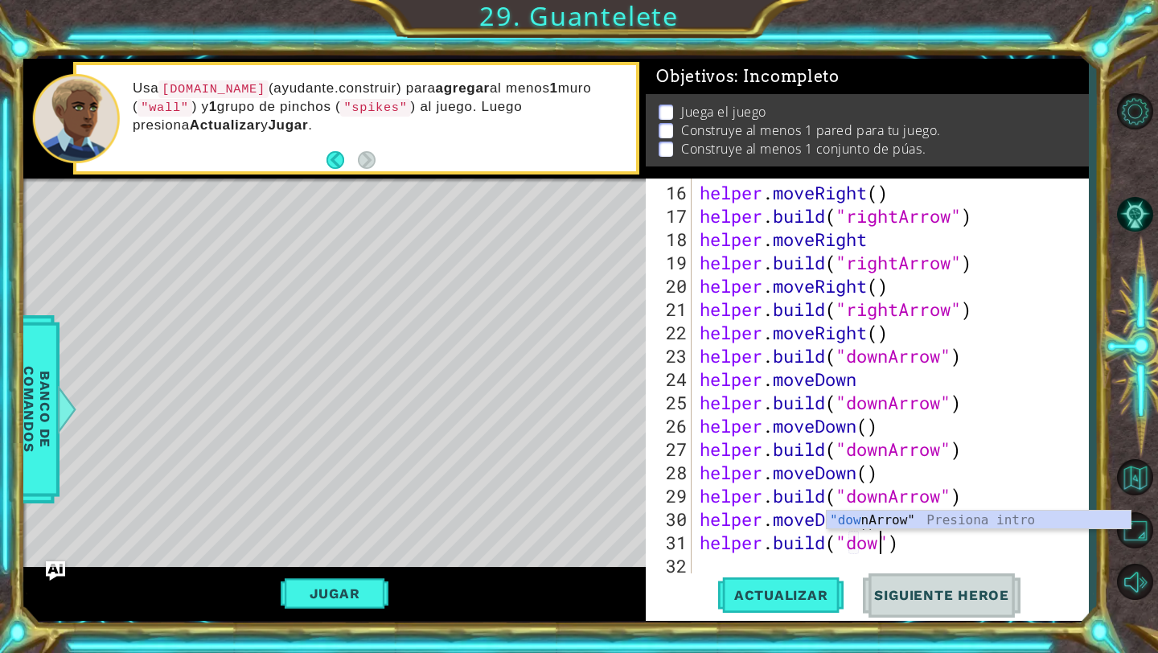
scroll to position [0, 9]
click at [871, 516] on div ""down Arrow" Presiona intro" at bounding box center [978, 539] width 304 height 58
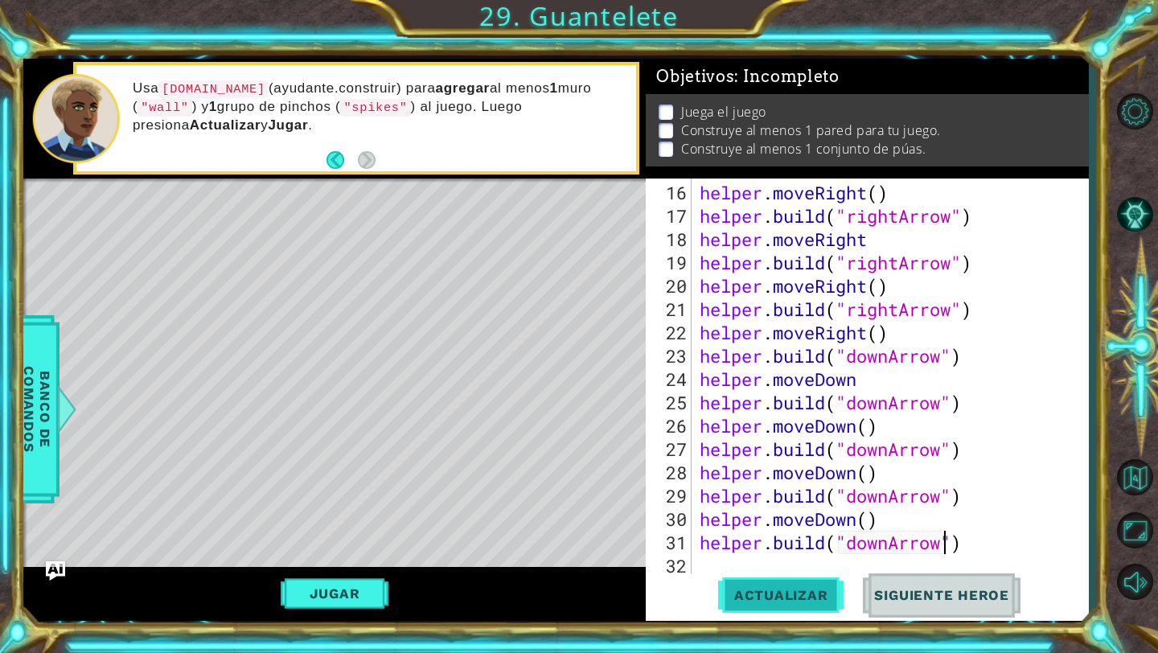
type textarea "[DOMAIN_NAME]("downArrow")"
click at [802, 597] on span "Actualizar" at bounding box center [781, 595] width 126 height 16
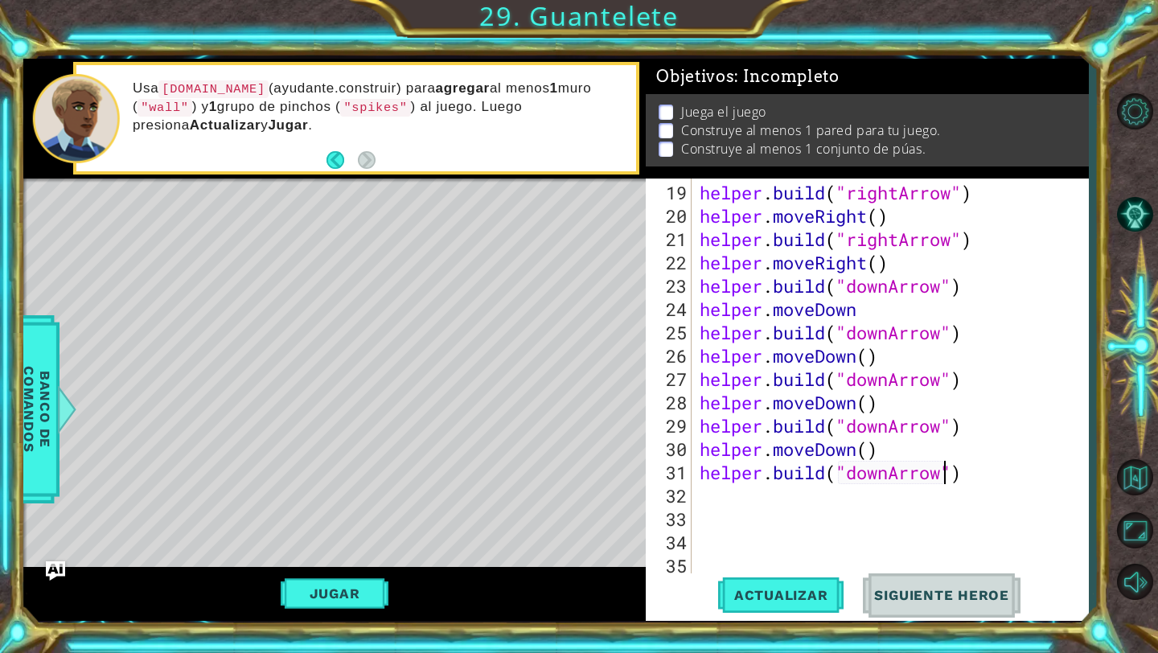
scroll to position [466, 0]
click at [739, 502] on div "helper . build ( "rightArrow" ) helper . moveRight ( ) helper . build ( "rightA…" at bounding box center [894, 402] width 396 height 443
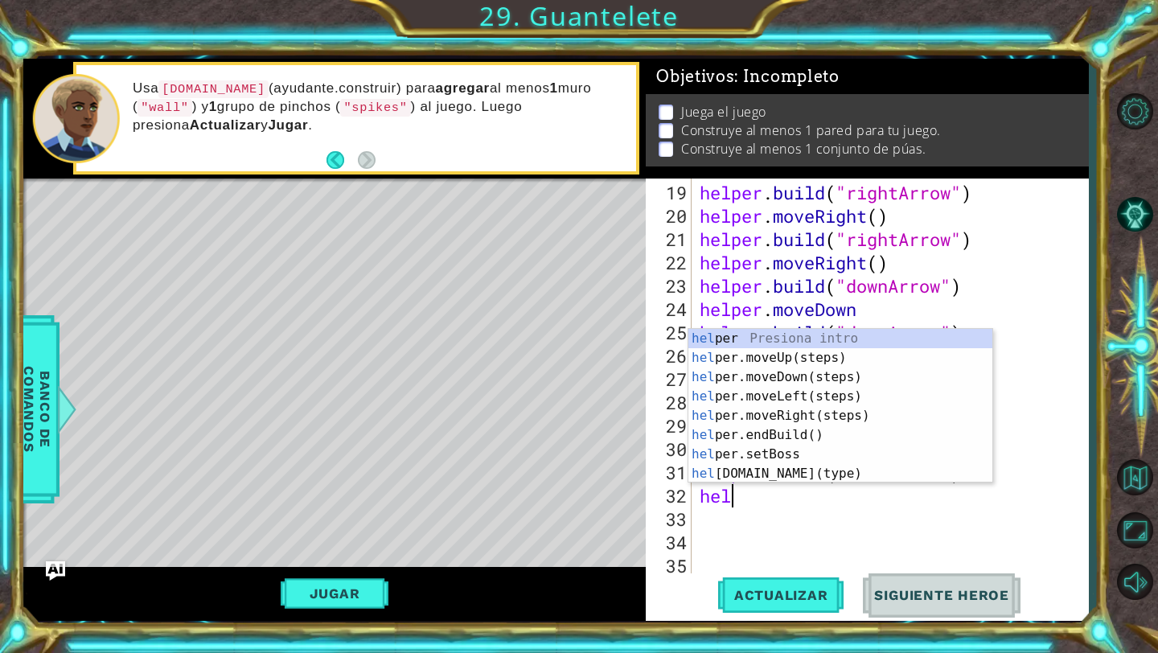
type textarea "helpe"
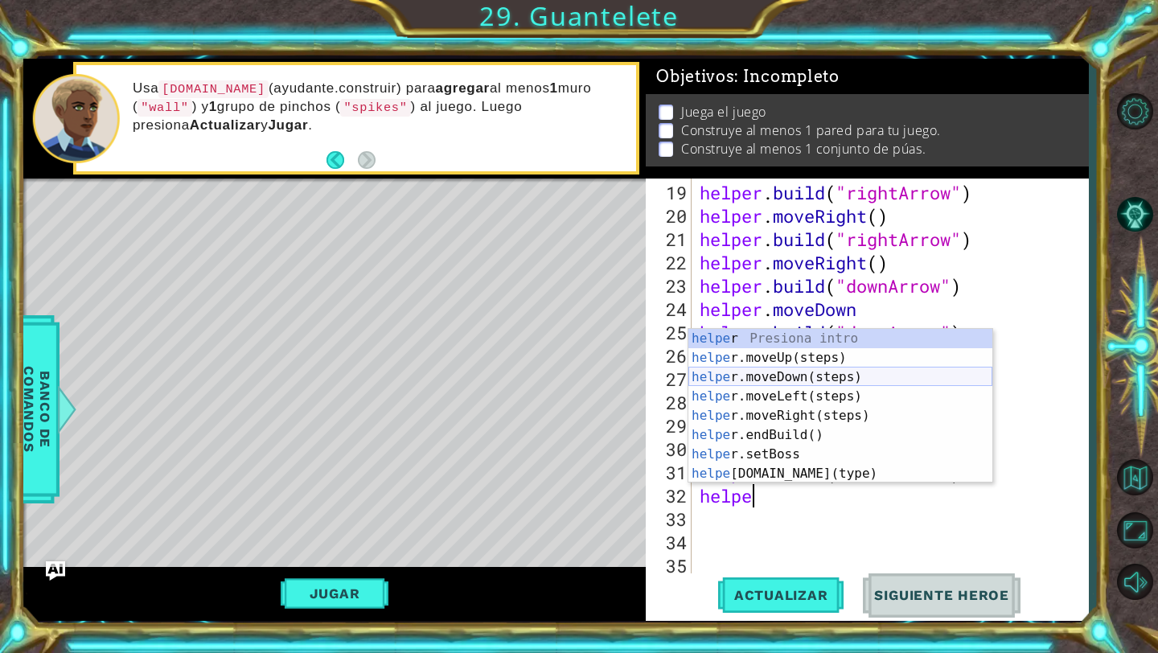
click at [796, 370] on div "helpe r Presiona intro helpe r.moveUp(steps) Presiona intro helpe r.moveDown(st…" at bounding box center [840, 425] width 304 height 193
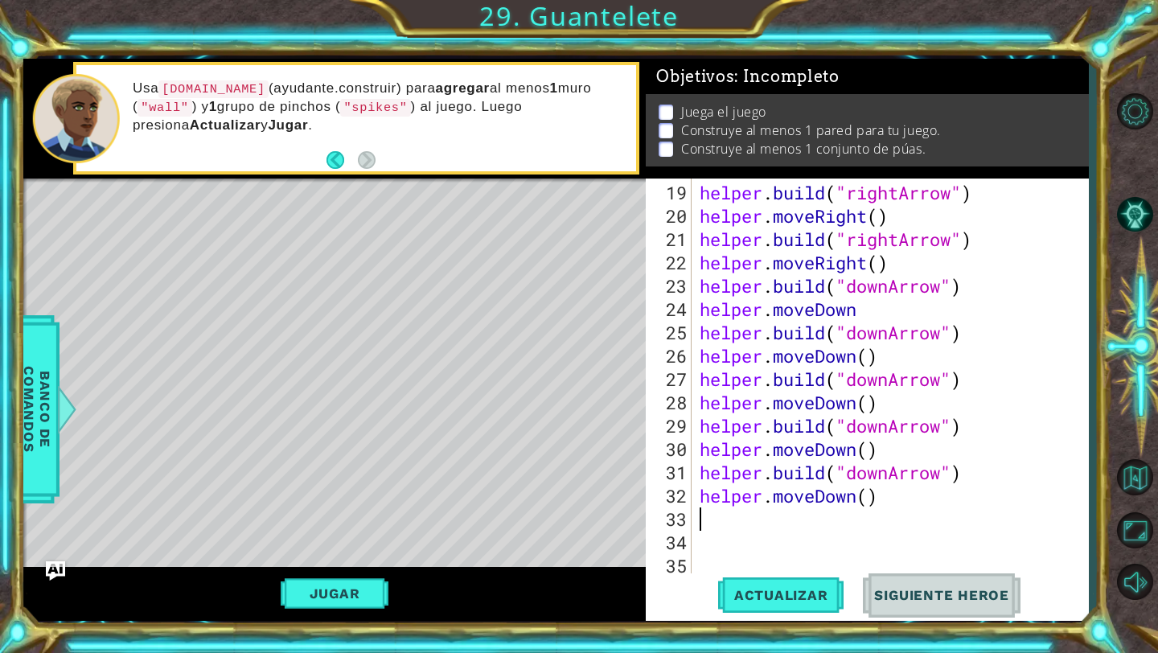
scroll to position [0, 0]
click at [783, 603] on button "Actualizar" at bounding box center [781, 595] width 126 height 44
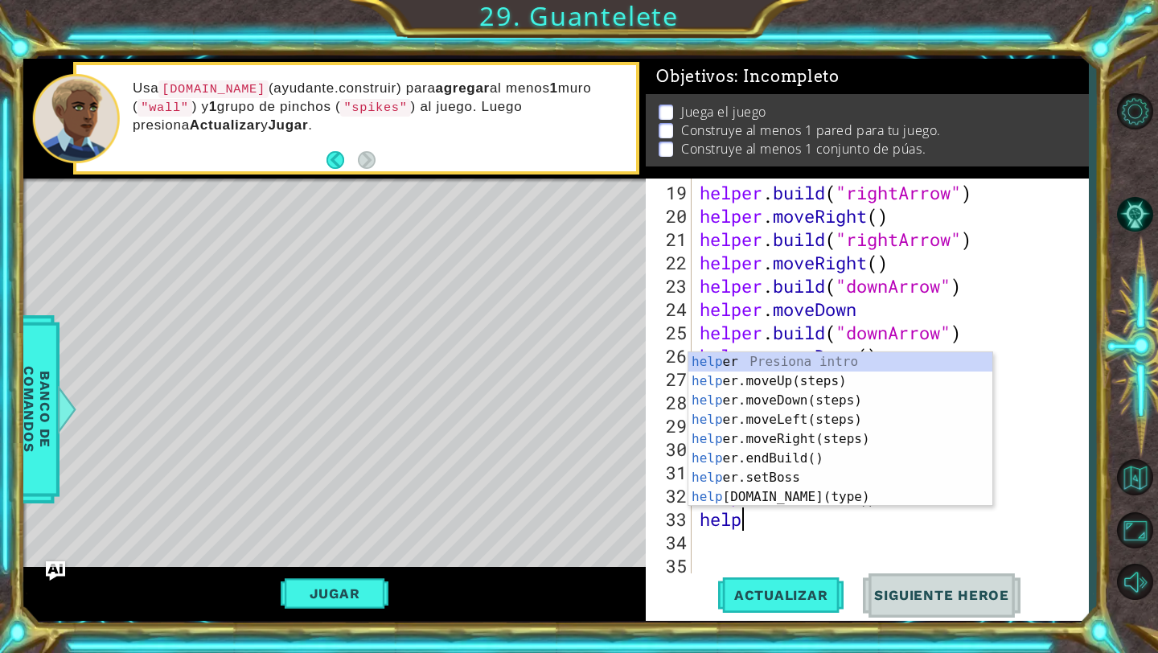
scroll to position [0, 2]
click at [793, 498] on div "helpe r Presiona intro helpe r.moveUp(steps) Presiona intro helpe r.moveDown(st…" at bounding box center [840, 448] width 304 height 193
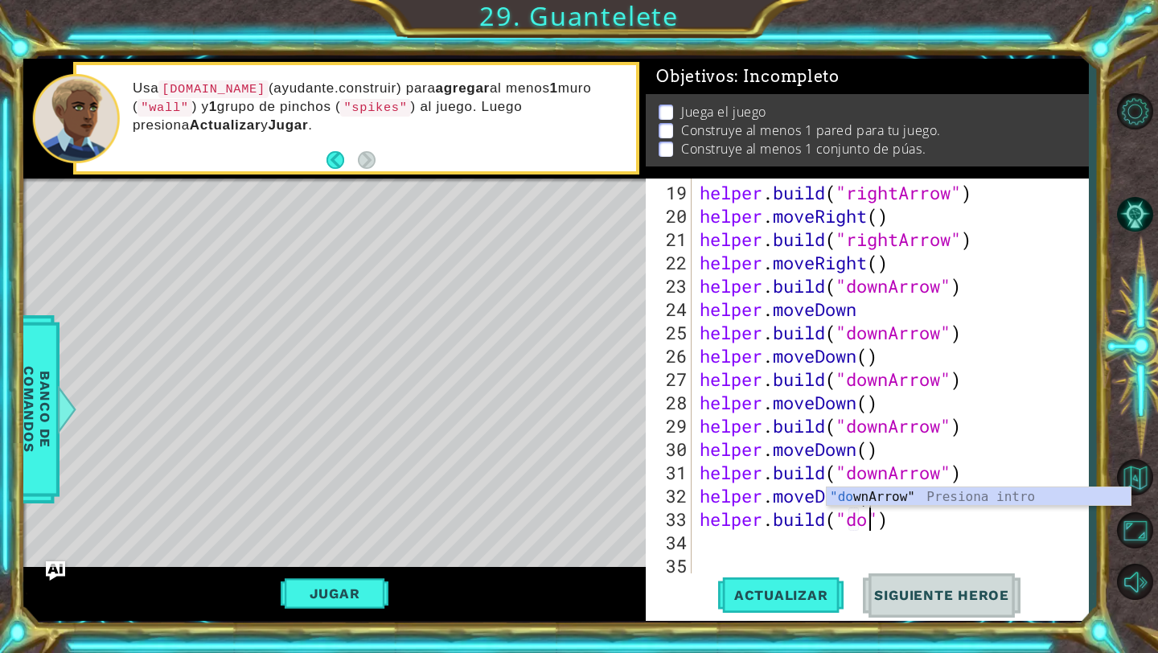
scroll to position [0, 8]
click at [879, 497] on div ""dow nArrow" Presiona intro" at bounding box center [978, 516] width 304 height 58
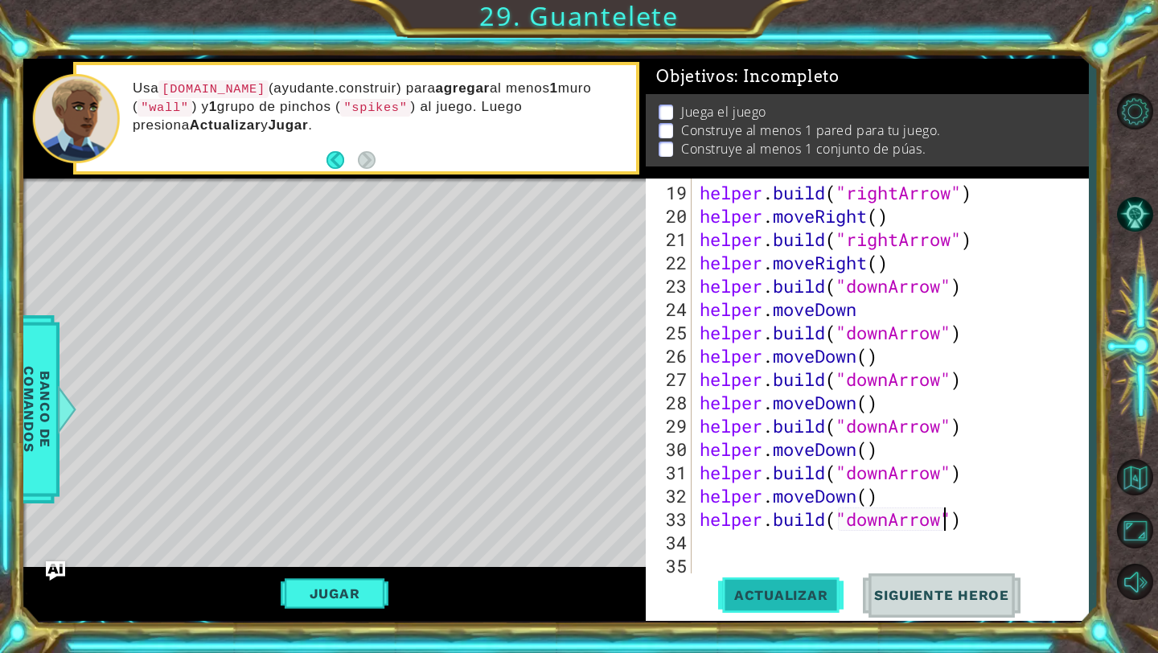
type textarea "[DOMAIN_NAME]("downArrow")"
click at [818, 588] on span "Actualizar" at bounding box center [781, 595] width 126 height 16
click at [771, 539] on div "helper . build ( "rightArrow" ) helper . moveRight ( ) helper . build ( "rightA…" at bounding box center [894, 402] width 396 height 443
click at [320, 577] on div "Jugar" at bounding box center [334, 594] width 622 height 54
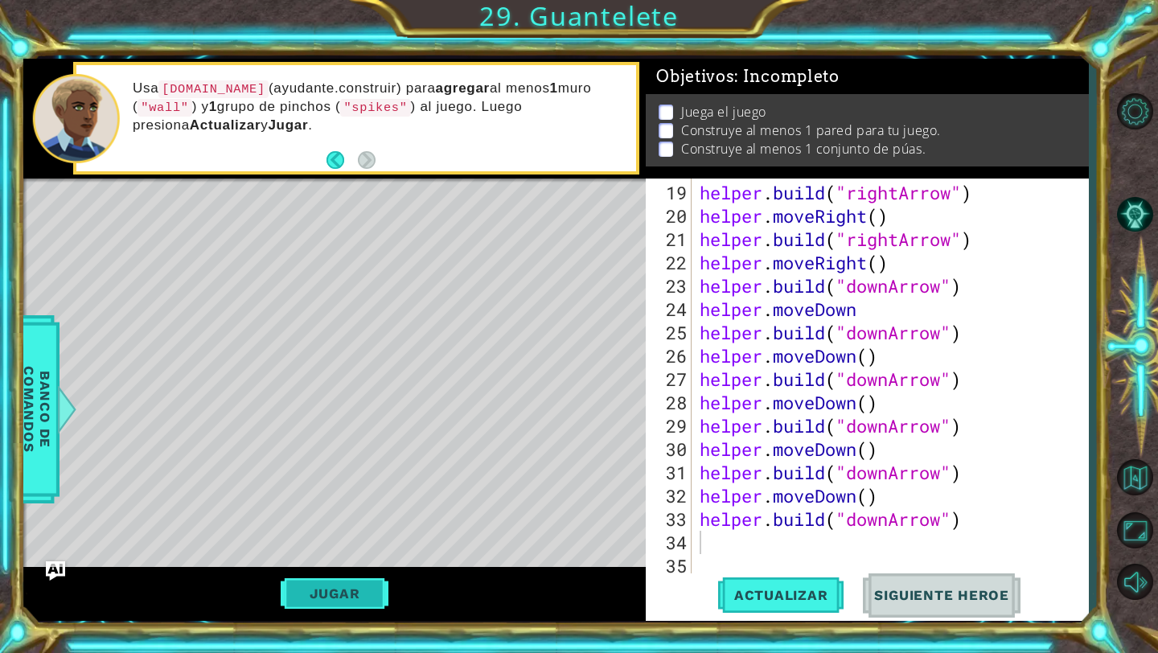
click at [323, 584] on button "Jugar" at bounding box center [335, 593] width 109 height 31
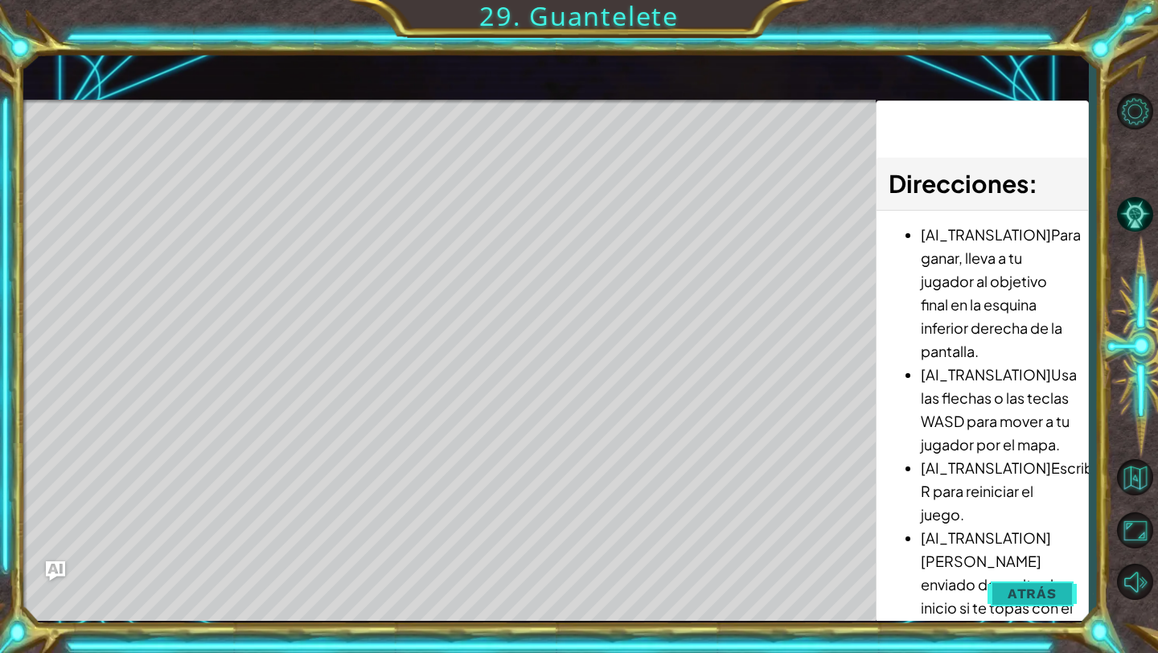
click at [1036, 586] on span "Atrás" at bounding box center [1031, 593] width 49 height 16
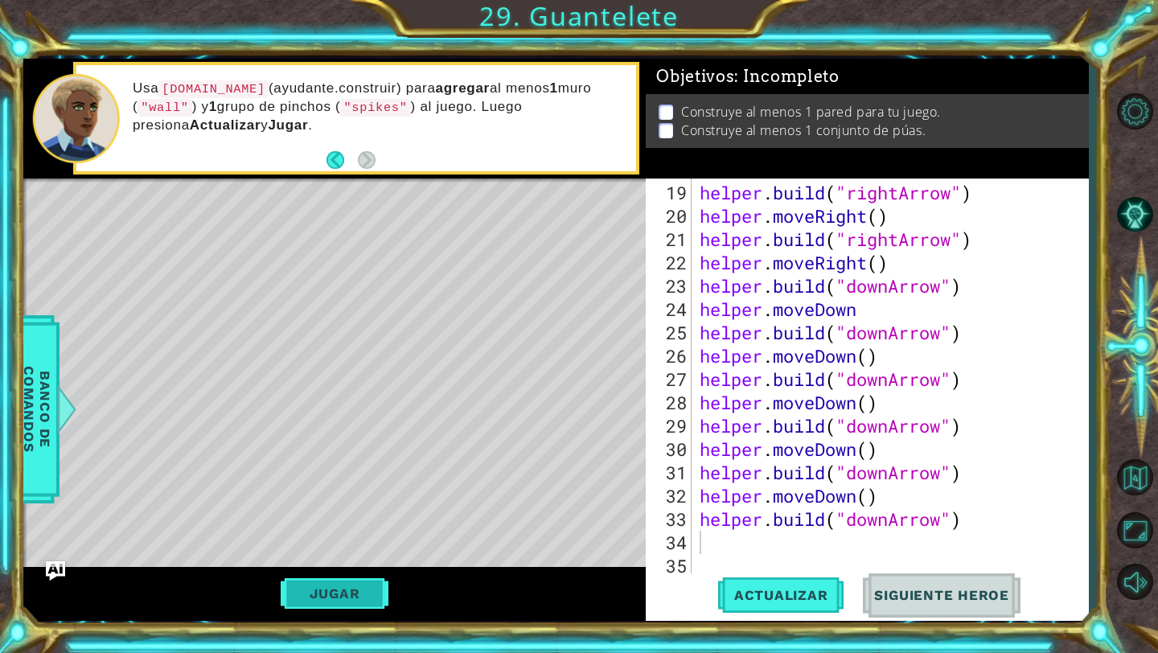
click at [350, 595] on button "Jugar" at bounding box center [335, 593] width 109 height 31
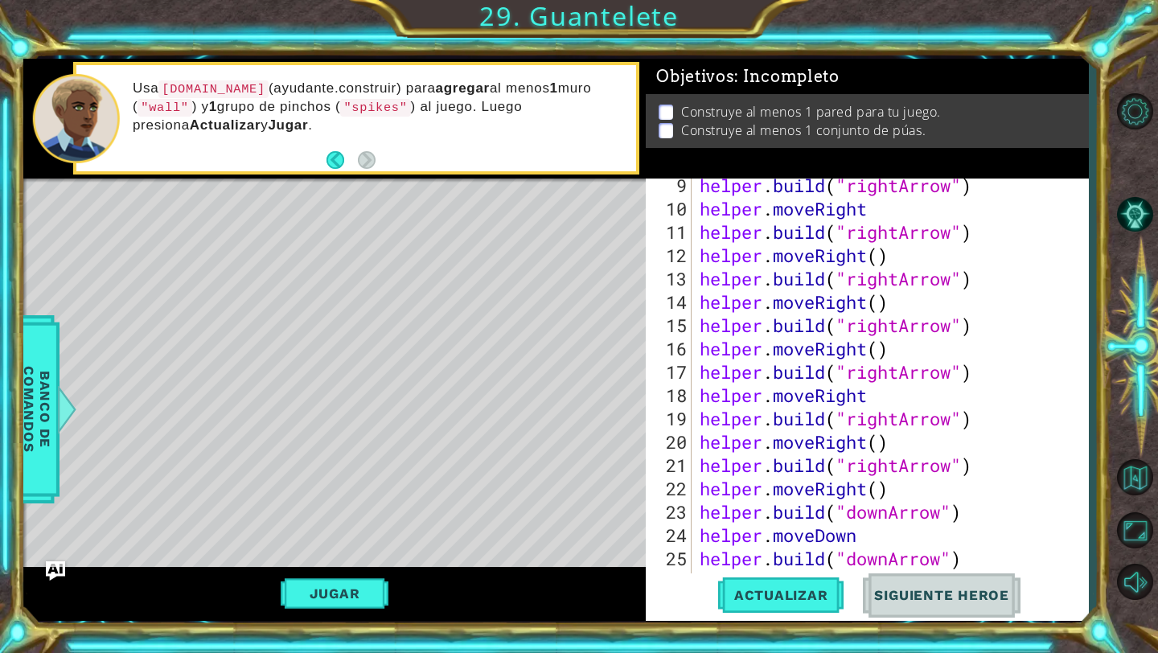
scroll to position [252, 0]
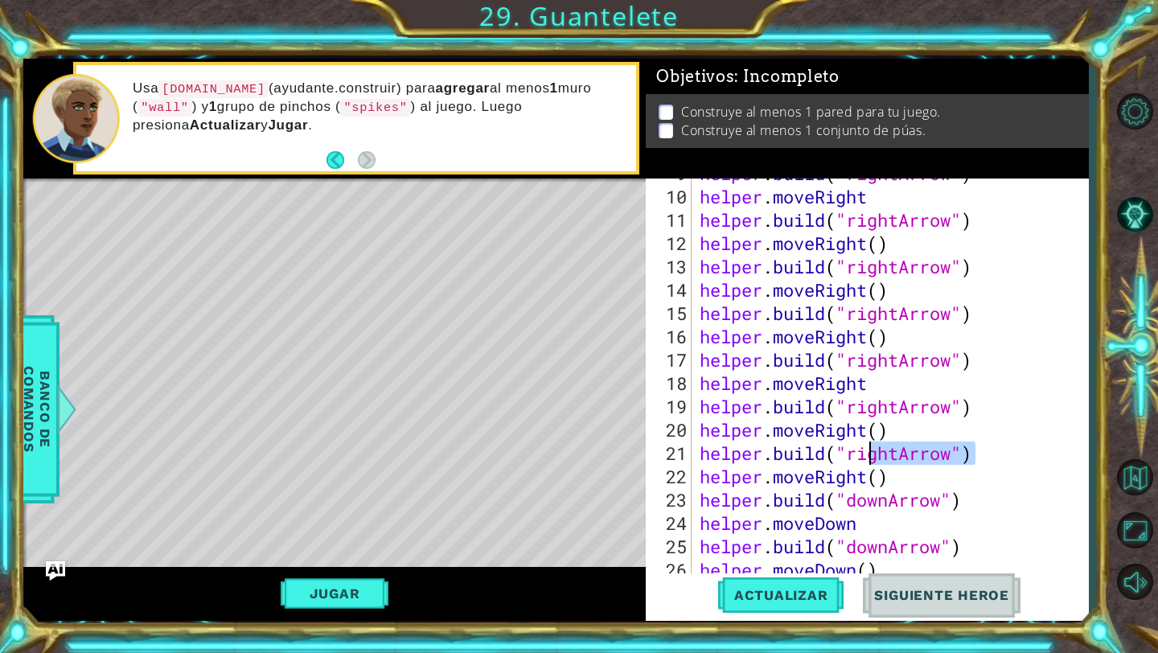
drag, startPoint x: 980, startPoint y: 447, endPoint x: 872, endPoint y: 453, distance: 107.9
click at [872, 453] on div "helper . build ( "rightArrow" ) helper . moveRight helper . build ( "rightArrow…" at bounding box center [894, 383] width 396 height 443
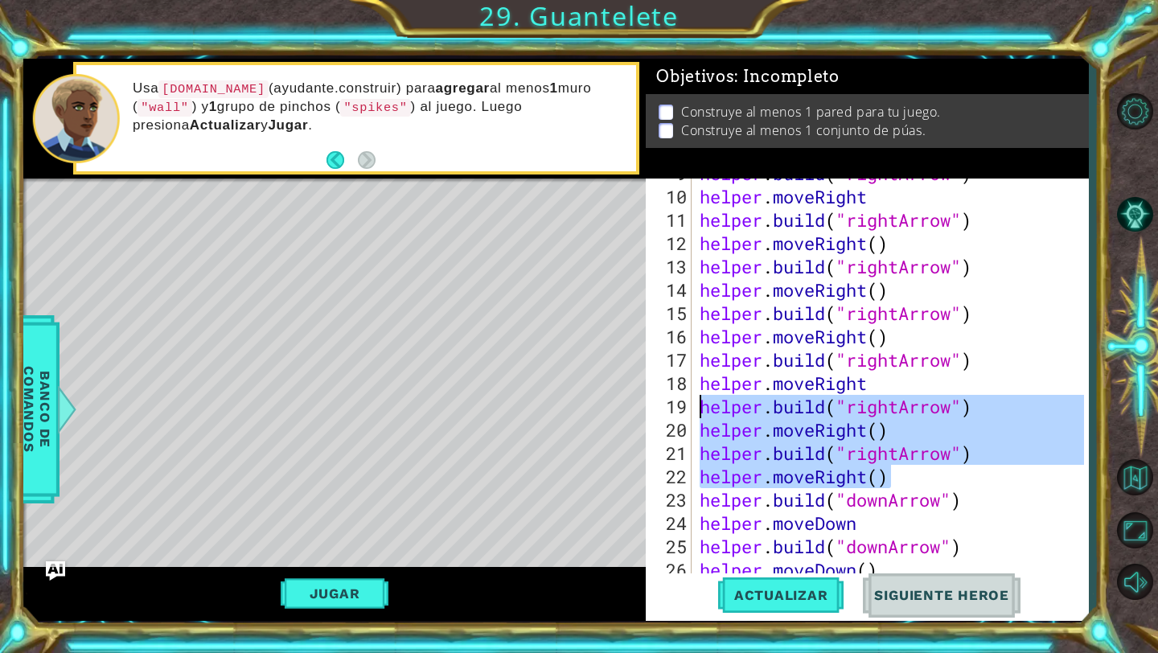
drag, startPoint x: 896, startPoint y: 473, endPoint x: 697, endPoint y: 413, distance: 208.3
click at [697, 413] on div "helper . build ( "rightArrow" ) helper . moveRight helper . build ( "rightArrow…" at bounding box center [894, 383] width 396 height 443
type textarea "[DOMAIN_NAME]("rightArrow") helper.moveRight()"
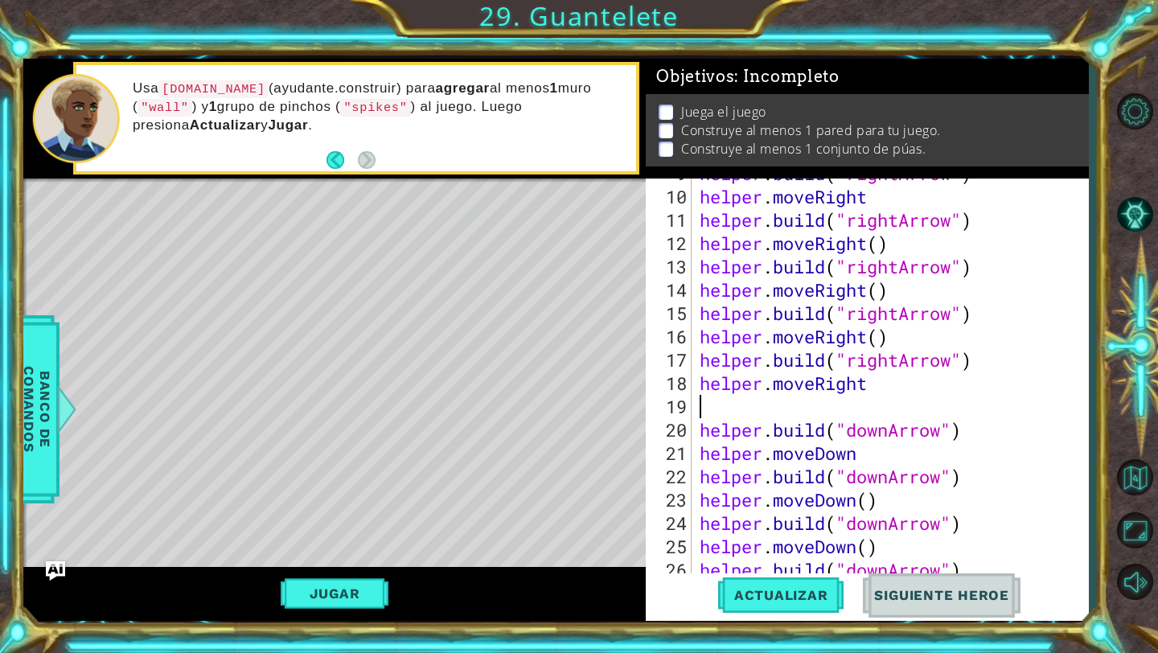
type textarea "helper.moveRight"
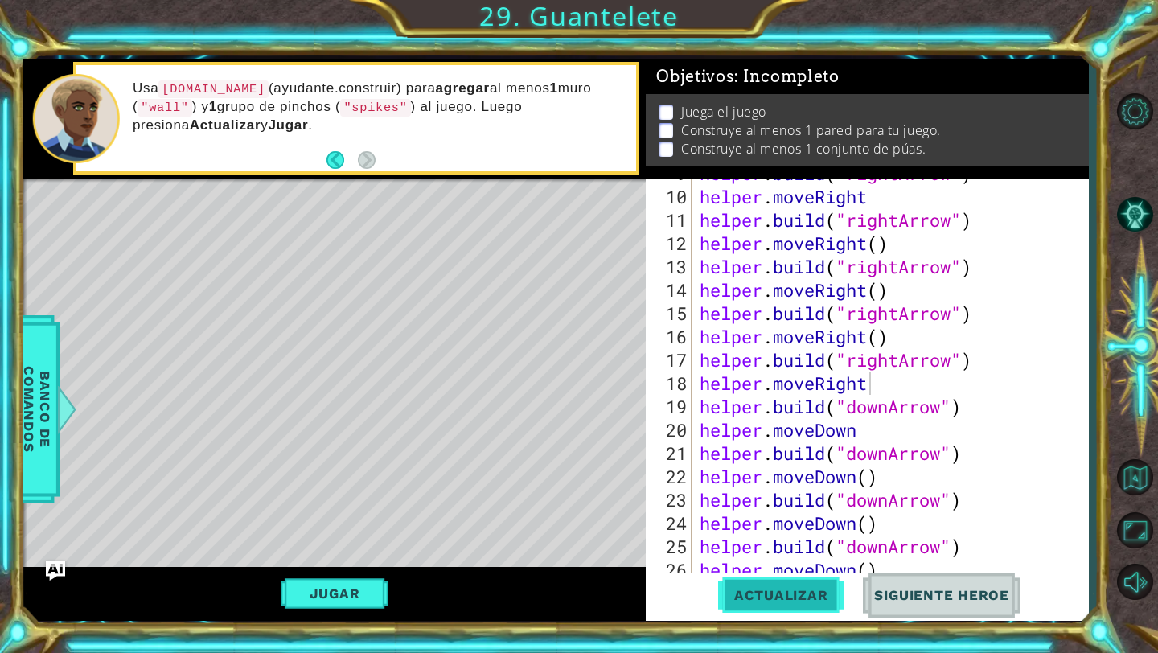
click at [741, 609] on button "Actualizar" at bounding box center [781, 595] width 126 height 44
click at [761, 601] on span "Actualizar" at bounding box center [781, 595] width 126 height 16
click at [797, 581] on button "Actualizar" at bounding box center [781, 595] width 126 height 44
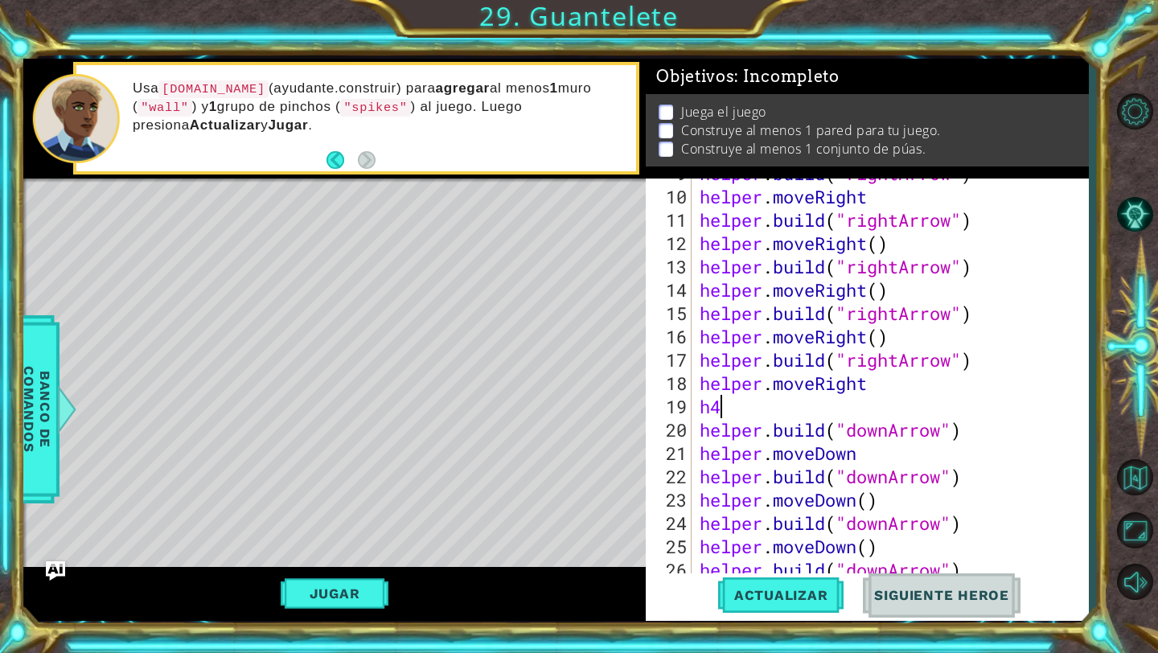
scroll to position [0, 0]
type textarea "h"
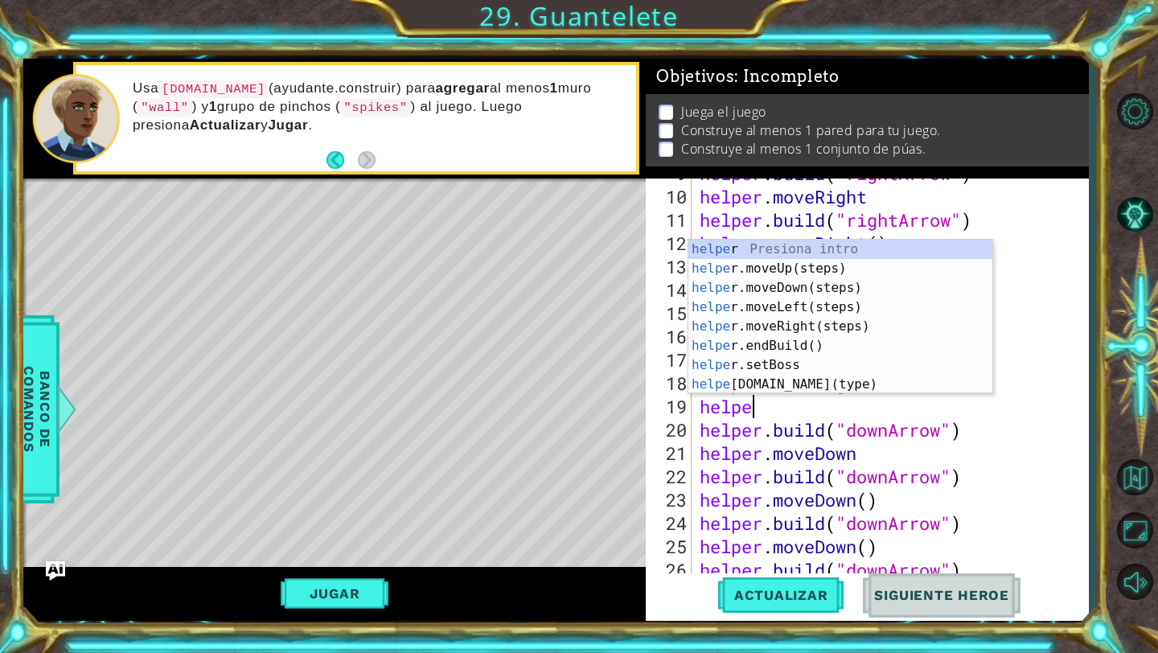
type textarea "helper"
click at [858, 322] on div "helper Presiona intro helper .moveUp(steps) Presiona intro helper .moveDown(ste…" at bounding box center [840, 336] width 304 height 193
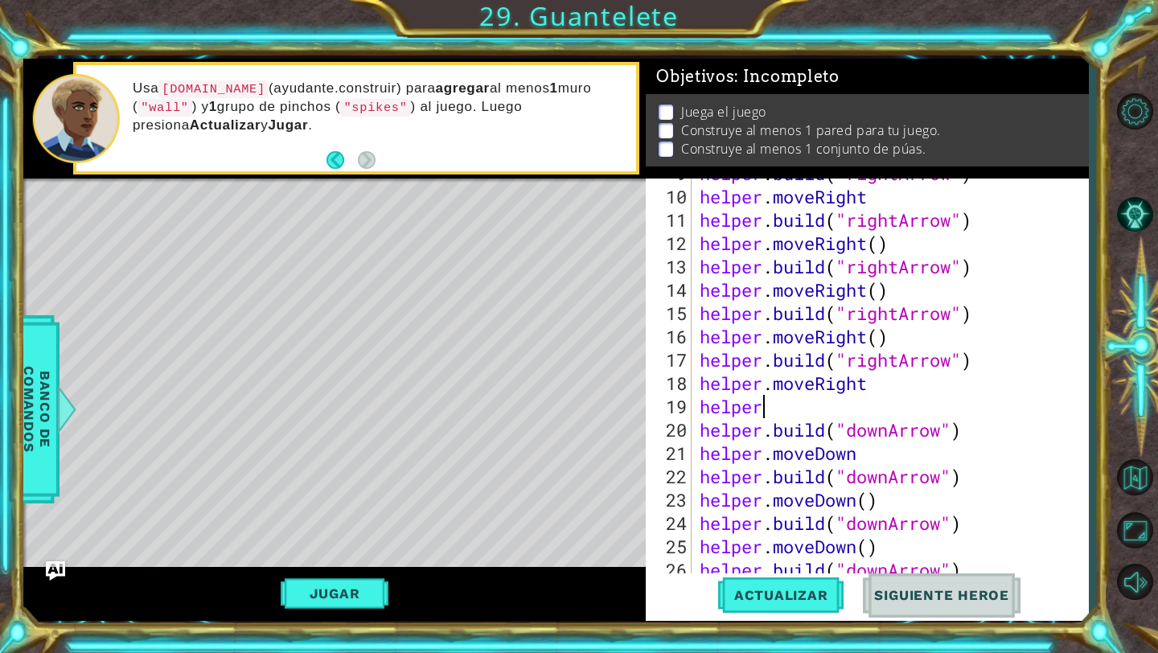
scroll to position [0, 0]
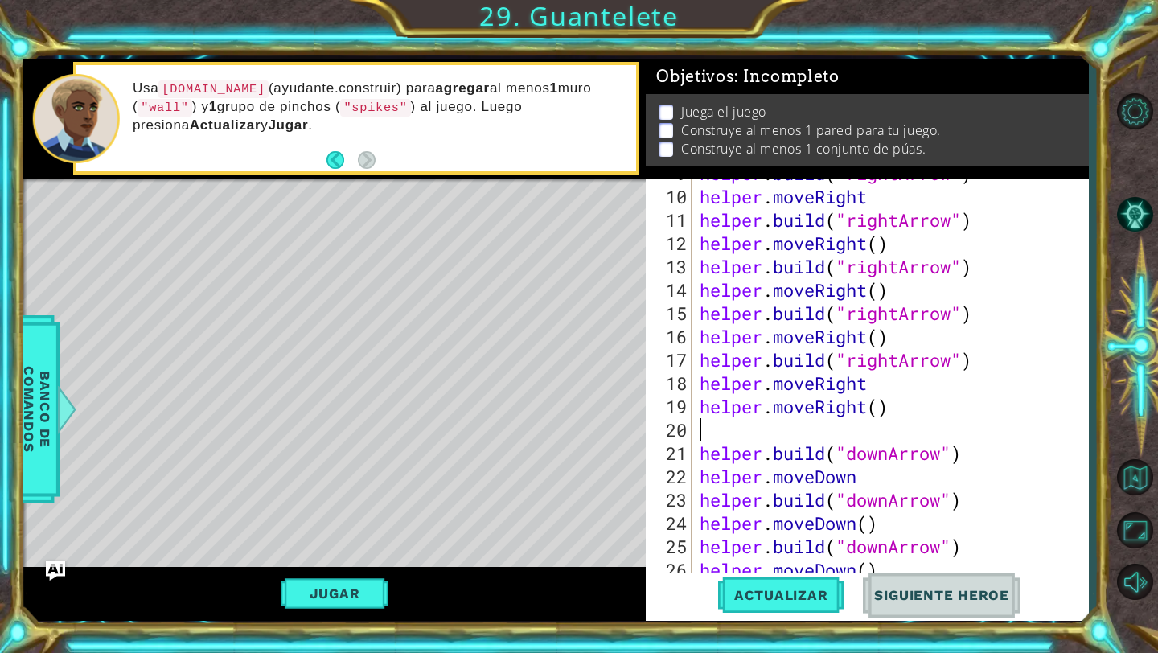
click at [883, 412] on div "helper . build ( "rightArrow" ) helper . moveRight helper . build ( "rightArrow…" at bounding box center [894, 383] width 396 height 443
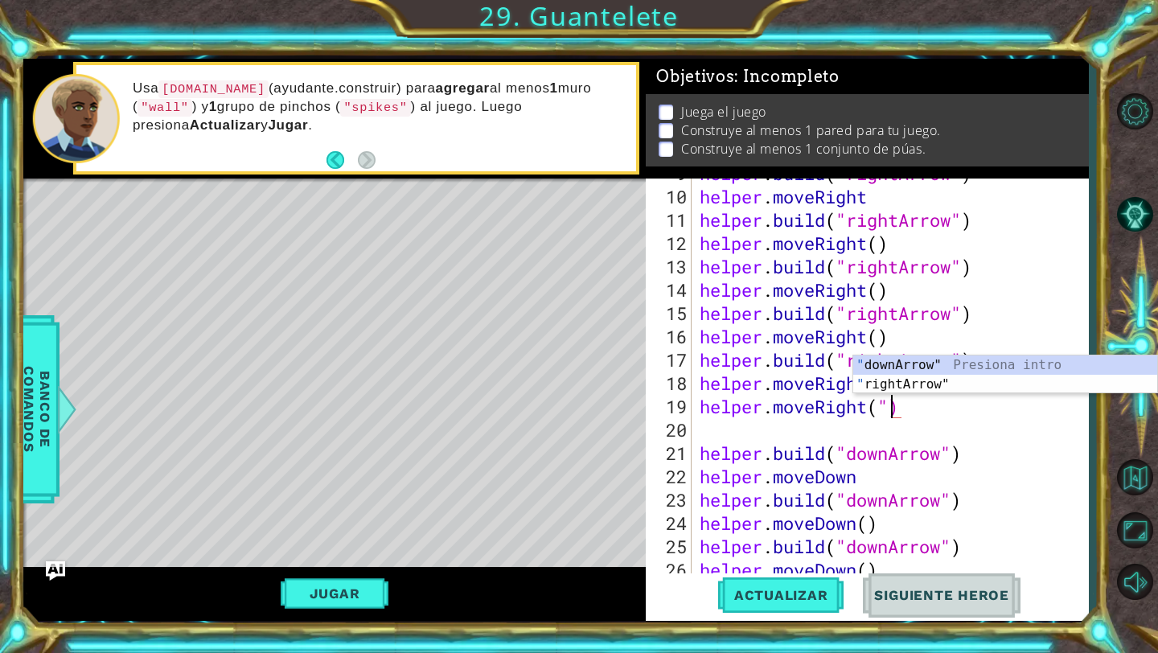
scroll to position [0, 9]
click at [912, 368] on div ""r ightArrow" Presiona intro " downA r row" Presiona intro" at bounding box center [1005, 393] width 304 height 77
type textarea "helper.moveRight("rightArrow")"
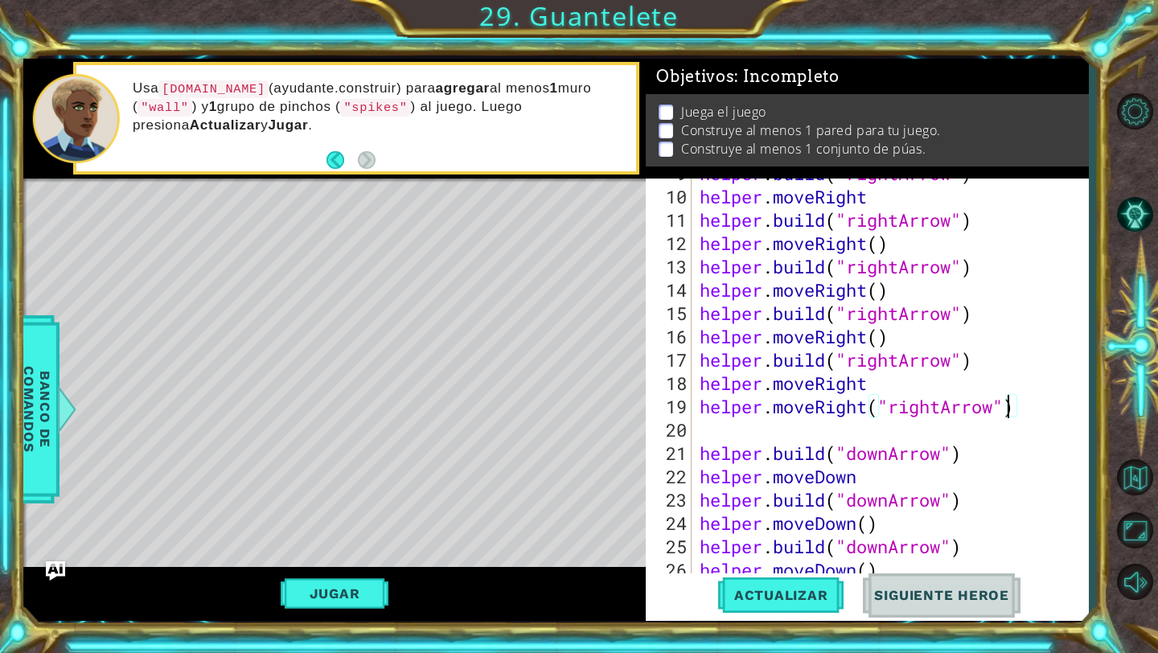
click at [896, 426] on div "helper . build ( "rightArrow" ) helper . moveRight helper . build ( "rightArrow…" at bounding box center [894, 383] width 396 height 443
click at [883, 383] on div "helper . build ( "rightArrow" ) helper . moveRight helper . build ( "rightArrow…" at bounding box center [894, 383] width 396 height 443
type textarea "helper.moveRight()"
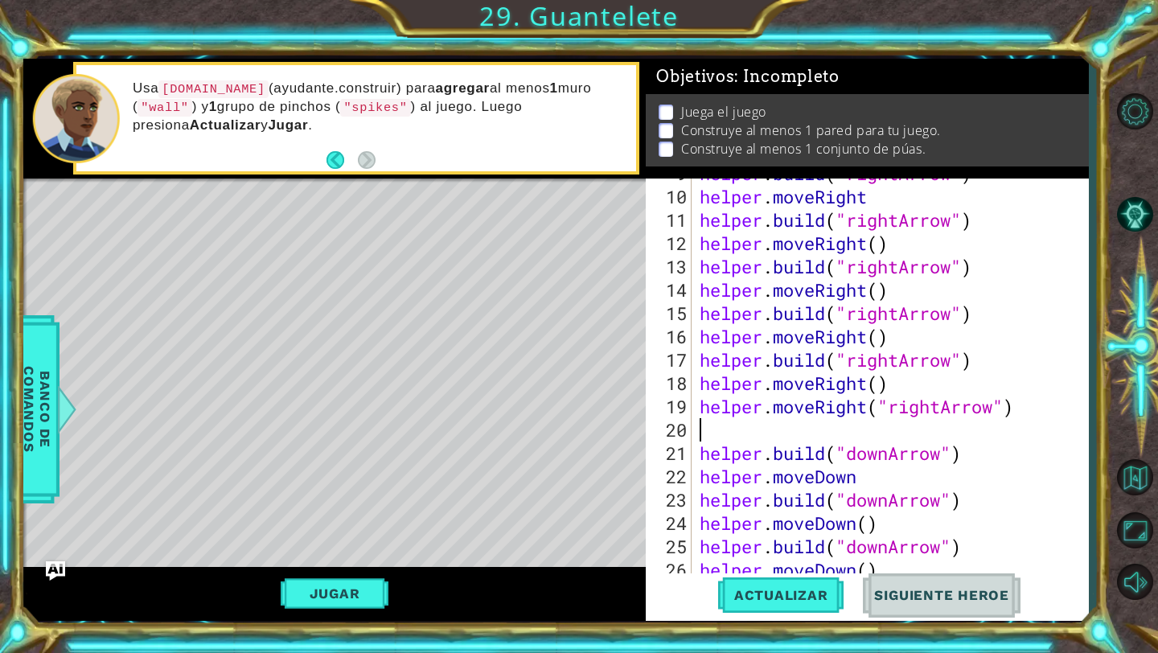
click at [839, 422] on div "helper . build ( "rightArrow" ) helper . moveRight helper . build ( "rightArrow…" at bounding box center [894, 383] width 396 height 443
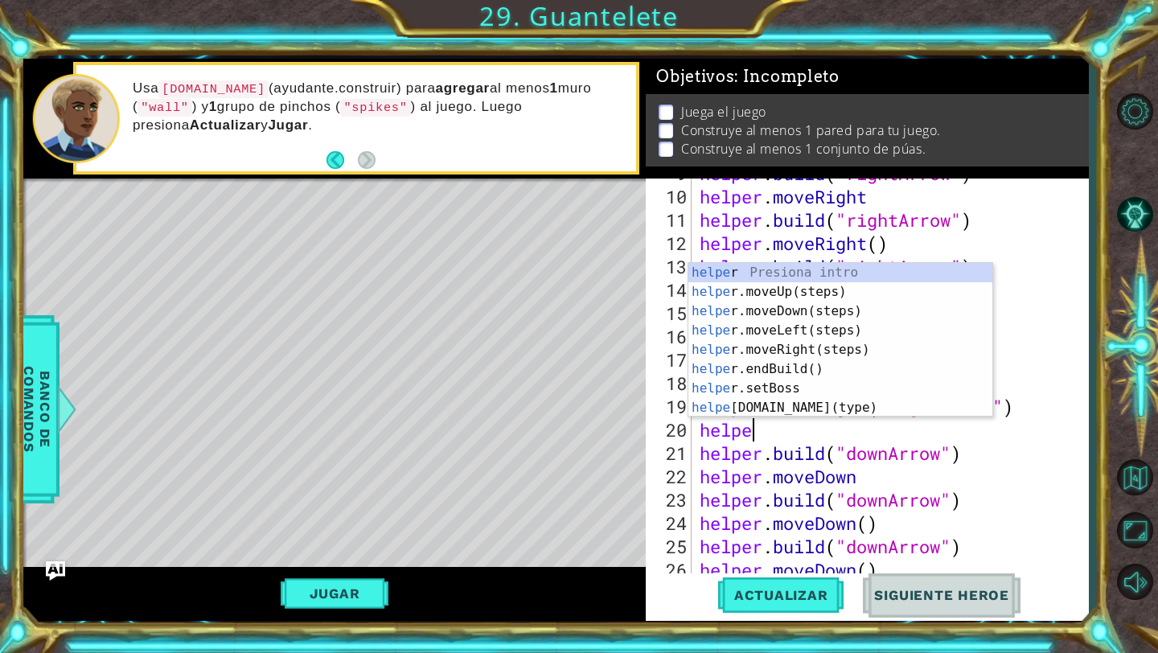
type textarea "helper"
click at [835, 344] on div "helper Presiona intro helper .moveUp(steps) Presiona intro helper .moveDown(ste…" at bounding box center [840, 359] width 304 height 193
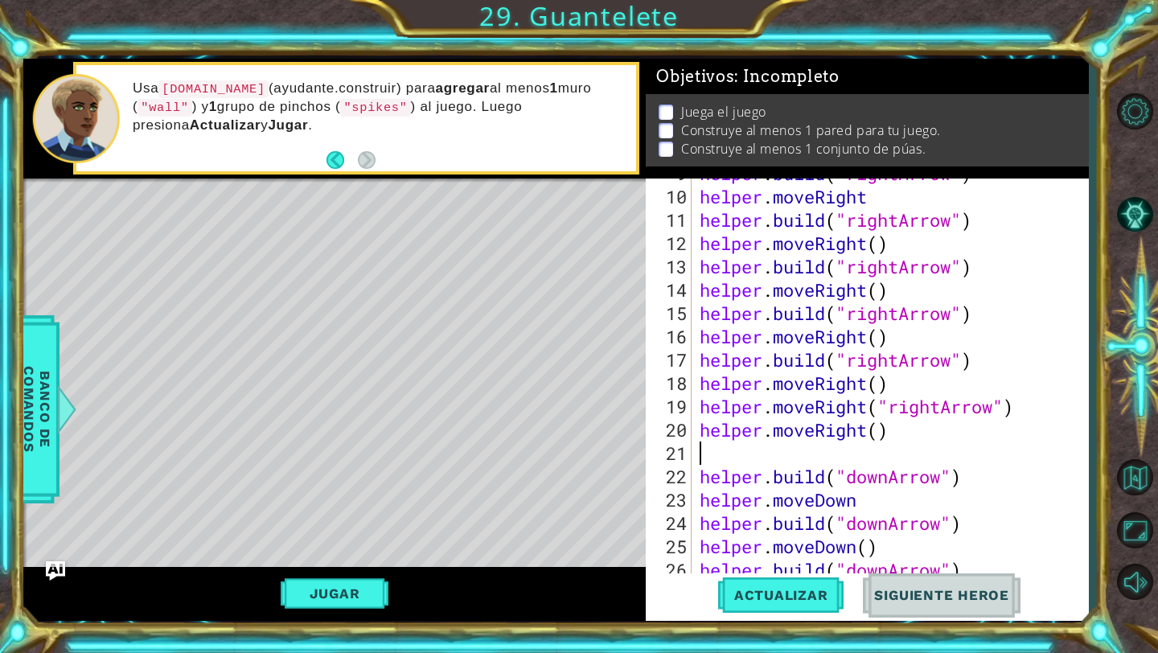
scroll to position [0, 0]
click at [783, 584] on button "Actualizar" at bounding box center [781, 595] width 126 height 44
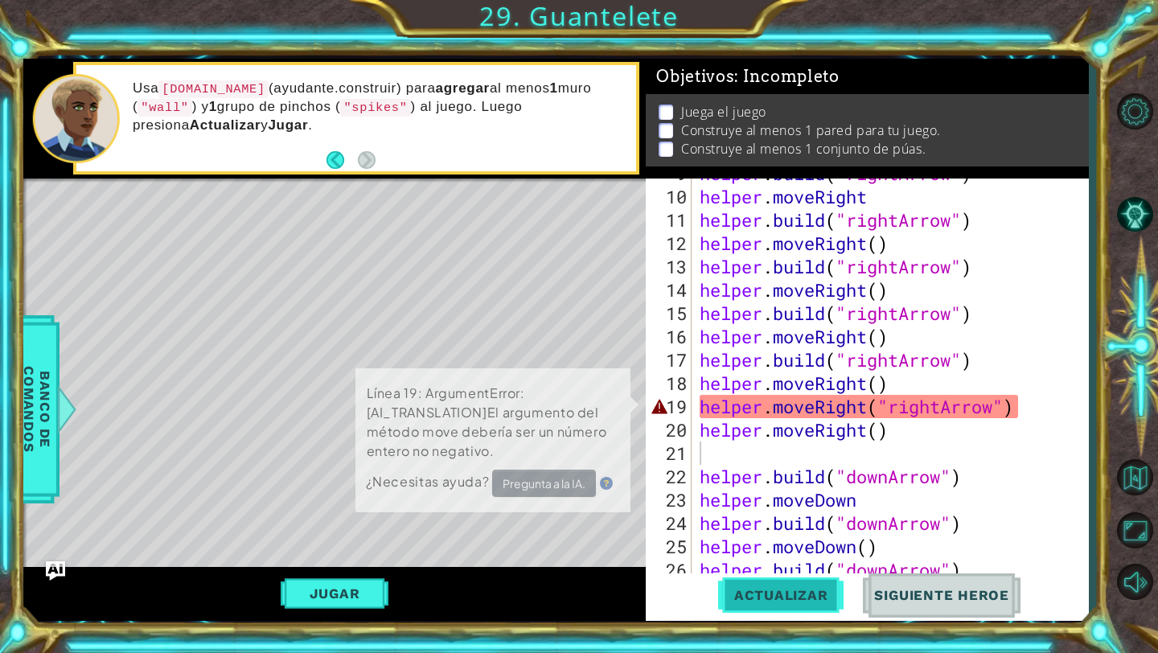
click at [783, 584] on button "Actualizar" at bounding box center [781, 595] width 126 height 44
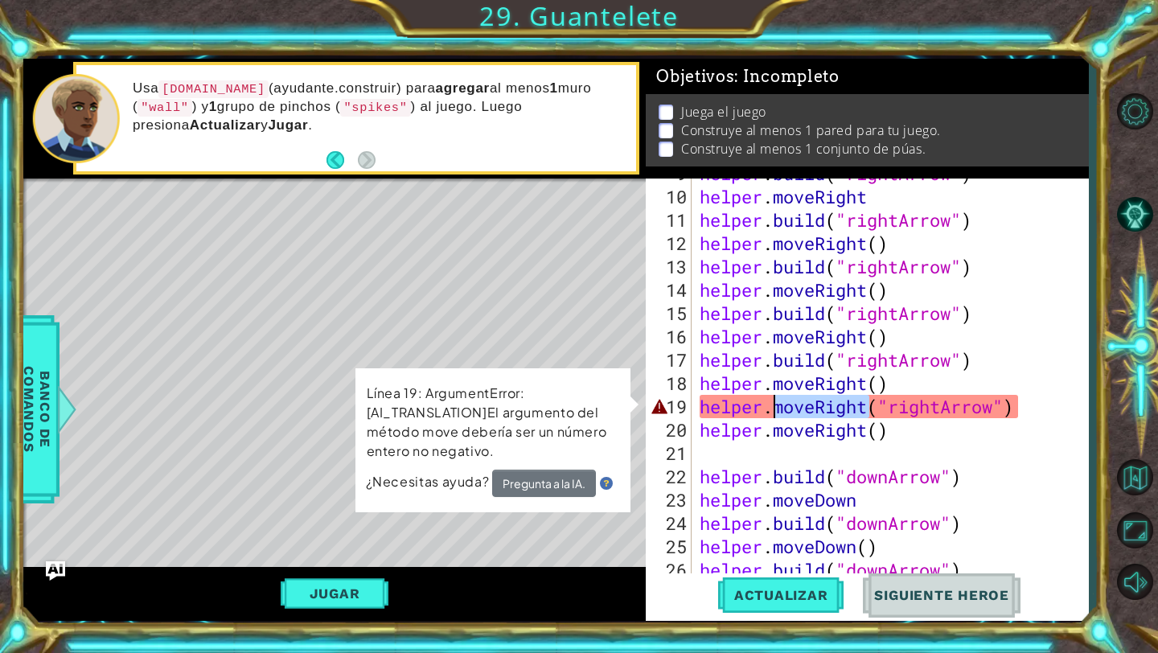
drag, startPoint x: 871, startPoint y: 414, endPoint x: 778, endPoint y: 409, distance: 92.6
click at [778, 409] on div "helper . build ( "rightArrow" ) helper . moveRight helper . build ( "rightArrow…" at bounding box center [894, 383] width 396 height 443
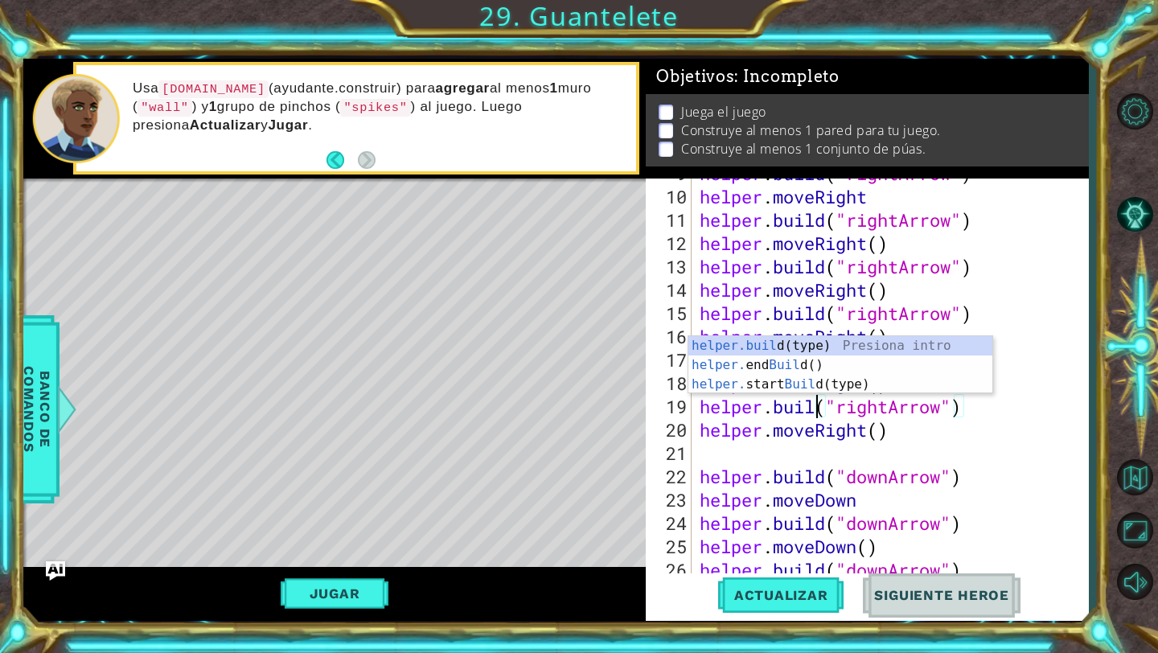
scroll to position [0, 6]
click at [794, 346] on div "[DOMAIN_NAME] (type) Presiona intro helper. end Build () Presiona intro helper.…" at bounding box center [840, 384] width 304 height 96
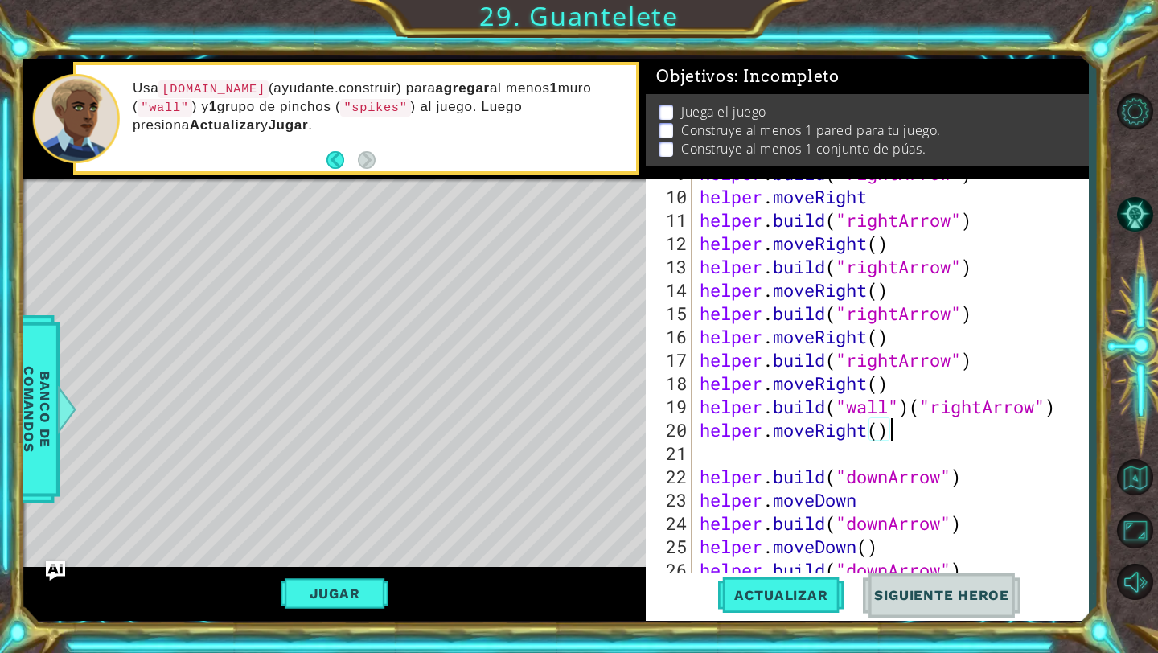
click at [908, 416] on div "helper . build ( "rightArrow" ) helper . moveRight helper . build ( "rightArrow…" at bounding box center [894, 383] width 396 height 443
click at [915, 406] on div "helper . build ( "rightArrow" ) helper . moveRight helper . build ( "rightArrow…" at bounding box center [894, 383] width 396 height 443
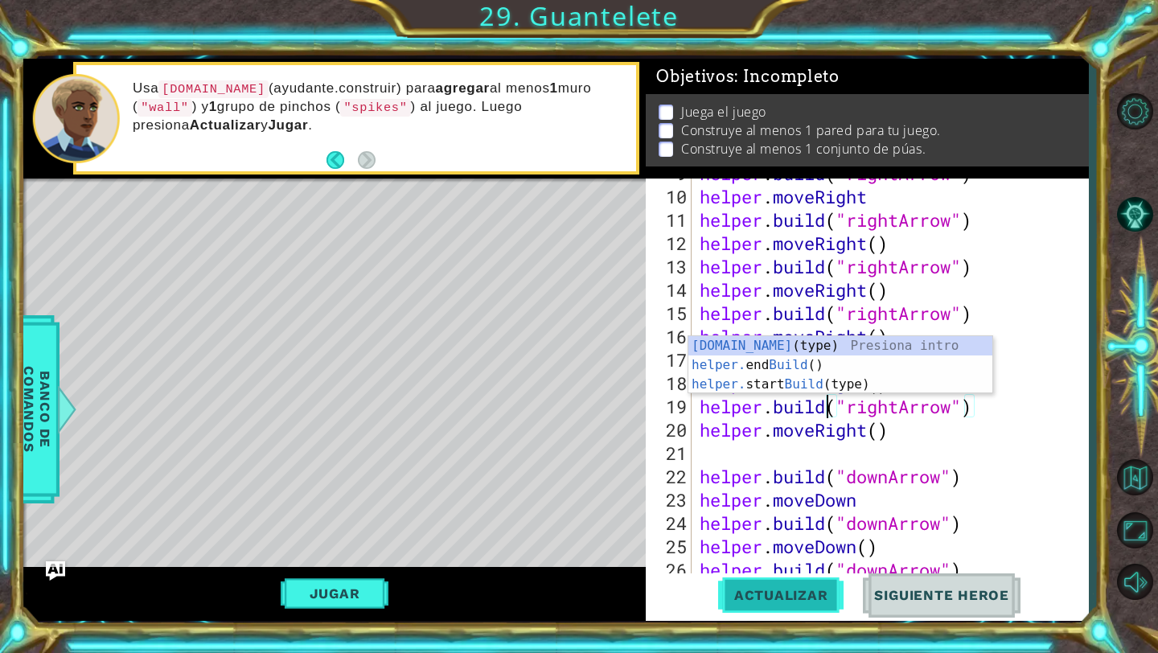
type textarea "[DOMAIN_NAME]("rightArrow")"
click at [798, 589] on span "Actualizar" at bounding box center [781, 595] width 126 height 16
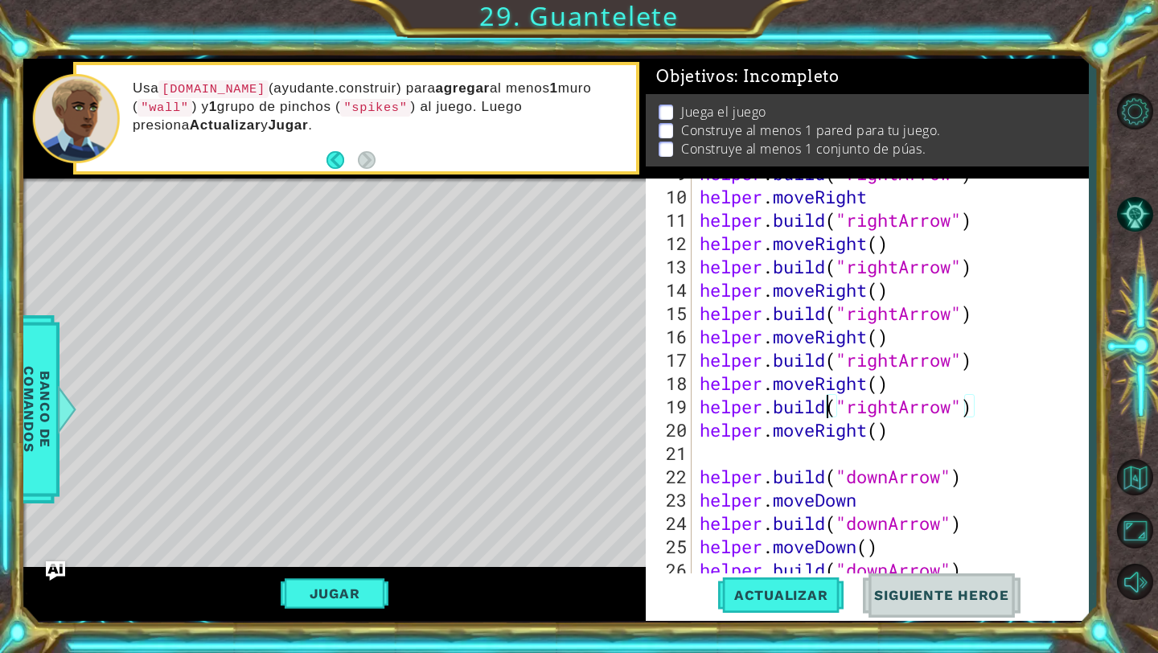
click at [850, 446] on div "helper . build ( "rightArrow" ) helper . moveRight helper . build ( "rightArrow…" at bounding box center [894, 383] width 396 height 443
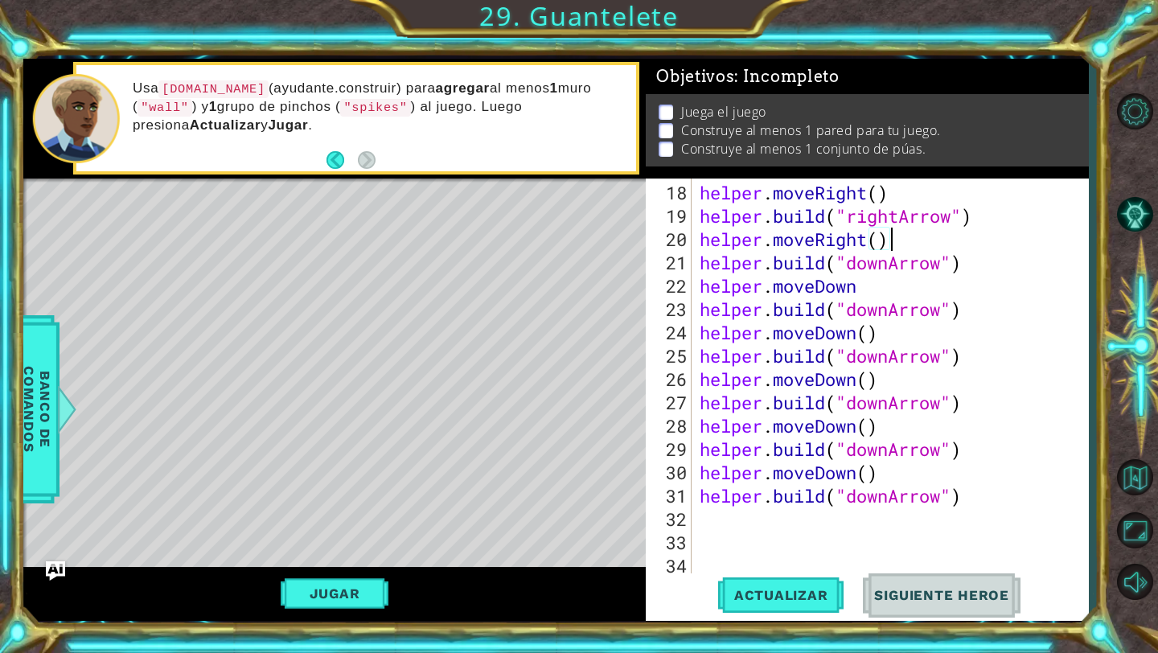
scroll to position [443, 0]
click at [950, 378] on div "helper . moveRight ( ) helper . build ( "rightArrow" ) helper . moveRight ( ) h…" at bounding box center [894, 402] width 396 height 443
type textarea "helper.moveDown()"
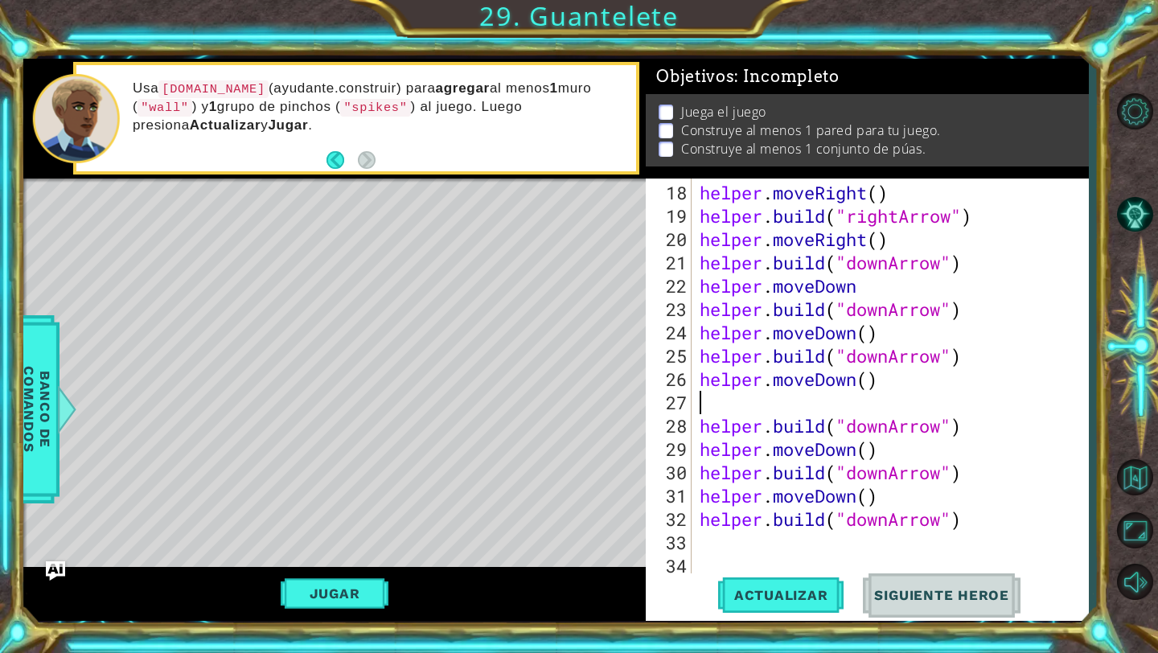
type textarea "helper.moveDown()"
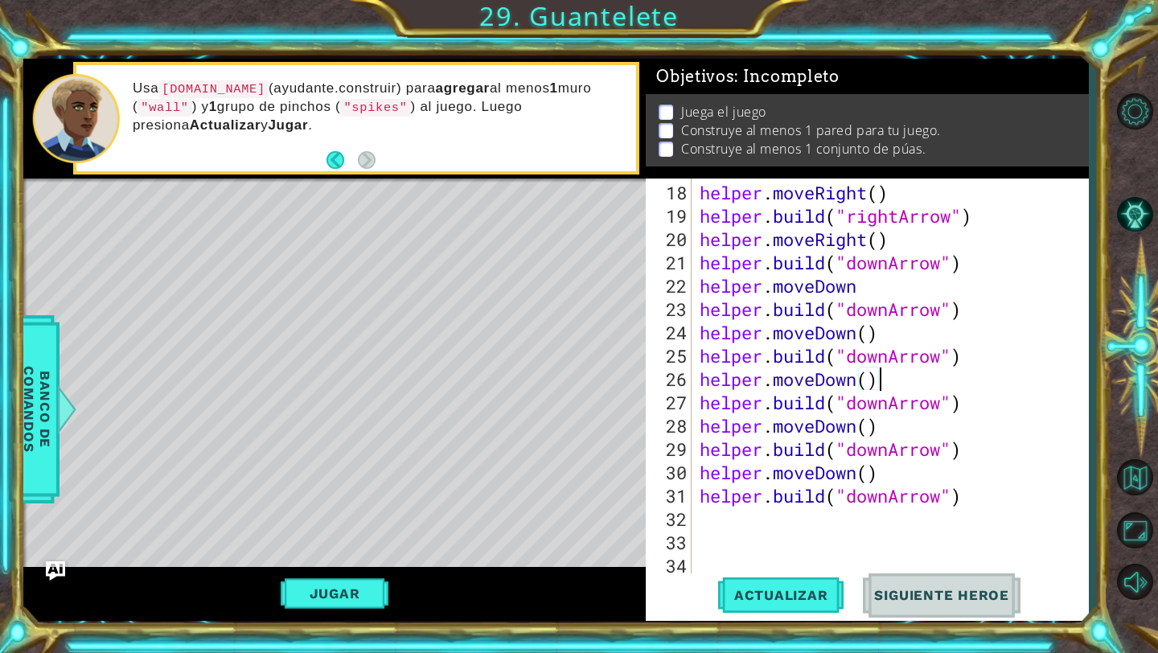
click at [928, 319] on div "helper . moveRight ( ) helper . build ( "rightArrow" ) helper . moveRight ( ) h…" at bounding box center [894, 402] width 396 height 443
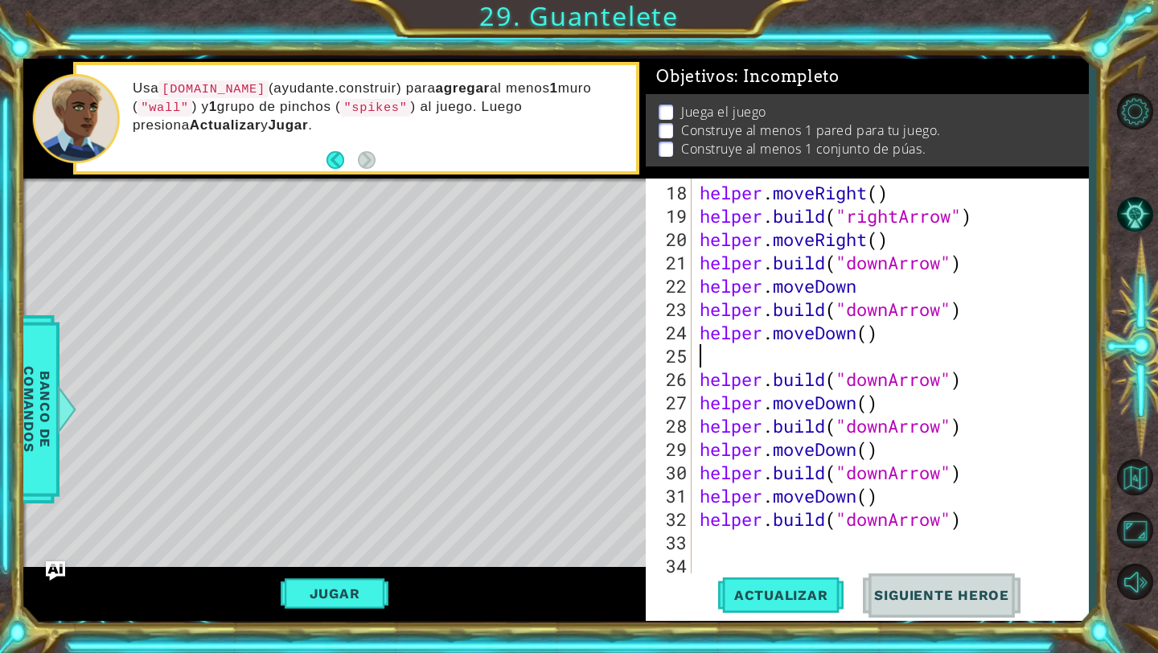
click at [890, 334] on div "helper . moveRight ( ) helper . build ( "rightArrow" ) helper . moveRight ( ) h…" at bounding box center [894, 402] width 396 height 443
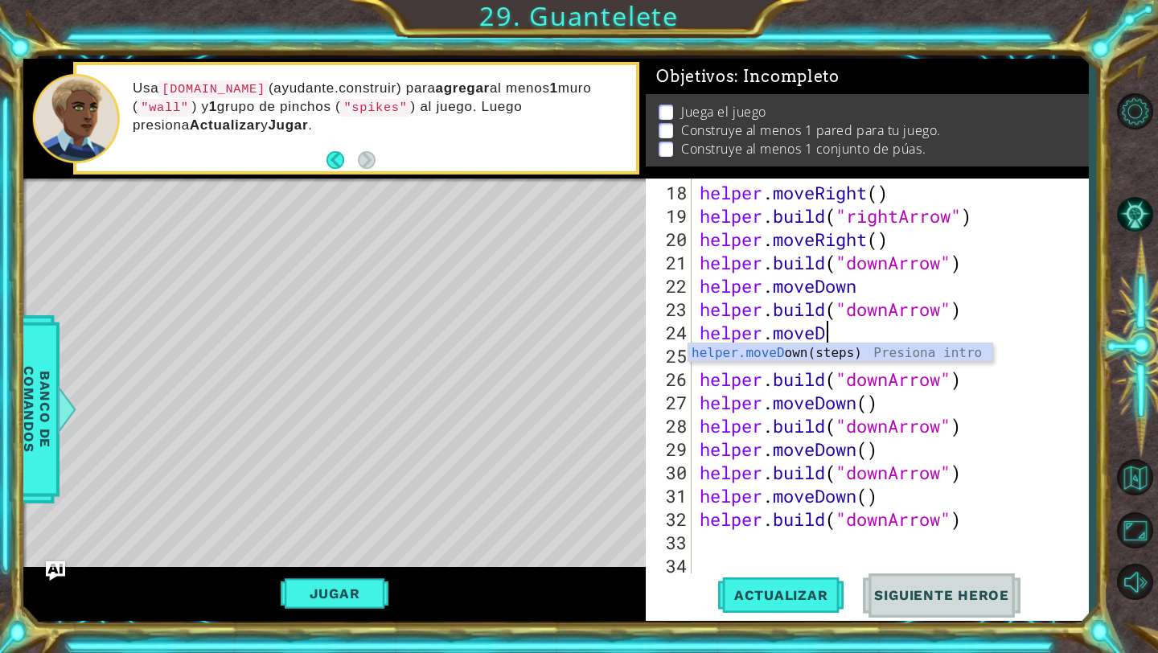
type textarea "helper.move"
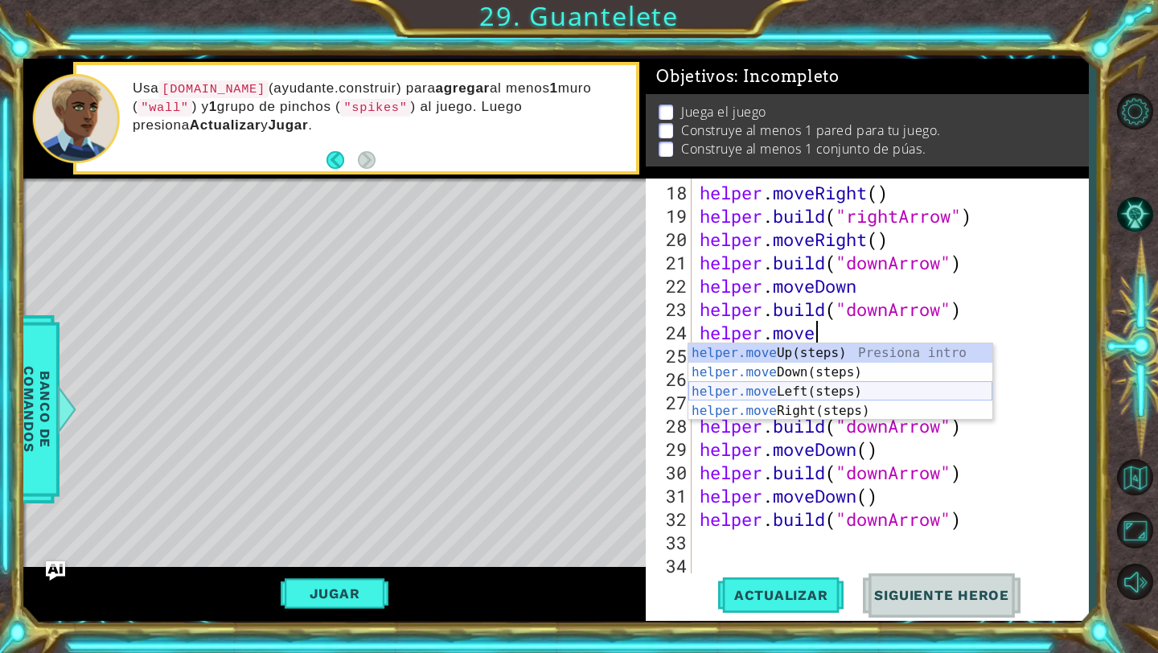
click at [842, 394] on div "helper.move Up(steps) Presiona intro helper.move Down(steps) Presiona intro hel…" at bounding box center [840, 401] width 304 height 116
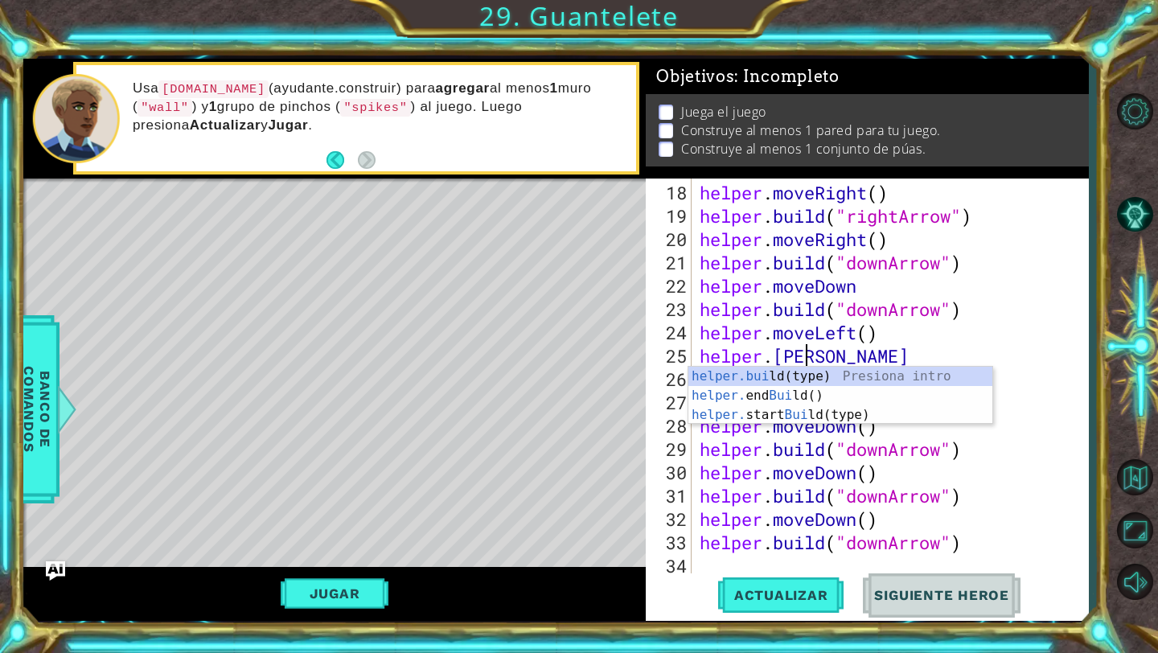
scroll to position [0, 4]
click at [802, 378] on div "helper.buil d(type) Presiona intro helper. end Buil d() Presiona intro helper. …" at bounding box center [840, 415] width 304 height 96
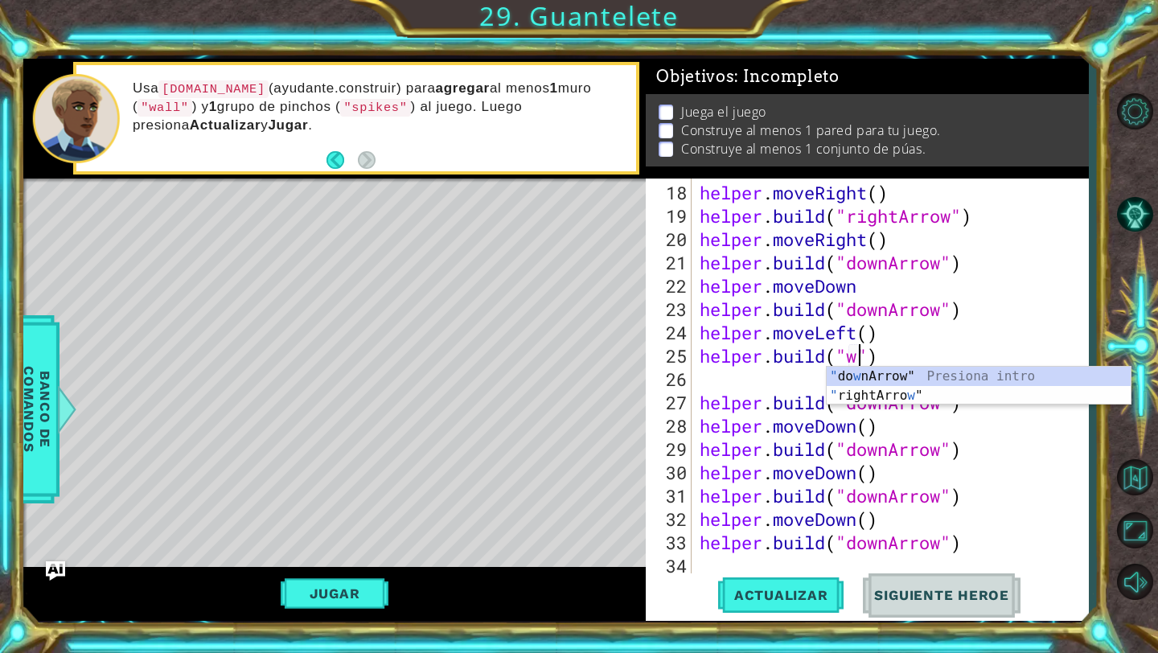
scroll to position [0, 7]
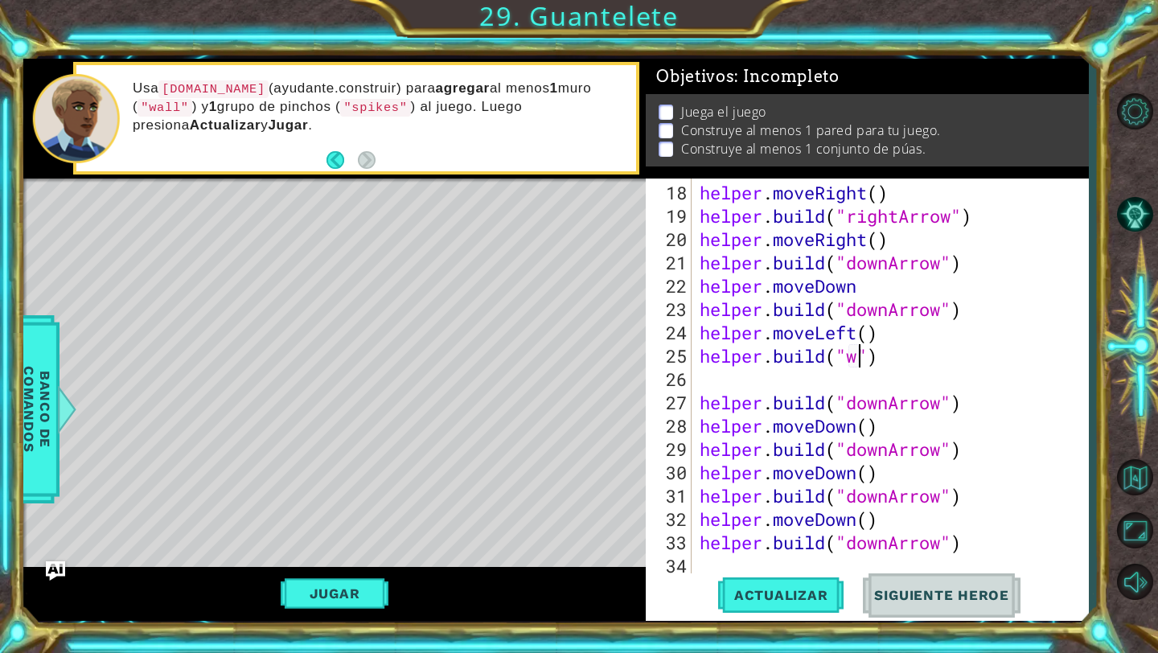
click at [863, 355] on div "helper . moveRight ( ) helper . build ( "rightArrow" ) helper . moveRight ( ) h…" at bounding box center [894, 402] width 396 height 443
type textarea "[DOMAIN_NAME]("wall")"
click at [810, 376] on div "helper . moveRight ( ) helper . build ( "rightArrow" ) helper . moveRight ( ) h…" at bounding box center [894, 402] width 396 height 443
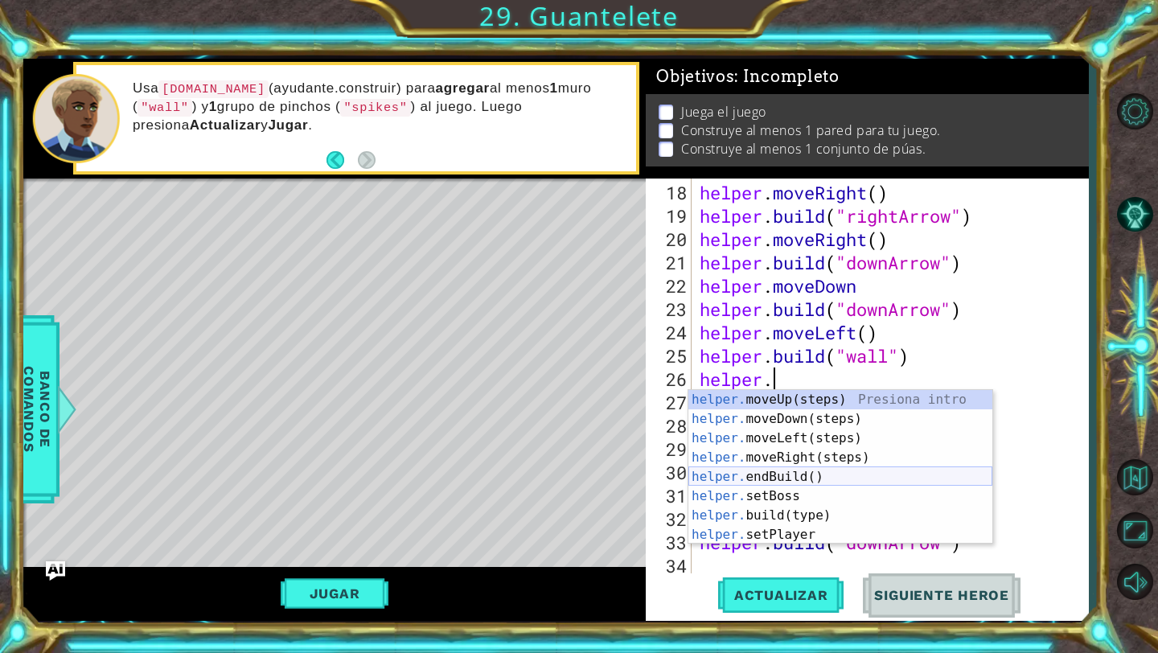
scroll to position [0, 3]
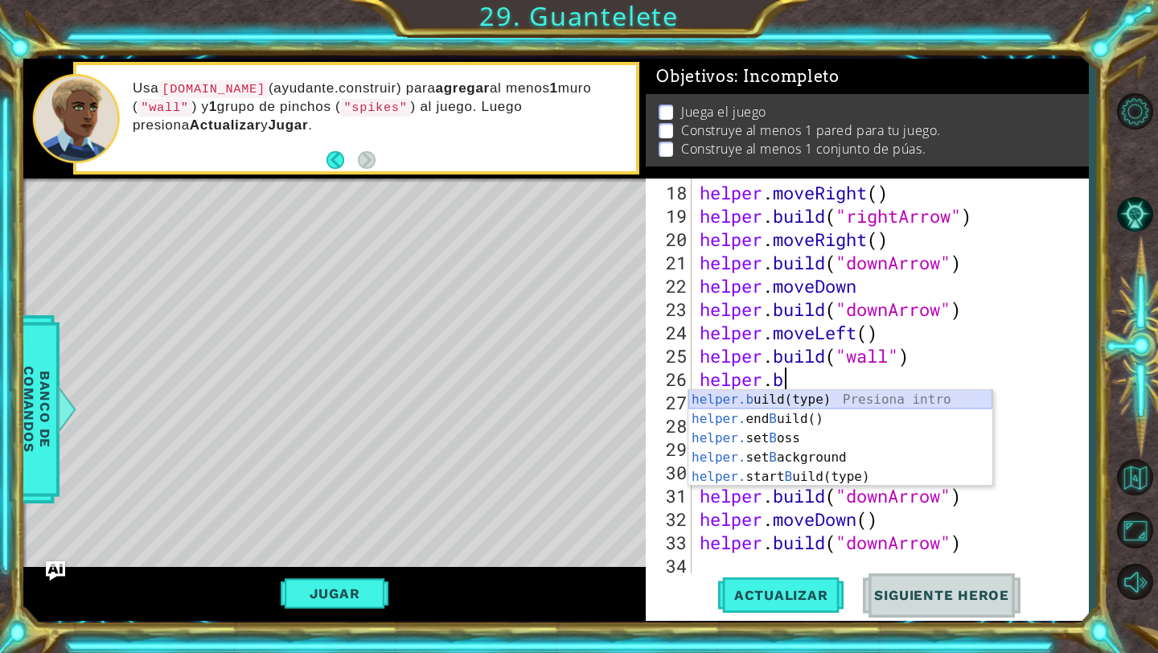
click at [805, 392] on div "helper.b uild(type) Presiona intro helper. end B uild() Presiona intro helper. …" at bounding box center [840, 457] width 304 height 135
type textarea "[DOMAIN_NAME]"
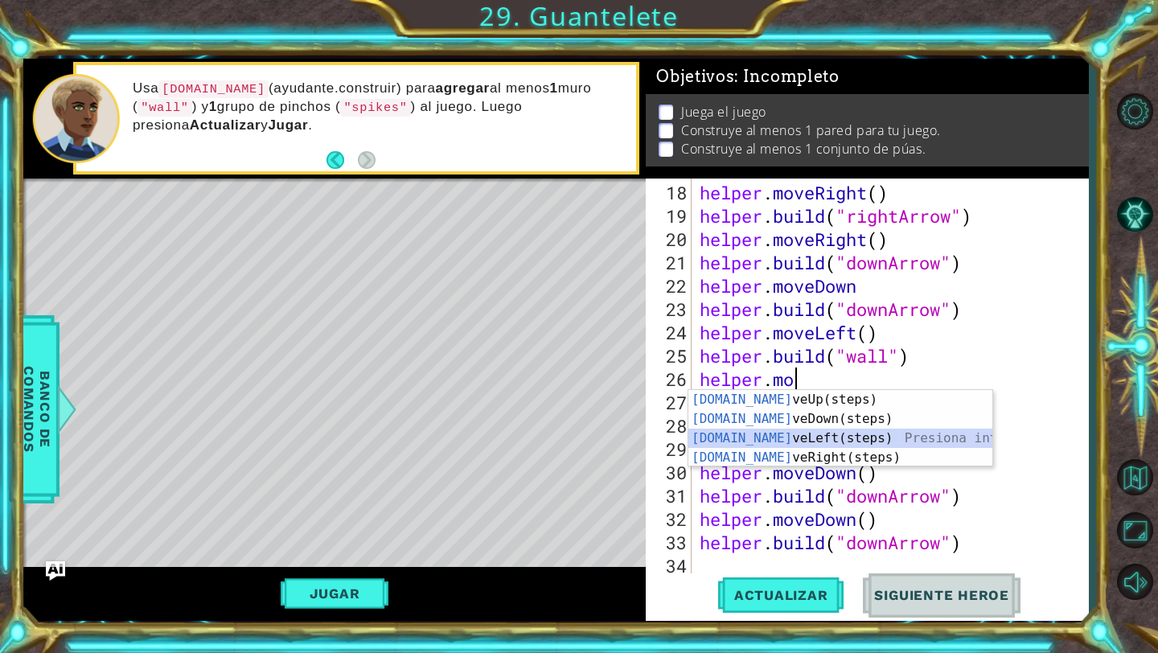
click at [881, 435] on div "[DOMAIN_NAME] veUp(steps) Presiona intro [DOMAIN_NAME] veDown(steps) Presiona i…" at bounding box center [840, 448] width 304 height 116
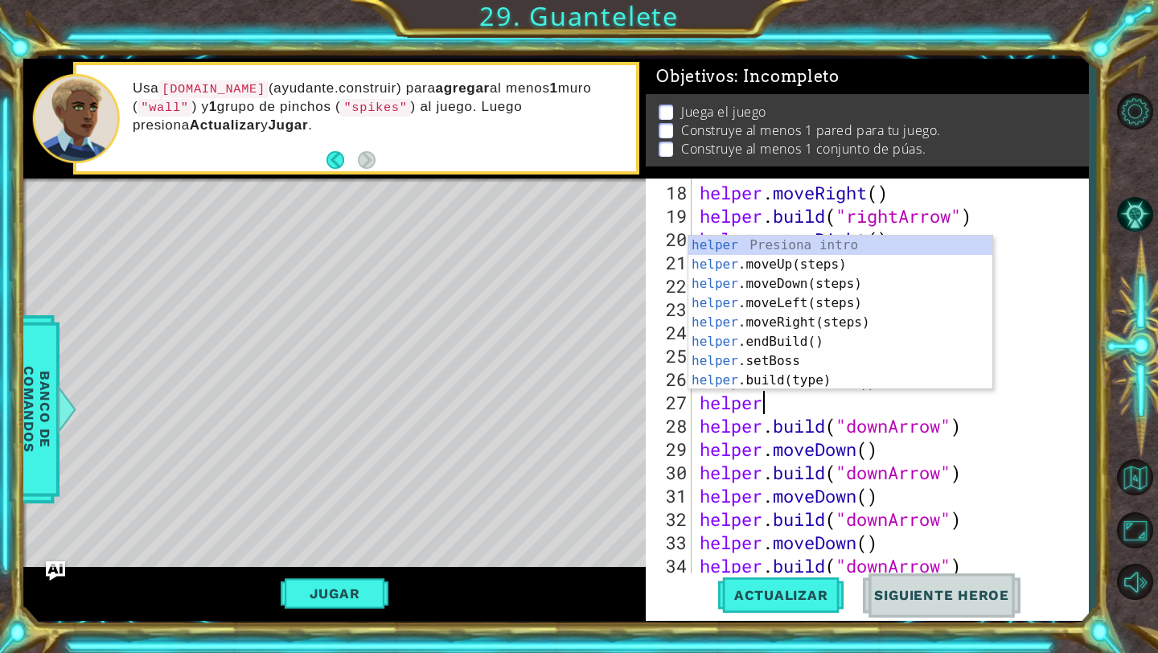
scroll to position [0, 2]
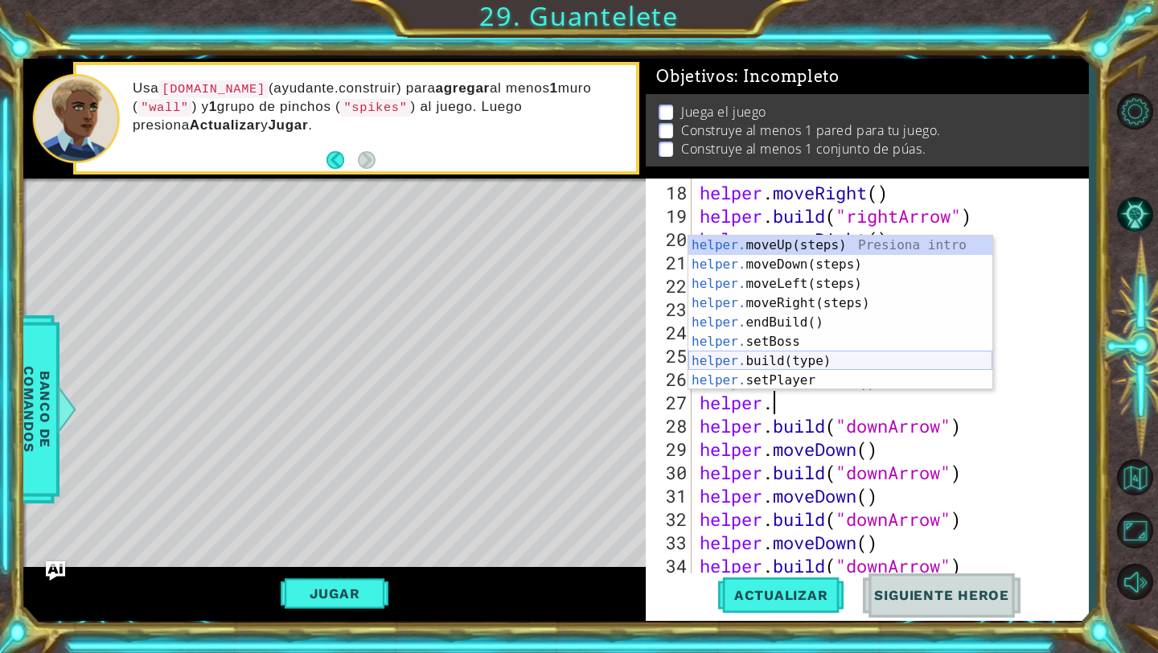
click at [791, 359] on div "helper. moveUp(steps) Presiona intro helper. moveDown(steps) Presiona intro hel…" at bounding box center [840, 332] width 304 height 193
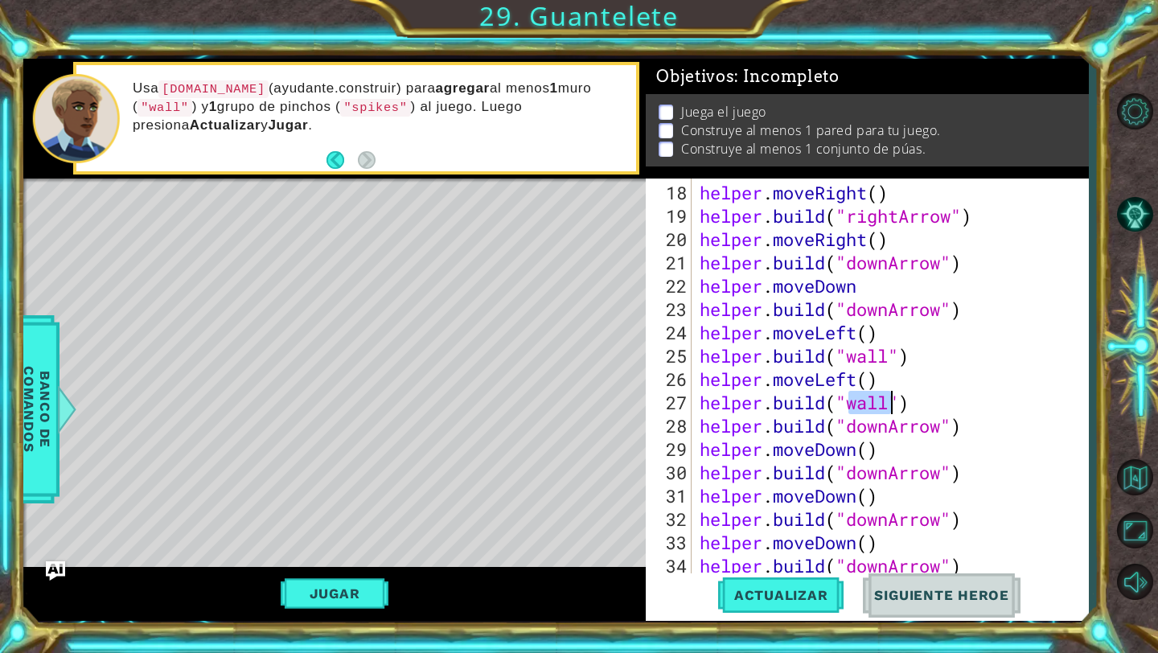
click at [910, 413] on div "helper . moveRight ( ) helper . build ( "rightArrow" ) helper . moveRight ( ) h…" at bounding box center [894, 402] width 396 height 443
click at [937, 401] on div "helper . moveRight ( ) helper . build ( "rightArrow" ) helper . moveRight ( ) h…" at bounding box center [894, 402] width 396 height 443
type textarea "[DOMAIN_NAME]("wall")"
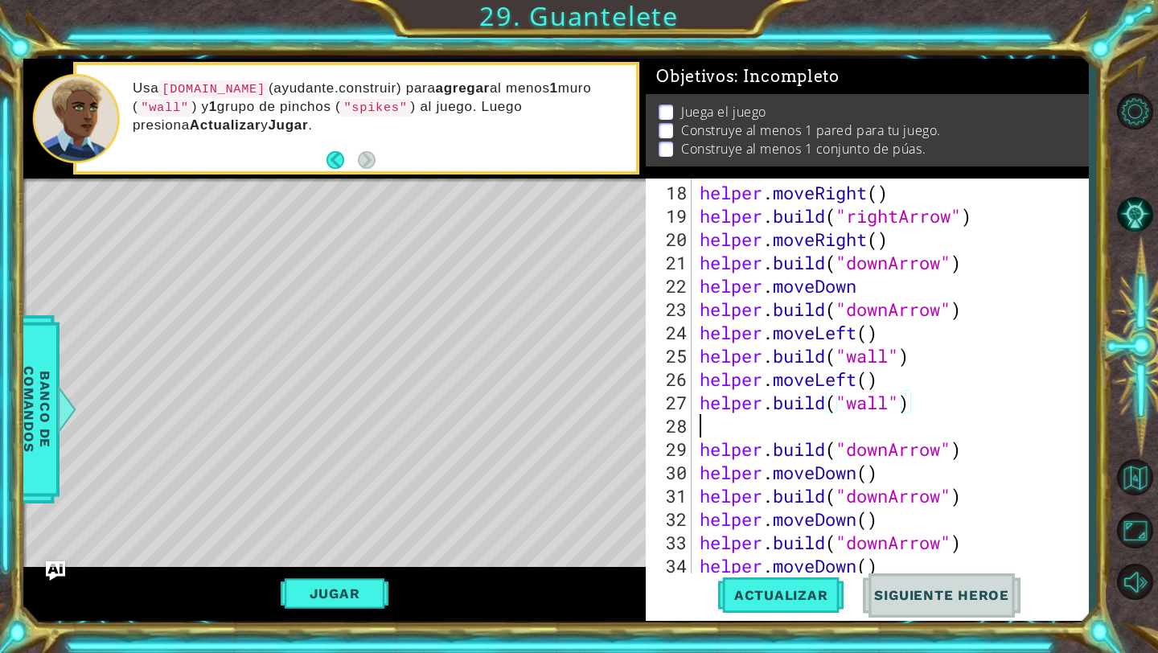
scroll to position [0, 0]
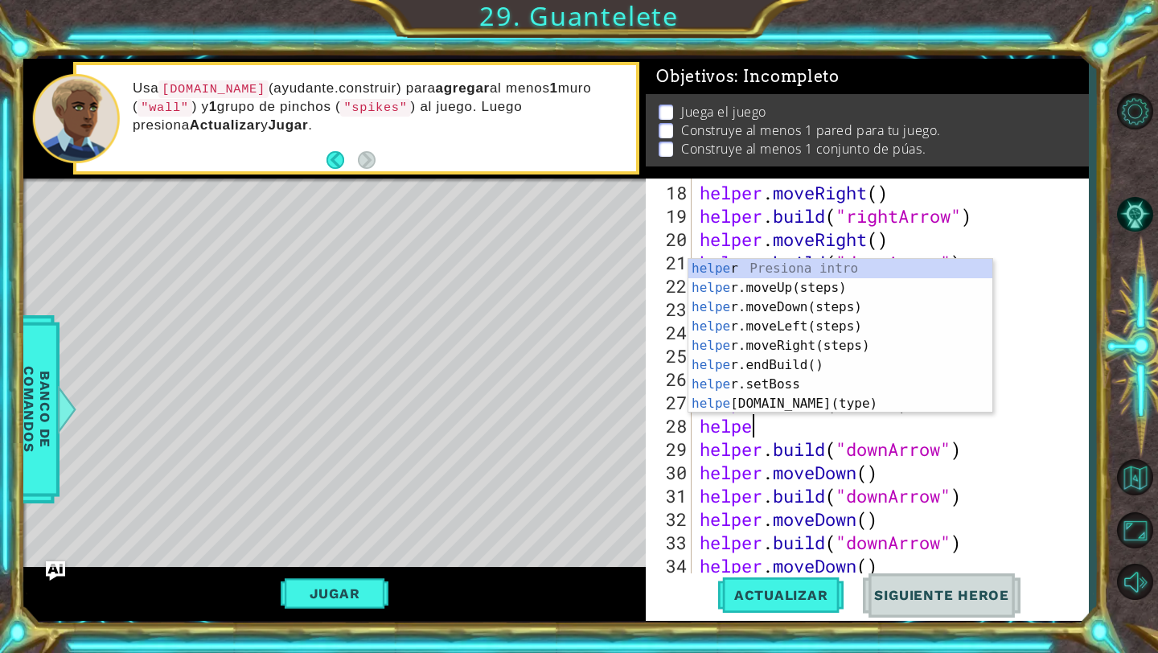
type textarea "helper"
click at [873, 334] on div "helper Presiona intro helper .moveUp(steps) Presiona intro helper .moveDown(ste…" at bounding box center [840, 355] width 304 height 193
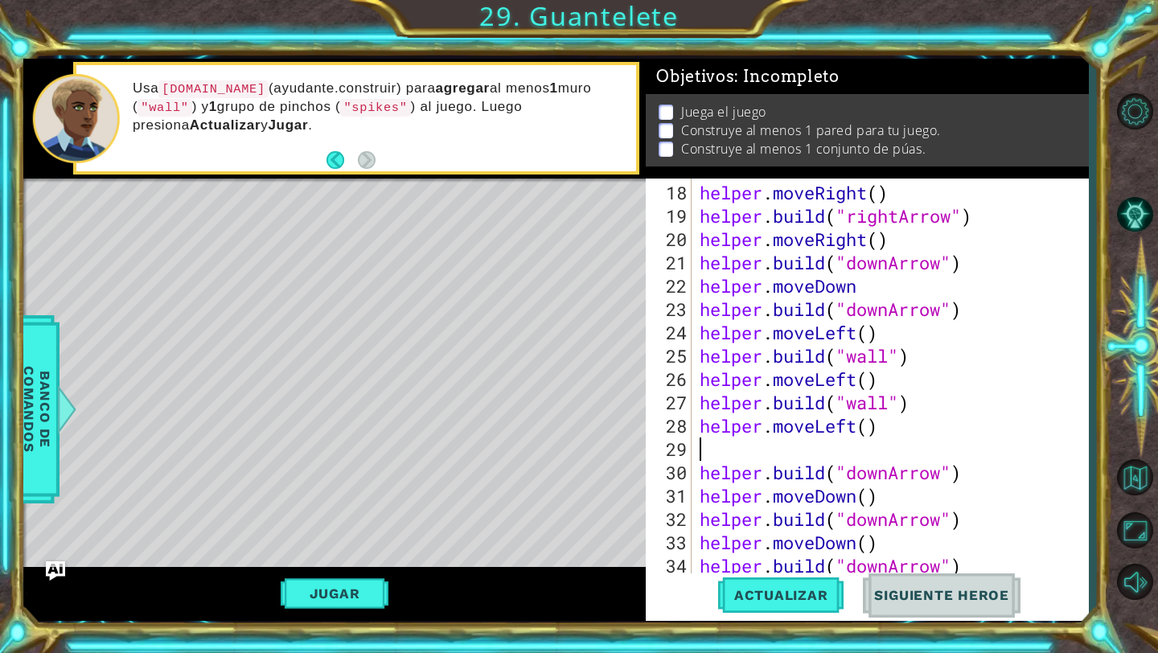
scroll to position [0, 0]
click at [776, 580] on button "Actualizar" at bounding box center [781, 595] width 126 height 44
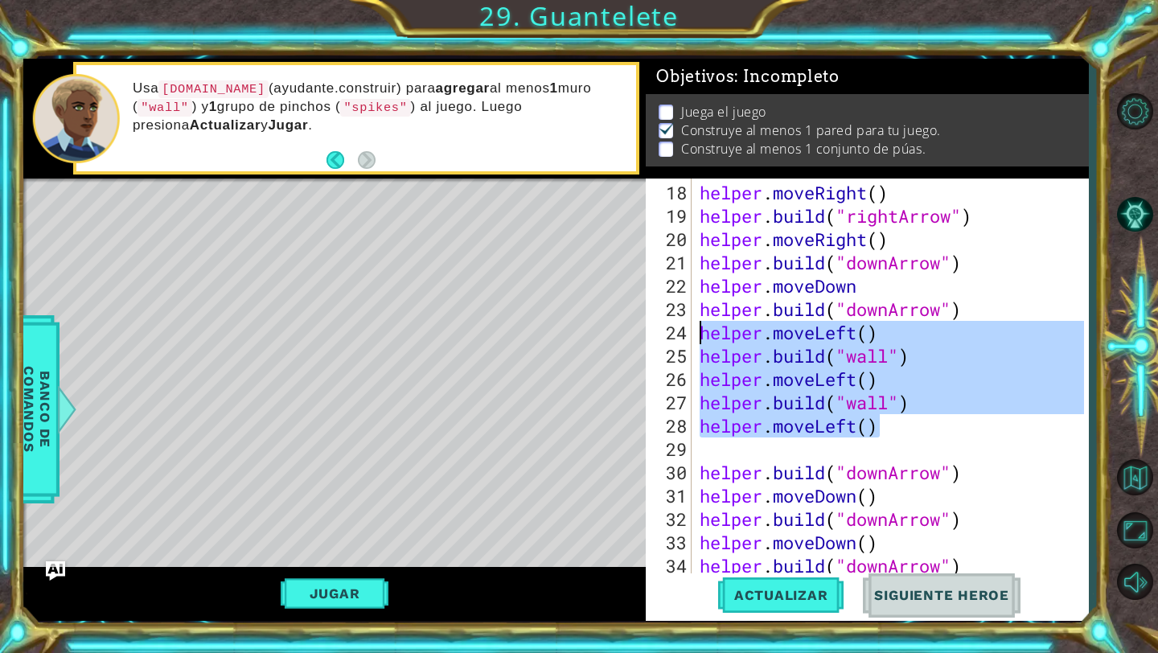
drag, startPoint x: 885, startPoint y: 431, endPoint x: 697, endPoint y: 330, distance: 213.3
click at [697, 330] on div "helper . moveRight ( ) helper . build ( "rightArrow" ) helper . moveRight ( ) h…" at bounding box center [894, 402] width 396 height 443
type textarea "helper.moveLeft() [DOMAIN_NAME]("wall")"
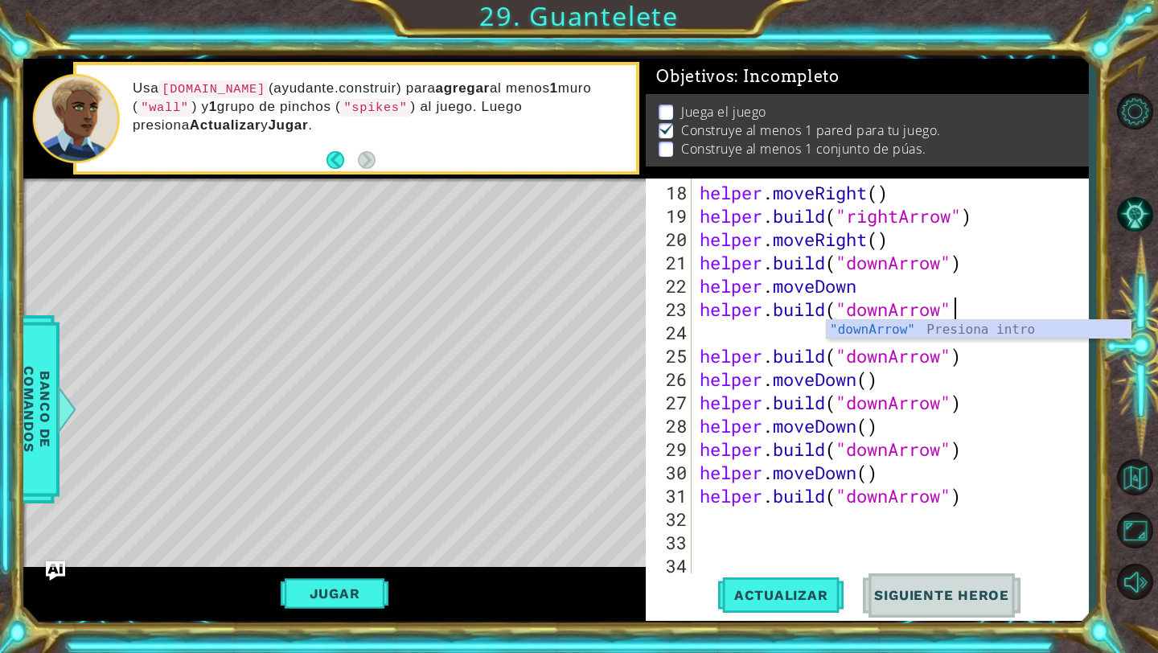
type textarea "[DOMAIN_NAME]("downArrow")"
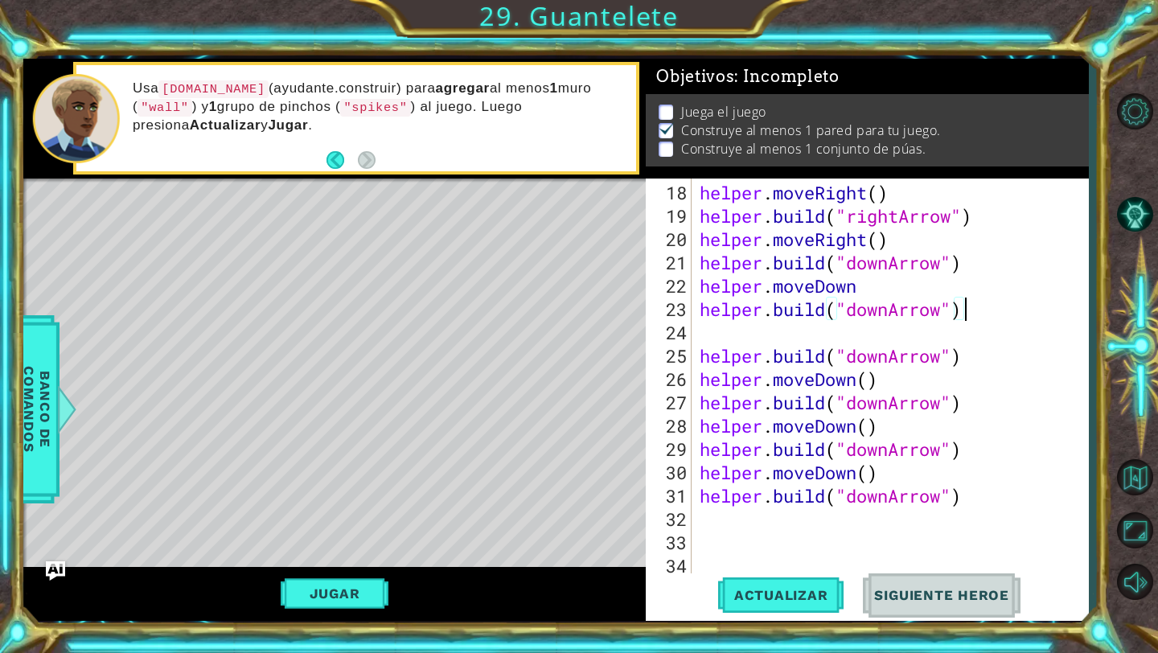
click at [737, 338] on div "helper . moveRight ( ) helper . build ( "rightArrow" ) helper . moveRight ( ) h…" at bounding box center [894, 402] width 396 height 443
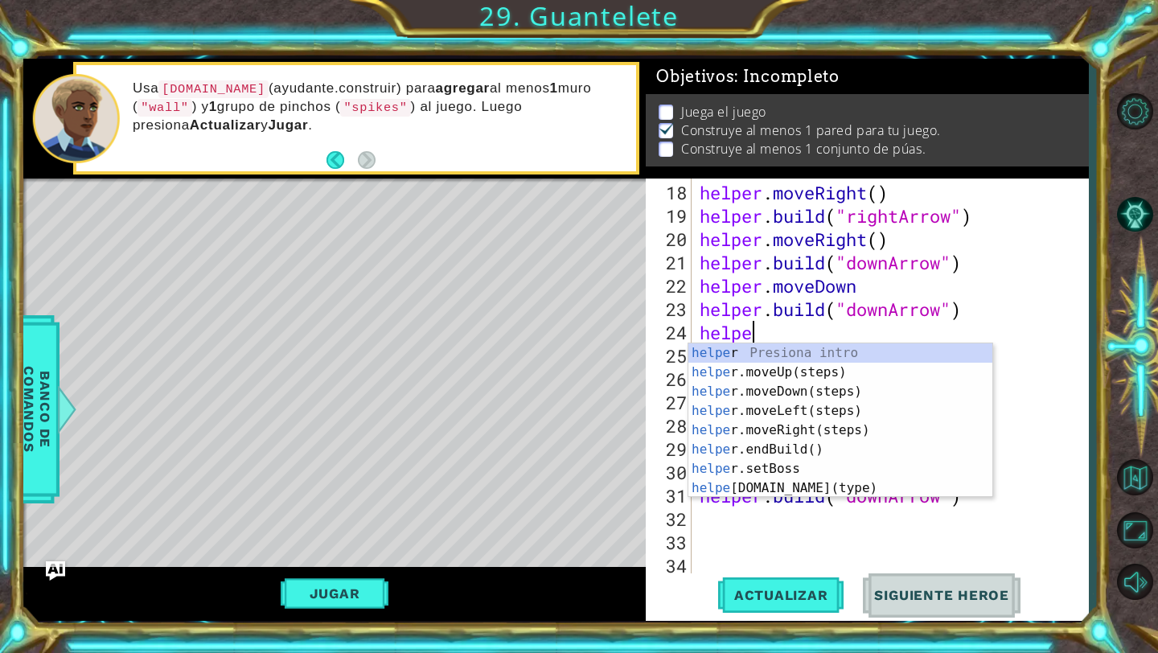
scroll to position [0, 2]
type textarea "helper"
click at [758, 391] on div "helper Presiona intro helper .moveUp(steps) Presiona intro helper .moveDown(ste…" at bounding box center [840, 439] width 304 height 193
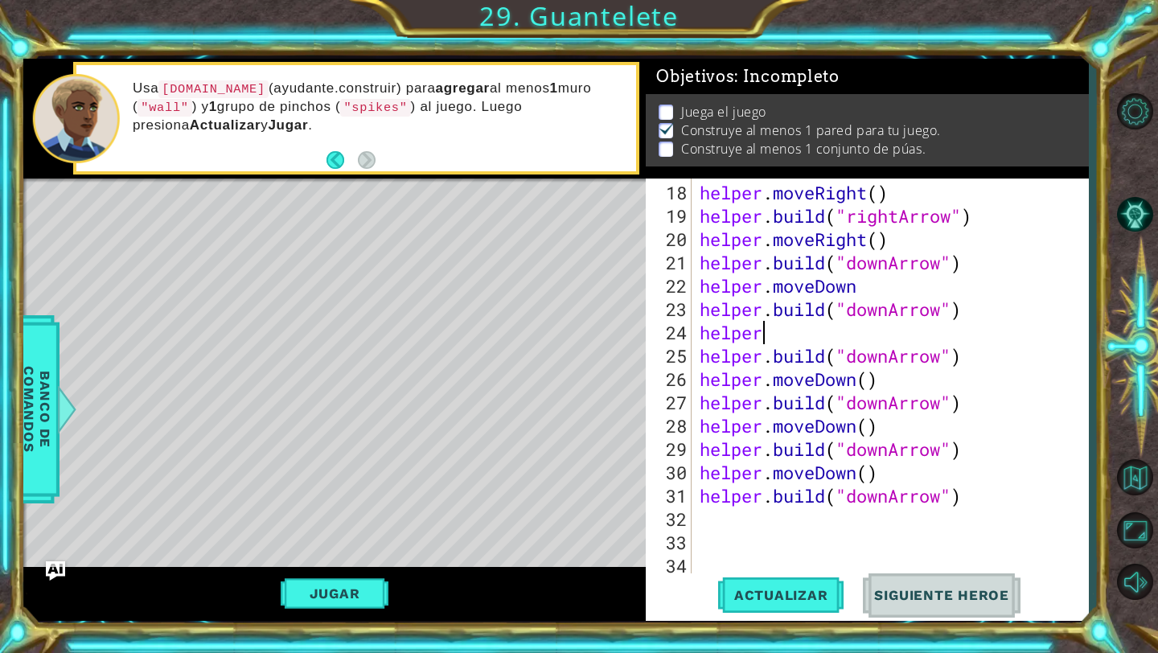
scroll to position [0, 0]
type textarea "helper.moveDown()"
click at [789, 591] on span "Actualizar" at bounding box center [781, 595] width 126 height 16
click at [892, 383] on div "helper . moveRight ( ) helper . build ( "rightArrow" ) helper . moveRight ( ) h…" at bounding box center [894, 402] width 396 height 443
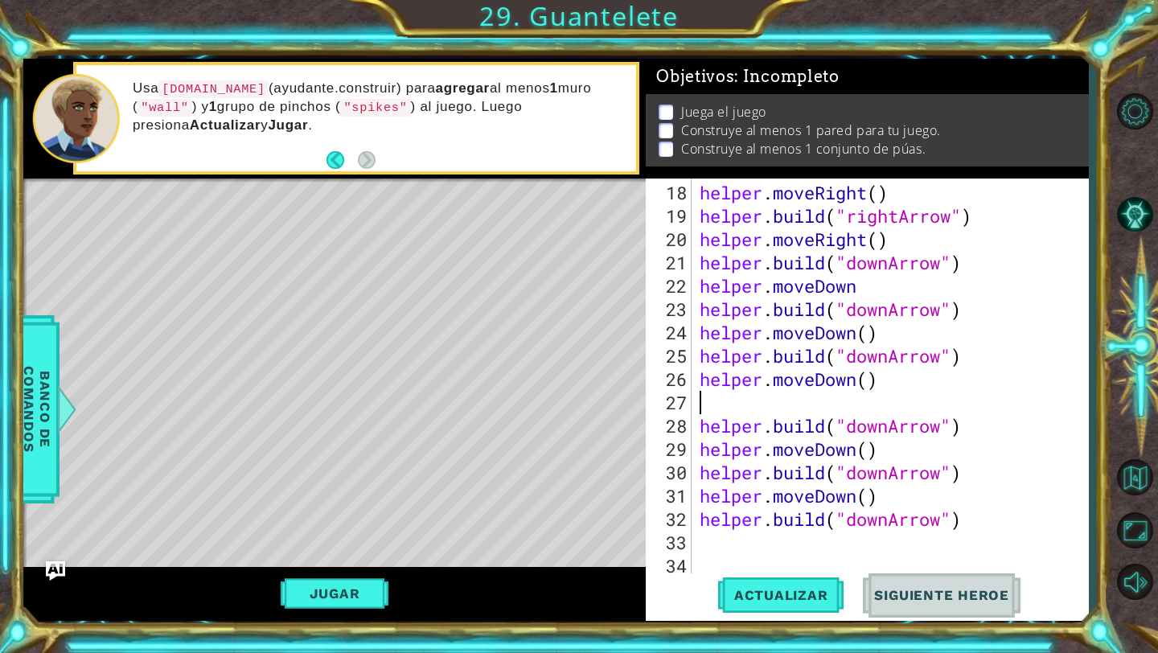
paste textarea "helper.moveLeft()"
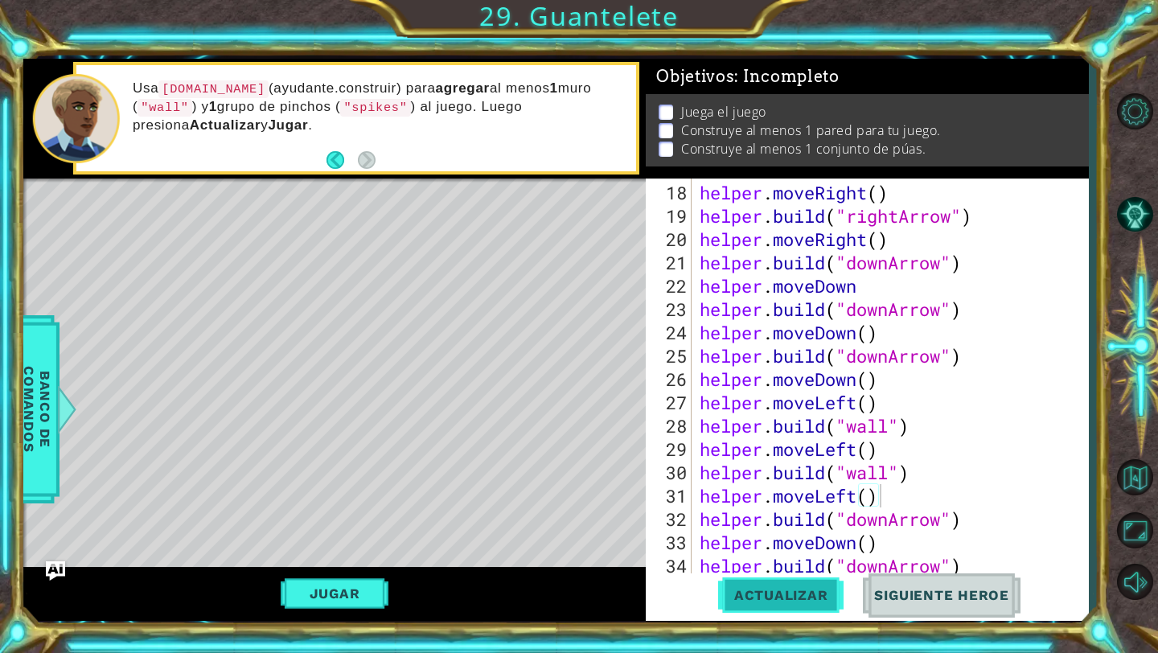
click at [830, 585] on button "Actualizar" at bounding box center [781, 595] width 126 height 44
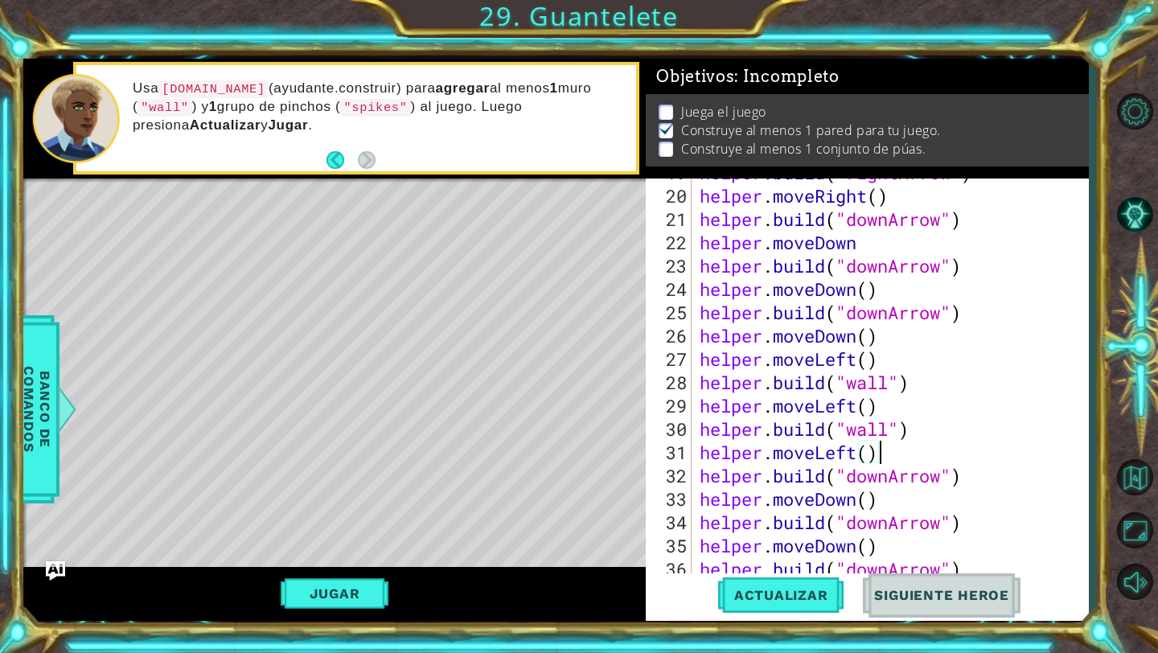
scroll to position [560, 0]
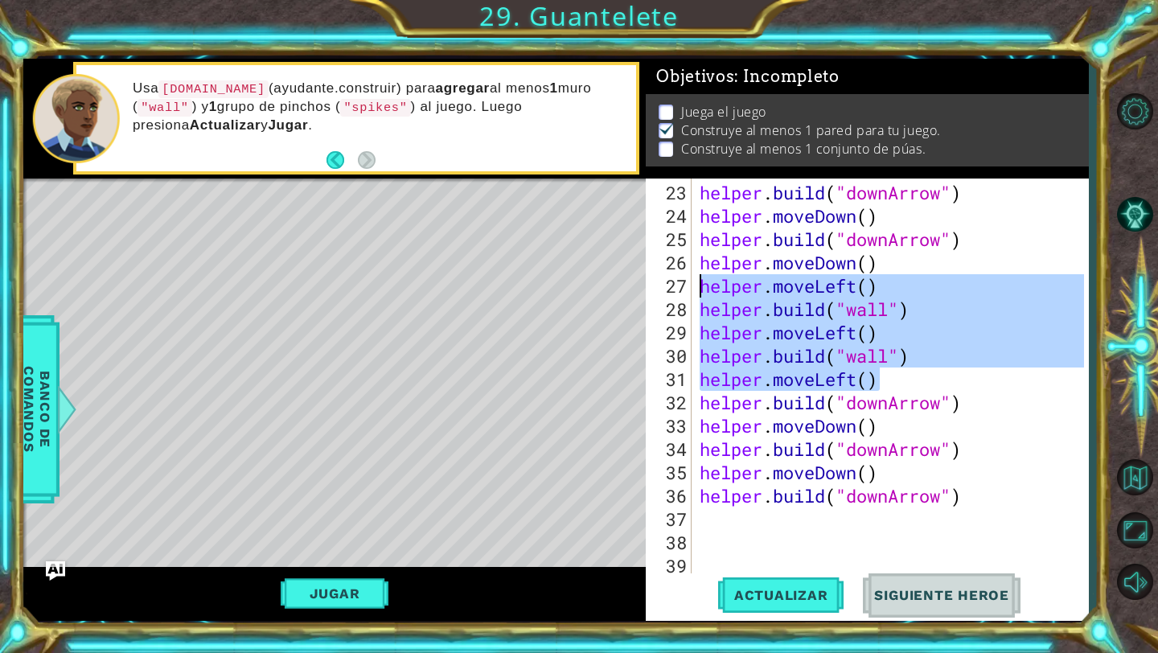
drag, startPoint x: 882, startPoint y: 386, endPoint x: 707, endPoint y: 281, distance: 203.8
click at [704, 281] on div "helper . build ( "downArrow" ) helper . moveDown ( ) helper . build ( "downArro…" at bounding box center [894, 402] width 396 height 443
type textarea "helper.moveLeft() [DOMAIN_NAME]("wall")"
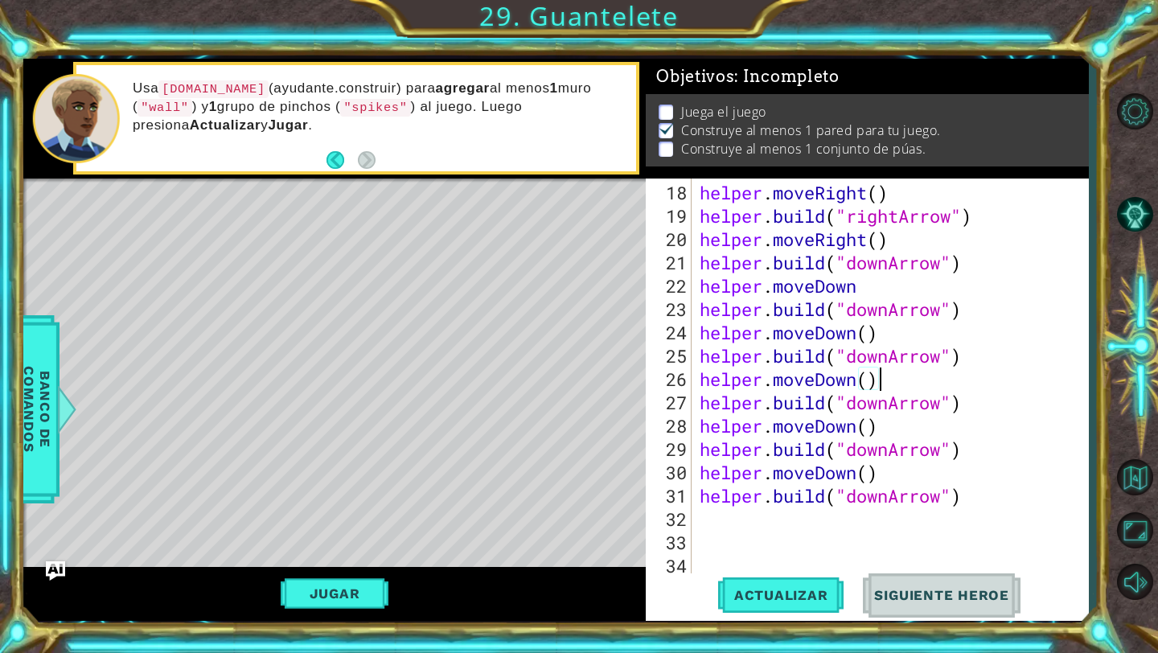
scroll to position [443, 0]
click at [736, 592] on span "Actualizar" at bounding box center [781, 595] width 126 height 16
click at [898, 342] on div "helper . moveRight ( ) helper . build ( "rightArrow" ) helper . moveRight ( ) h…" at bounding box center [894, 402] width 396 height 443
click at [884, 318] on div "helper . moveRight ( ) helper . build ( "rightArrow" ) helper . moveRight ( ) h…" at bounding box center [894, 402] width 396 height 443
drag, startPoint x: 883, startPoint y: 322, endPoint x: 774, endPoint y: 332, distance: 109.8
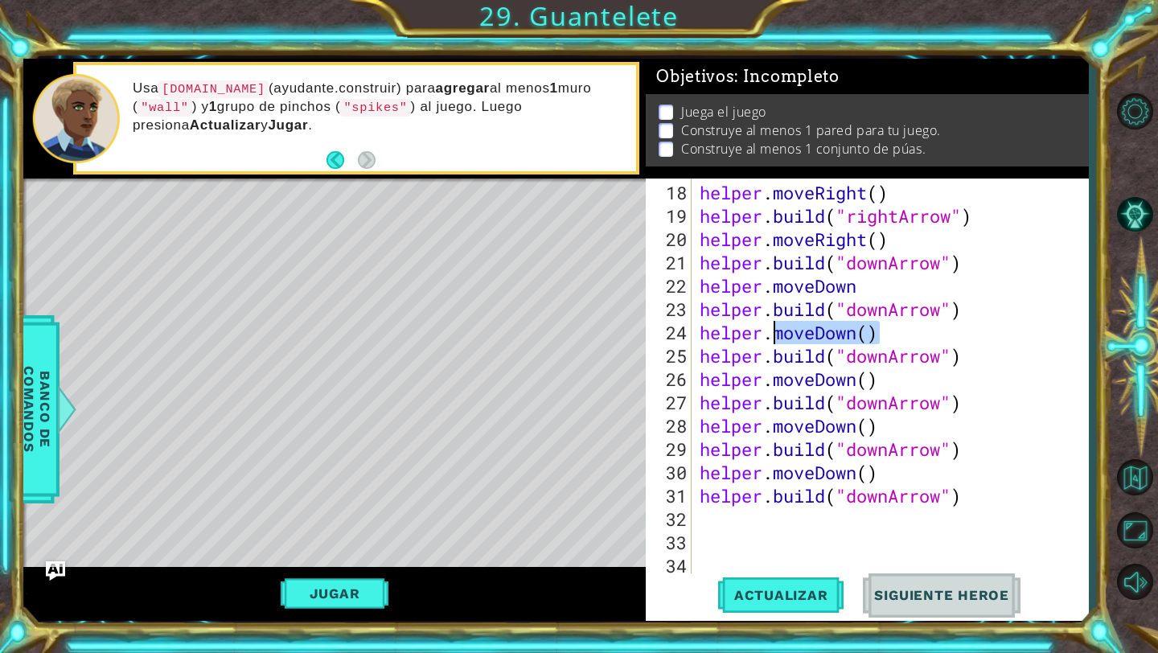
click at [774, 332] on div "helper . moveRight ( ) helper . build ( "rightArrow" ) helper . moveRight ( ) h…" at bounding box center [894, 402] width 396 height 443
paste textarea "Left"
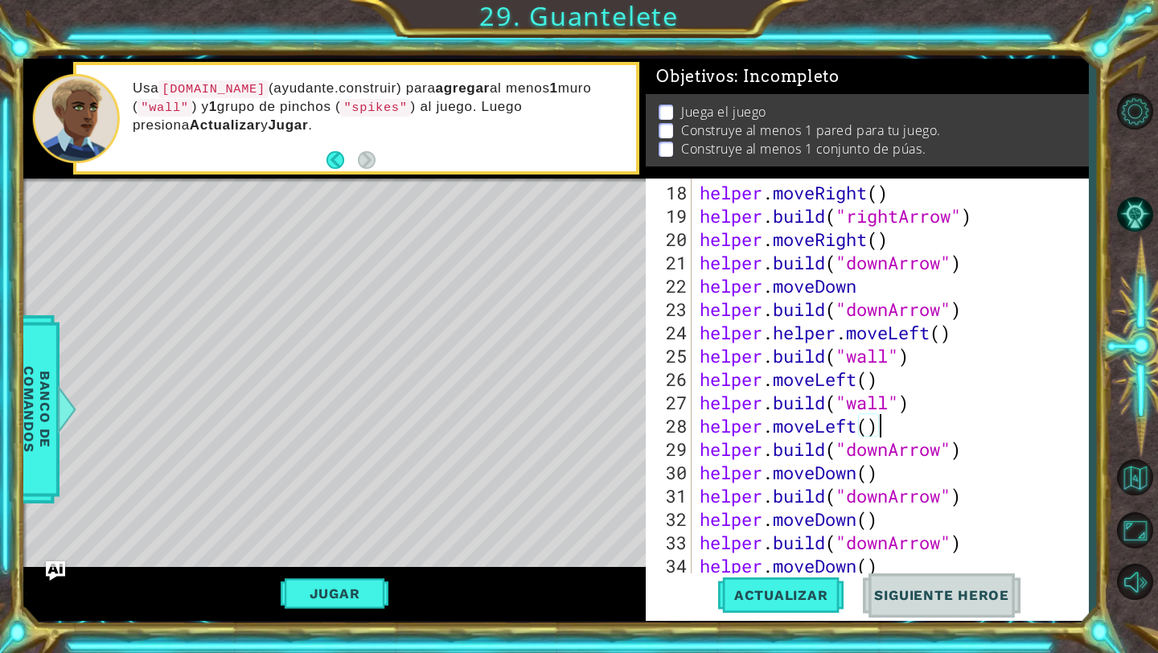
click at [771, 336] on div "helper . moveRight ( ) helper . build ( "rightArrow" ) helper . moveRight ( ) h…" at bounding box center [894, 402] width 396 height 443
click at [787, 589] on span "Actualizar" at bounding box center [781, 595] width 126 height 16
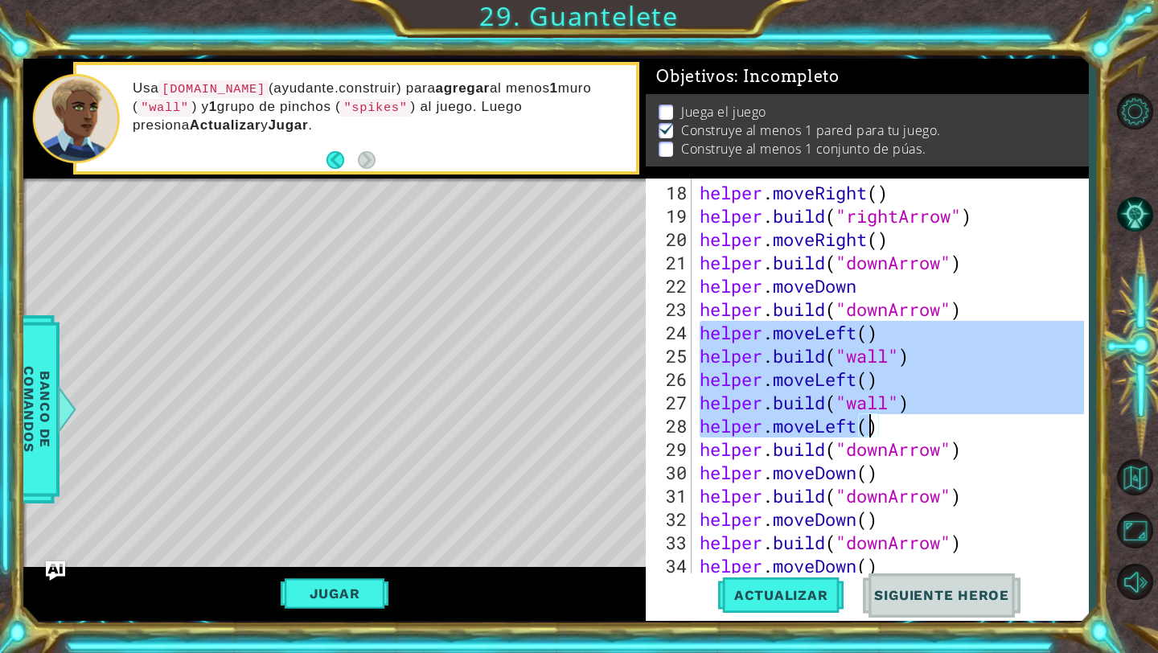
drag, startPoint x: 700, startPoint y: 330, endPoint x: 864, endPoint y: 428, distance: 190.7
click at [864, 428] on div "helper . moveRight ( ) helper . build ( "rightArrow" ) helper . moveRight ( ) h…" at bounding box center [894, 402] width 396 height 443
type textarea ")"
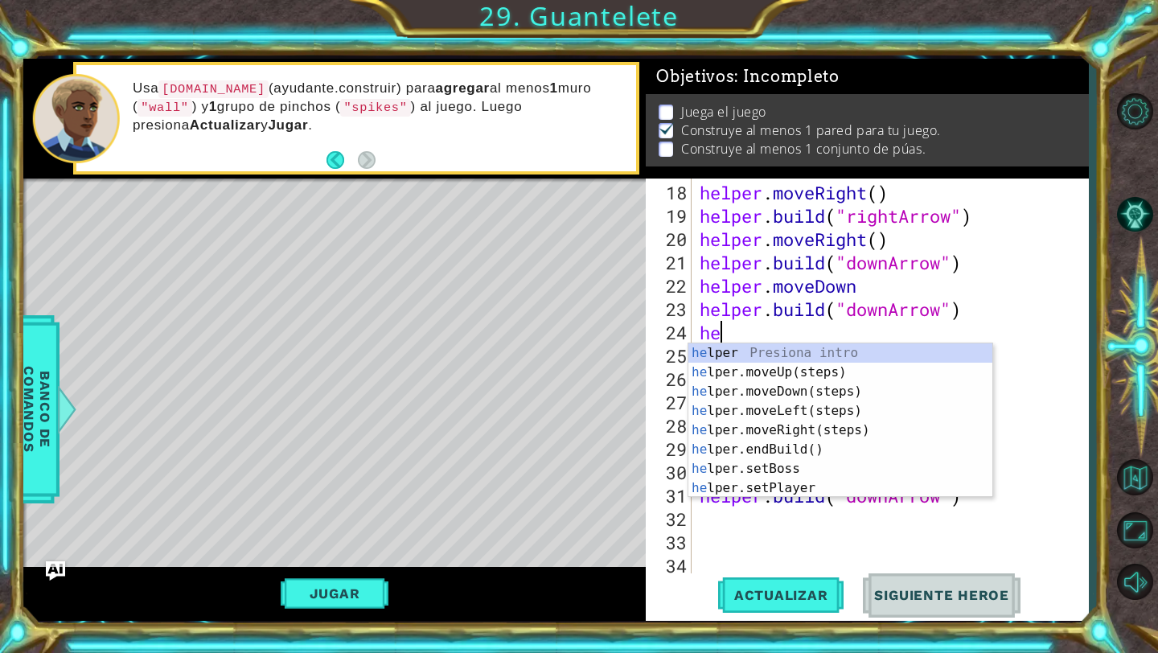
type textarea "hel"
click at [840, 393] on div "hel per Presiona intro hel per.moveUp(steps) Presiona intro hel per.moveDown(st…" at bounding box center [840, 439] width 304 height 193
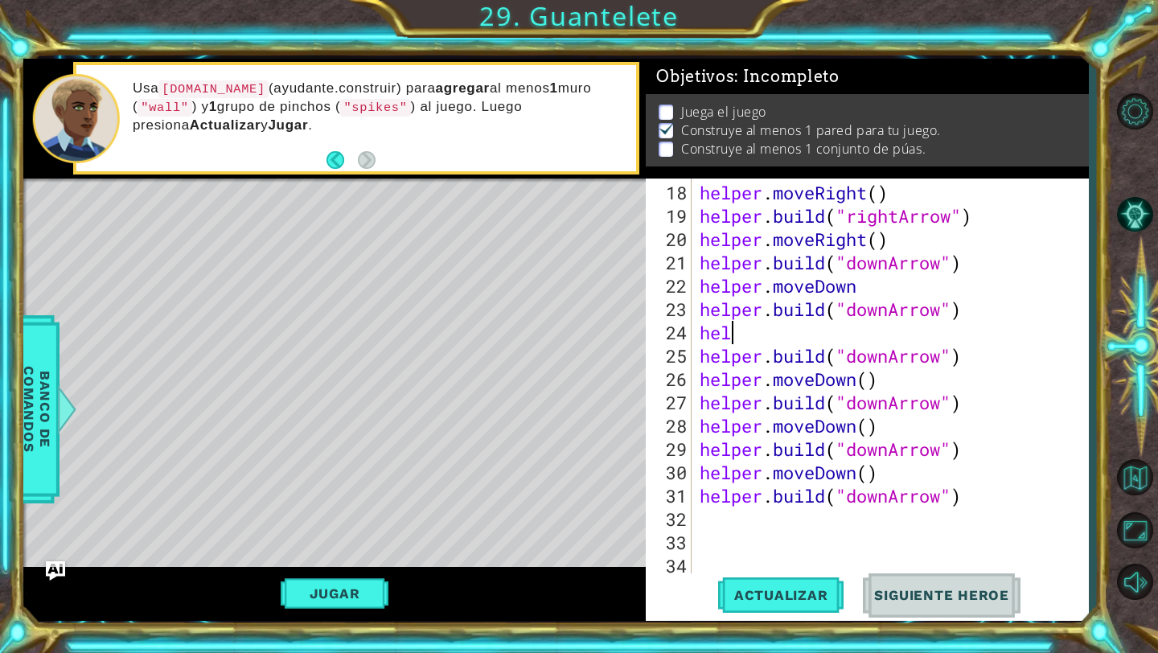
scroll to position [0, 0]
type textarea "helper.moveDown()"
click at [777, 592] on span "Actualizar" at bounding box center [781, 595] width 126 height 16
click at [877, 593] on span "Siguiente Heroe" at bounding box center [941, 595] width 167 height 16
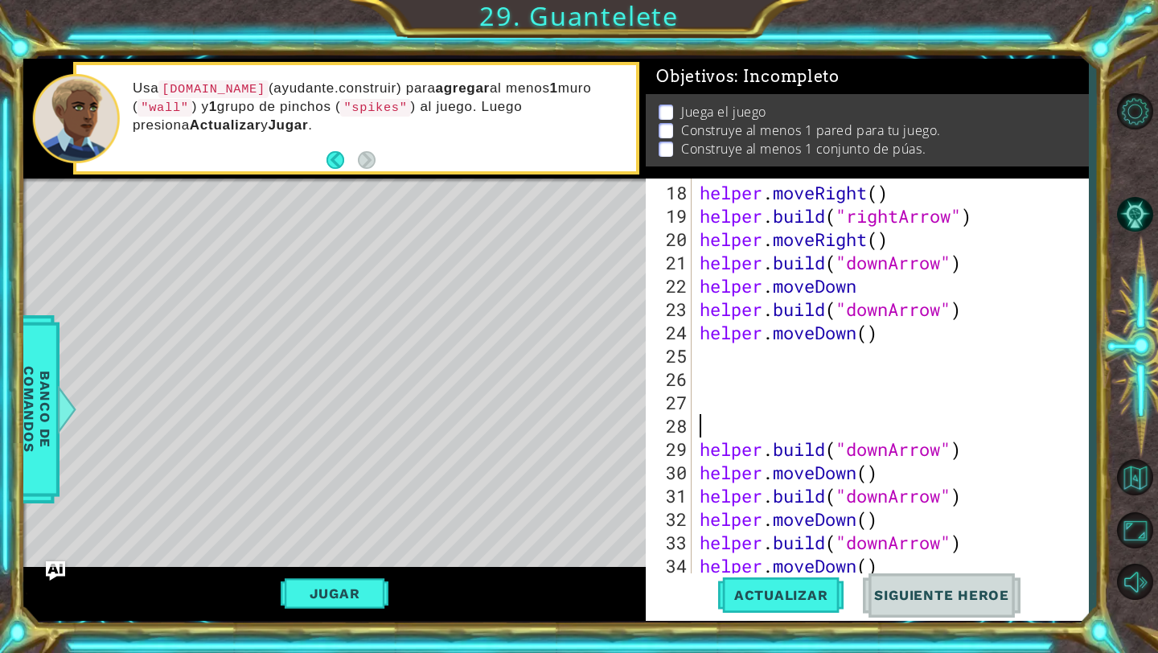
click at [807, 359] on div "helper . moveRight ( ) helper . build ( "rightArrow" ) helper . moveRight ( ) h…" at bounding box center [894, 402] width 396 height 443
click at [763, 423] on div "helper . moveRight ( ) helper . build ( "rightArrow" ) helper . moveRight ( ) h…" at bounding box center [894, 402] width 396 height 443
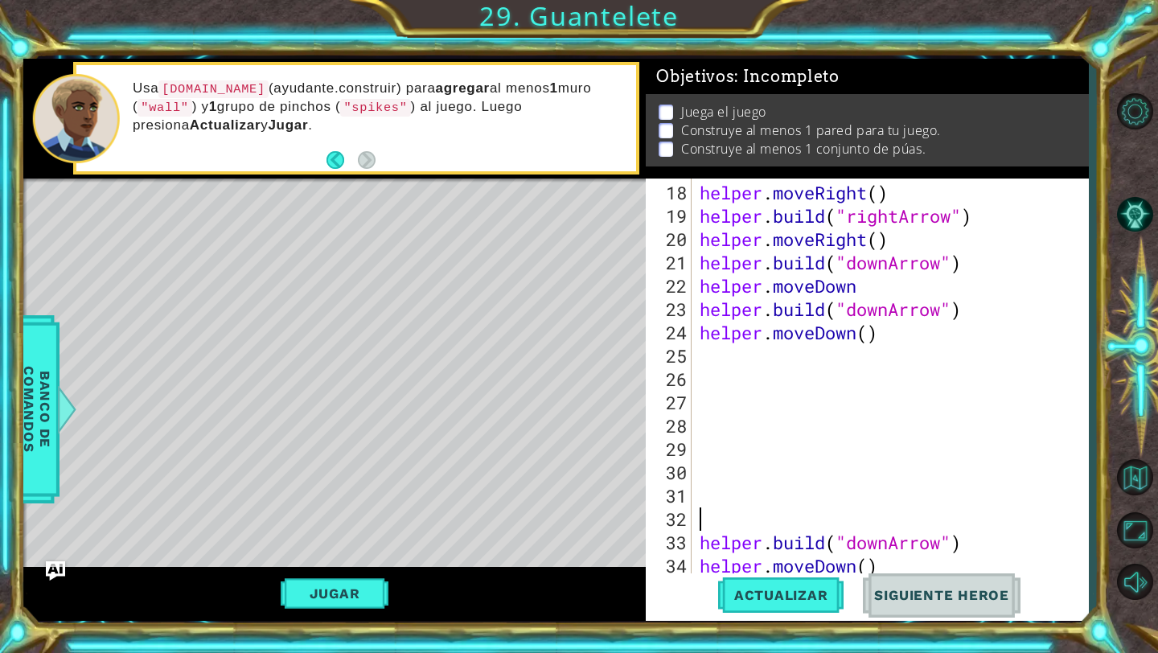
click at [737, 364] on div "helper . moveRight ( ) helper . build ( "rightArrow" ) helper . moveRight ( ) h…" at bounding box center [894, 402] width 396 height 443
paste textarea "helper.moveLeft()"
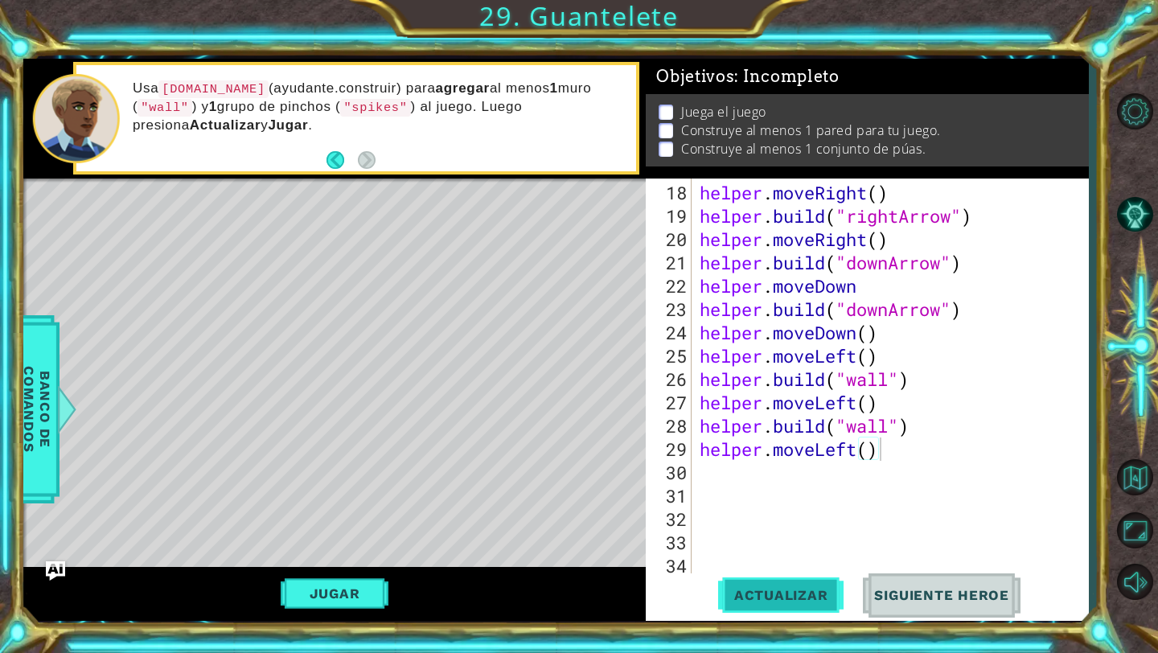
click at [794, 588] on span "Actualizar" at bounding box center [781, 595] width 126 height 16
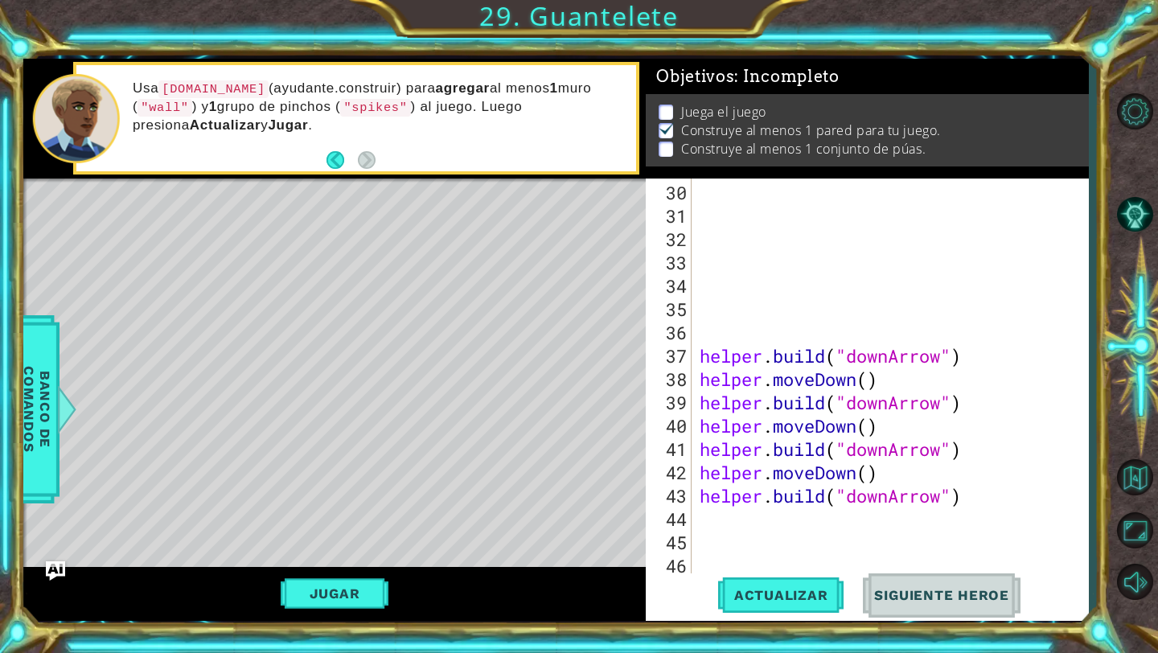
scroll to position [723, 0]
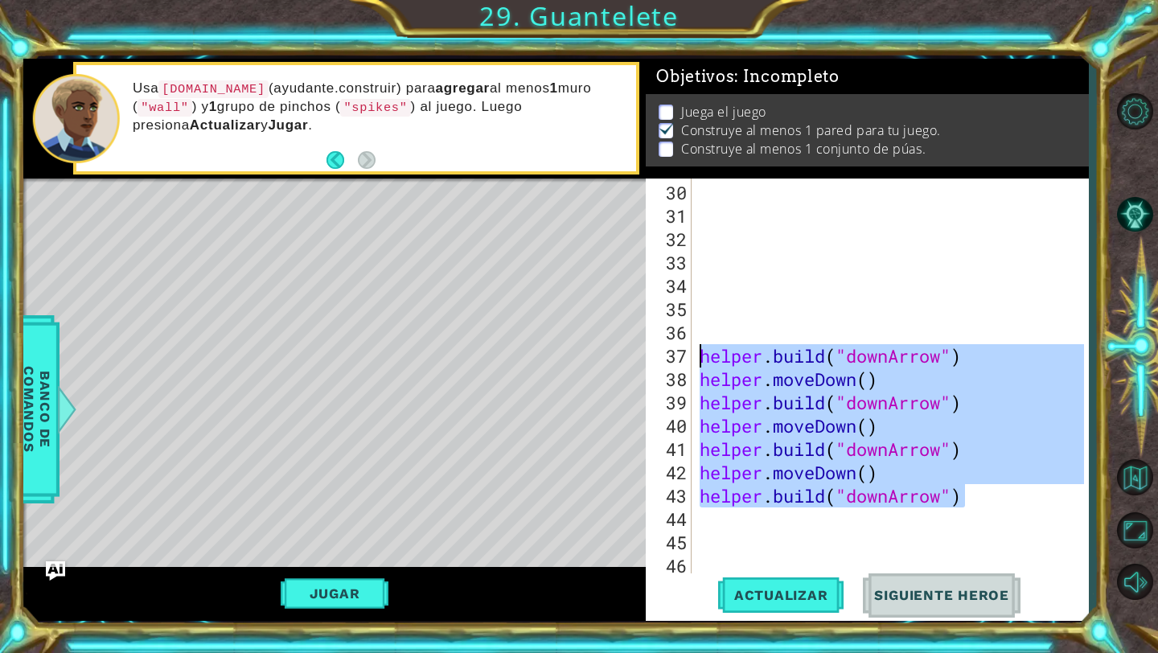
drag, startPoint x: 979, startPoint y: 501, endPoint x: 698, endPoint y: 360, distance: 314.6
click at [698, 360] on div "helper . build ( "downArrow" ) helper . moveDown ( ) helper . build ( "downArro…" at bounding box center [894, 402] width 396 height 443
type textarea "[DOMAIN_NAME]("downArrow") helper.moveDown()"
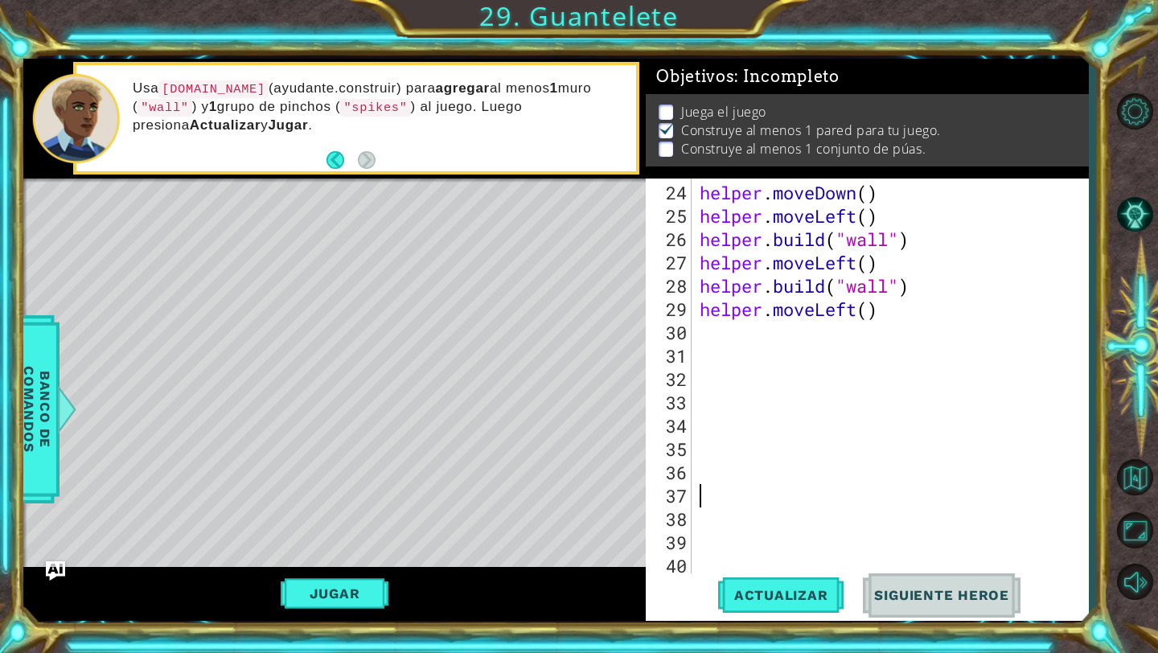
scroll to position [583, 0]
click at [756, 582] on button "Actualizar" at bounding box center [781, 595] width 126 height 44
click at [842, 335] on div "helper . moveDown ( ) helper . moveLeft ( ) helper . build ( "wall" ) helper . …" at bounding box center [894, 402] width 396 height 443
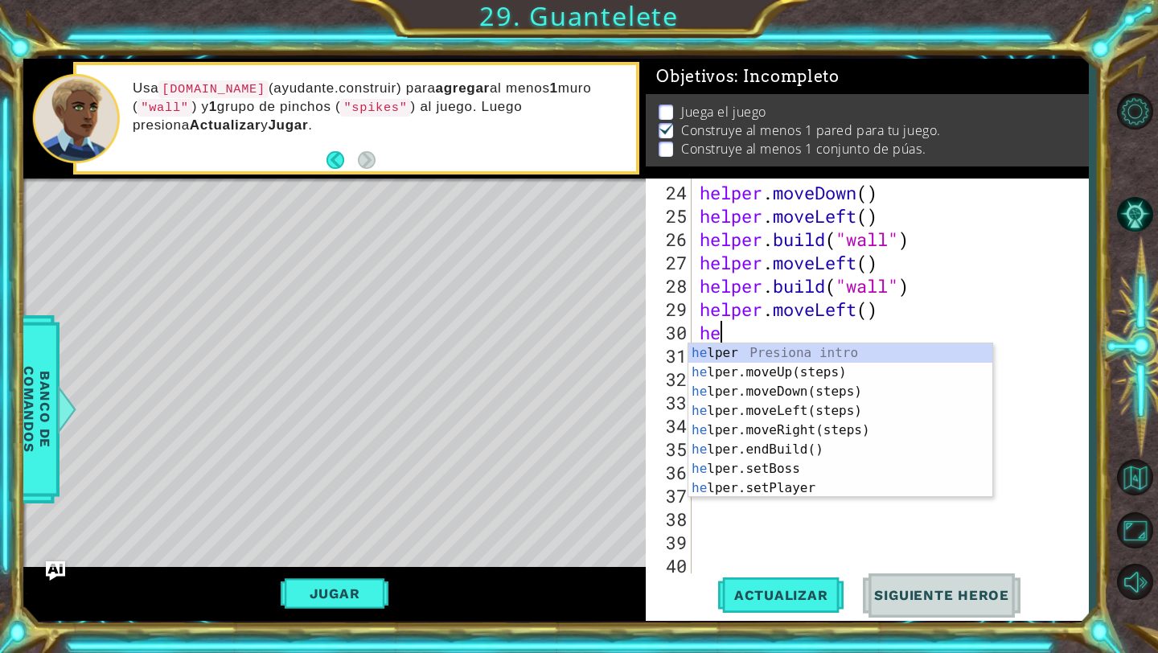
scroll to position [0, 1]
type textarea "helper"
click at [807, 396] on div "helper Presiona intro helper .moveUp(steps) Presiona intro helper .moveDown(ste…" at bounding box center [840, 439] width 304 height 193
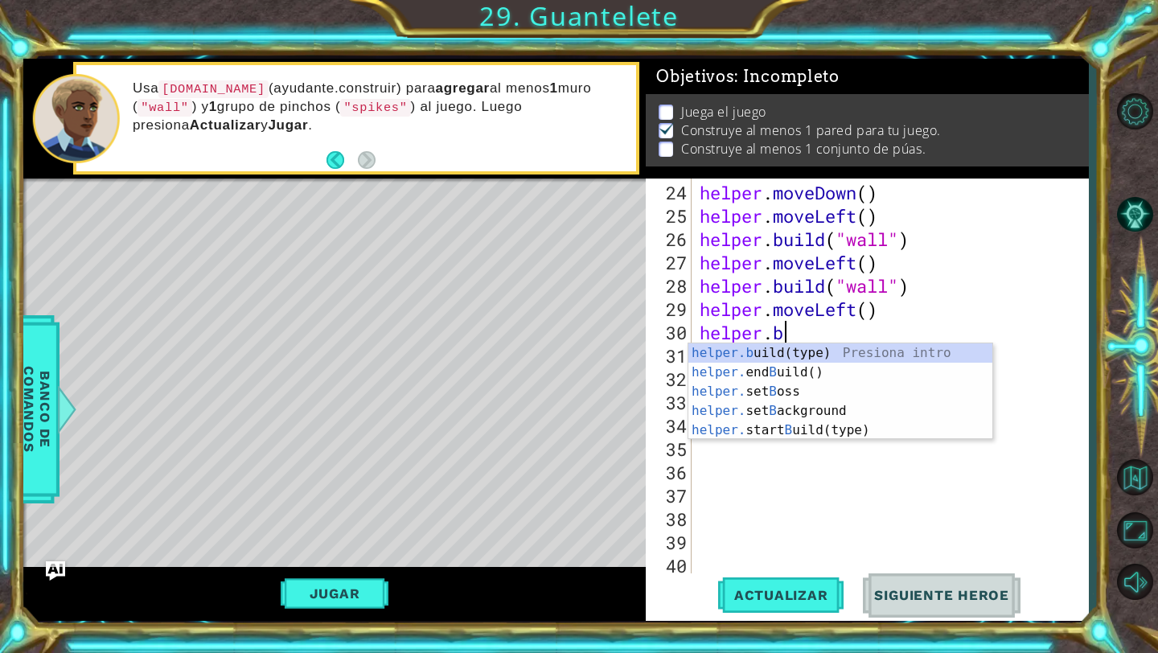
scroll to position [0, 3]
click at [823, 355] on div "helper.b uild(type) Presiona intro helper. end B uild() Presiona intro helper. …" at bounding box center [840, 410] width 304 height 135
type textarea "[DOMAIN_NAME]("wall")"
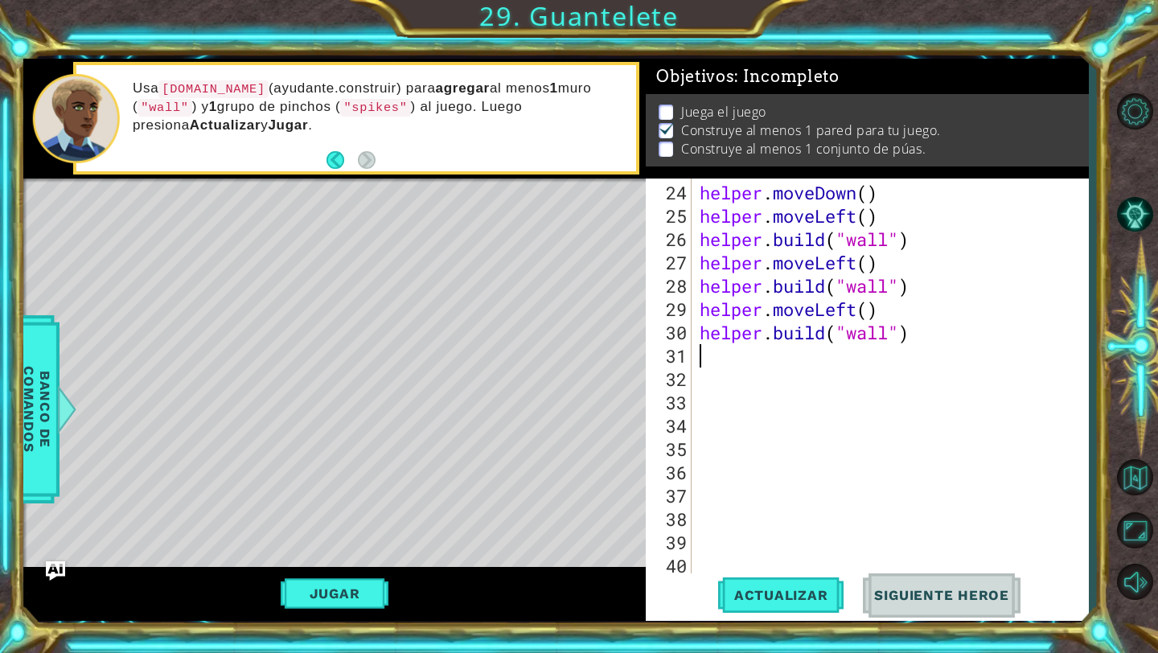
click at [857, 364] on div "helper . moveDown ( ) helper . moveLeft ( ) helper . build ( "wall" ) helper . …" at bounding box center [894, 402] width 396 height 443
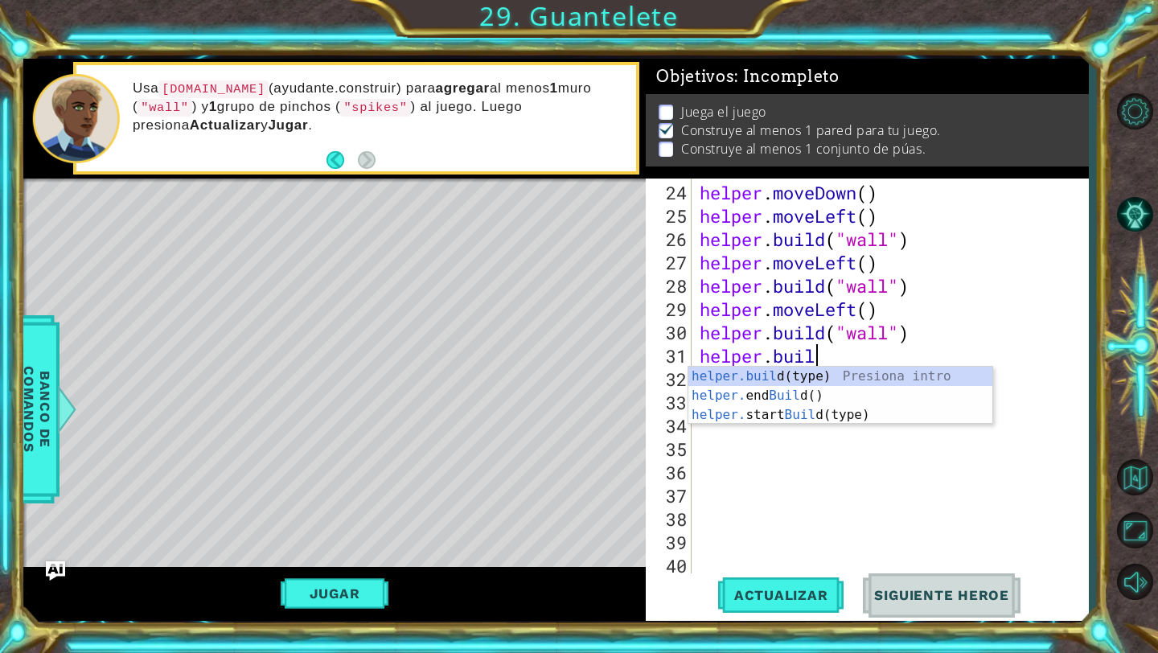
scroll to position [0, 5]
click at [857, 375] on div "[DOMAIN_NAME] (type) Presiona intro helper. end Build () Presiona intro helper.…" at bounding box center [840, 415] width 304 height 96
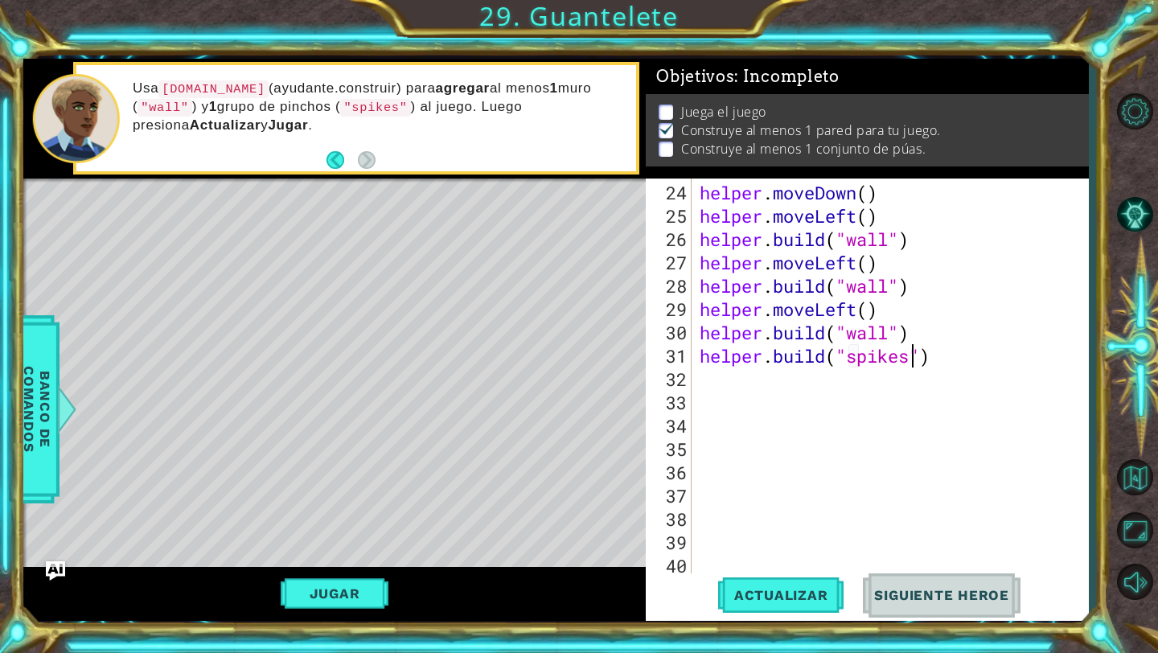
scroll to position [0, 10]
type textarea "[DOMAIN_NAME]("spikes")"
click at [806, 585] on button "Actualizar" at bounding box center [781, 595] width 126 height 44
click at [777, 384] on div "helper . moveDown ( ) helper . moveLeft ( ) helper . build ( "wall" ) helper . …" at bounding box center [894, 402] width 396 height 443
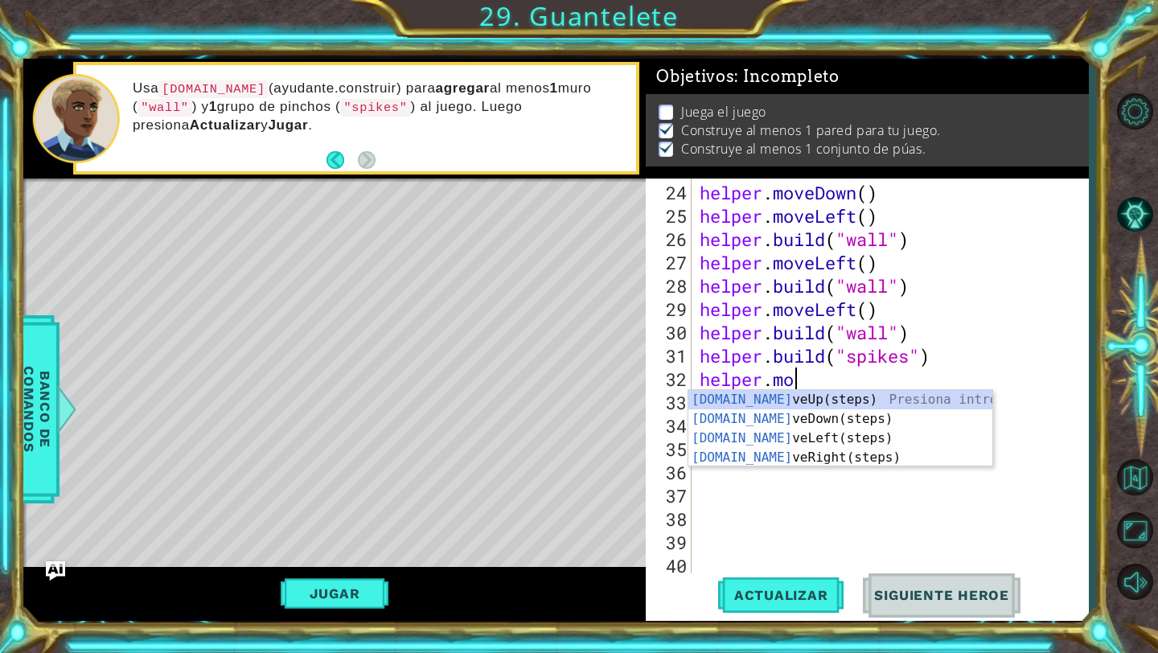
type textarea "helper.move"
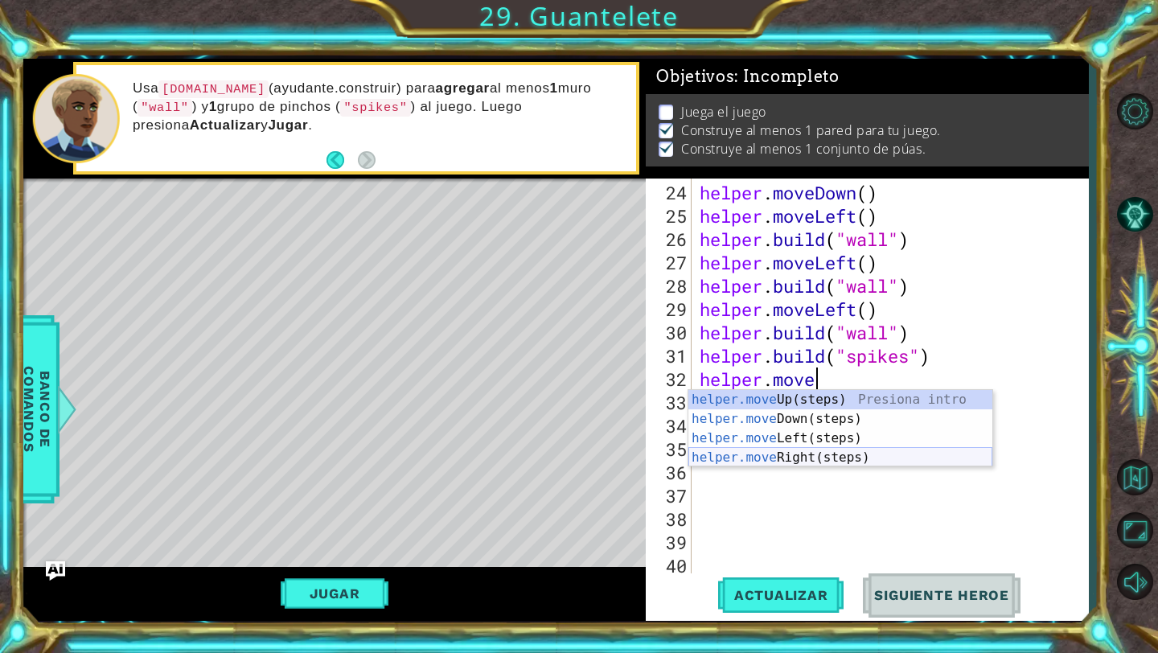
click at [797, 457] on div "helper.move Up(steps) Presiona intro helper.move Down(steps) Presiona intro hel…" at bounding box center [840, 448] width 304 height 116
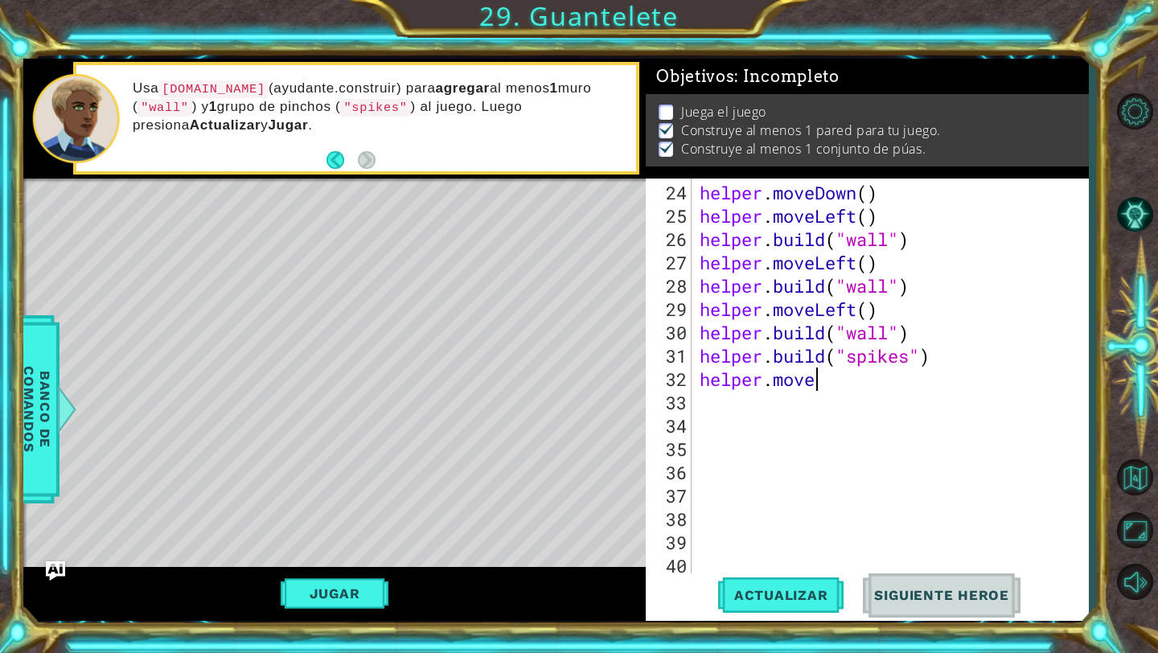
scroll to position [0, 0]
click at [881, 387] on div "helper . moveDown ( ) helper . moveLeft ( ) helper . build ( "wall" ) helper . …" at bounding box center [894, 402] width 396 height 443
type textarea "helper.moveRight(3)"
click at [868, 411] on div "helper . moveDown ( ) helper . moveLeft ( ) helper . build ( "wall" ) helper . …" at bounding box center [894, 402] width 396 height 443
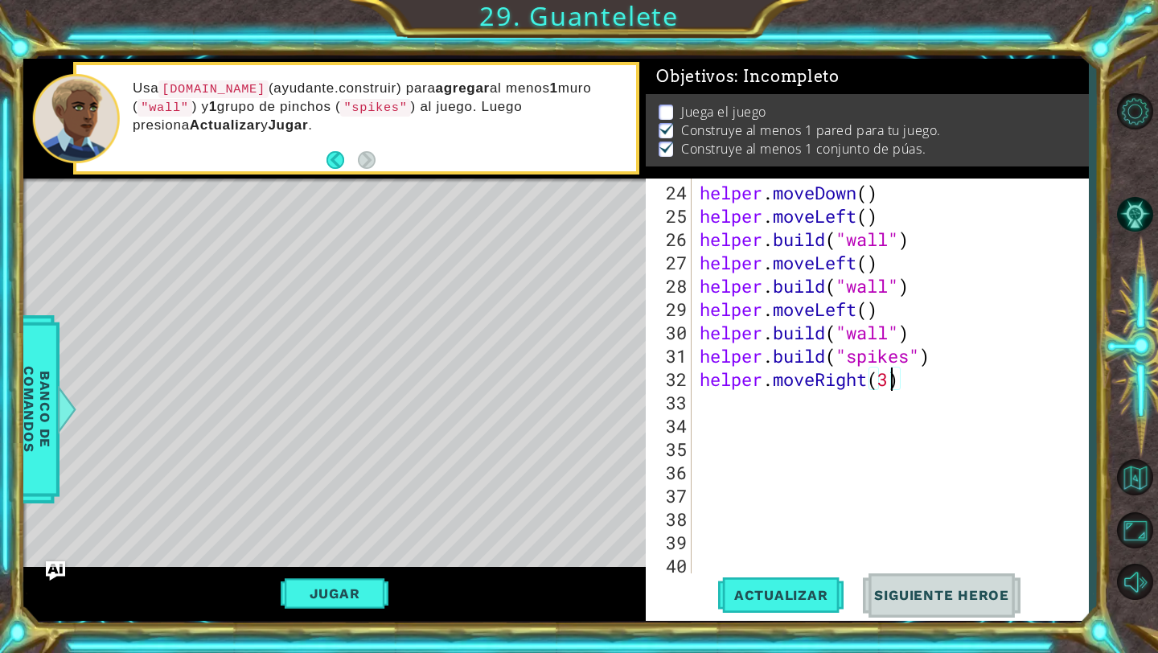
scroll to position [0, 0]
click at [785, 579] on button "Actualizar" at bounding box center [781, 595] width 126 height 44
type textarea "h"
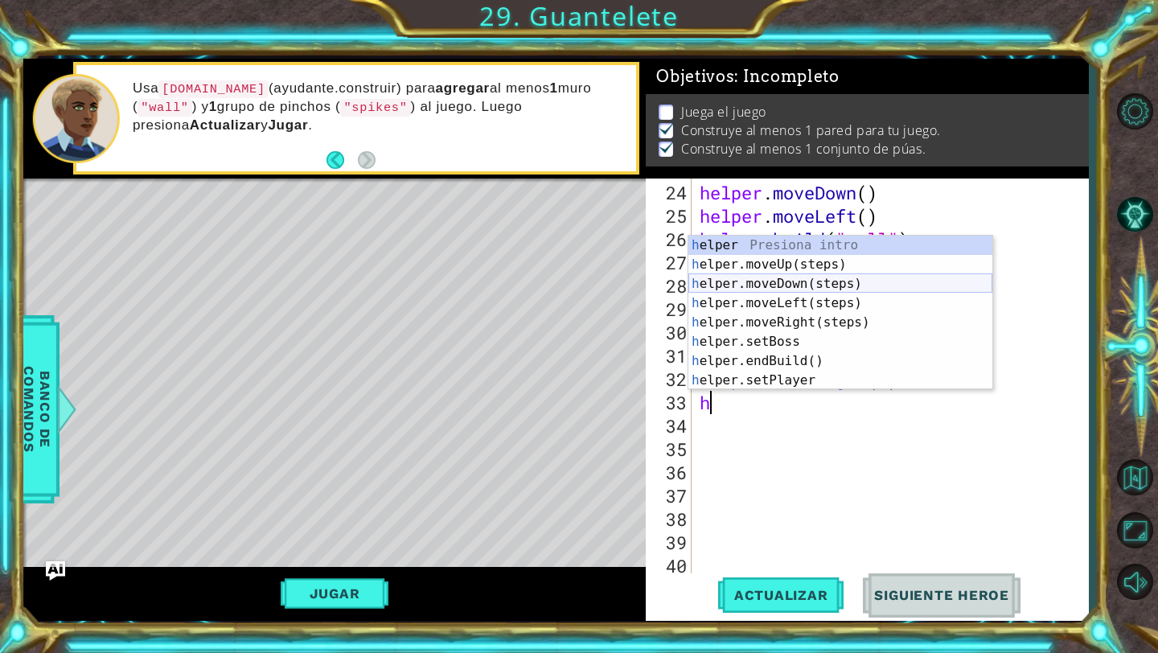
click at [843, 274] on div "h elper Presiona intro h elper.moveUp(steps) Presiona intro h elper.moveDown(st…" at bounding box center [840, 332] width 304 height 193
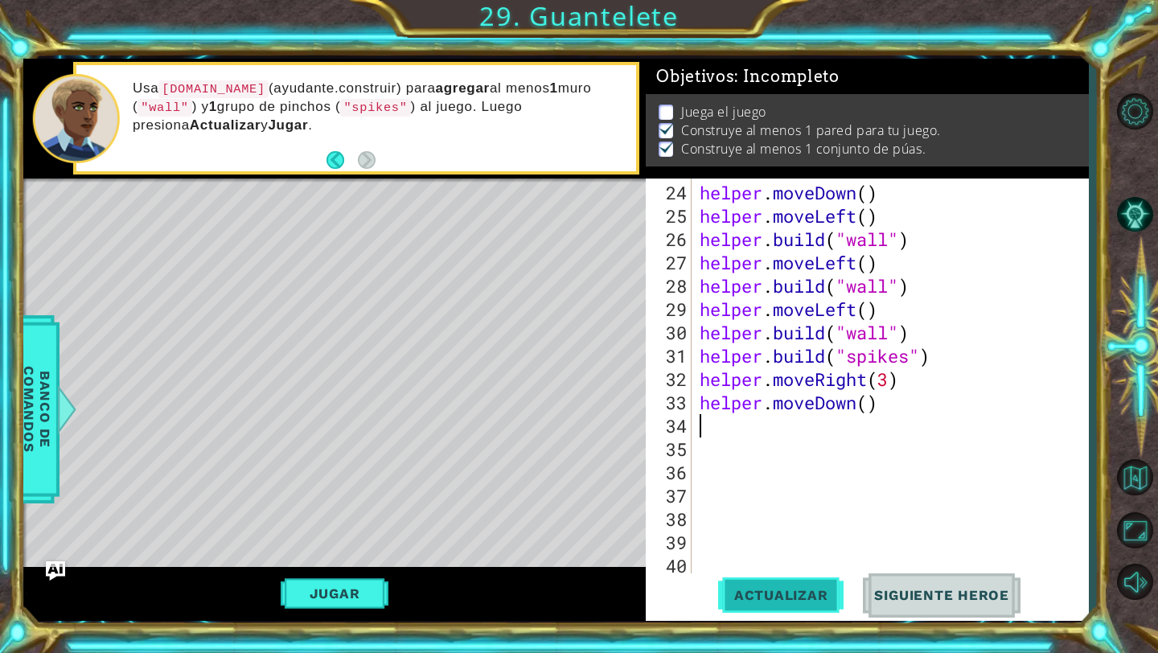
click at [744, 589] on span "Actualizar" at bounding box center [781, 595] width 126 height 16
drag, startPoint x: 859, startPoint y: 407, endPoint x: 782, endPoint y: 407, distance: 76.4
click at [782, 407] on div "helper . moveDown ( ) helper . moveLeft ( ) helper . build ( "wall" ) helper . …" at bounding box center [894, 402] width 396 height 443
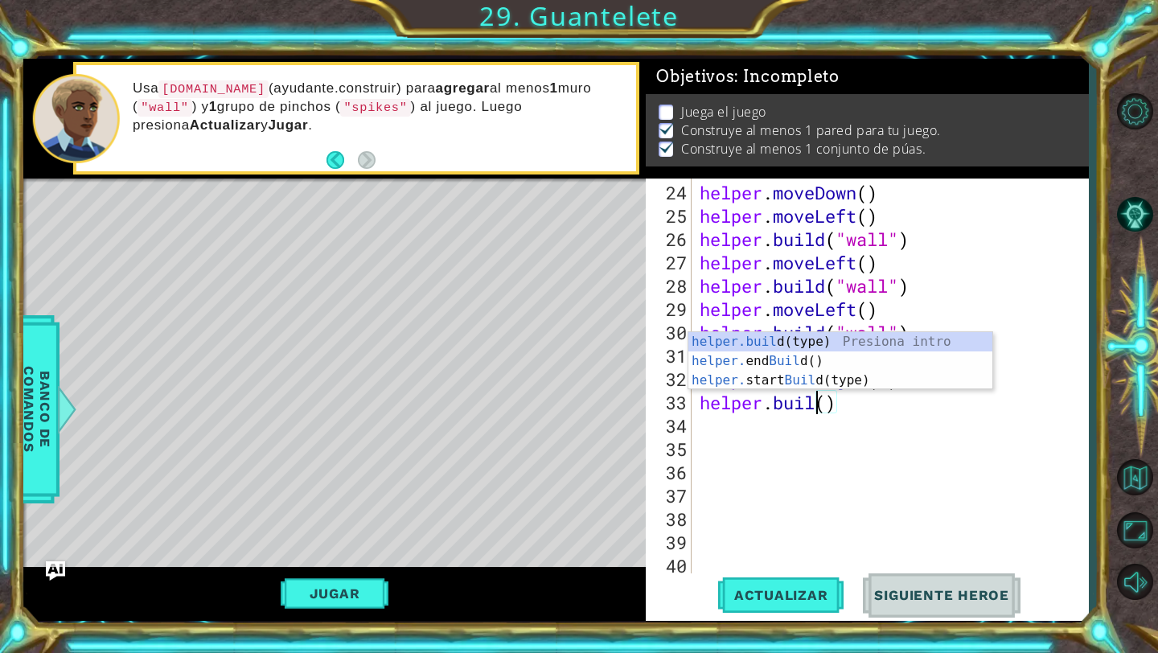
scroll to position [0, 6]
click at [781, 334] on div "[DOMAIN_NAME] (type) Presiona intro helper. end Build () Presiona intro helper.…" at bounding box center [840, 380] width 304 height 96
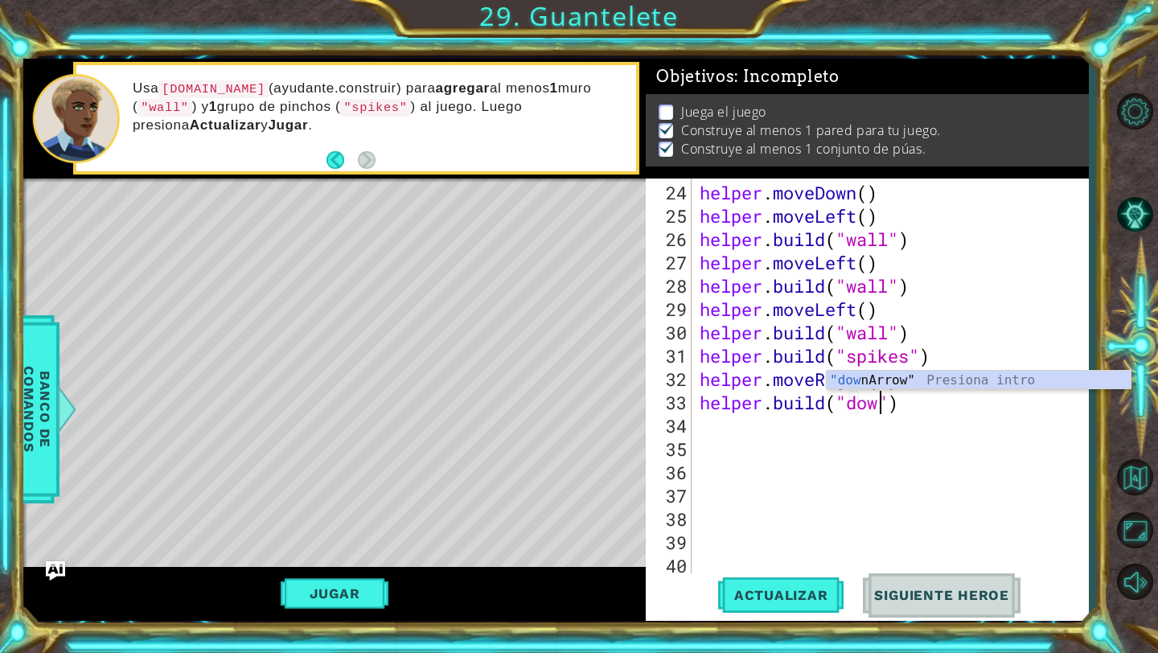
scroll to position [0, 9]
click at [838, 384] on div ""down Arrow" Presiona intro" at bounding box center [978, 400] width 304 height 58
type textarea "[DOMAIN_NAME]("downArrow")"
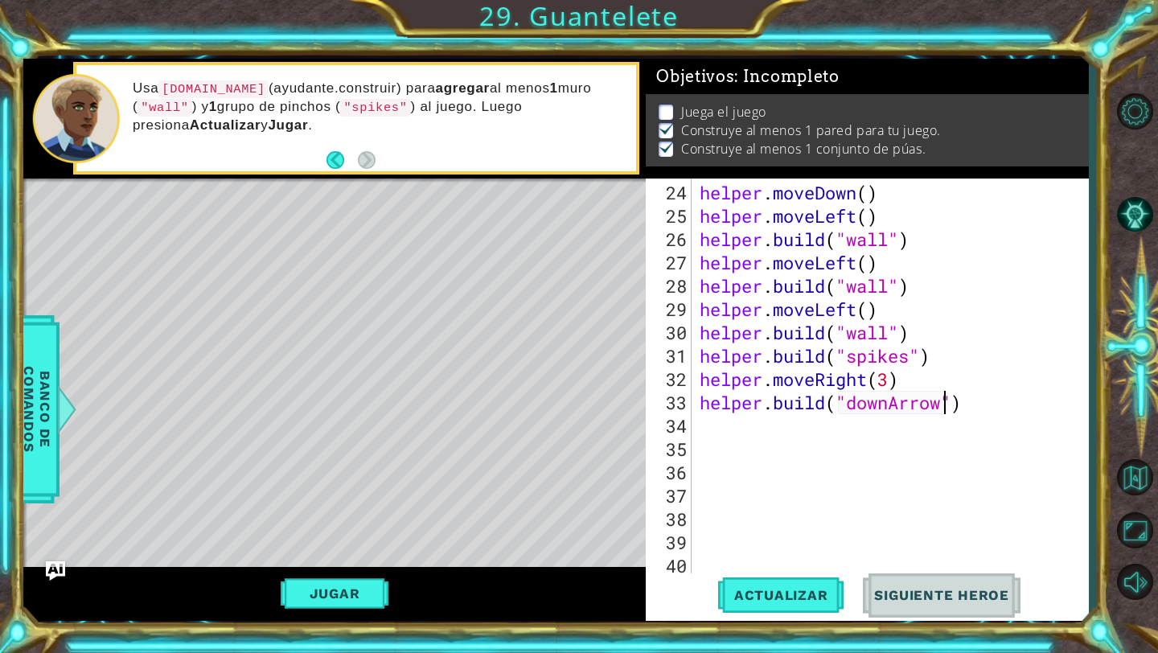
click at [838, 428] on div "helper . moveDown ( ) helper . moveLeft ( ) helper . build ( "wall" ) helper . …" at bounding box center [894, 402] width 396 height 443
type textarea "h"
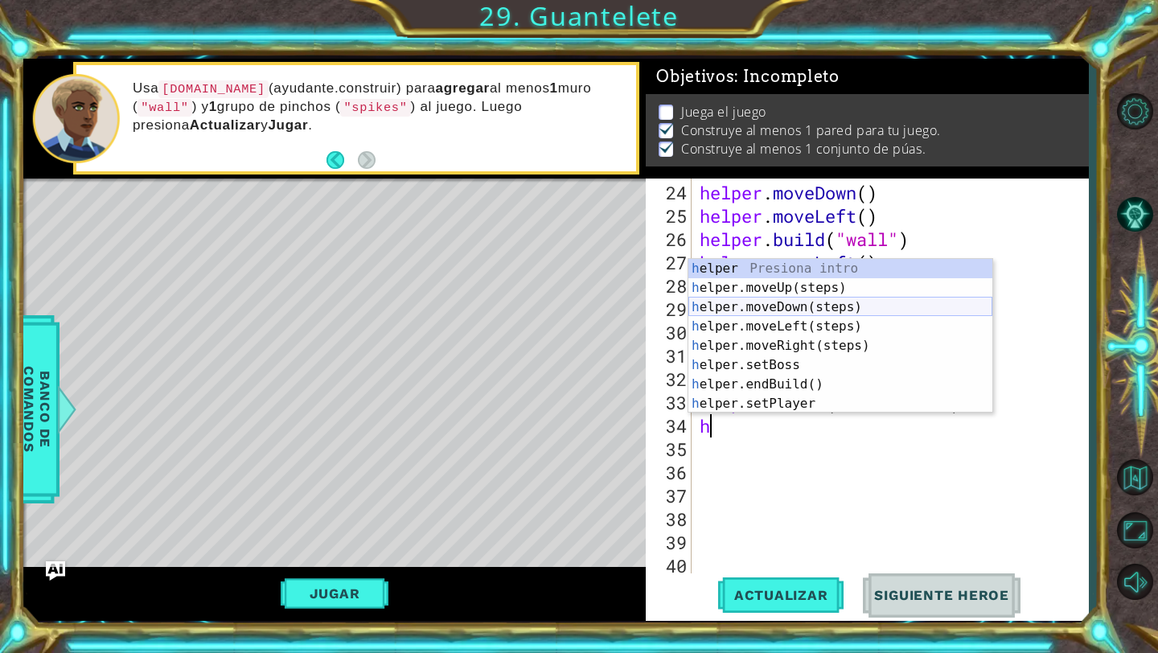
click at [863, 310] on div "h elper Presiona intro h elper.moveUp(steps) Presiona intro h elper.moveDown(st…" at bounding box center [840, 355] width 304 height 193
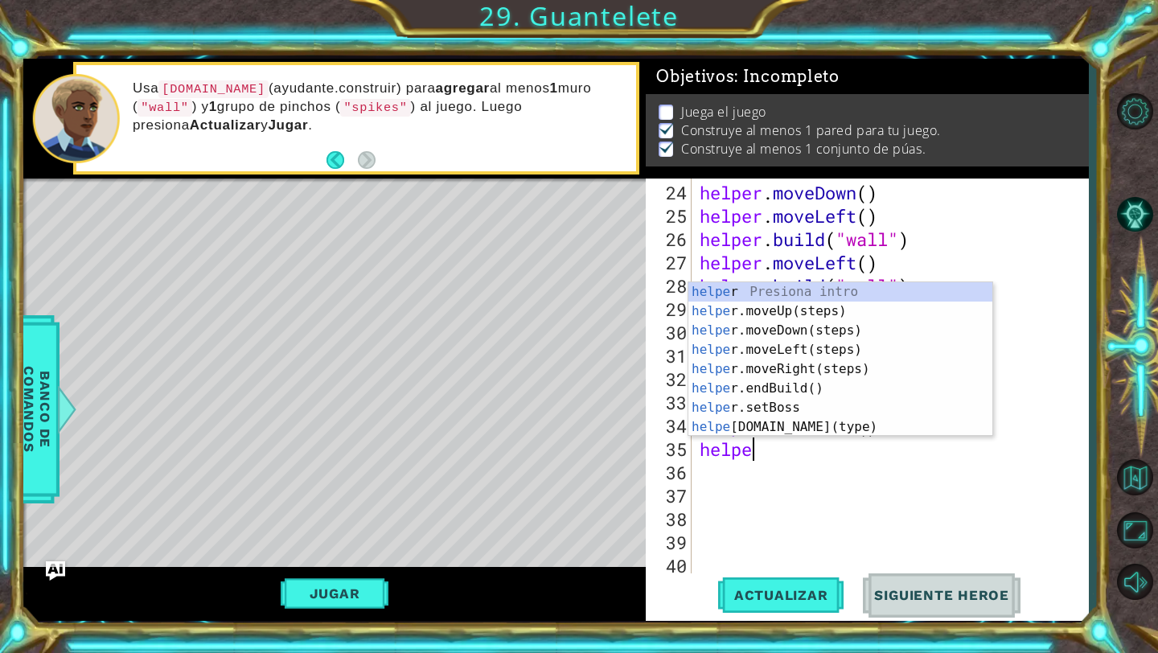
scroll to position [0, 2]
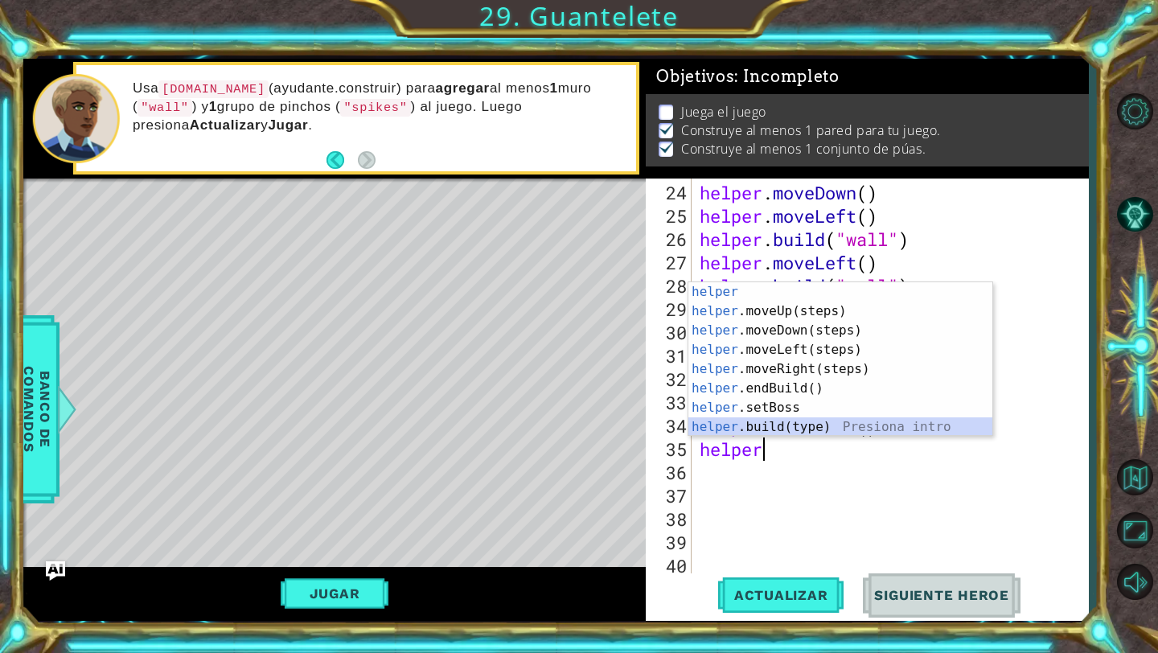
click at [818, 428] on div "helper Presiona intro helper .moveUp(steps) Presiona intro helper .moveDown(ste…" at bounding box center [840, 378] width 304 height 193
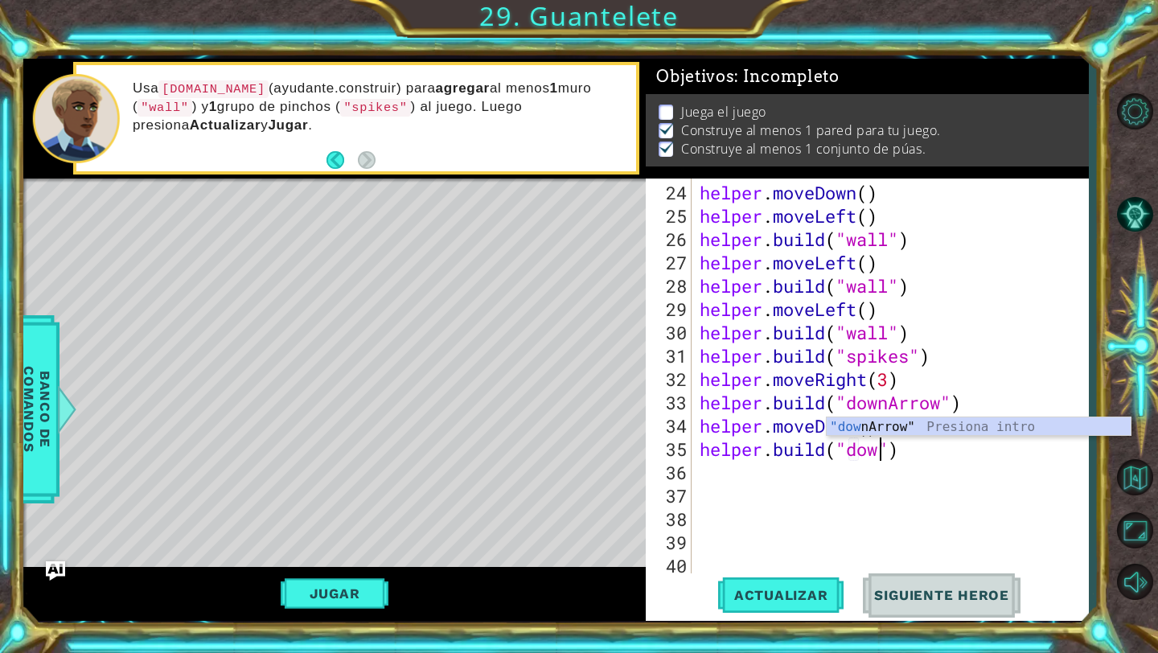
scroll to position [0, 9]
click at [867, 417] on div ""down Arrow" Presiona intro" at bounding box center [978, 446] width 304 height 58
type textarea "[DOMAIN_NAME]("downArrow")"
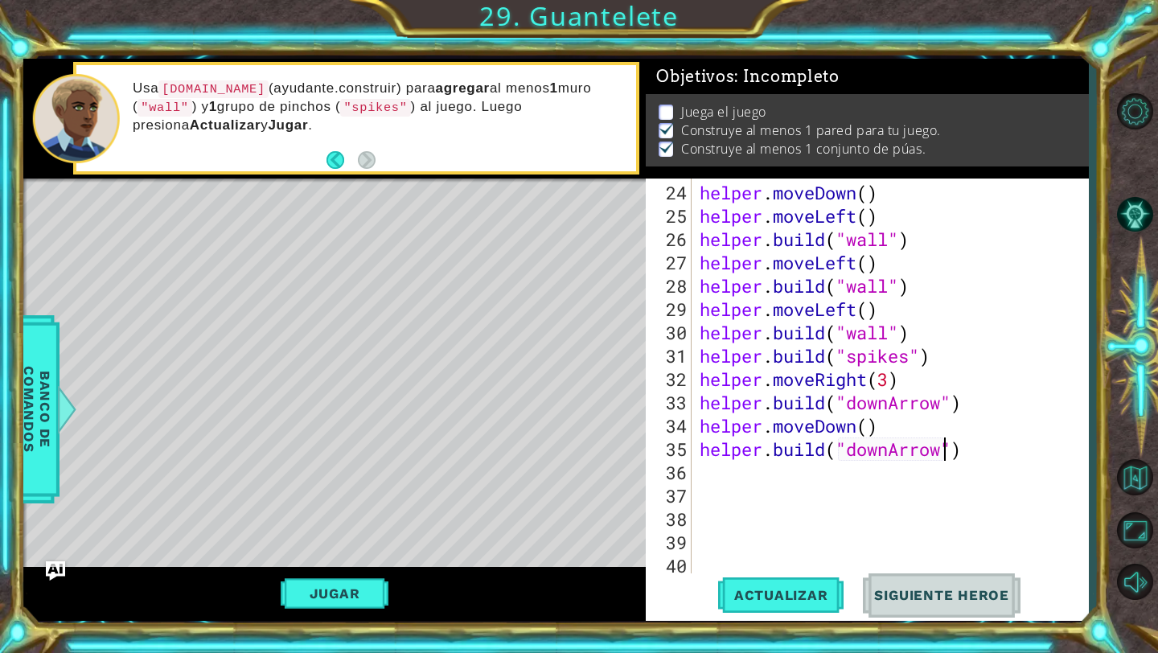
click at [811, 465] on div "helper . moveDown ( ) helper . moveLeft ( ) helper . build ( "wall" ) helper . …" at bounding box center [894, 402] width 396 height 443
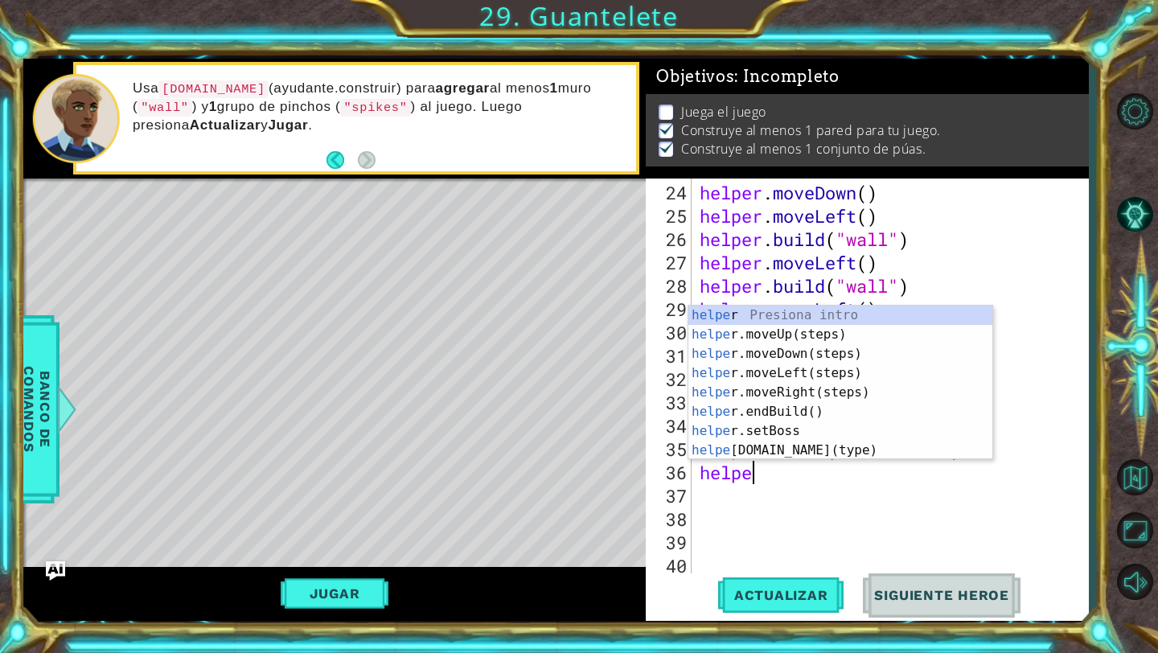
type textarea "helper"
click at [859, 351] on div "helper Presiona intro helper .moveUp(steps) Presiona intro helper .moveDown(ste…" at bounding box center [840, 401] width 304 height 193
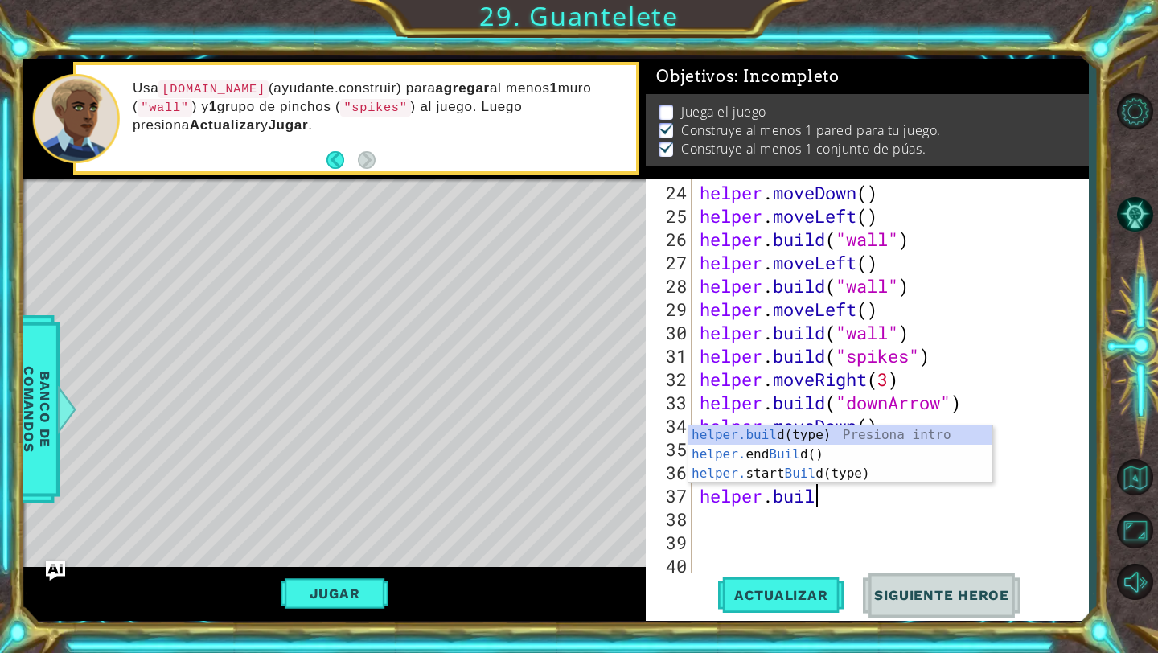
scroll to position [0, 5]
click at [819, 437] on div "[DOMAIN_NAME] (type) Presiona intro helper. end Build () Presiona intro helper.…" at bounding box center [840, 473] width 304 height 96
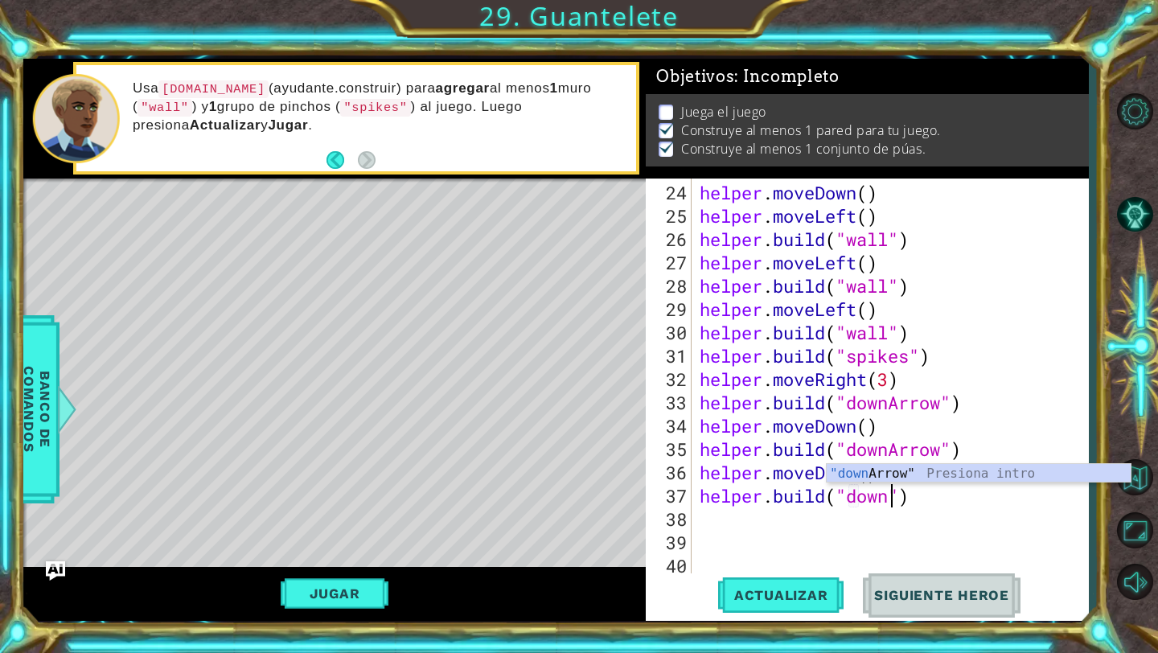
scroll to position [0, 9]
click at [835, 474] on div ""down Arrow" Presiona intro" at bounding box center [978, 493] width 304 height 58
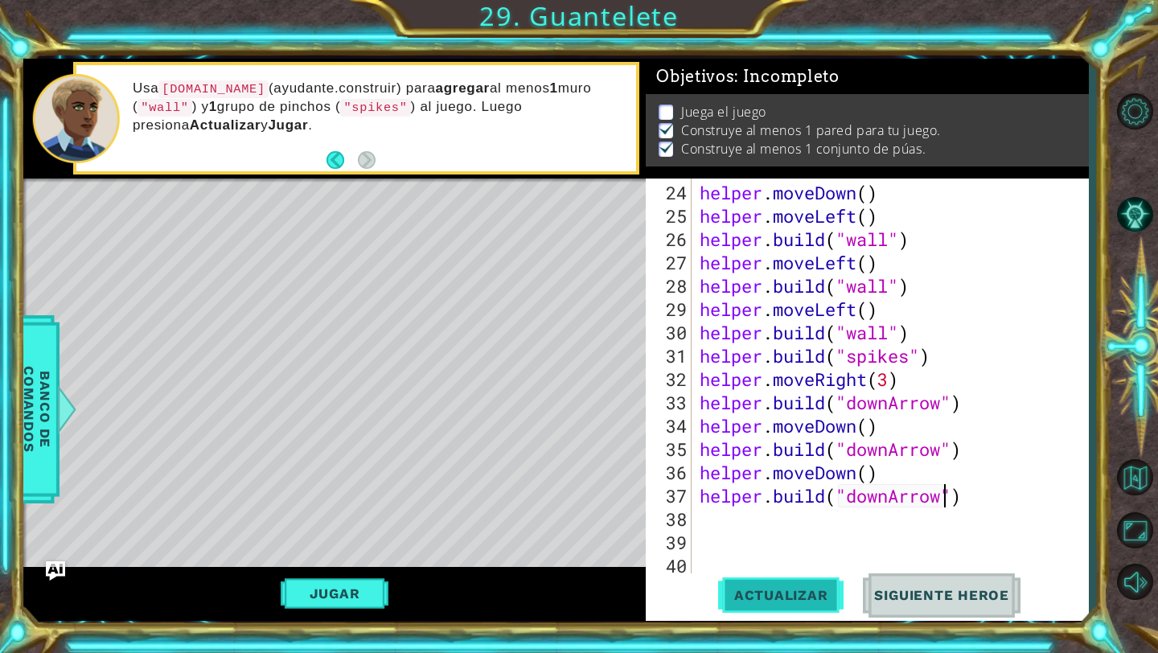
type textarea "[DOMAIN_NAME]("downArrow")"
click at [780, 601] on span "Actualizar" at bounding box center [781, 595] width 126 height 16
click at [781, 535] on div "helper . moveDown ( ) helper . moveLeft ( ) helper . build ( "wall" ) helper . …" at bounding box center [894, 402] width 396 height 443
click at [785, 509] on div "helper . moveDown ( ) helper . moveLeft ( ) helper . build ( "wall" ) helper . …" at bounding box center [894, 402] width 396 height 443
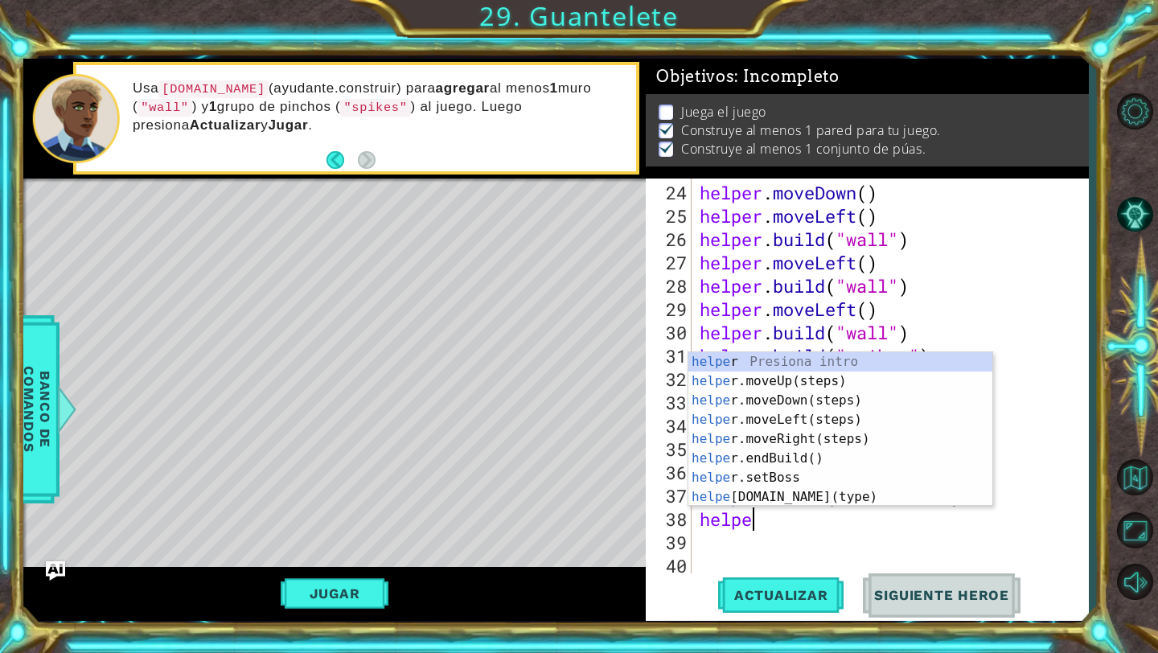
type textarea "helper"
click at [814, 404] on div "helper Presiona intro helper .moveUp(steps) Presiona intro helper .moveDown(ste…" at bounding box center [840, 448] width 304 height 193
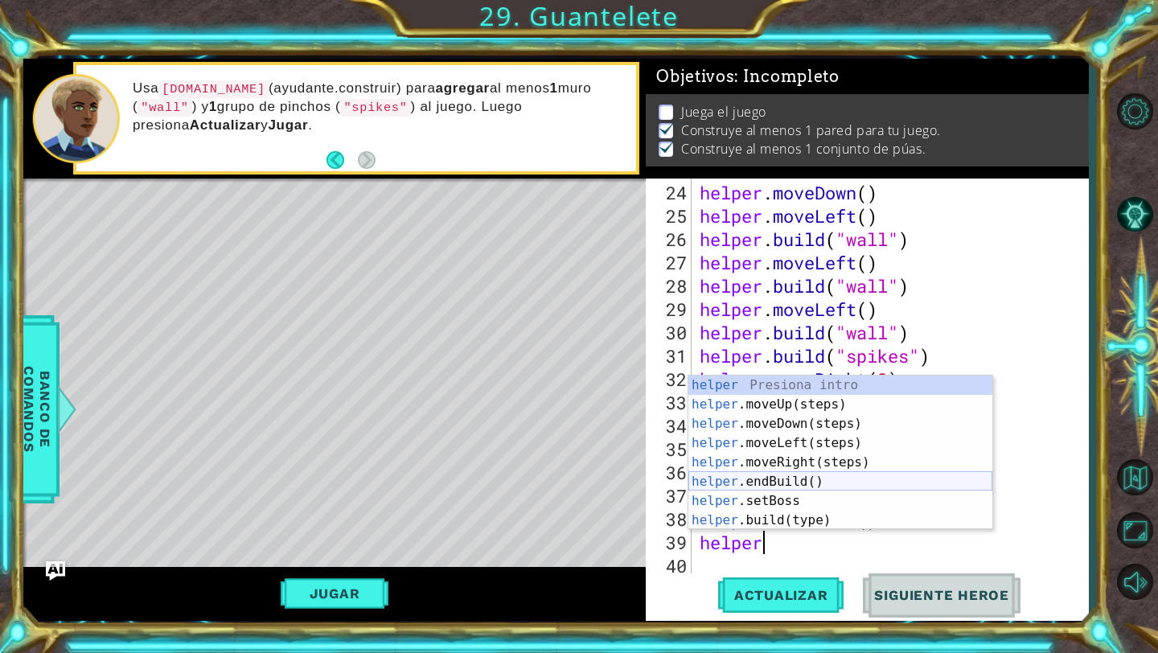
scroll to position [0, 2]
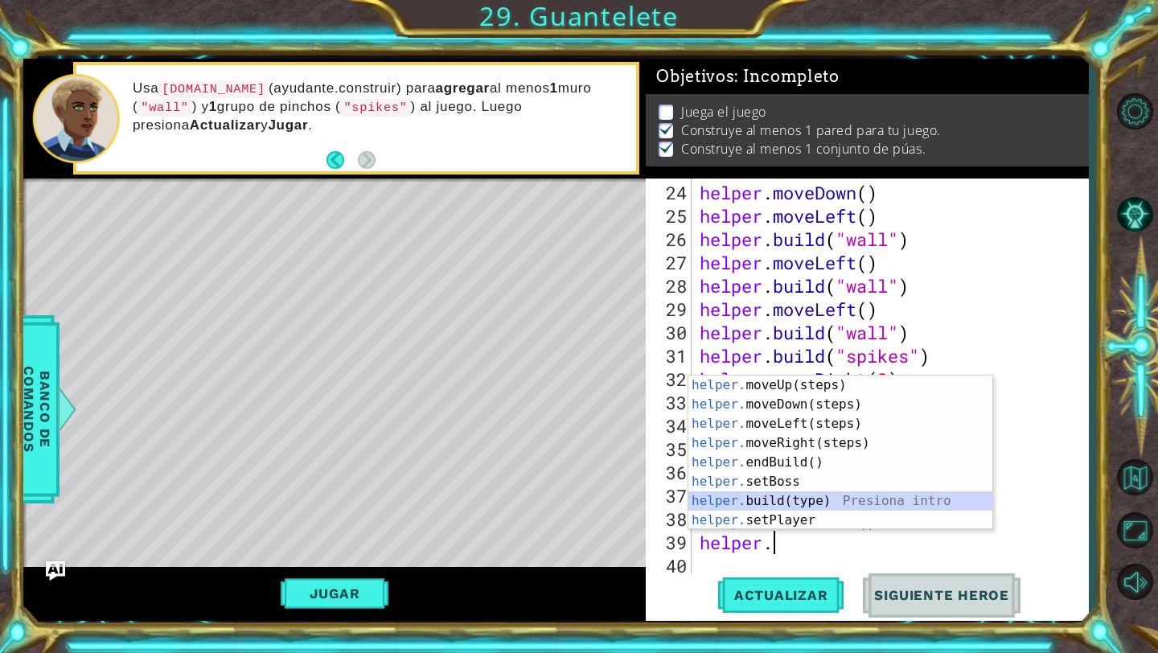
click at [809, 492] on div "helper. moveUp(steps) Presiona intro helper. moveDown(steps) Presiona intro hel…" at bounding box center [840, 471] width 304 height 193
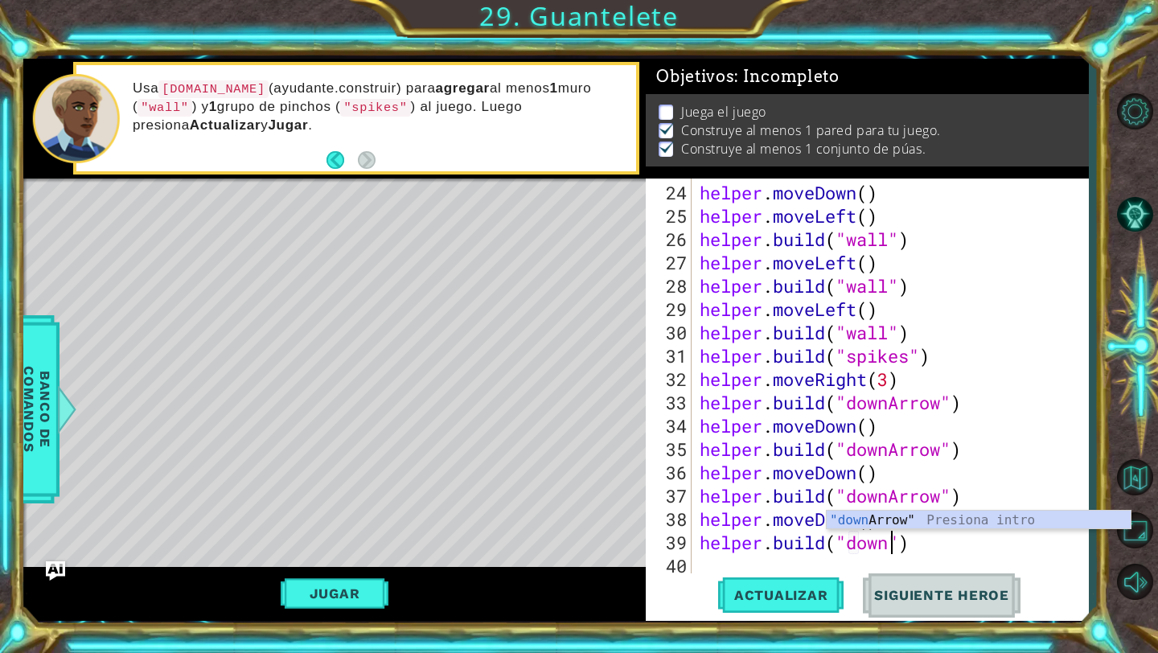
scroll to position [0, 9]
click at [854, 515] on div ""down Arrow" Presiona intro" at bounding box center [978, 539] width 304 height 58
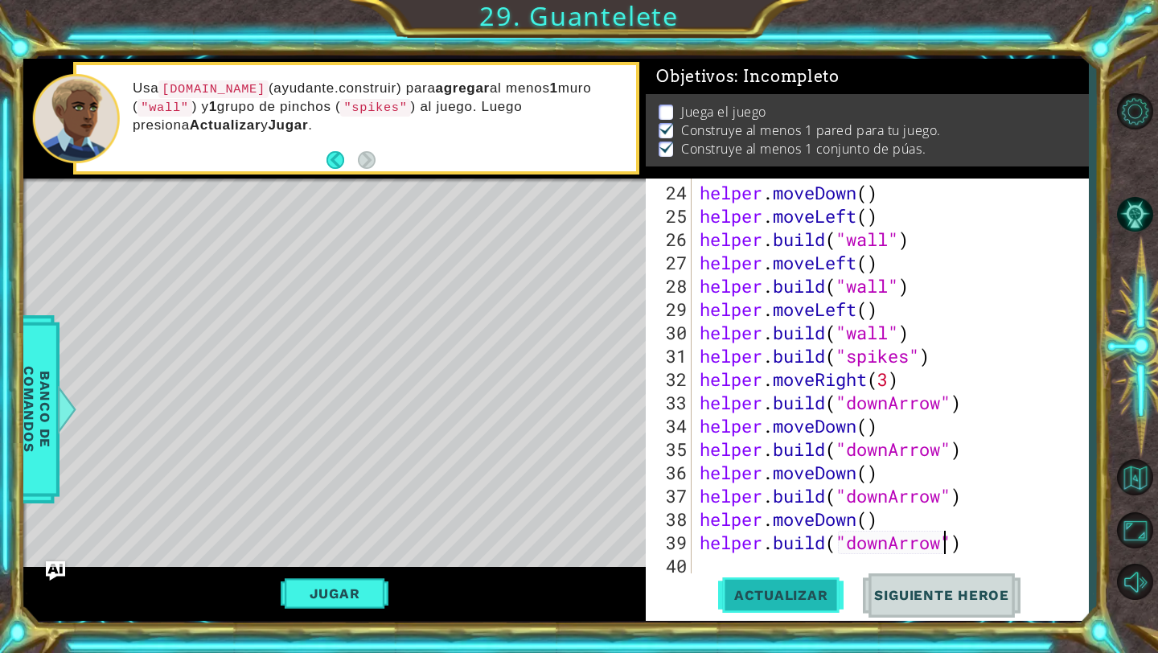
type textarea "[DOMAIN_NAME]("downArrow")"
click at [812, 591] on span "Actualizar" at bounding box center [781, 595] width 126 height 16
click at [356, 583] on button "Jugar" at bounding box center [335, 593] width 109 height 31
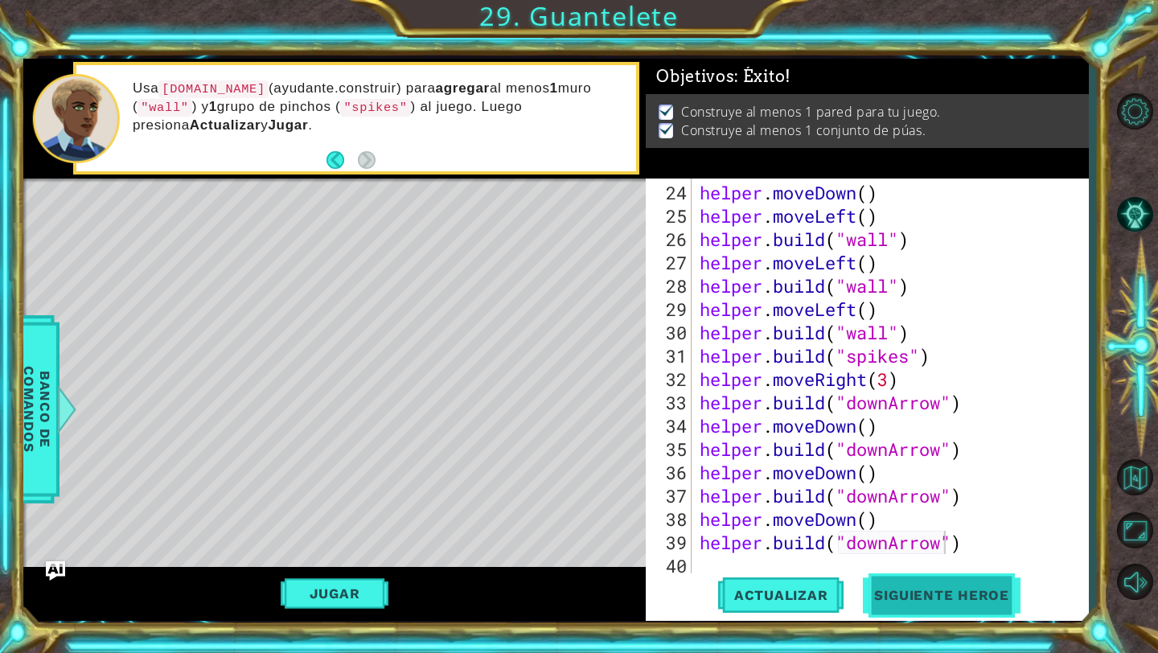
click at [931, 597] on span "Siguiente Heroe" at bounding box center [941, 595] width 167 height 16
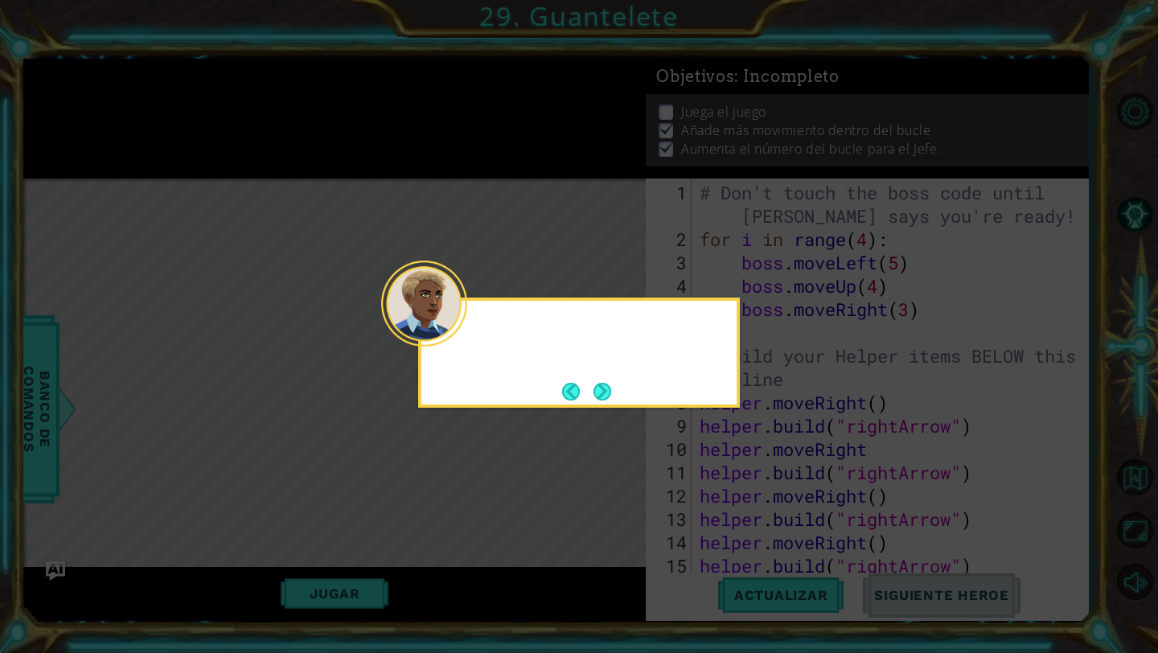
scroll to position [0, 0]
click at [596, 381] on footer at bounding box center [586, 391] width 49 height 24
click at [598, 388] on button "Next" at bounding box center [602, 392] width 18 height 18
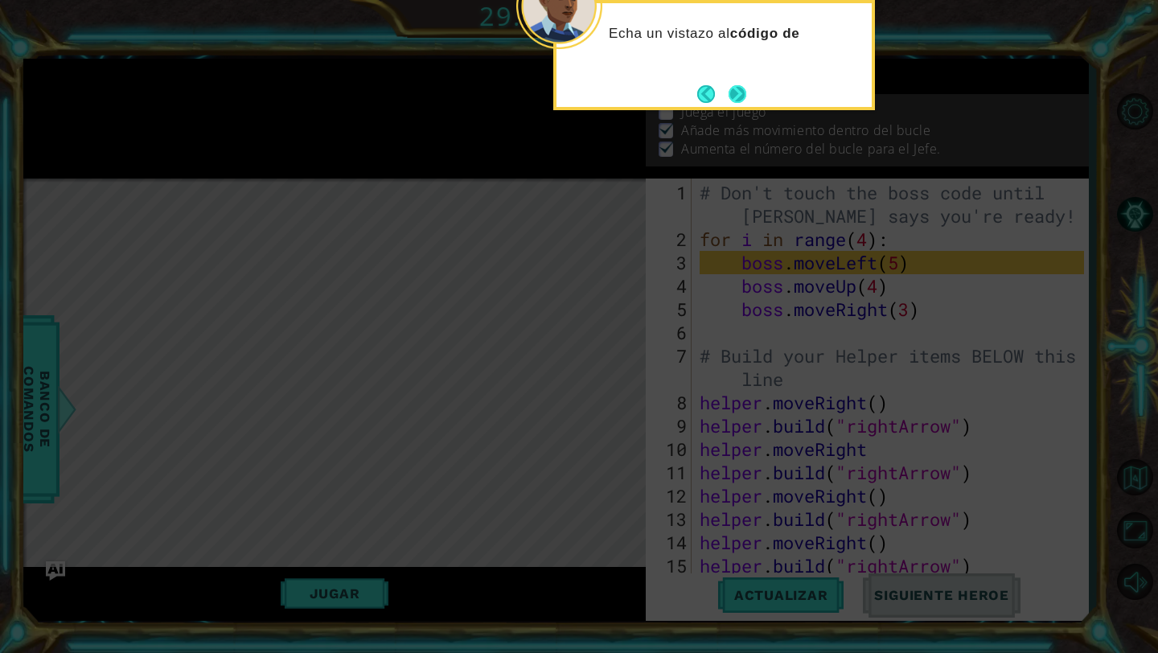
click at [740, 96] on button "Next" at bounding box center [737, 94] width 18 height 18
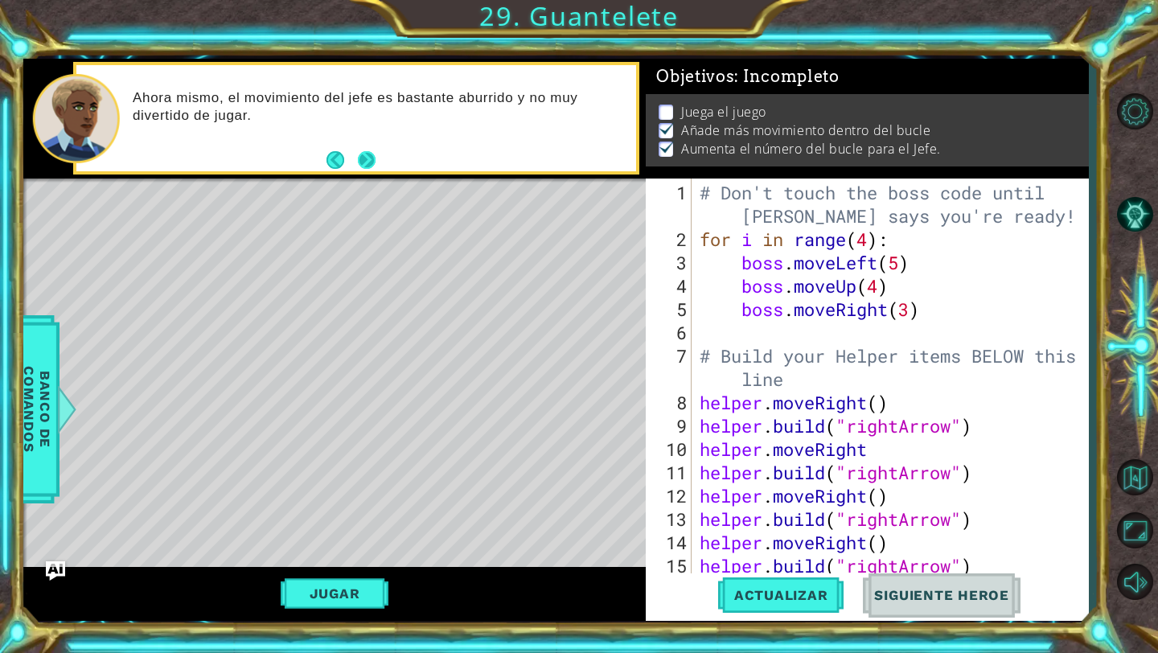
click at [371, 151] on button "Next" at bounding box center [367, 160] width 18 height 18
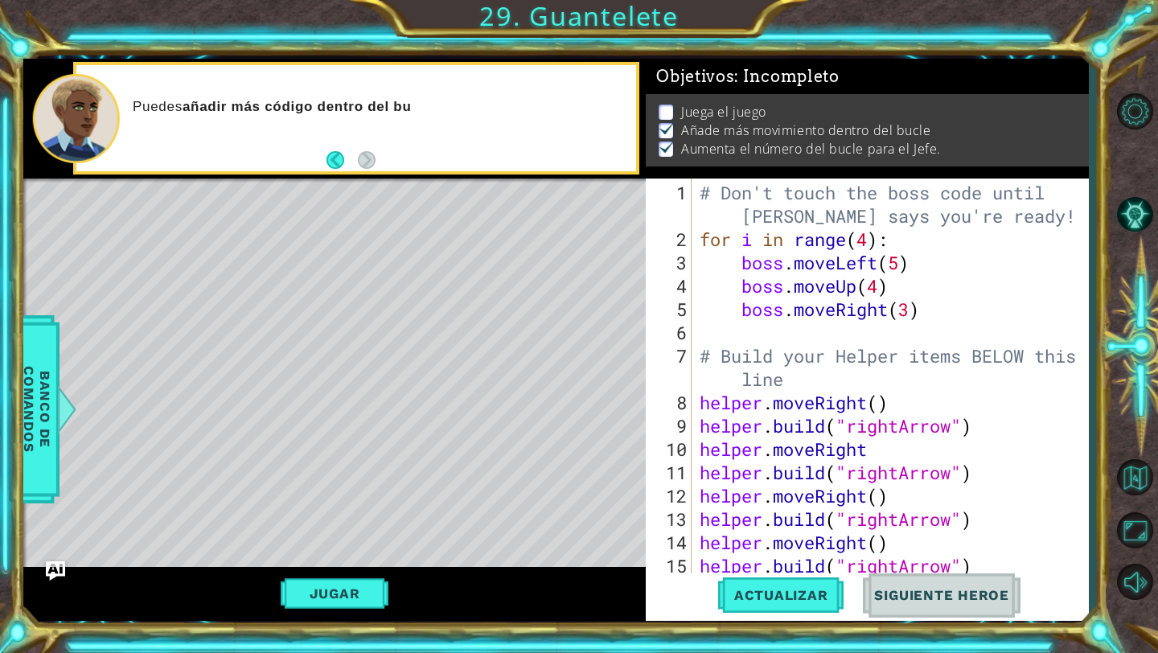
click at [371, 150] on footer at bounding box center [350, 160] width 49 height 24
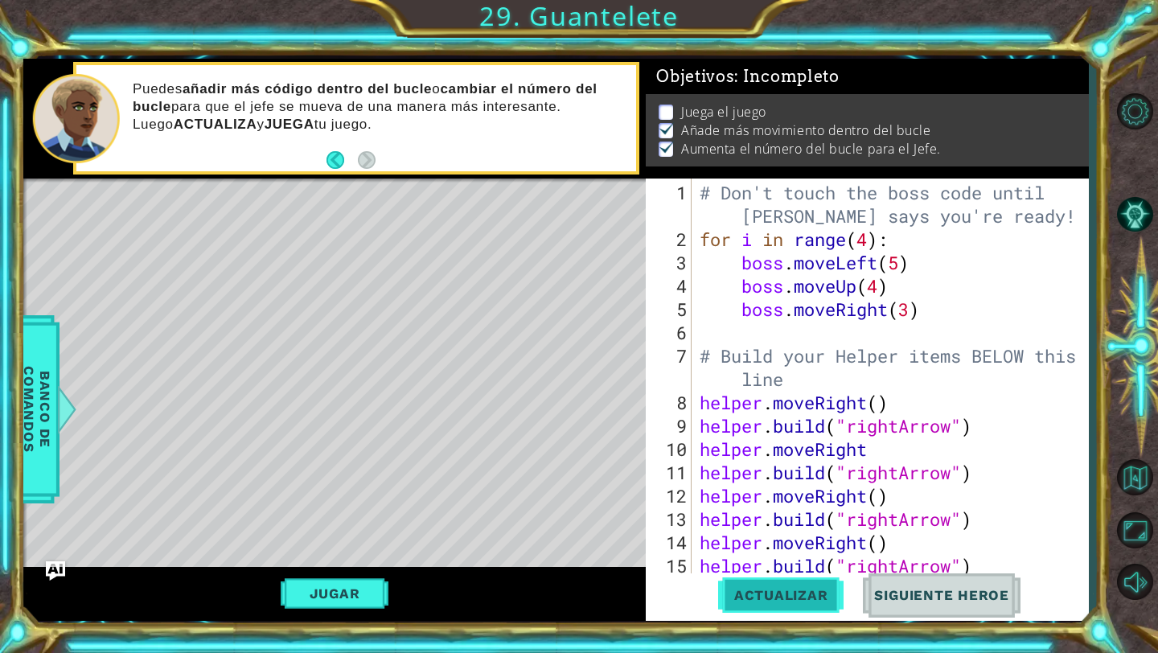
click at [777, 600] on span "Actualizar" at bounding box center [781, 595] width 126 height 16
click at [367, 592] on button "Jugar" at bounding box center [335, 593] width 109 height 31
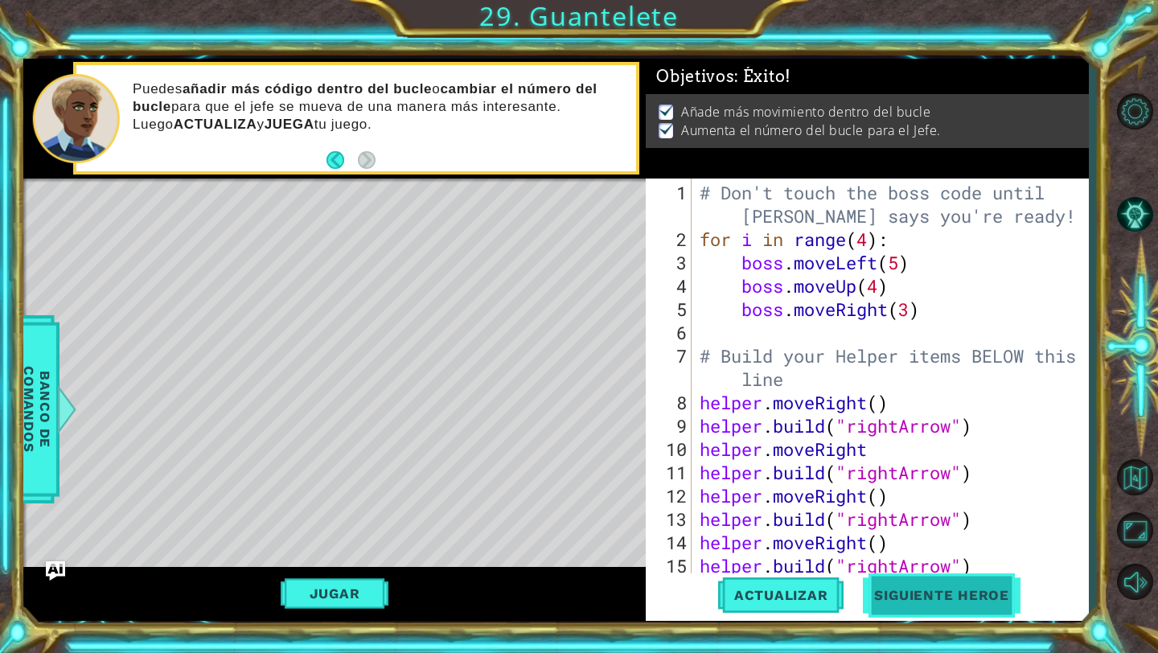
click at [903, 594] on span "Siguiente Heroe" at bounding box center [941, 595] width 167 height 16
click at [903, 594] on body "1 ההההההההההההההההההההההההההההההההההההההההההההההההההההההההההההההההההההההההההההה…" at bounding box center [579, 326] width 1158 height 653
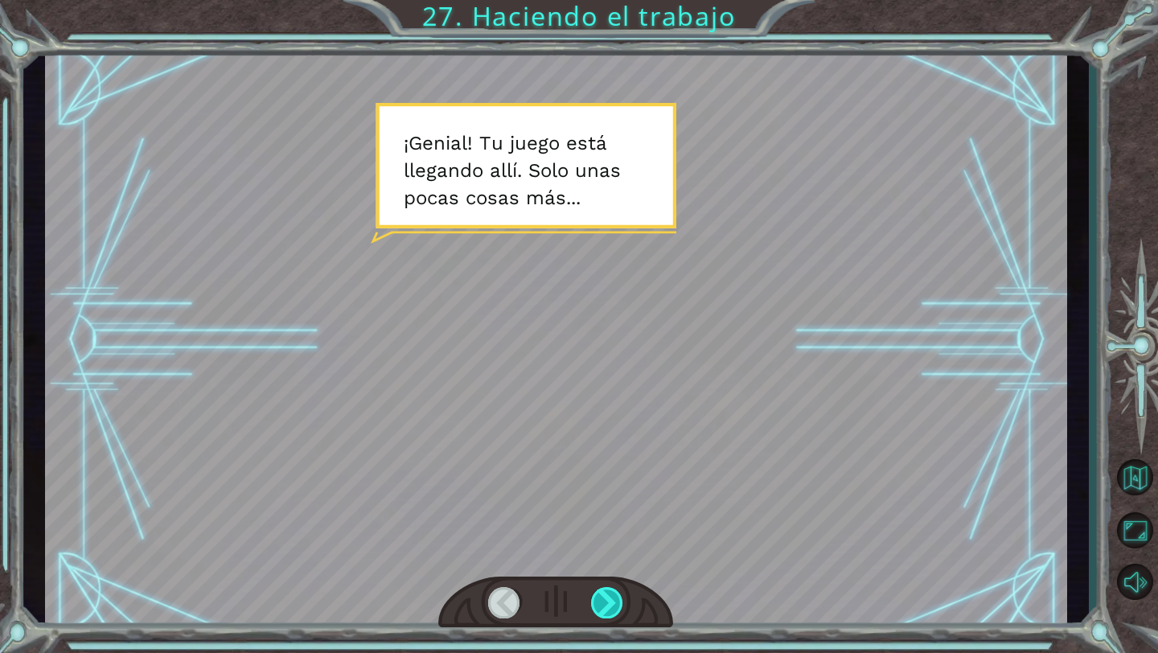
click at [607, 592] on div at bounding box center [607, 602] width 33 height 31
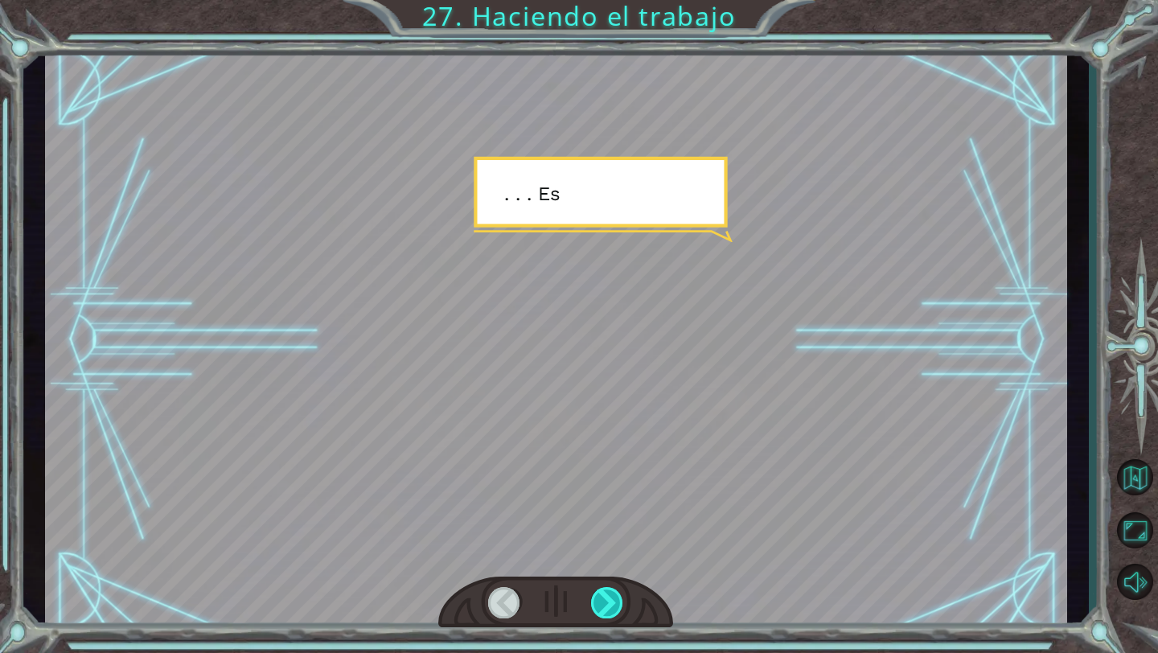
click at [607, 592] on div at bounding box center [607, 602] width 33 height 31
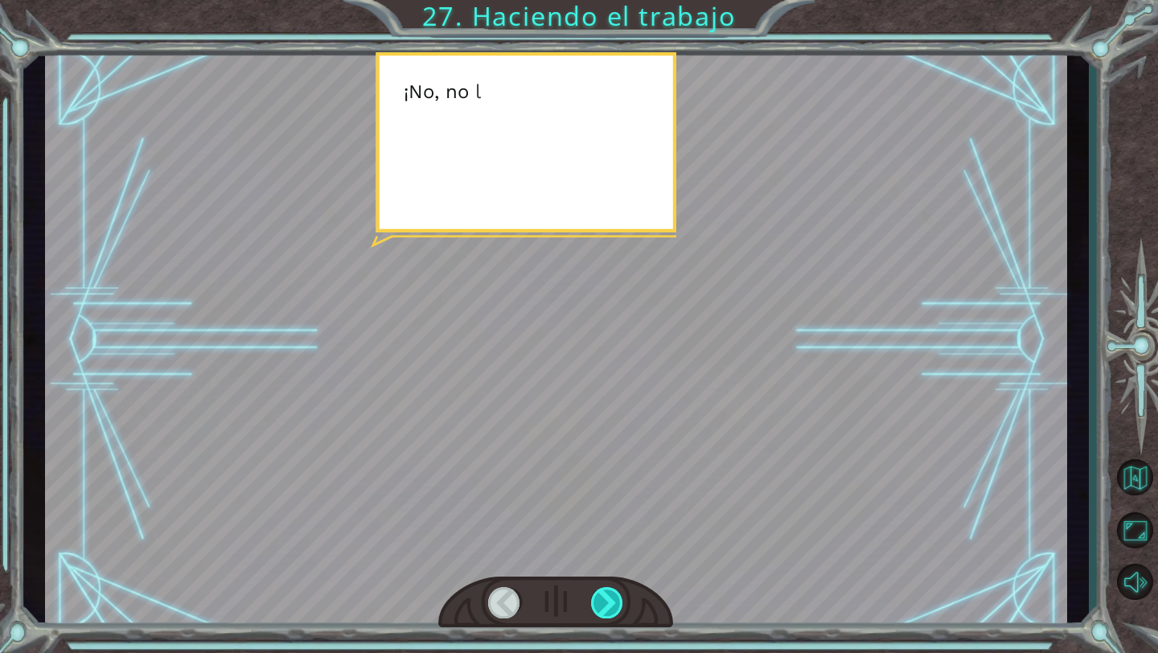
click at [607, 592] on div at bounding box center [607, 602] width 33 height 31
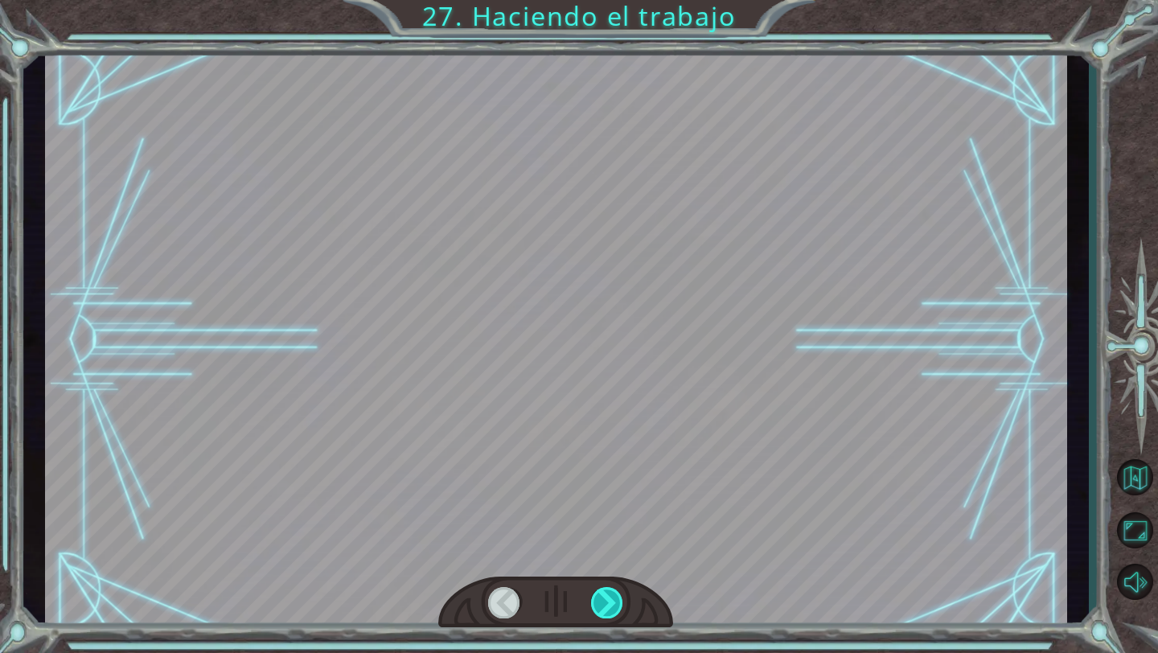
click at [607, 592] on div at bounding box center [607, 602] width 33 height 31
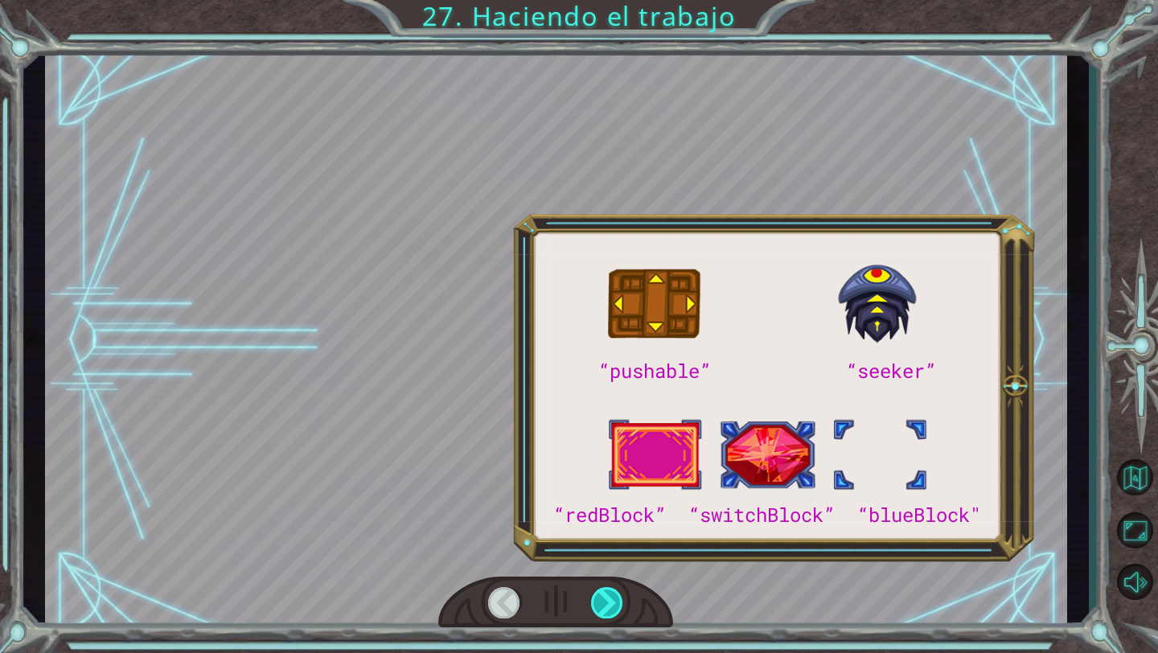
click at [607, 592] on div at bounding box center [607, 602] width 33 height 31
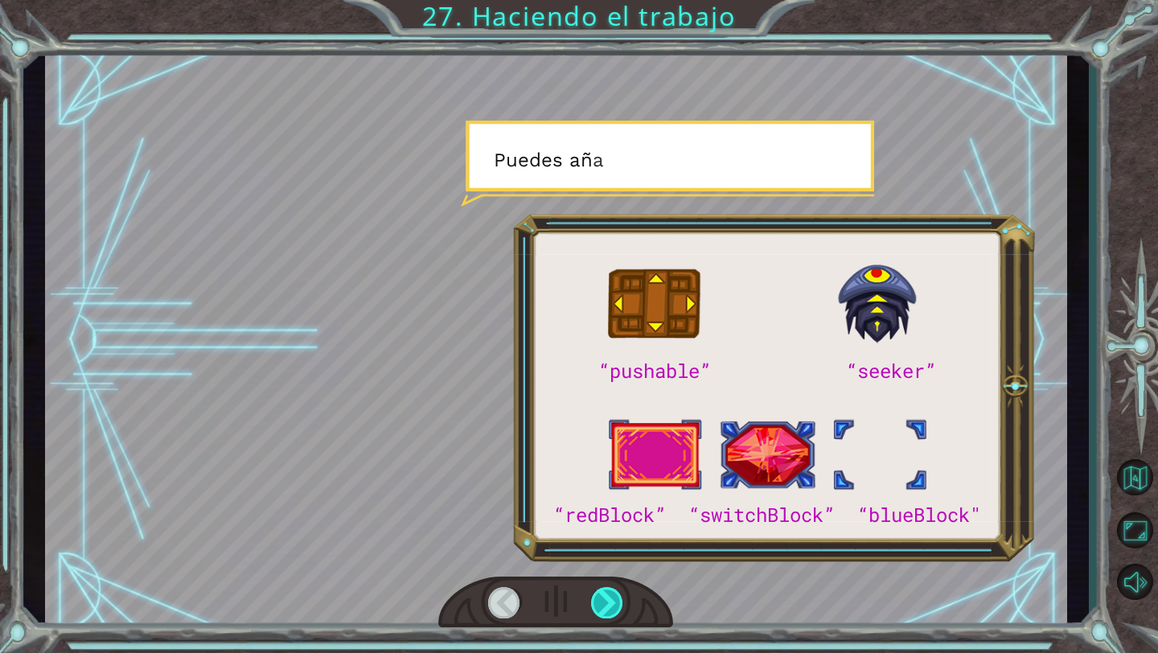
click at [607, 592] on div at bounding box center [607, 602] width 33 height 31
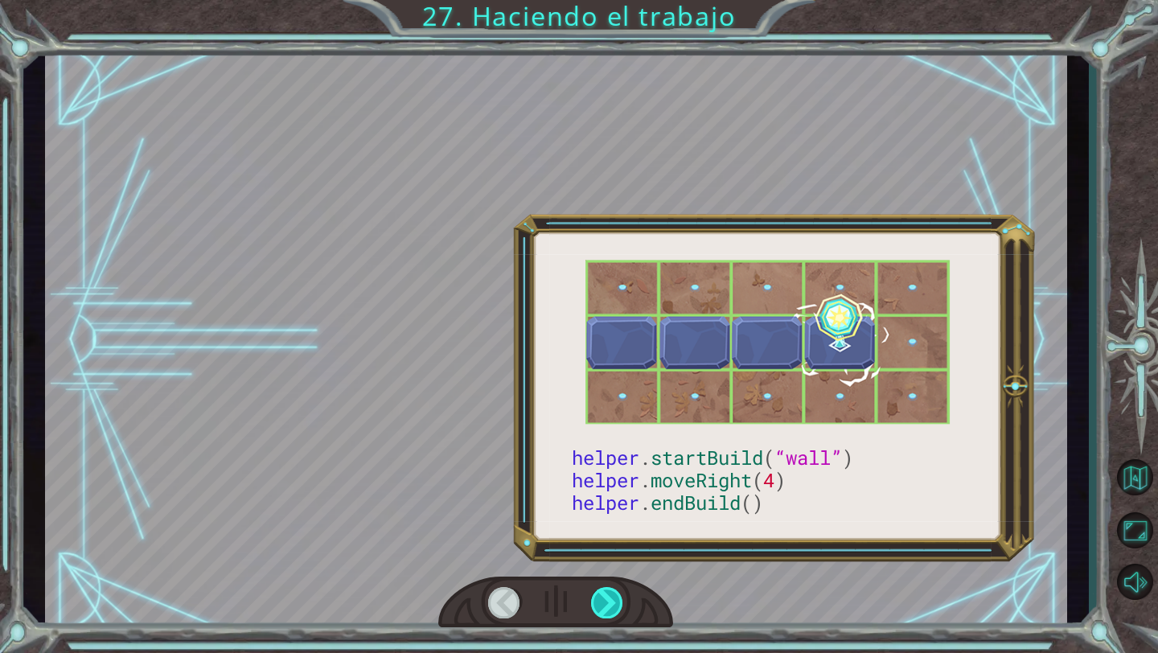
click at [607, 592] on div at bounding box center [607, 602] width 33 height 31
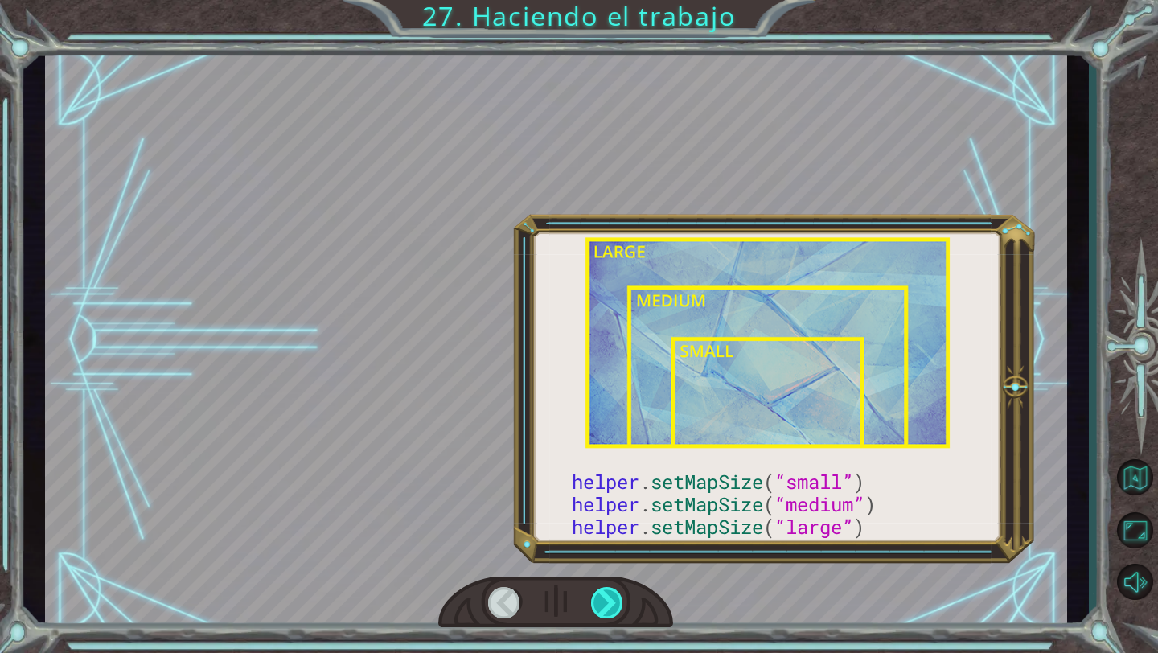
click at [607, 592] on div at bounding box center [607, 602] width 33 height 31
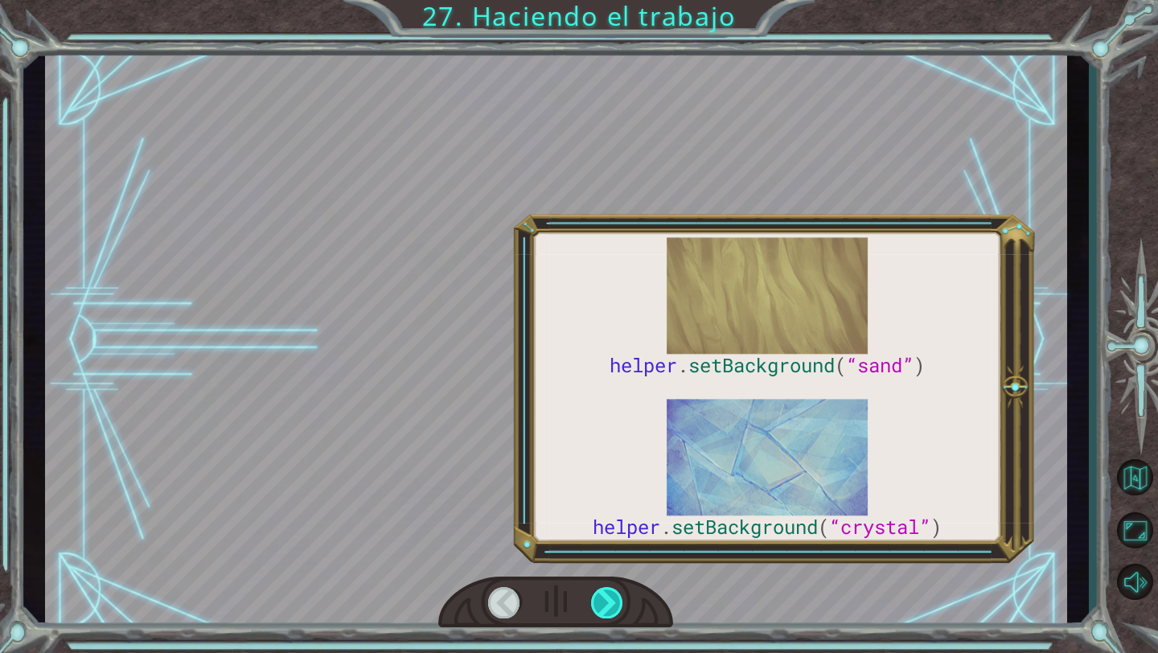
click at [607, 592] on div at bounding box center [607, 602] width 33 height 31
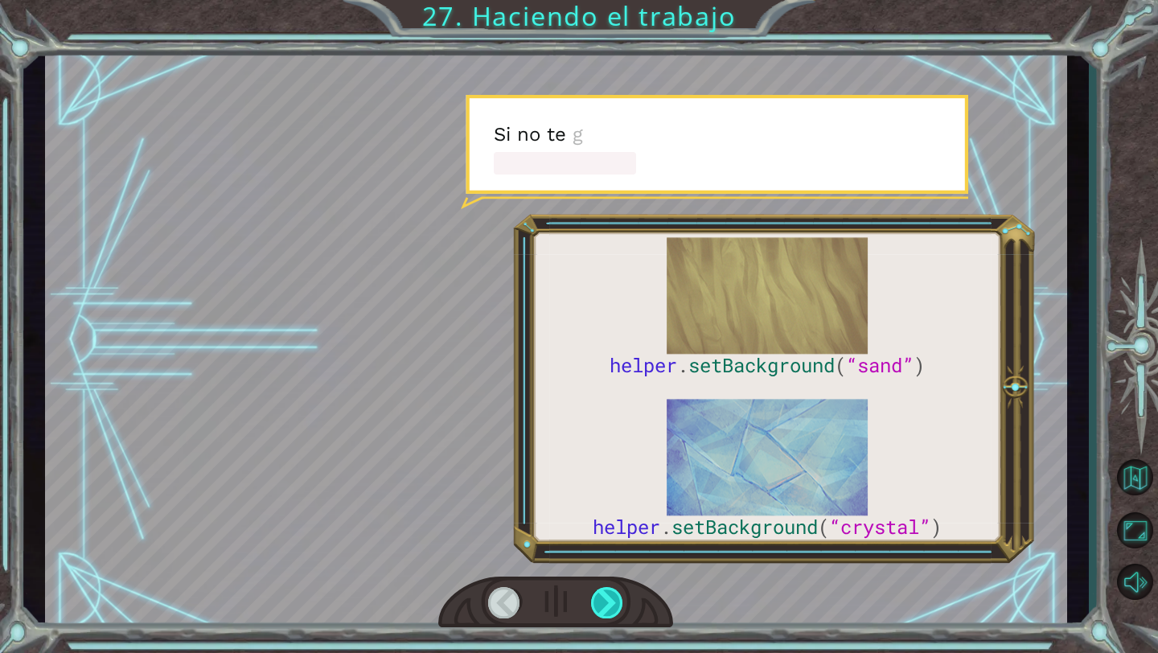
click at [607, 592] on div at bounding box center [607, 602] width 33 height 31
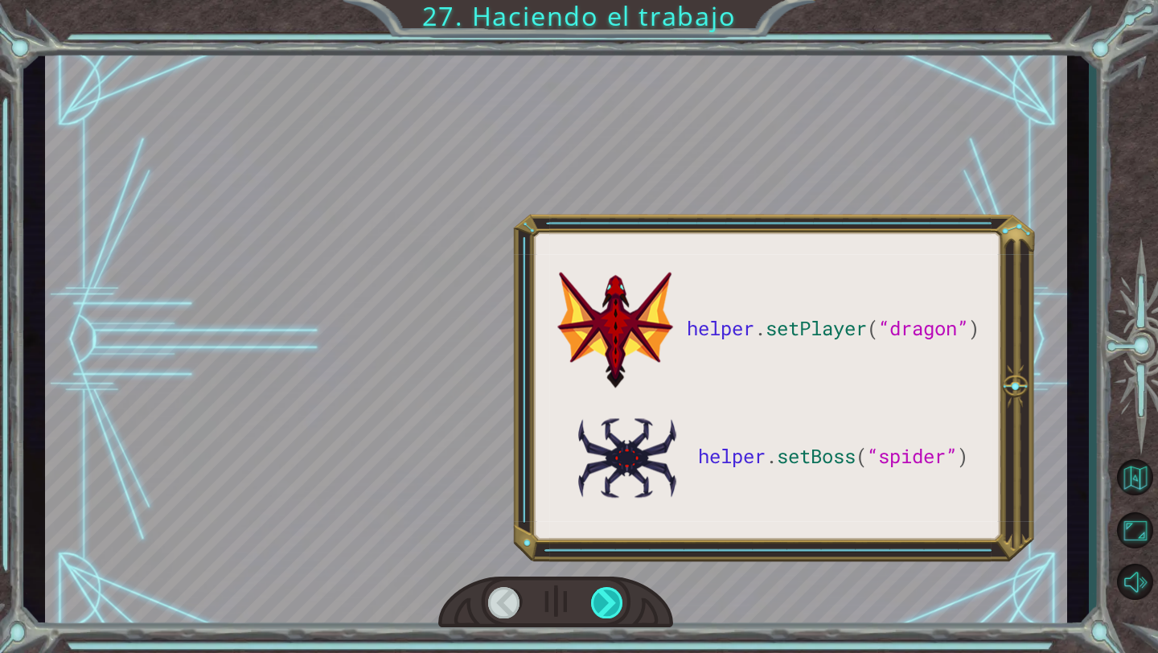
click at [607, 592] on div at bounding box center [607, 602] width 33 height 31
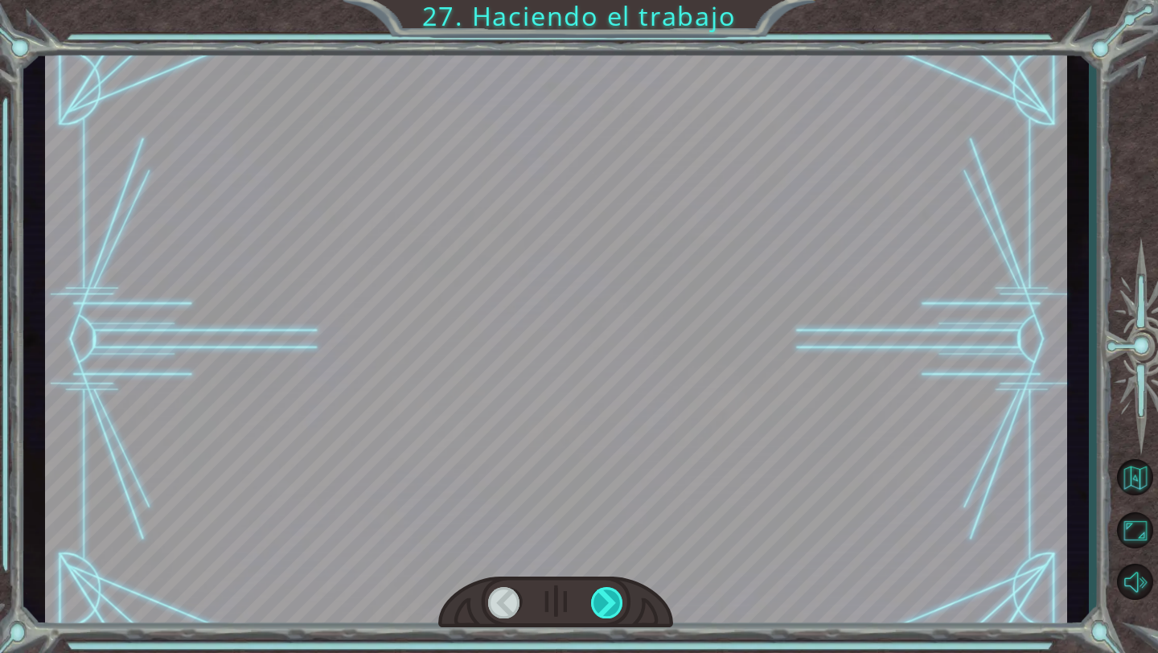
click at [607, 592] on div at bounding box center [607, 602] width 33 height 31
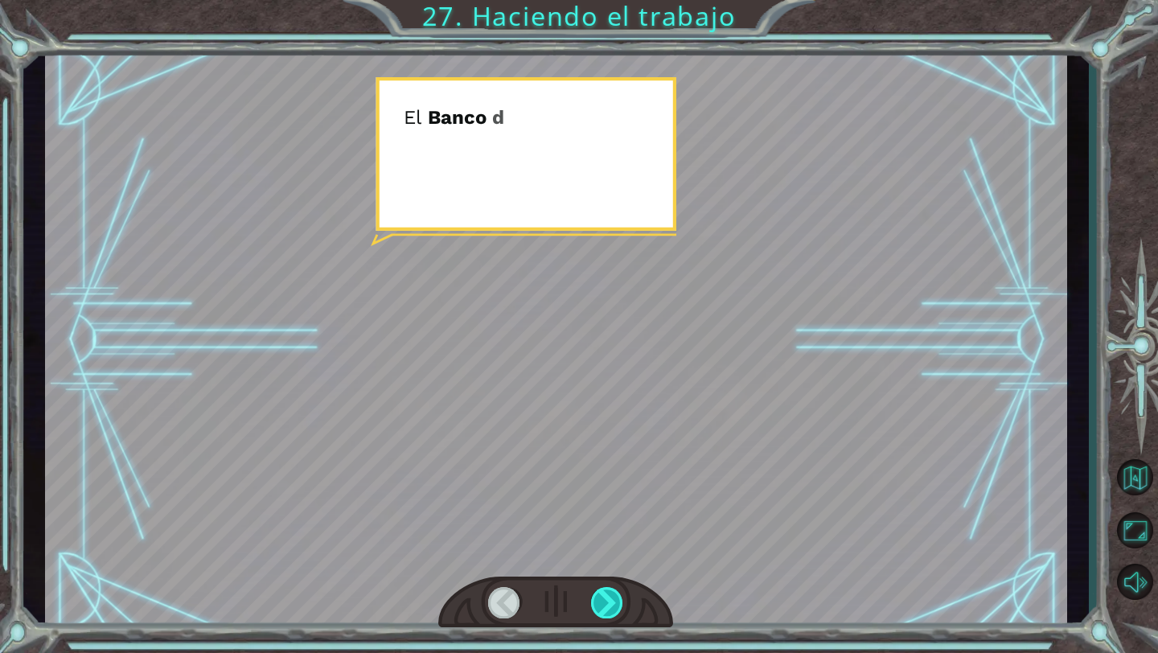
click at [607, 592] on div at bounding box center [607, 602] width 33 height 31
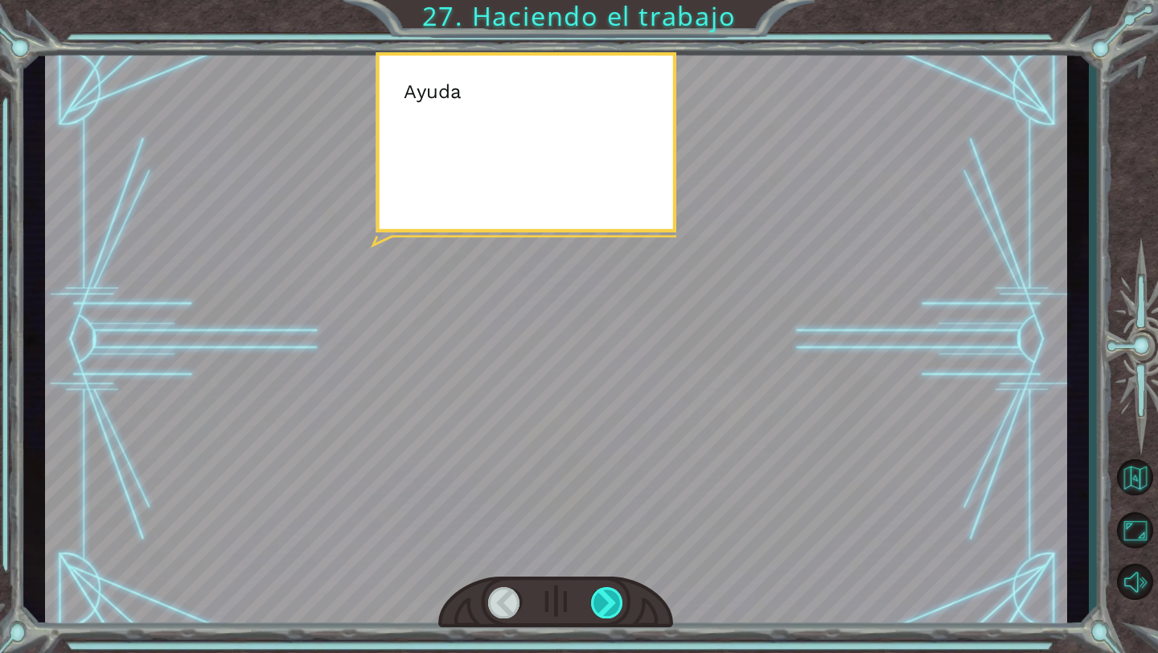
click at [607, 592] on div at bounding box center [607, 602] width 33 height 31
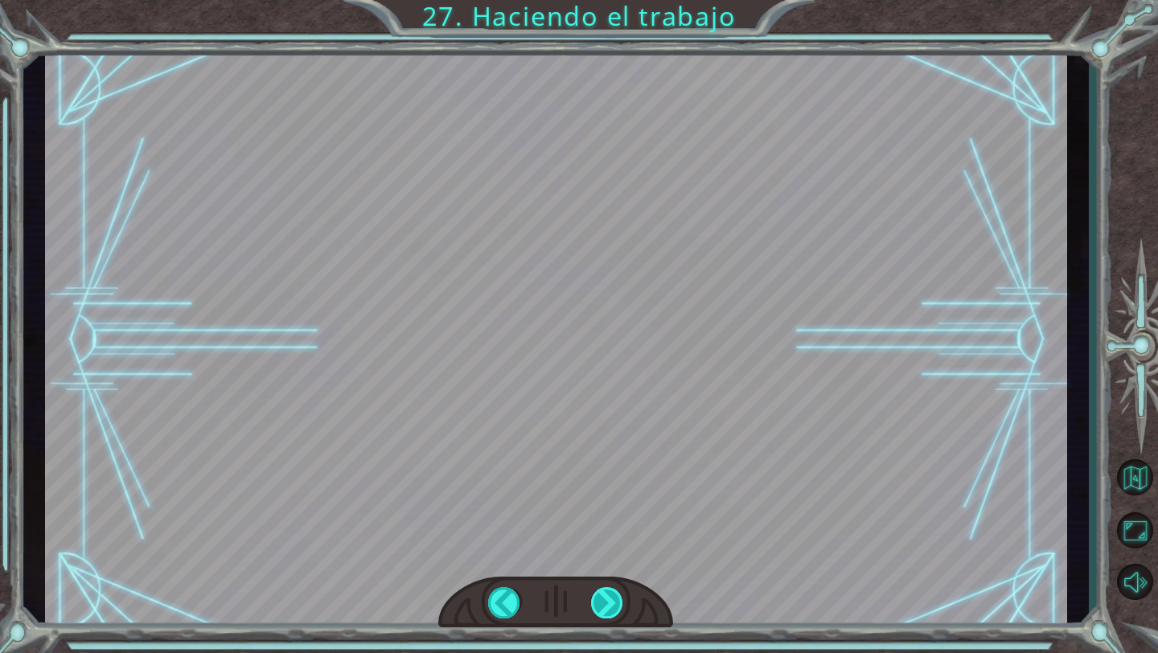
click at [607, 592] on div at bounding box center [607, 602] width 33 height 31
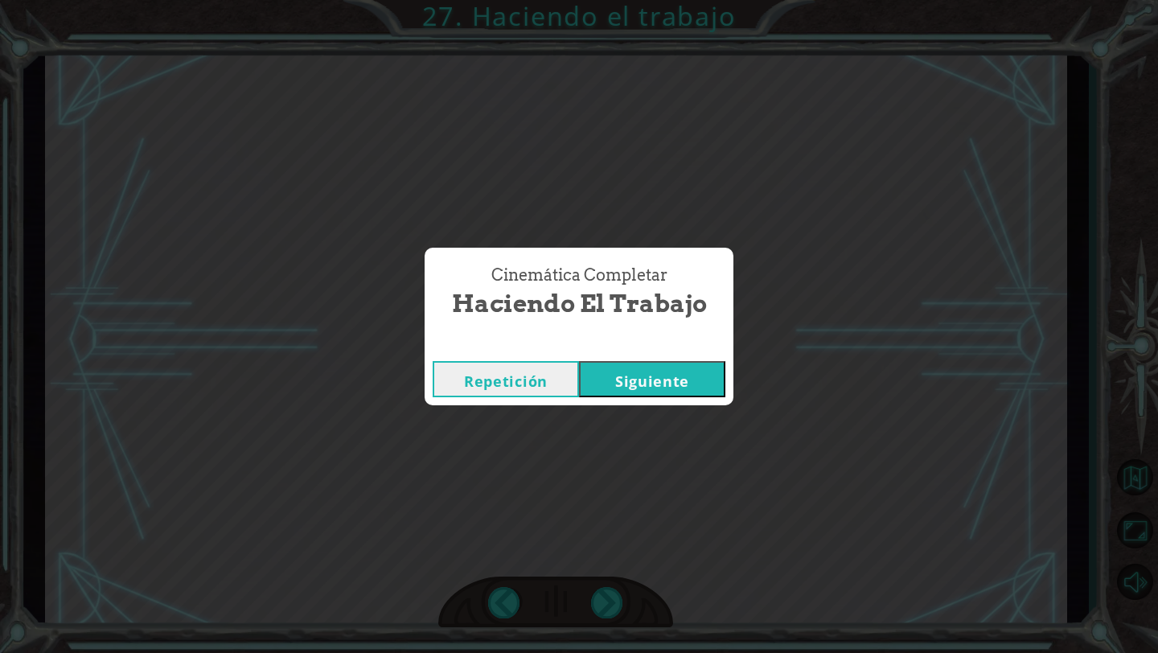
click at [685, 388] on button "Siguiente" at bounding box center [652, 379] width 146 height 36
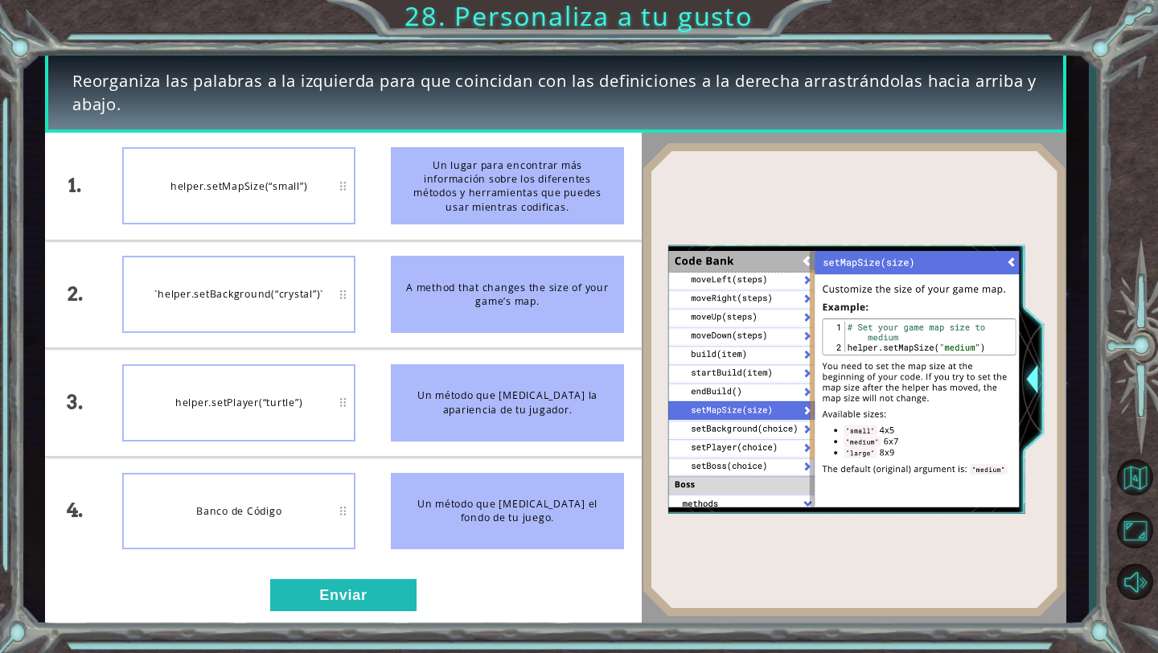
drag, startPoint x: 462, startPoint y: 292, endPoint x: 351, endPoint y: 292, distance: 111.7
click at [351, 292] on div "1. 2. 3. 4. helper.setMapSize(“small”) `helper.setBackground(“crystal”)` helper…" at bounding box center [343, 349] width 596 height 432
click at [370, 605] on button "Enviar" at bounding box center [343, 595] width 146 height 32
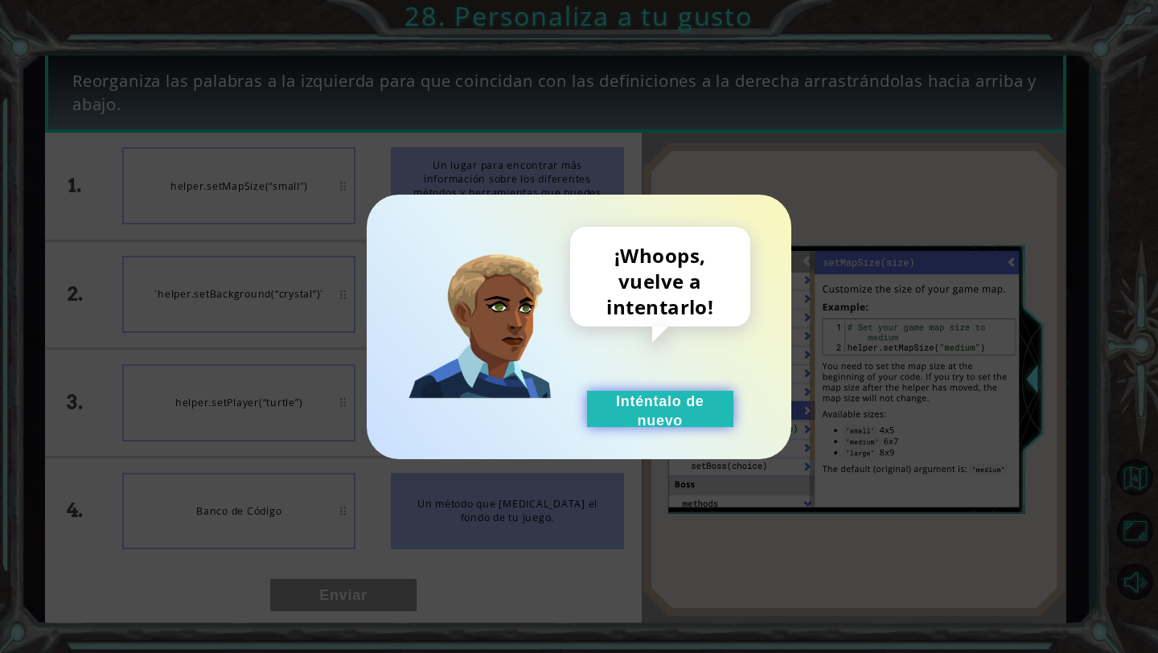
click at [647, 412] on button "Inténtalo de nuevo" at bounding box center [660, 409] width 146 height 36
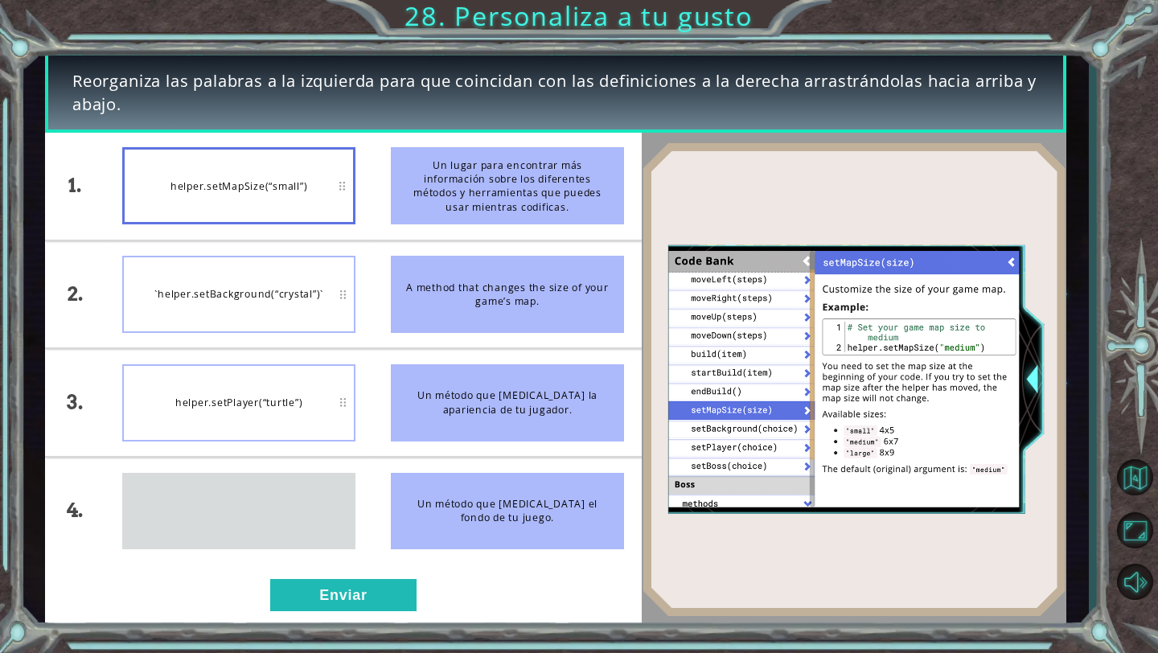
drag, startPoint x: 291, startPoint y: 495, endPoint x: 291, endPoint y: 482, distance: 13.7
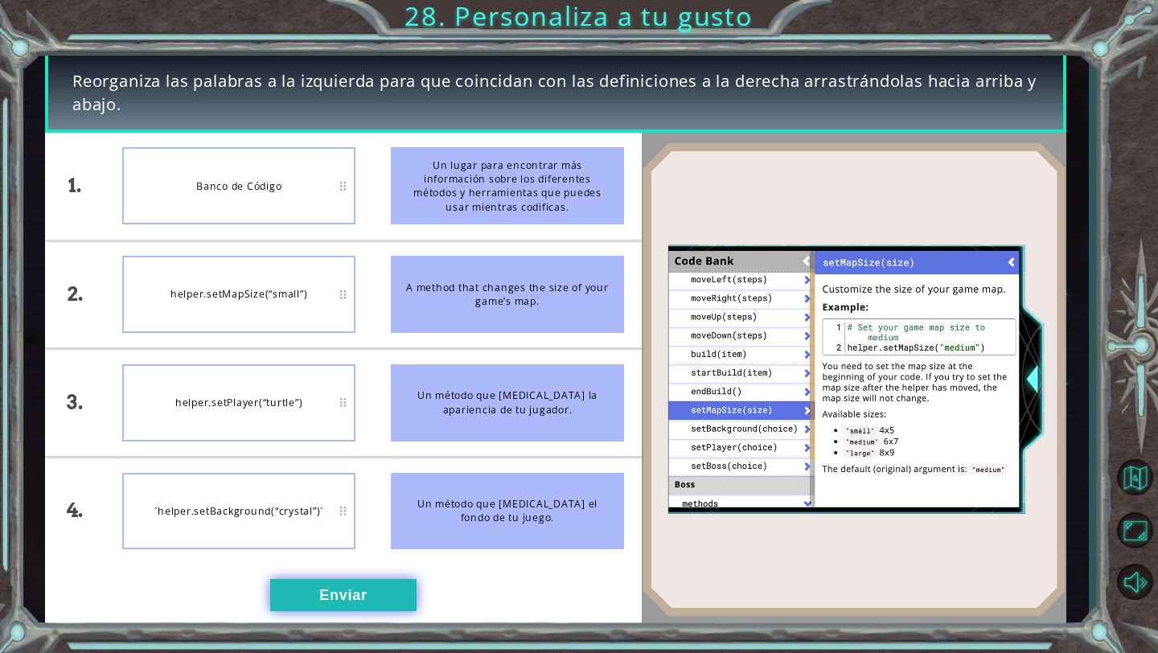
click at [360, 596] on button "Enviar" at bounding box center [343, 595] width 146 height 32
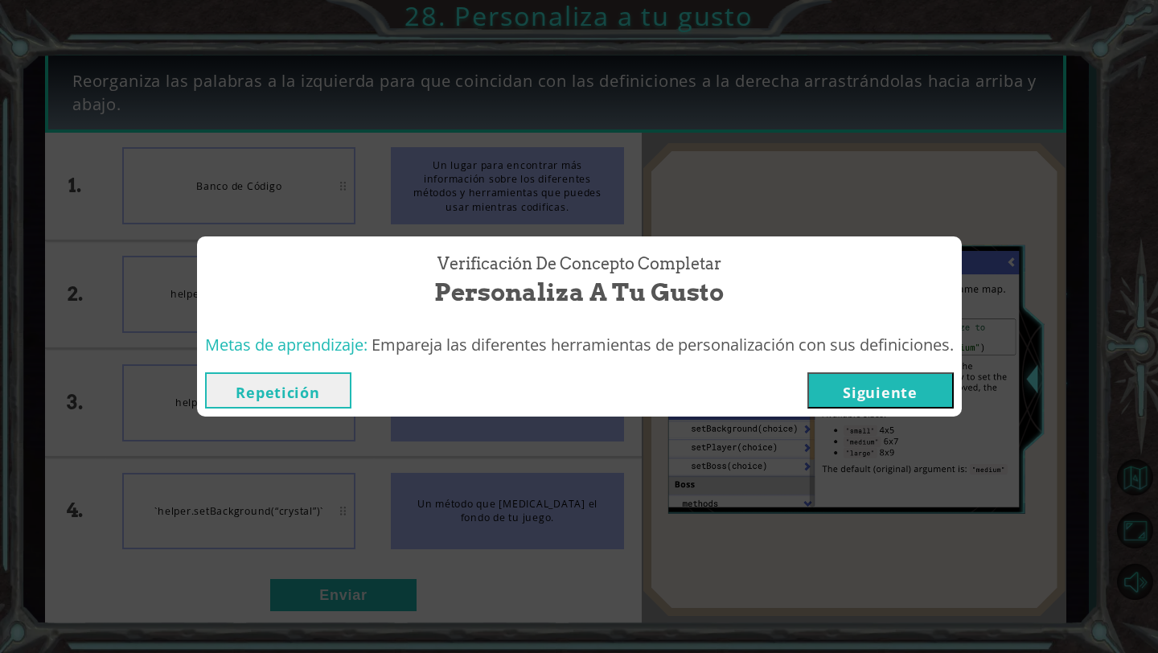
click at [877, 396] on button "Siguiente" at bounding box center [880, 390] width 146 height 36
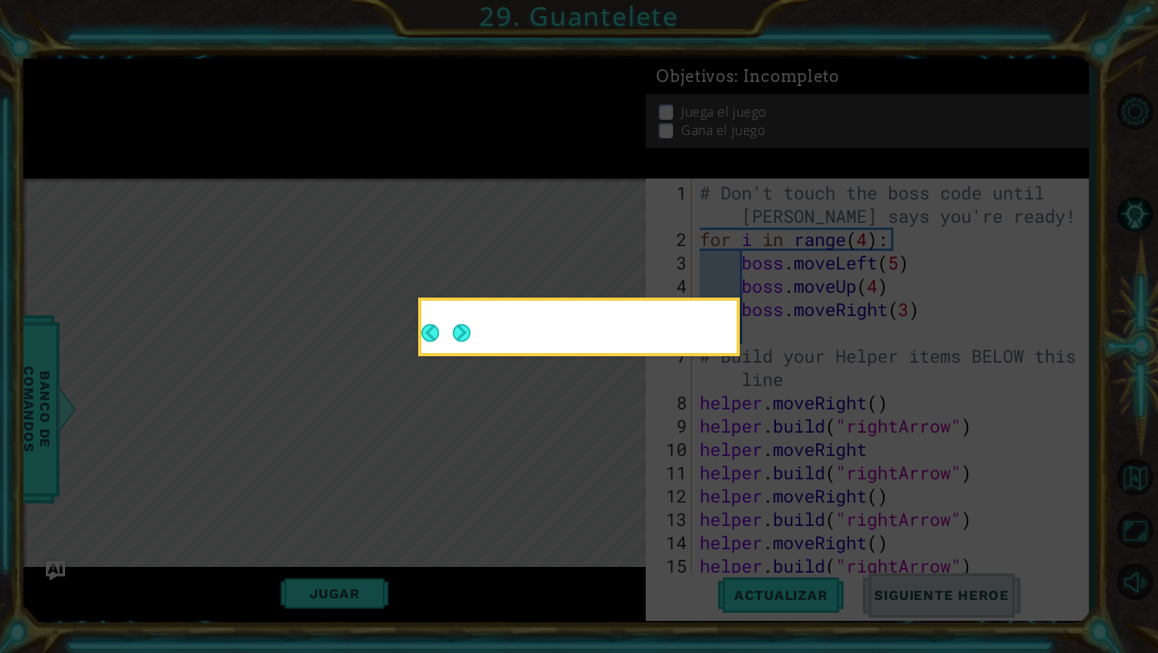
click at [457, 324] on button "Next" at bounding box center [462, 333] width 18 height 18
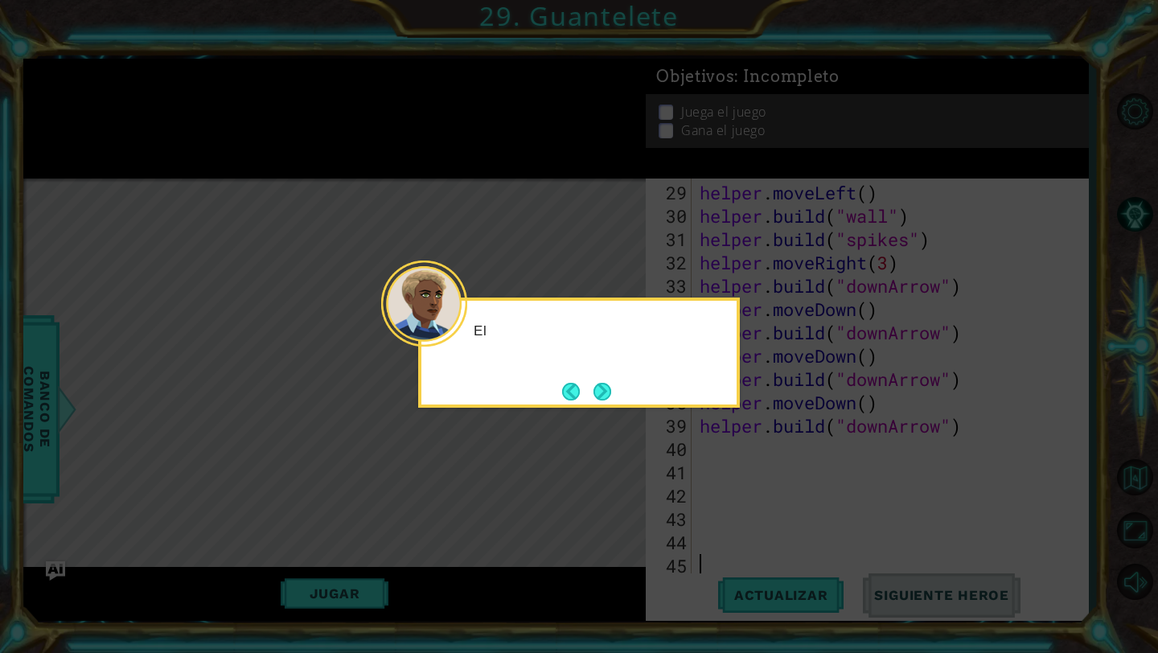
scroll to position [699, 0]
click at [610, 387] on button "Next" at bounding box center [602, 392] width 18 height 18
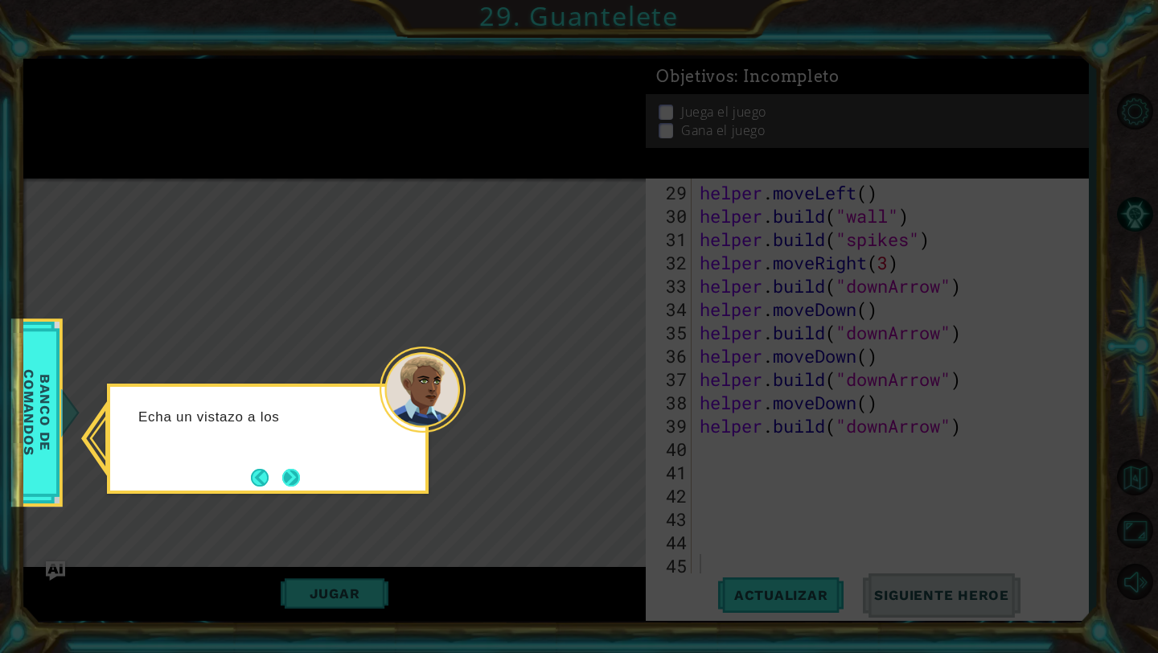
click at [292, 469] on button "Next" at bounding box center [291, 478] width 18 height 18
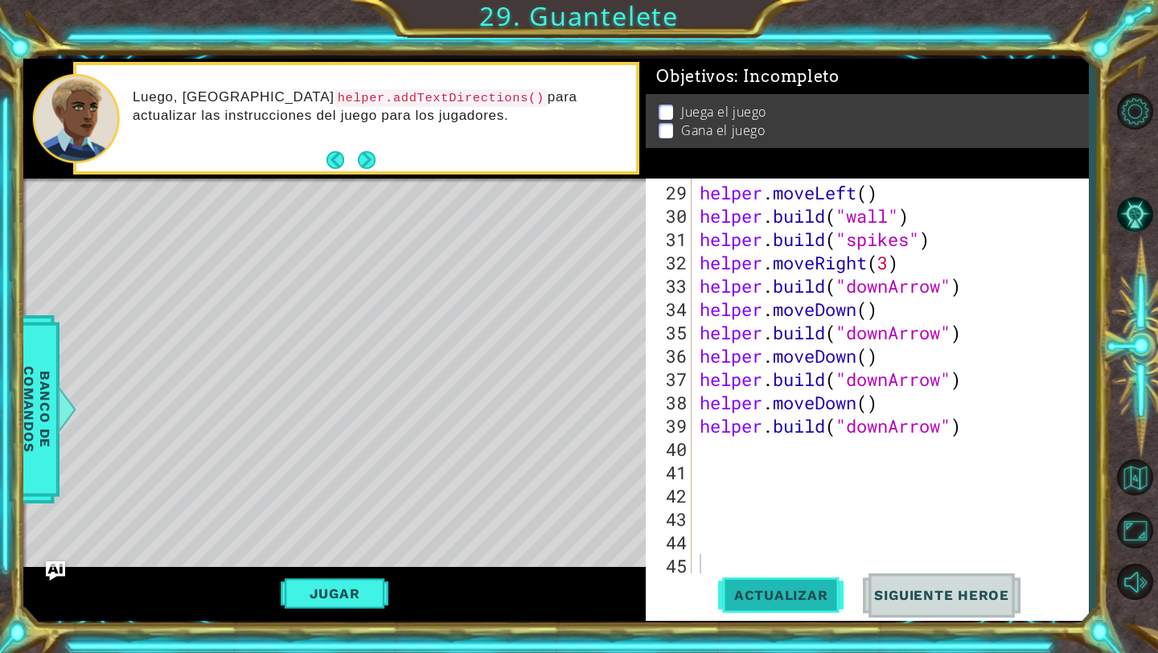
click at [818, 603] on button "Actualizar" at bounding box center [781, 595] width 126 height 44
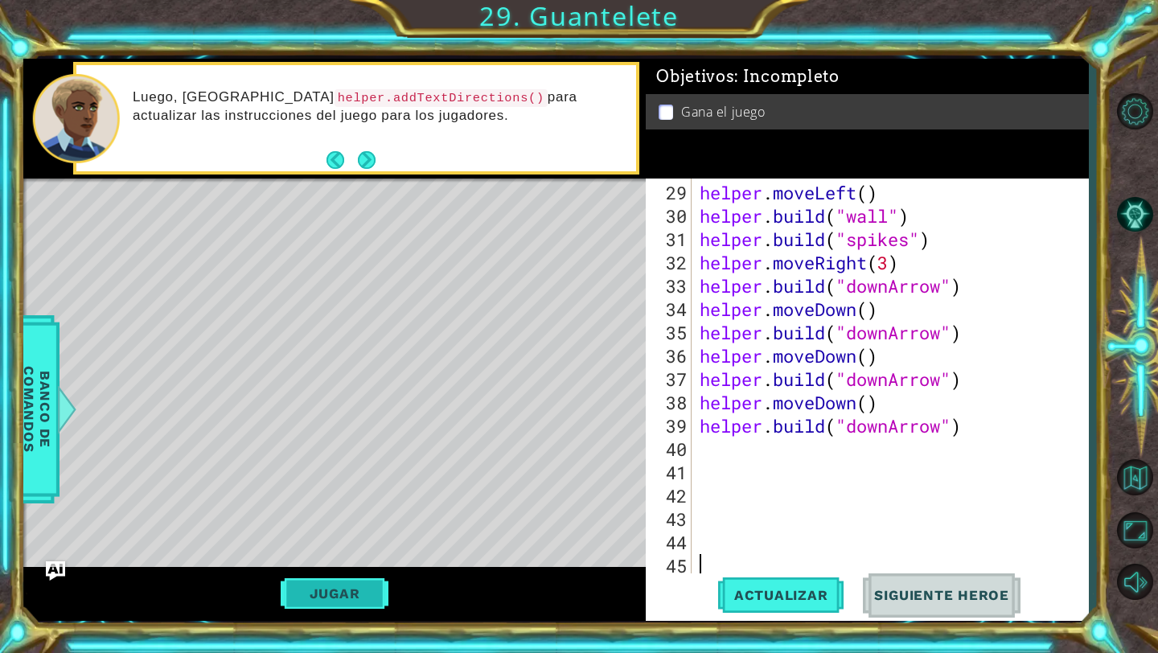
click at [310, 579] on button "Jugar" at bounding box center [335, 593] width 109 height 31
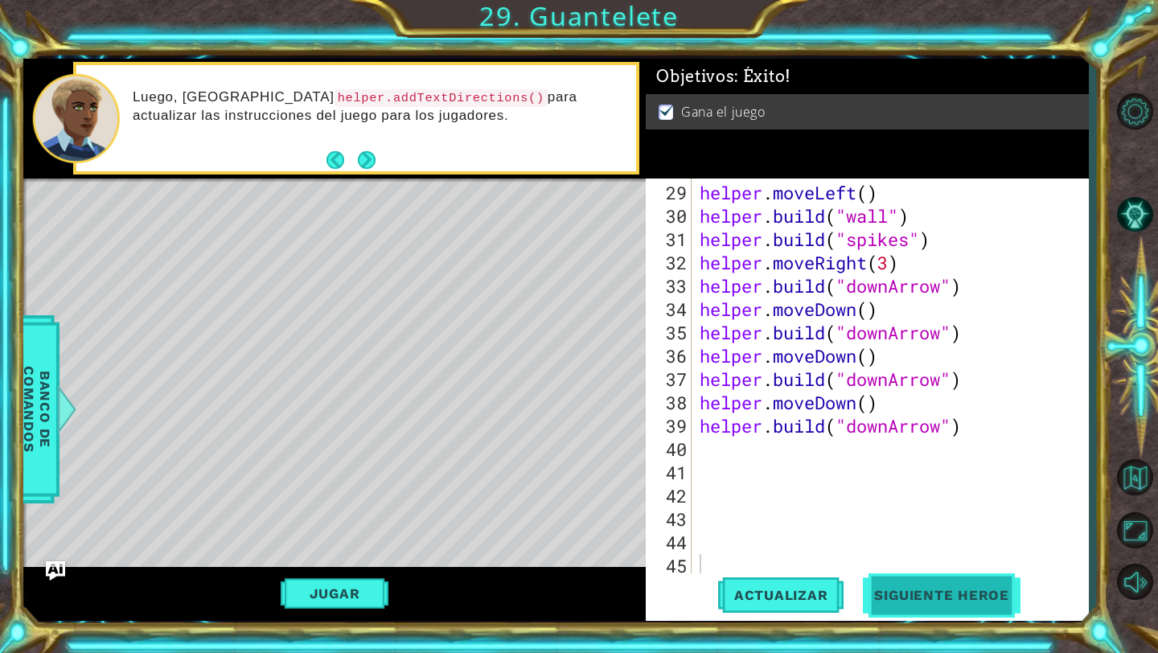
click at [956, 583] on button "Siguiente Heroe" at bounding box center [941, 595] width 167 height 44
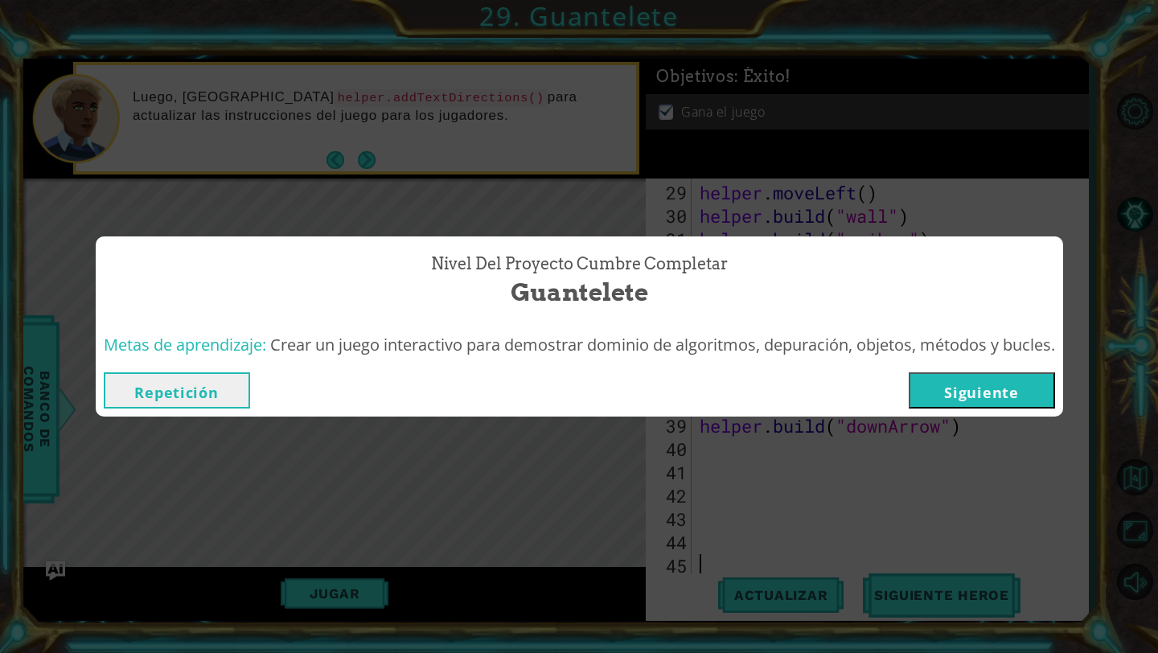
click at [994, 385] on button "Siguiente" at bounding box center [981, 390] width 146 height 36
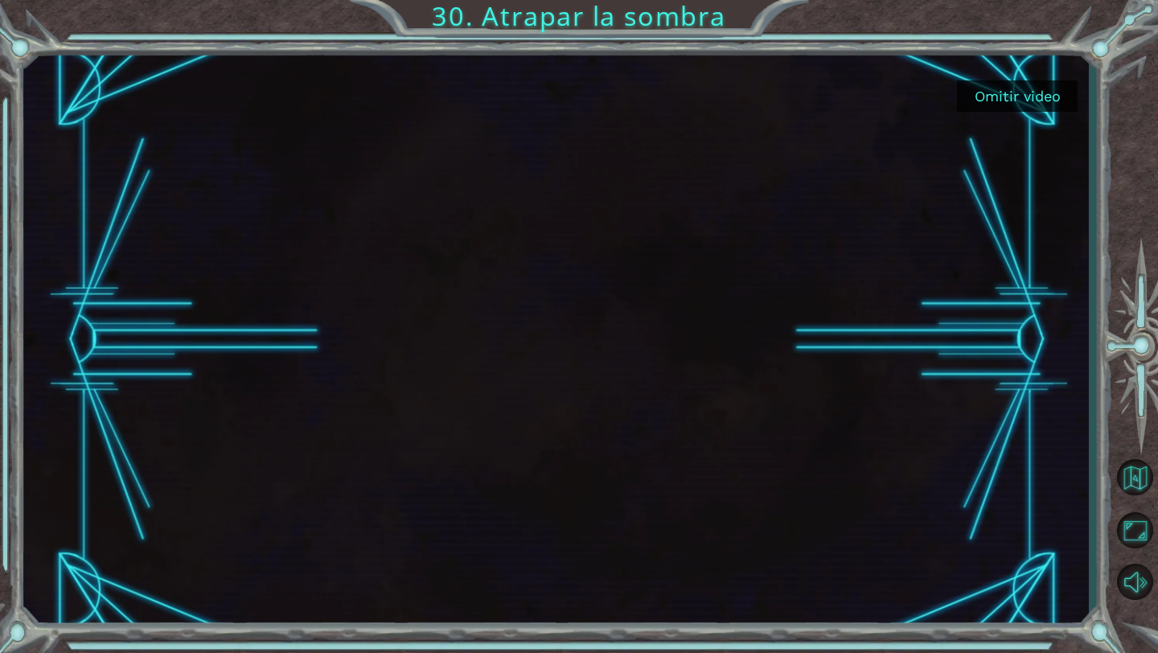
click at [998, 93] on button "Omitir video" at bounding box center [1017, 95] width 121 height 31
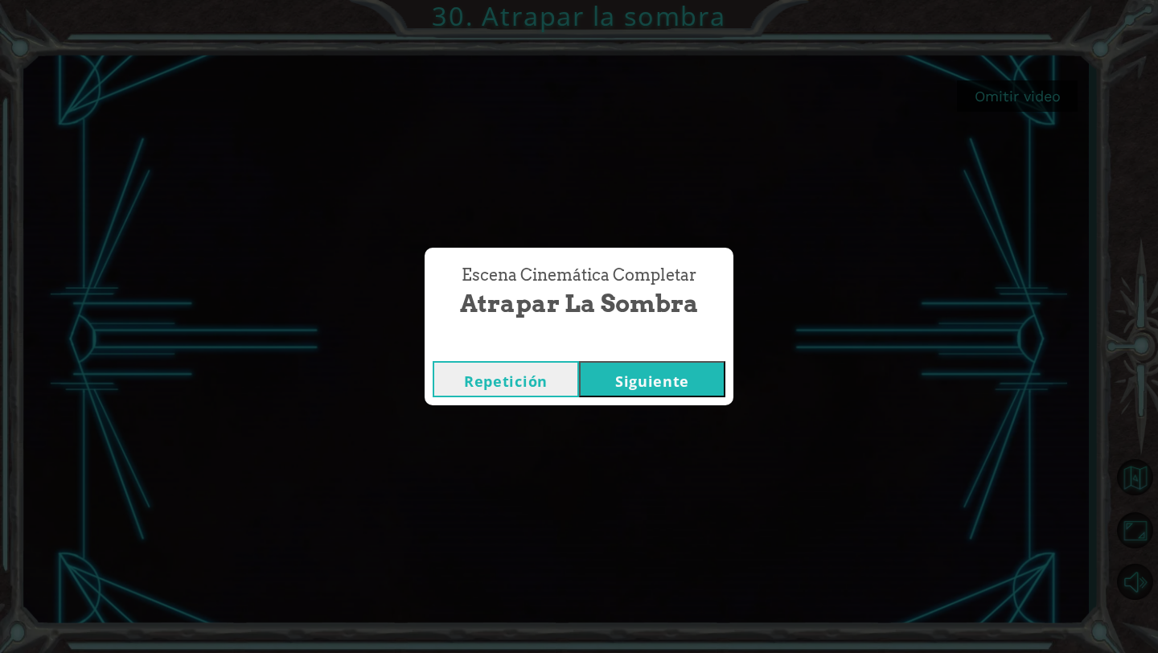
click at [652, 371] on button "Siguiente" at bounding box center [652, 379] width 146 height 36
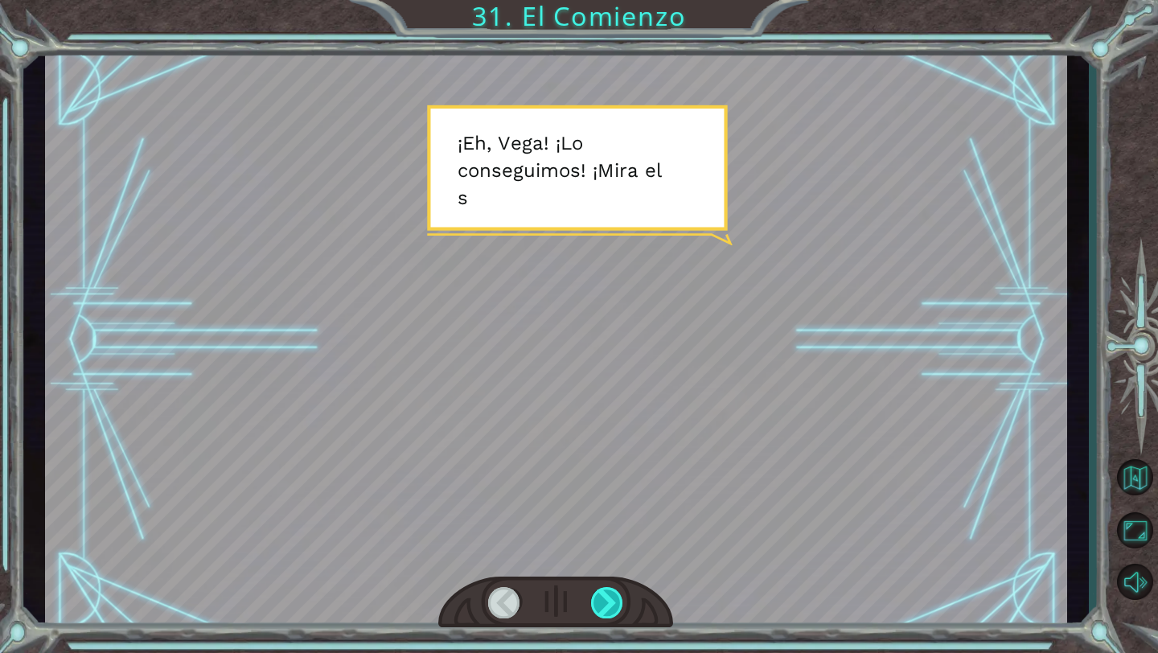
click at [605, 592] on div at bounding box center [607, 602] width 33 height 31
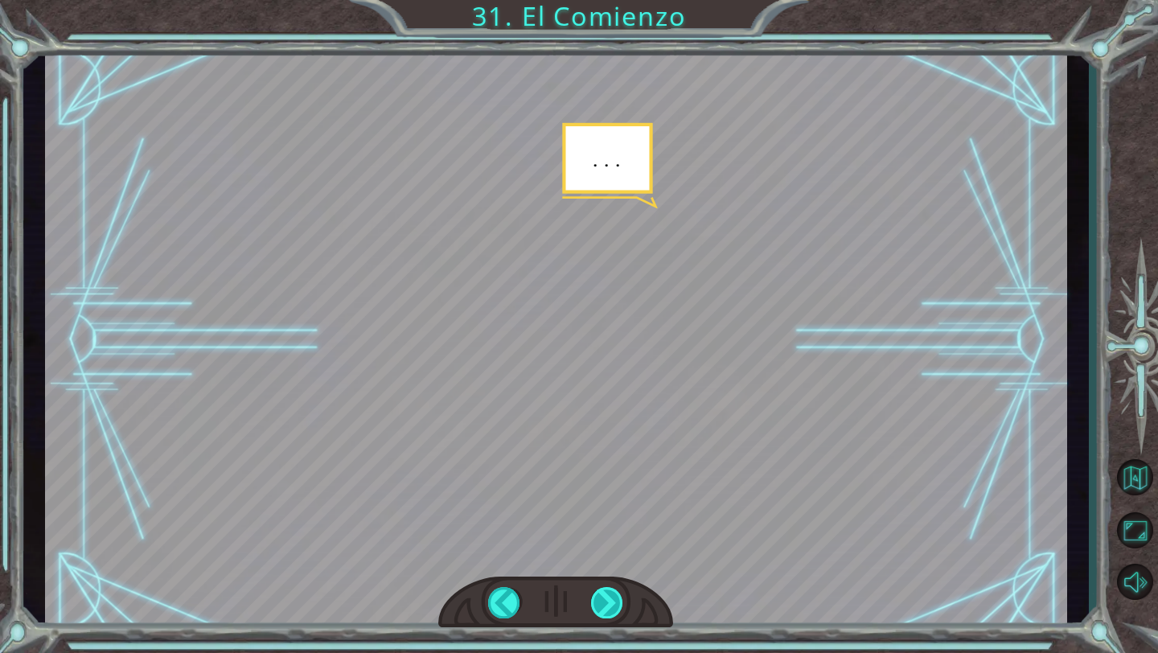
click at [604, 591] on div at bounding box center [607, 602] width 33 height 31
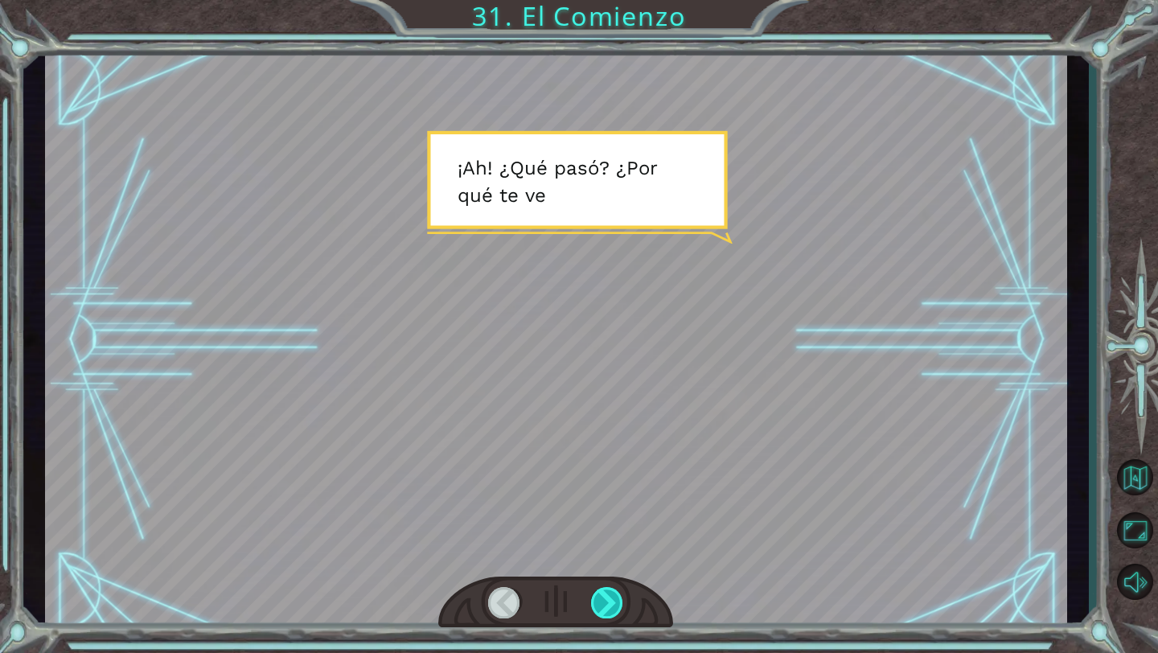
click at [604, 591] on div at bounding box center [607, 602] width 33 height 31
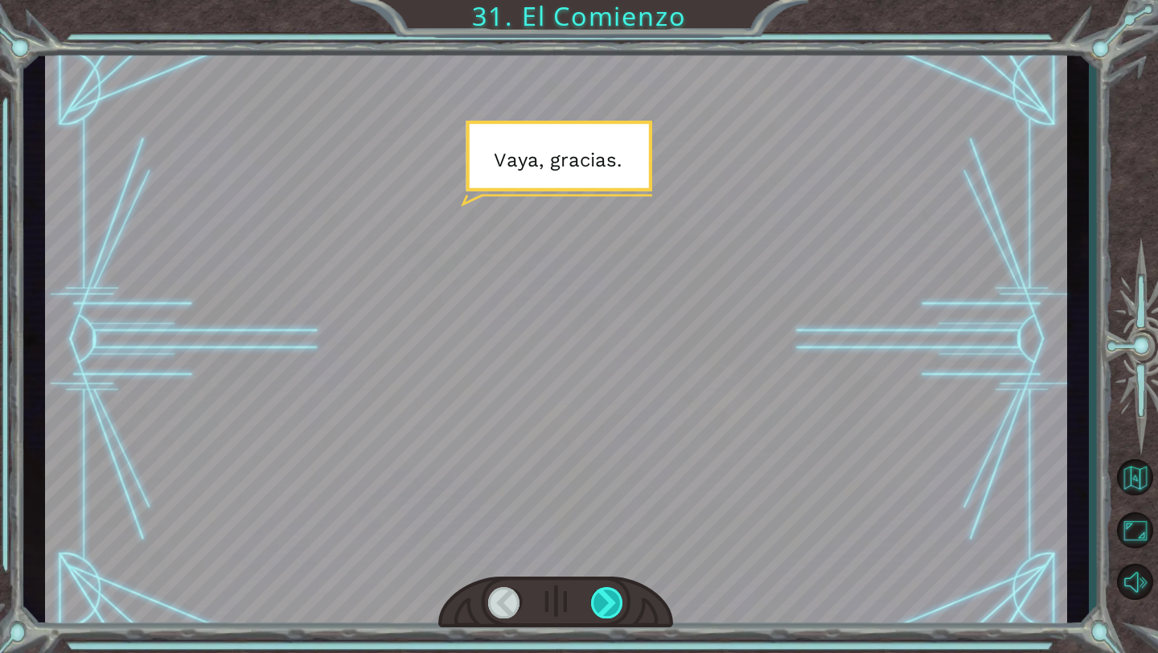
click at [604, 591] on div at bounding box center [607, 602] width 33 height 31
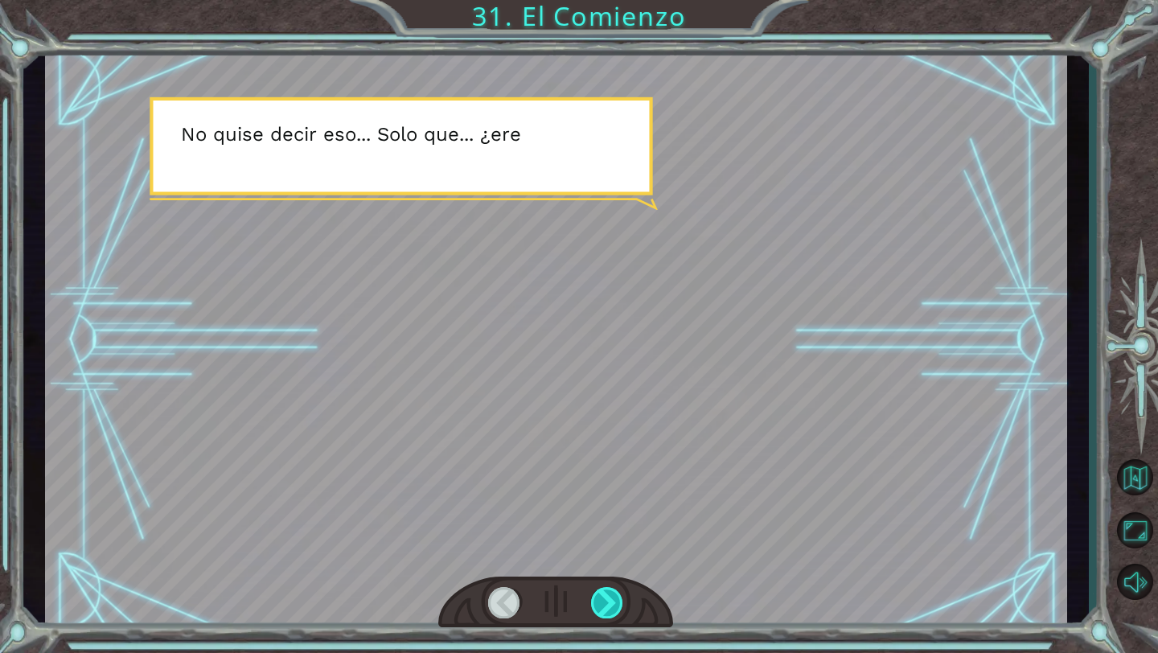
click at [604, 591] on div at bounding box center [607, 602] width 33 height 31
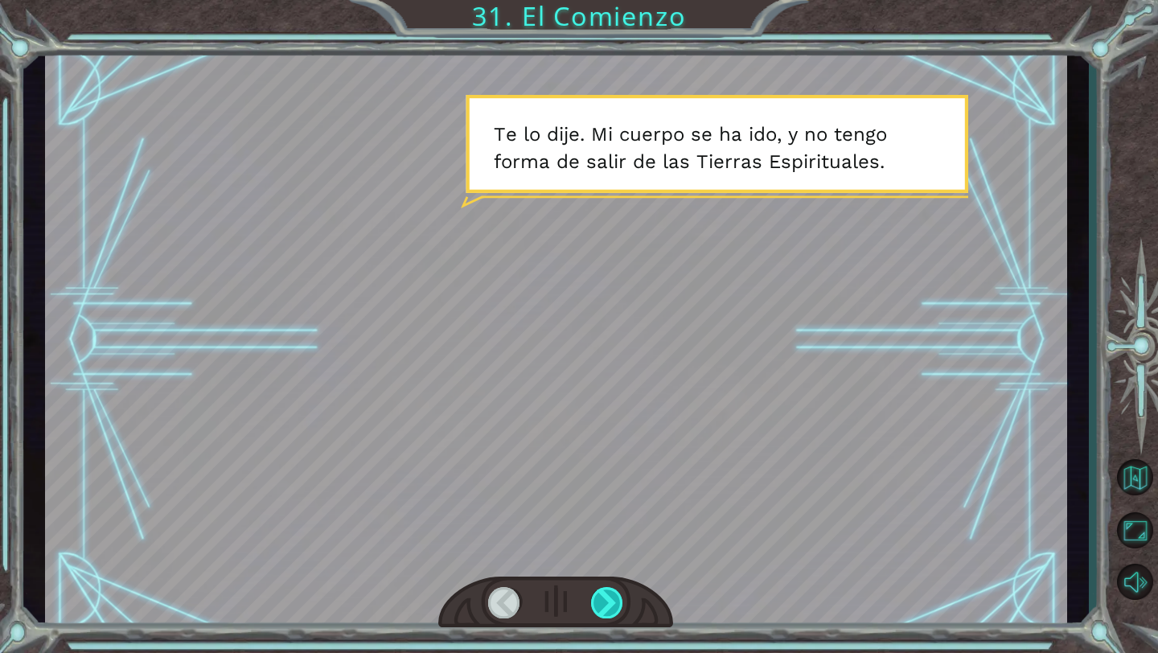
click at [604, 591] on div at bounding box center [607, 602] width 33 height 31
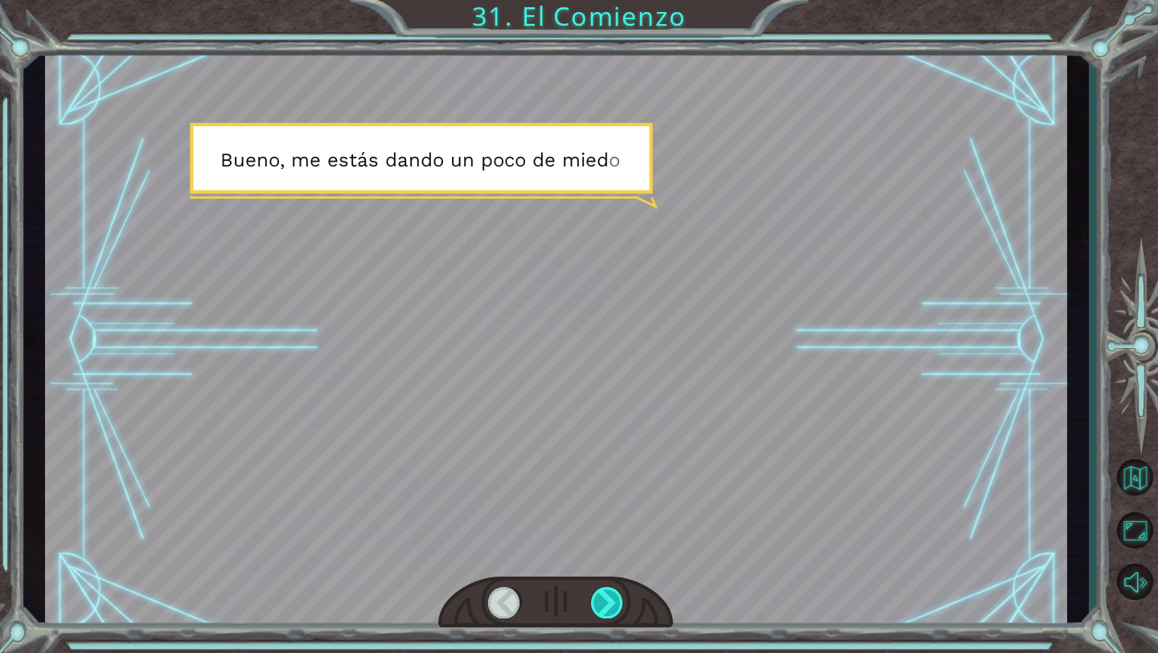
click at [604, 590] on div at bounding box center [607, 602] width 33 height 31
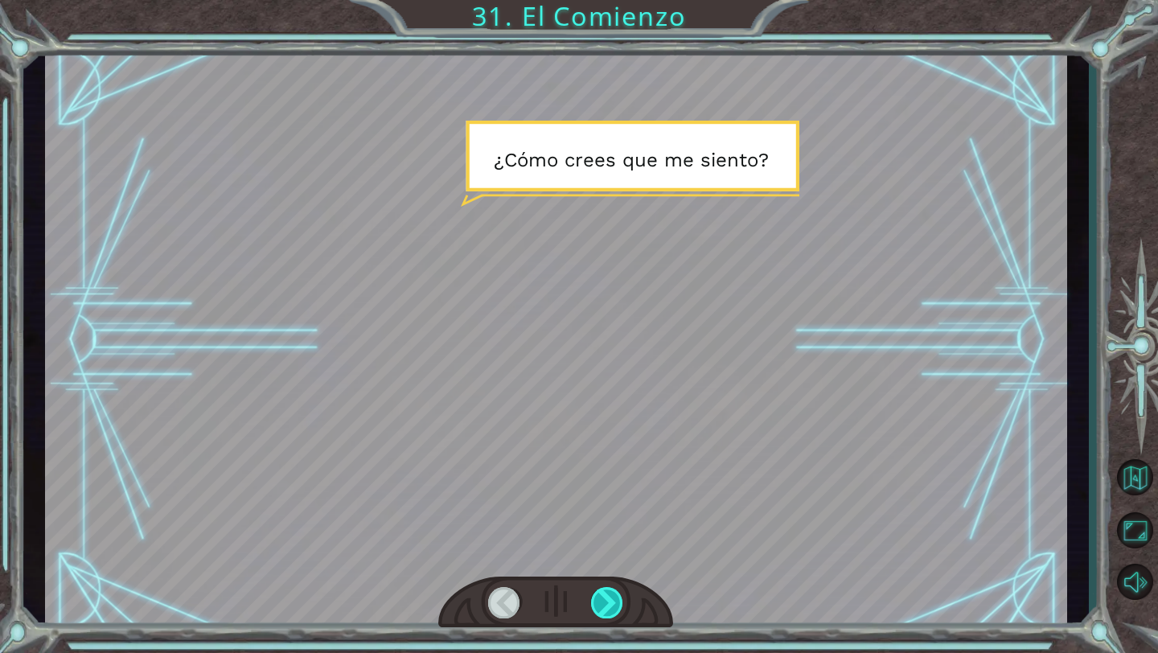
click at [604, 590] on div at bounding box center [607, 602] width 33 height 31
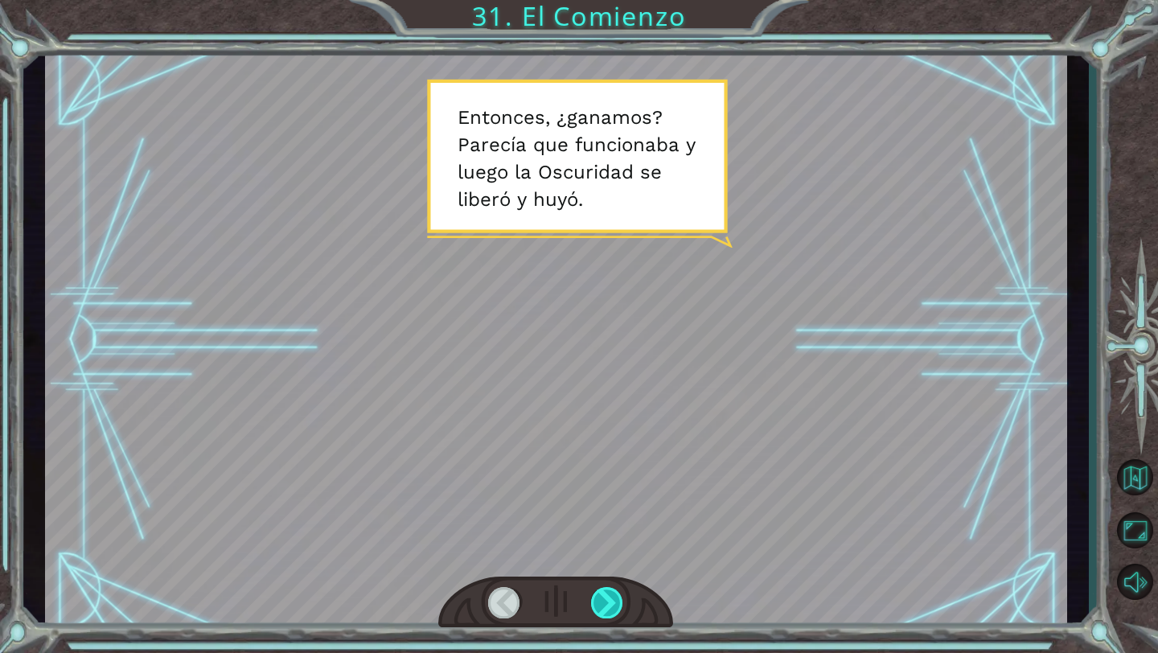
click at [603, 589] on div at bounding box center [607, 602] width 33 height 31
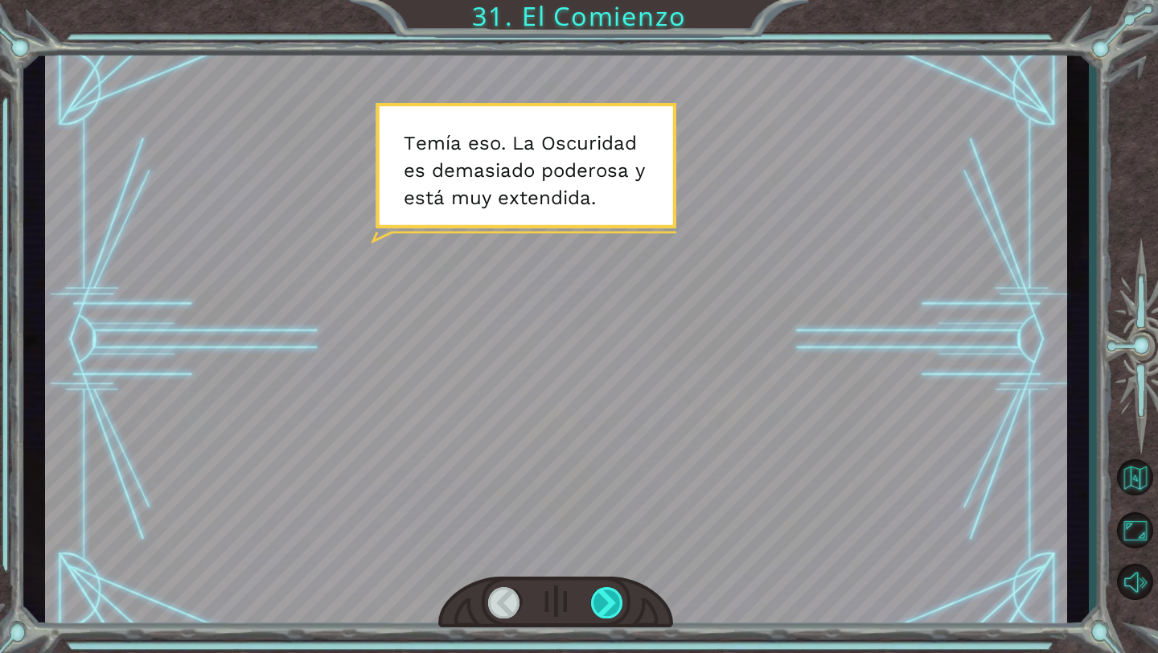
click at [602, 589] on div at bounding box center [607, 602] width 33 height 31
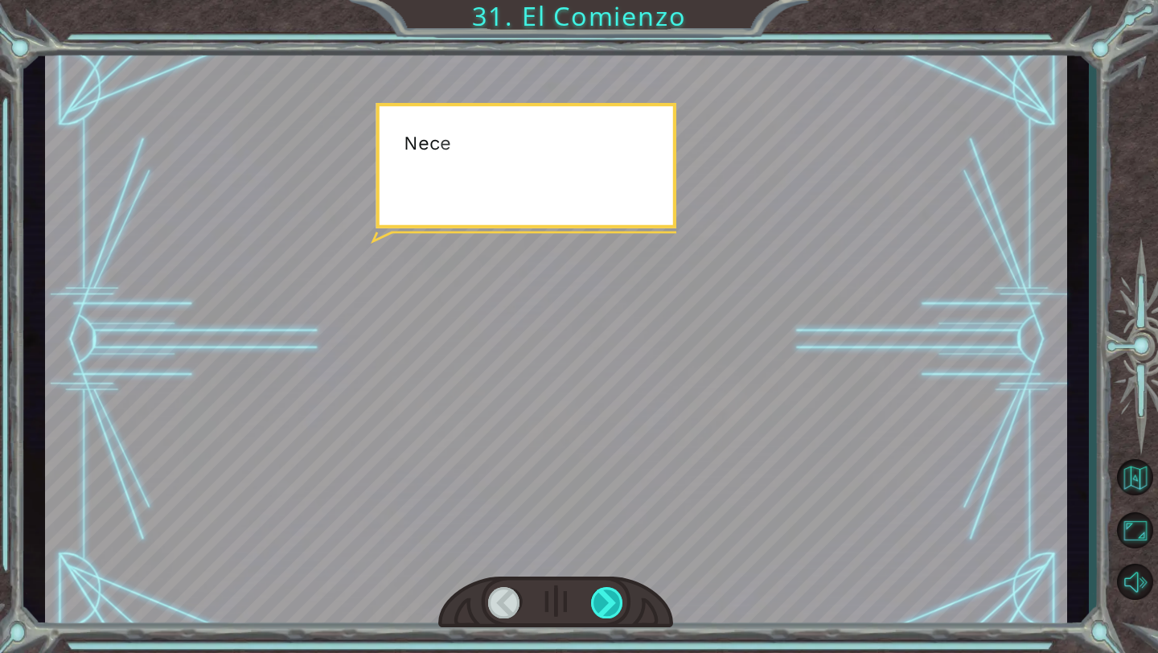
click at [602, 589] on div at bounding box center [607, 602] width 33 height 31
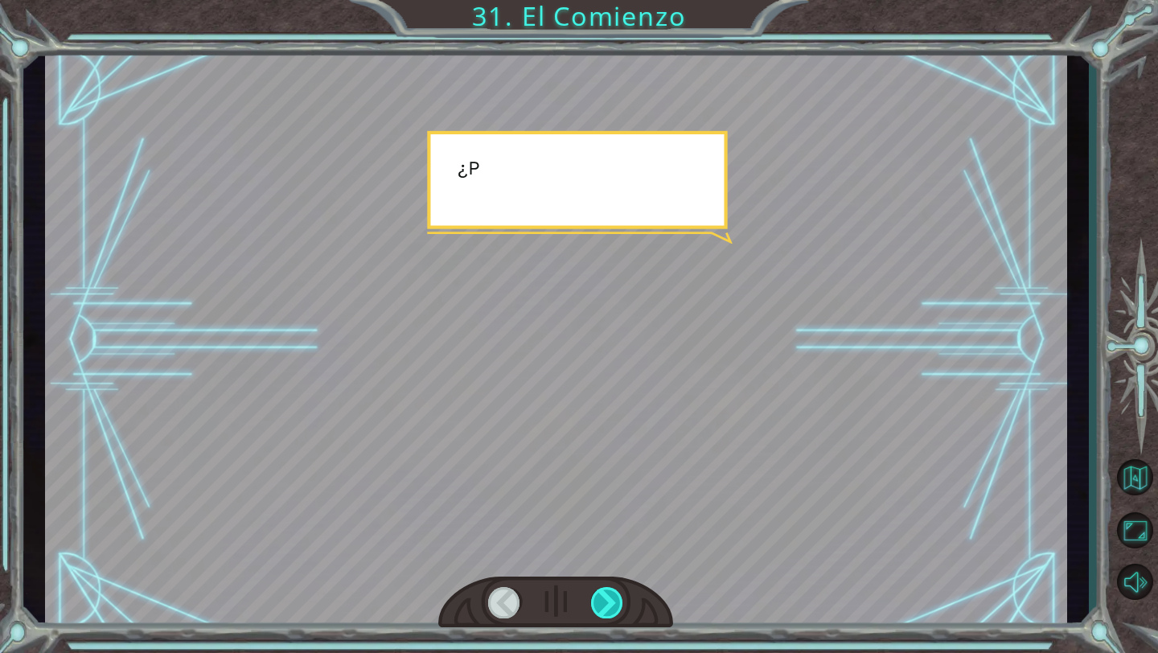
click at [602, 589] on div at bounding box center [607, 602] width 33 height 31
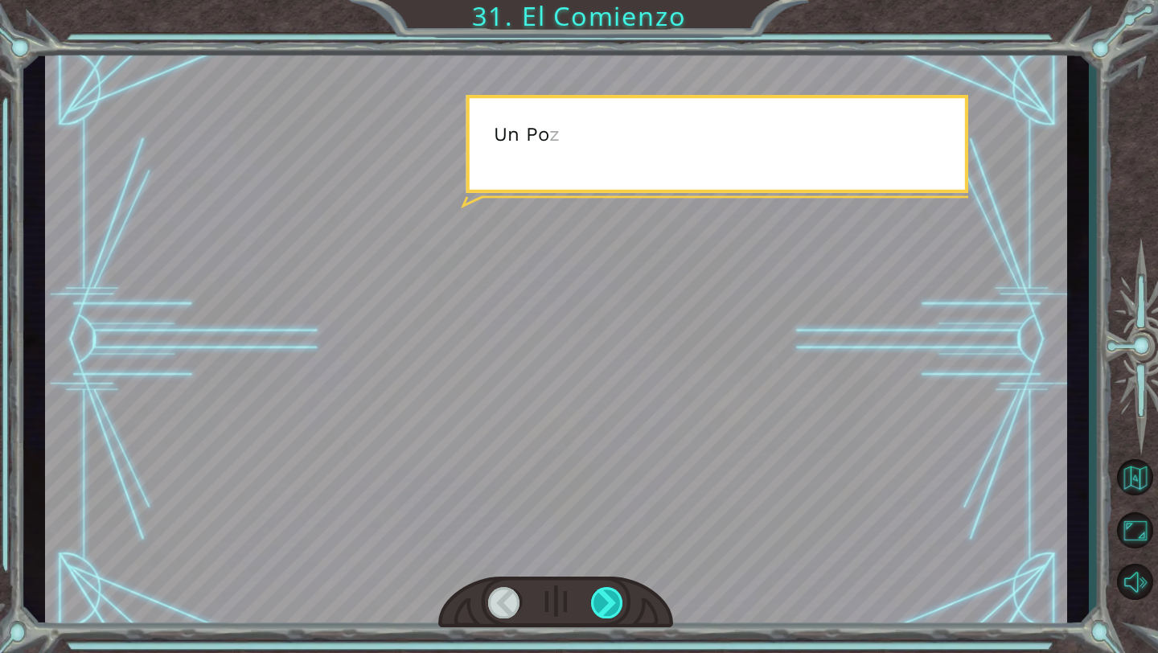
click at [602, 589] on div at bounding box center [607, 602] width 33 height 31
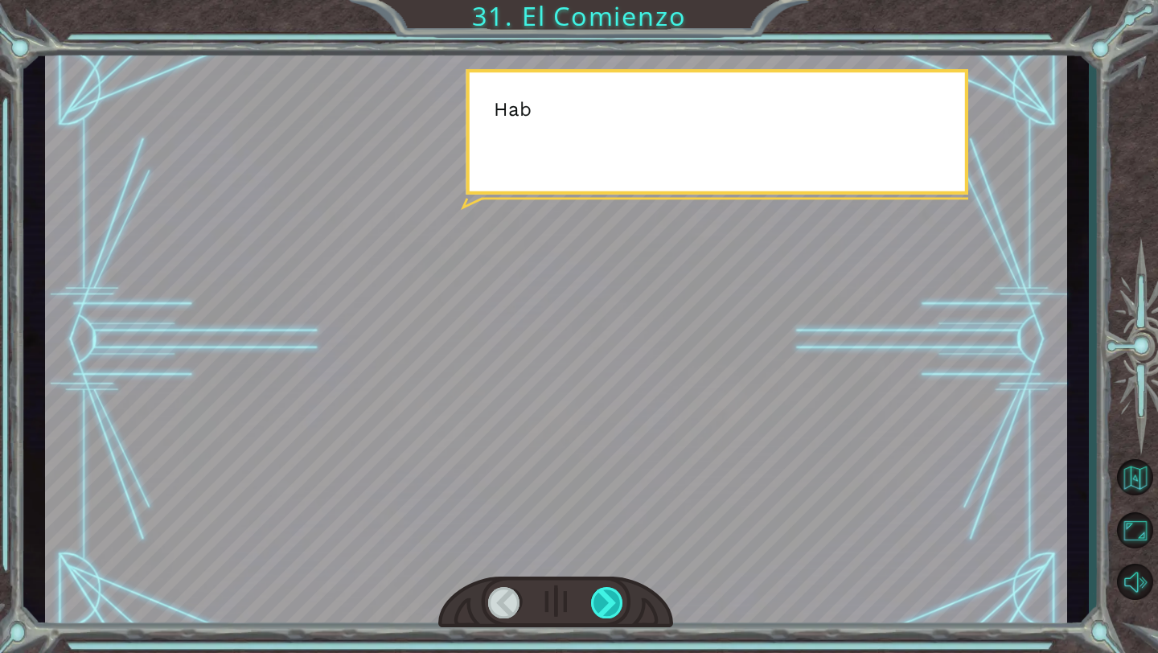
click at [602, 589] on div at bounding box center [607, 602] width 33 height 31
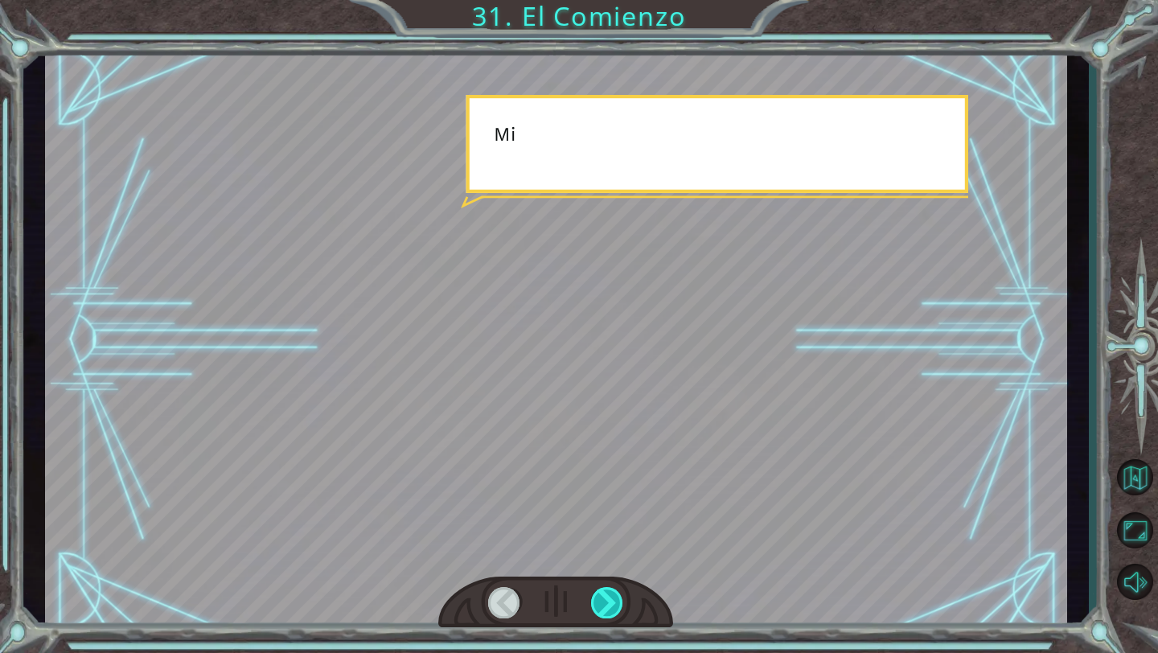
click at [602, 589] on div at bounding box center [607, 602] width 33 height 31
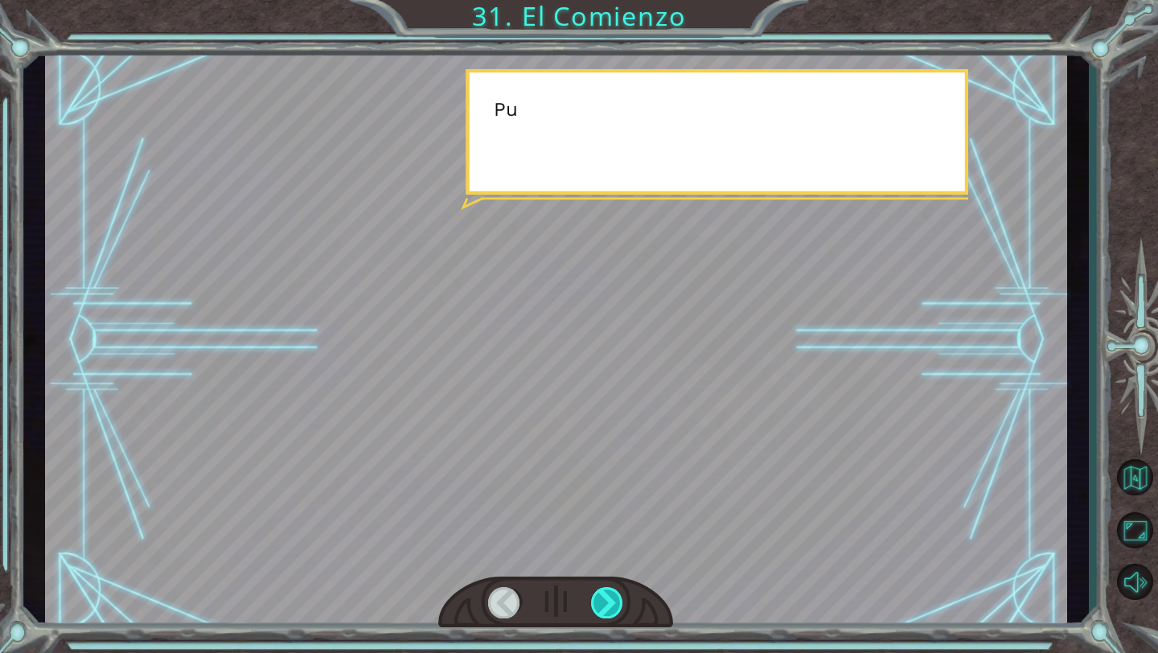
click at [602, 589] on div at bounding box center [607, 602] width 33 height 31
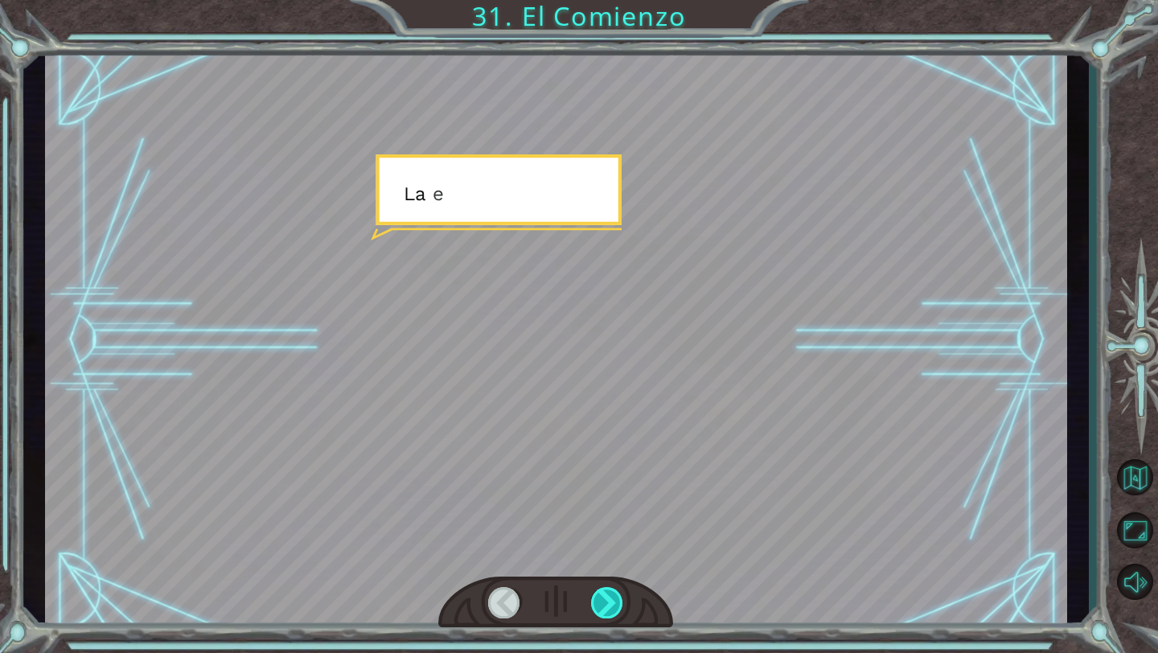
click at [602, 589] on div at bounding box center [607, 602] width 33 height 31
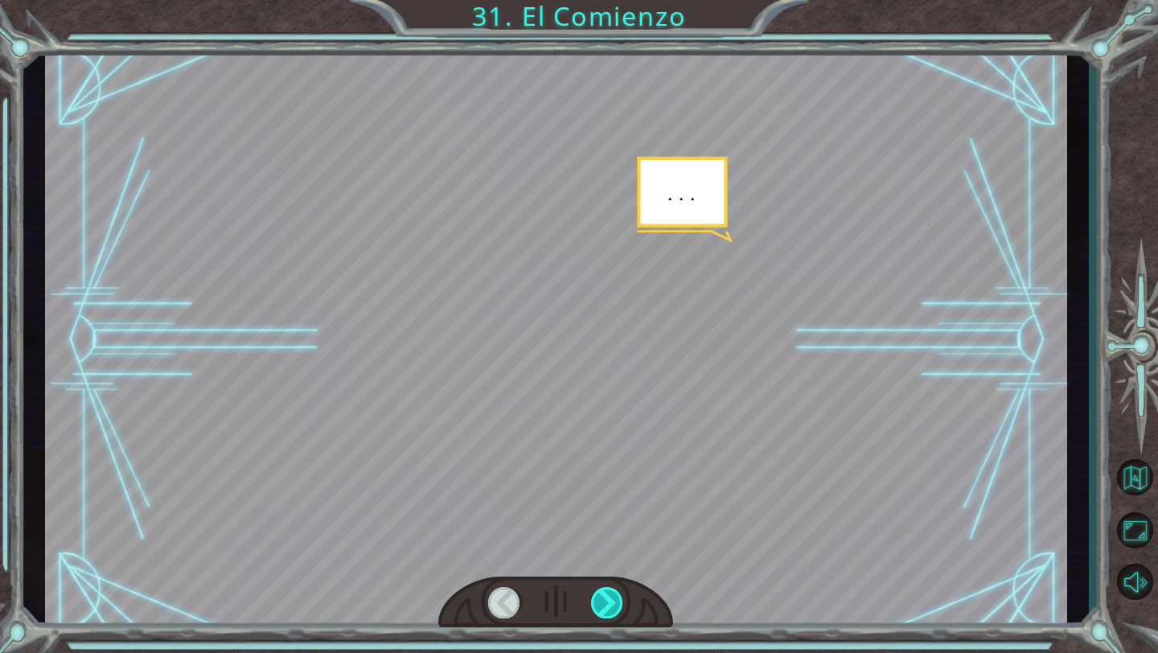
click at [602, 589] on div at bounding box center [607, 602] width 33 height 31
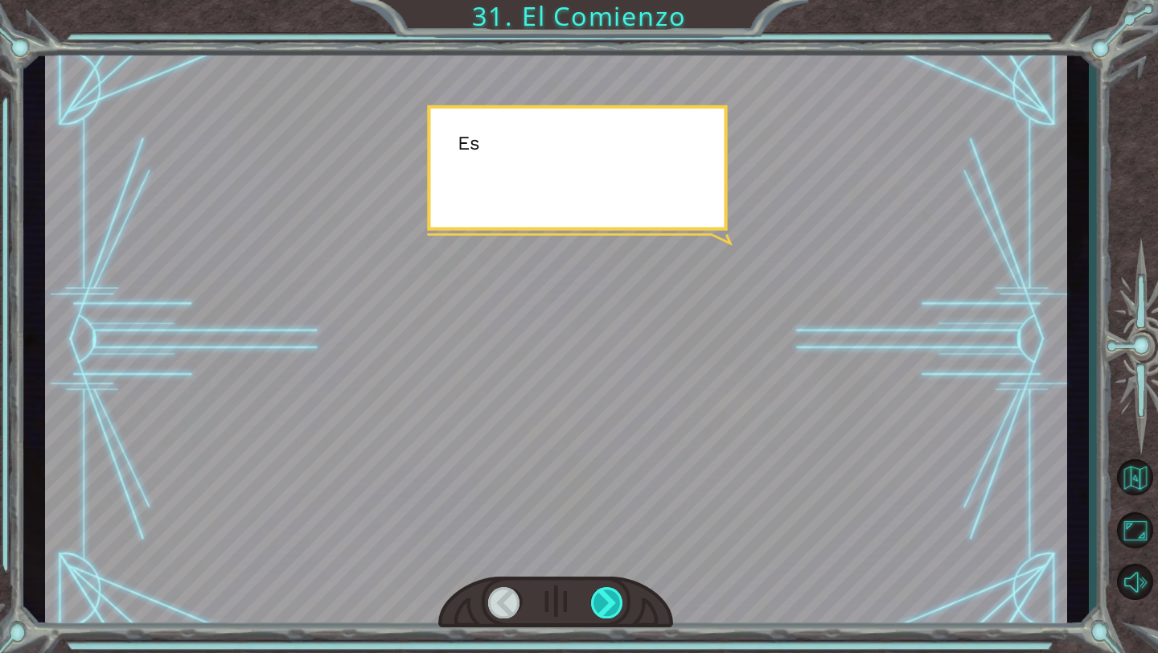
click at [602, 589] on div at bounding box center [607, 602] width 33 height 31
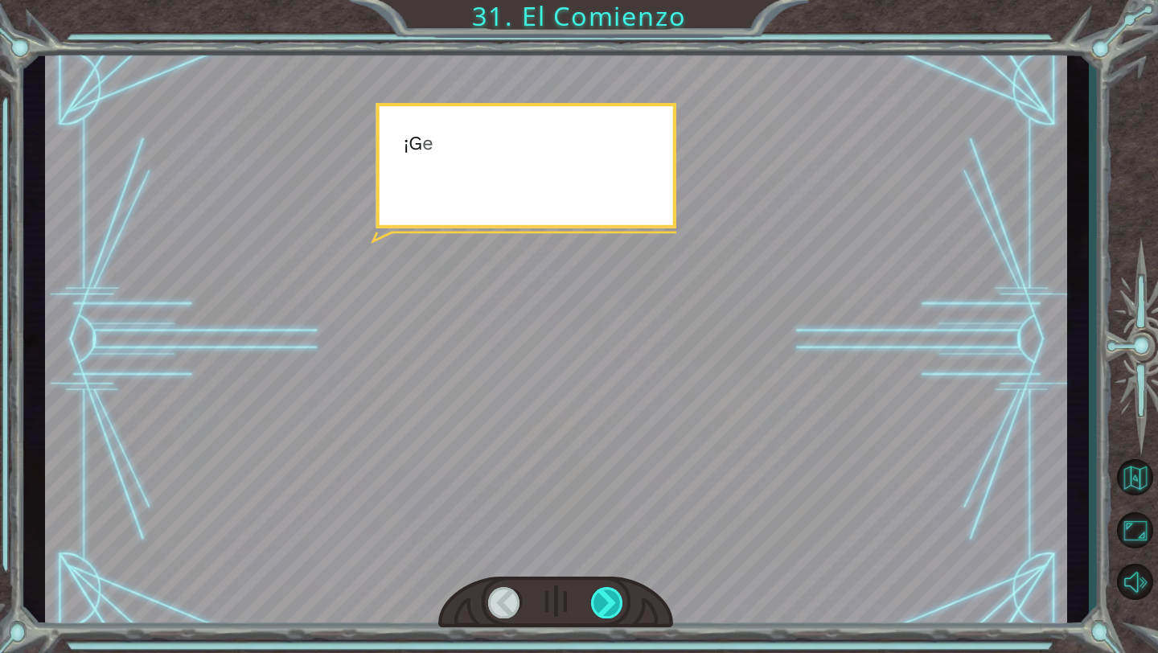
click at [602, 589] on div at bounding box center [607, 602] width 33 height 31
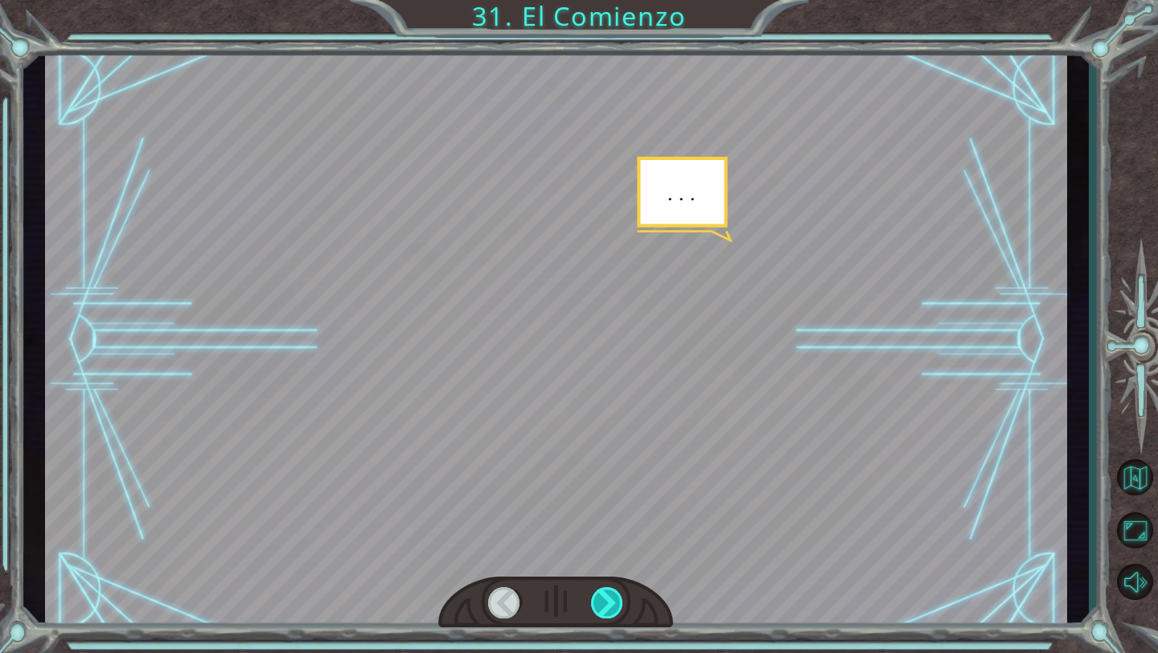
click at [602, 589] on div at bounding box center [607, 602] width 33 height 31
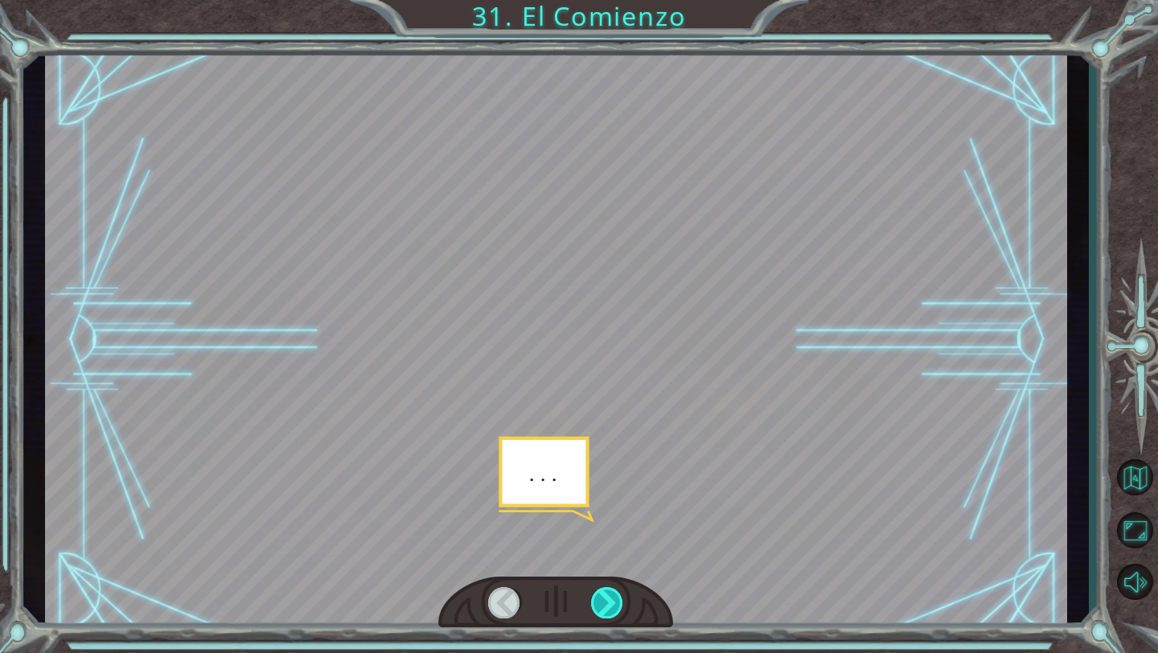
click at [602, 589] on div at bounding box center [607, 602] width 33 height 31
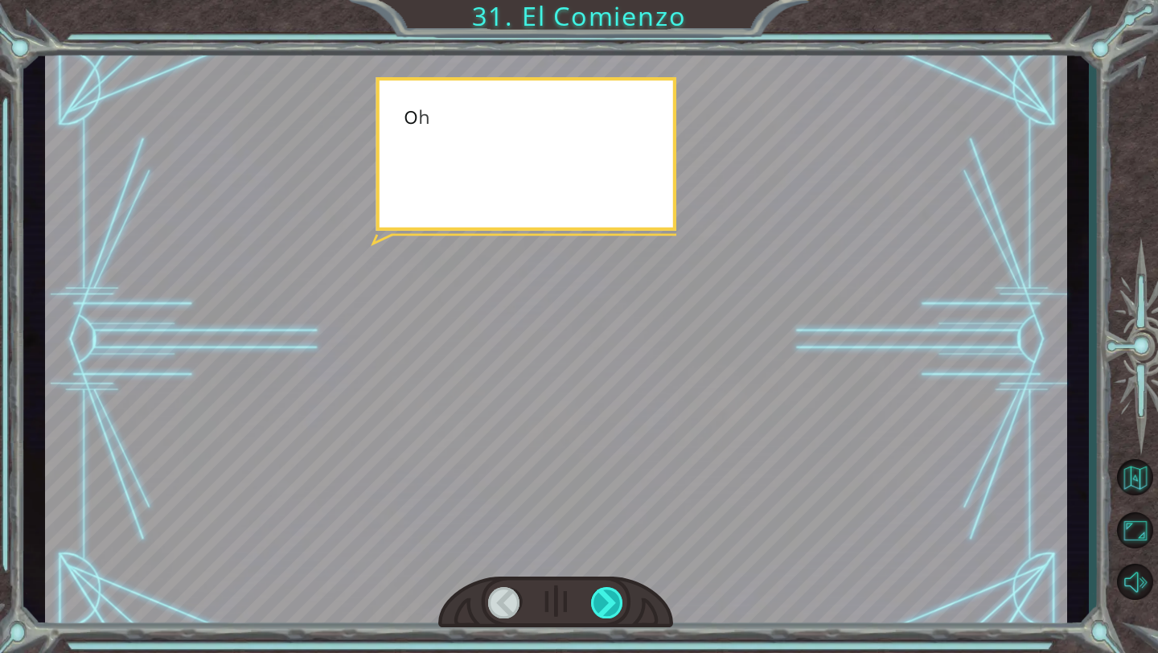
click at [602, 589] on div at bounding box center [607, 602] width 33 height 31
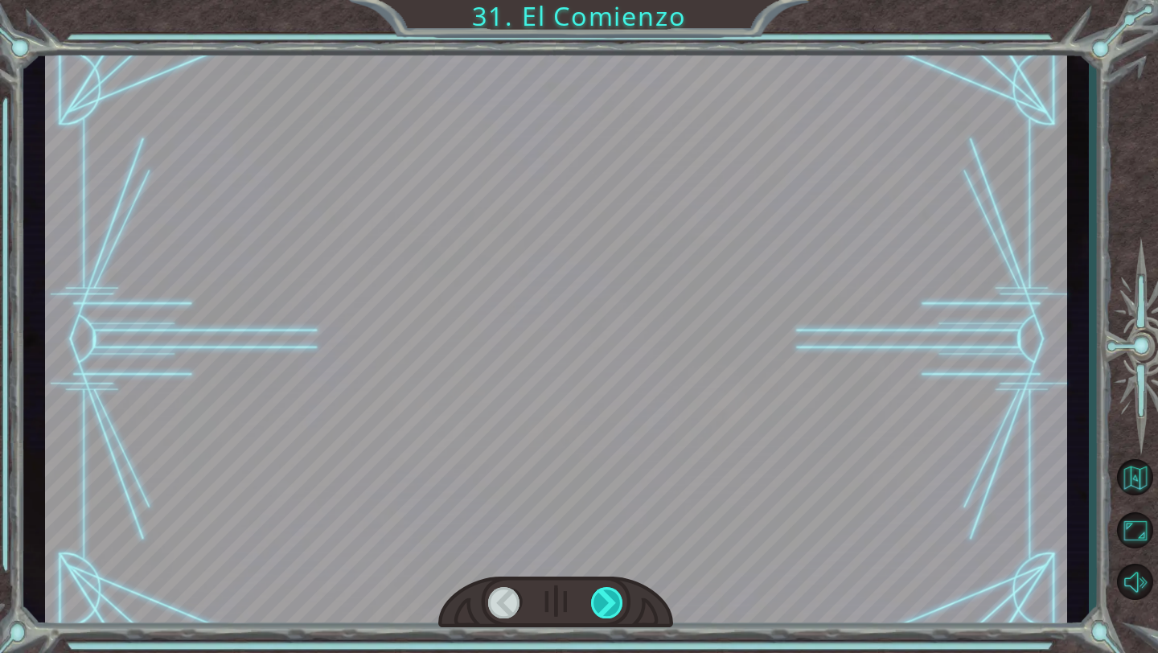
click at [602, 589] on div at bounding box center [607, 602] width 33 height 31
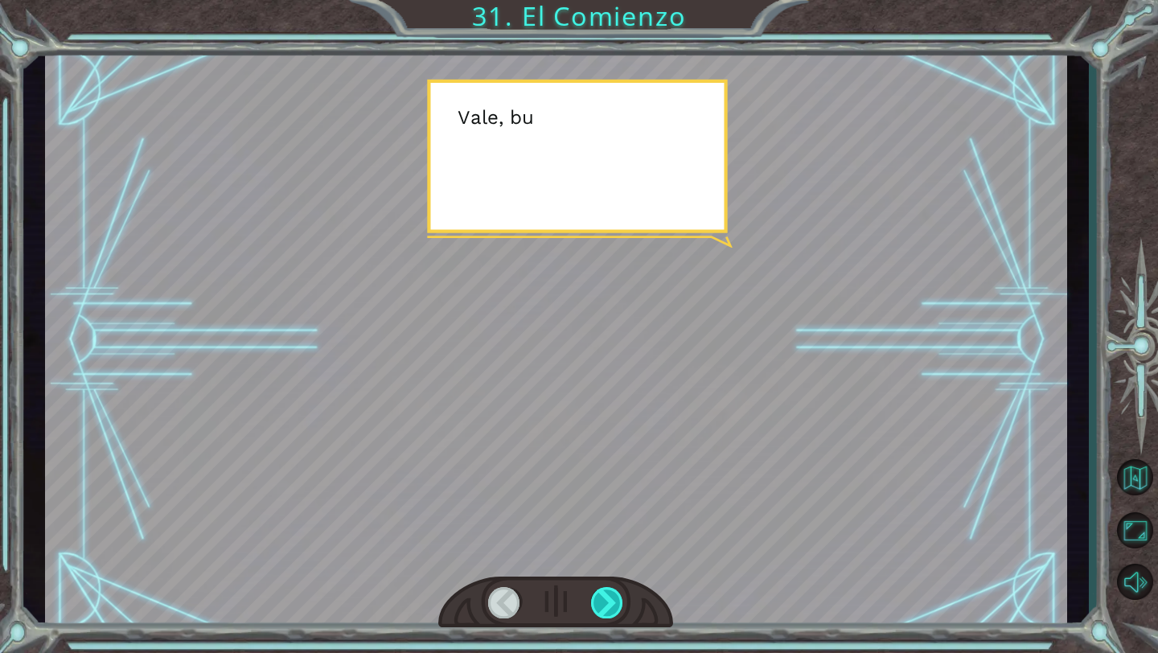
click at [602, 588] on div at bounding box center [607, 602] width 33 height 31
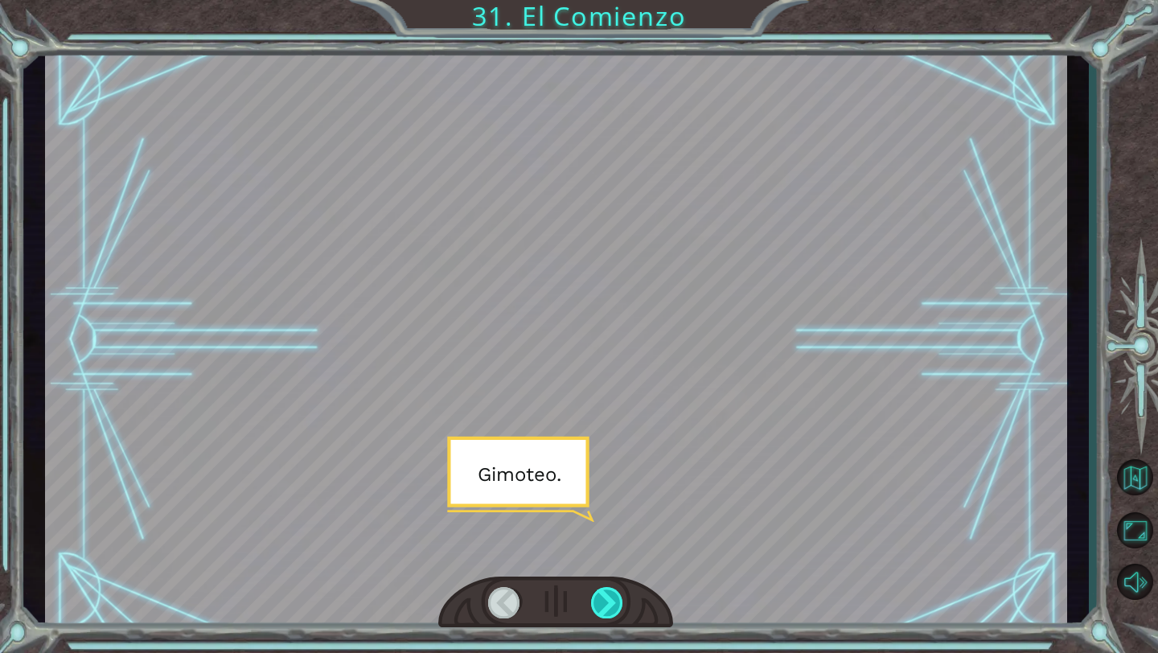
click at [603, 588] on div at bounding box center [607, 602] width 33 height 31
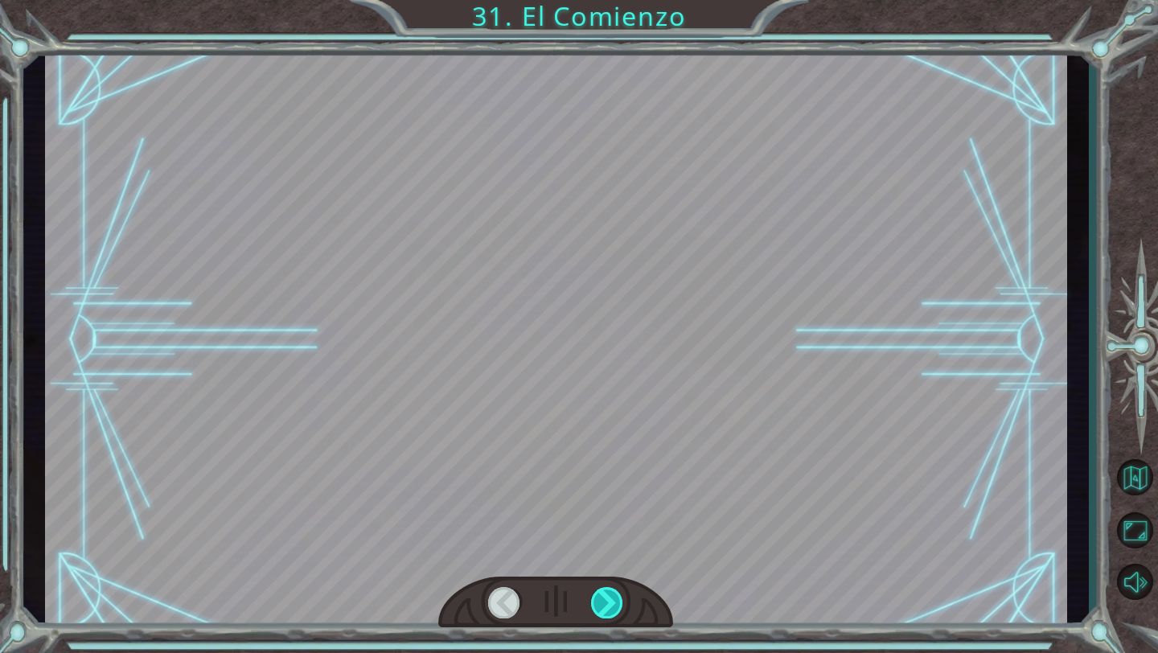
click at [603, 588] on div at bounding box center [607, 602] width 33 height 31
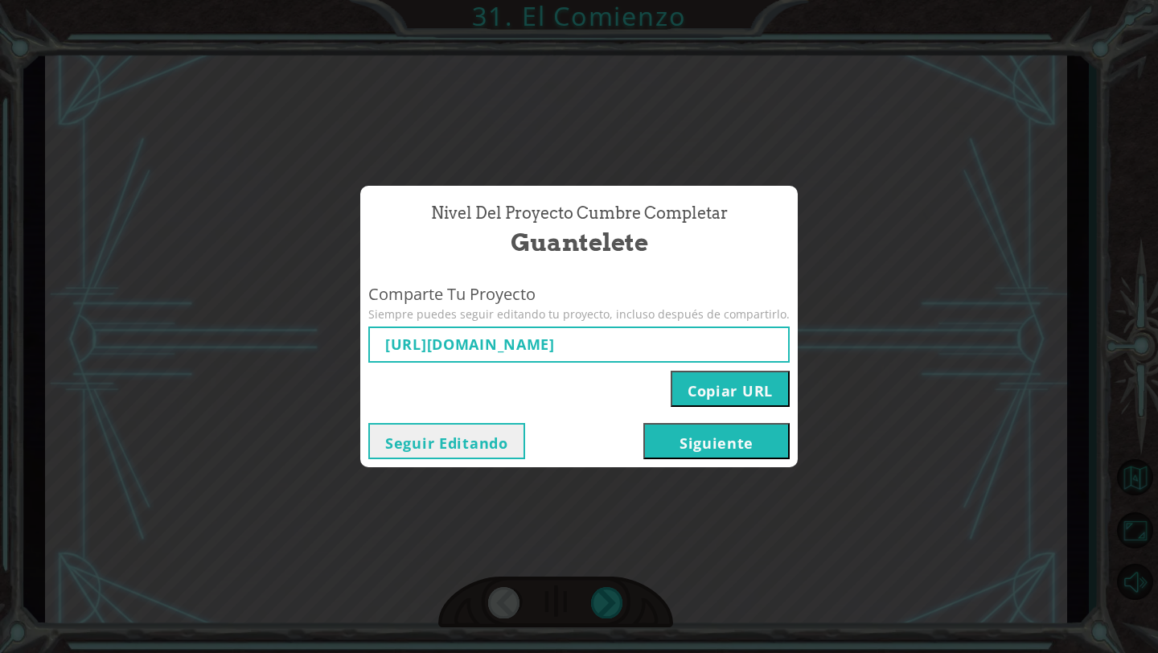
type input "[URL][DOMAIN_NAME]"
click at [656, 437] on button "Siguiente" at bounding box center [716, 441] width 146 height 36
